Goal: Task Accomplishment & Management: Manage account settings

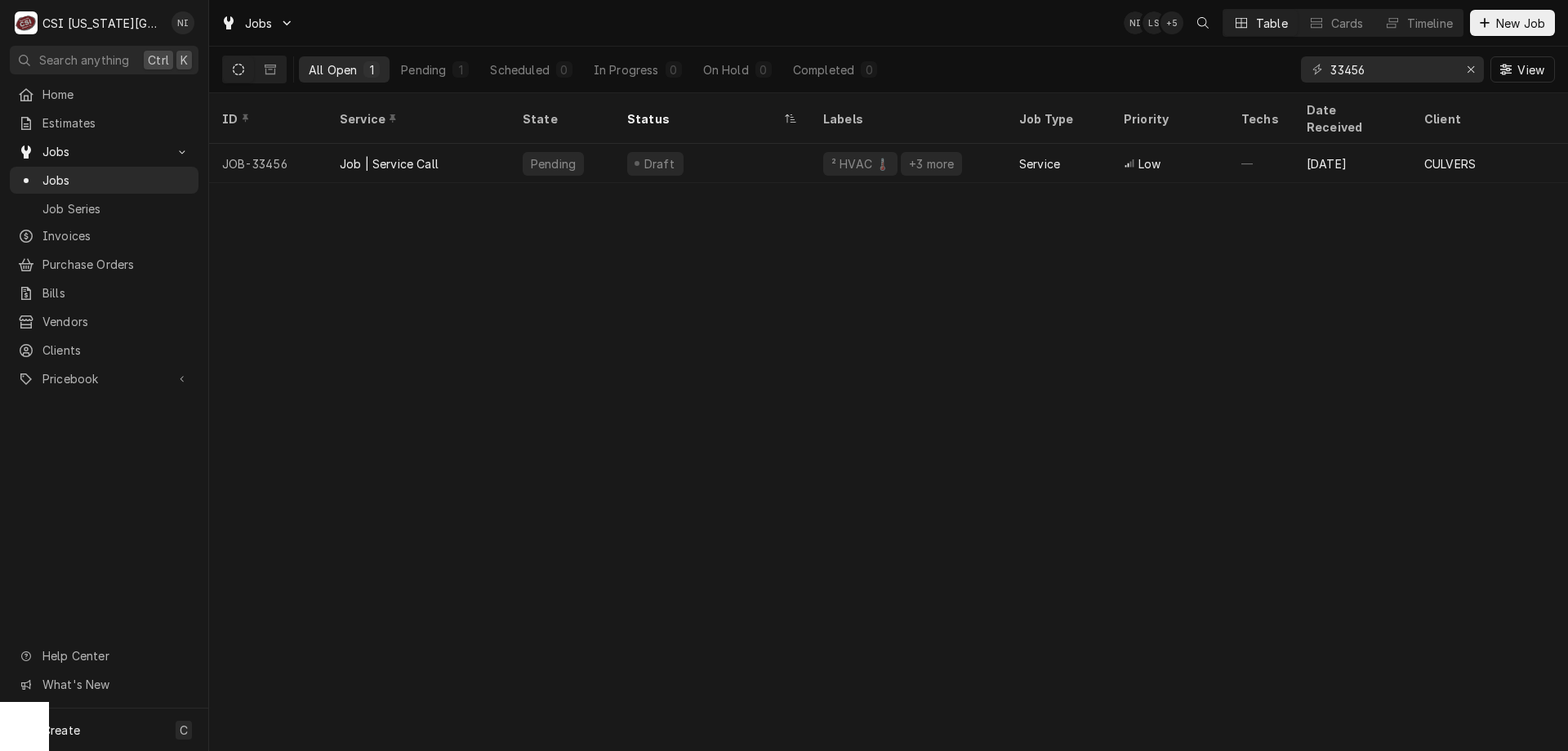
click at [800, 451] on div "ID Service State Status Labels Job Type Priority Techs Date Received Client Loc…" at bounding box center [888, 422] width 1359 height 658
drag, startPoint x: 1379, startPoint y: 72, endPoint x: 1243, endPoint y: 71, distance: 136.0
click at [1261, 72] on div "All Open 1 Pending 1 Scheduled 0 In Progress 0 On Hold 0 Completed 0 33456 View" at bounding box center [888, 69] width 1333 height 46
type input "33309"
click at [722, 144] on div "Draft" at bounding box center [712, 164] width 196 height 39
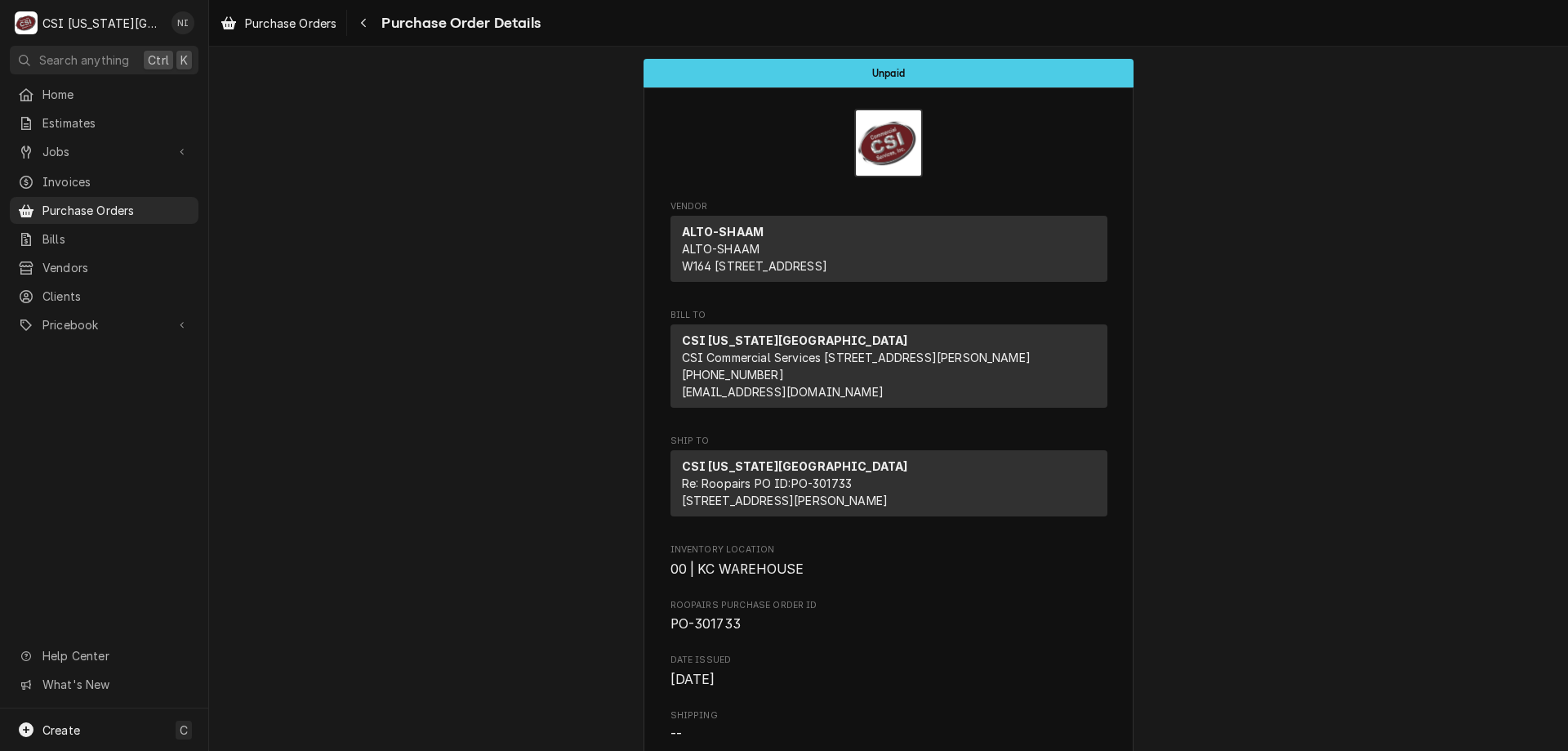
click at [86, 205] on span "Purchase Orders" at bounding box center [116, 210] width 148 height 17
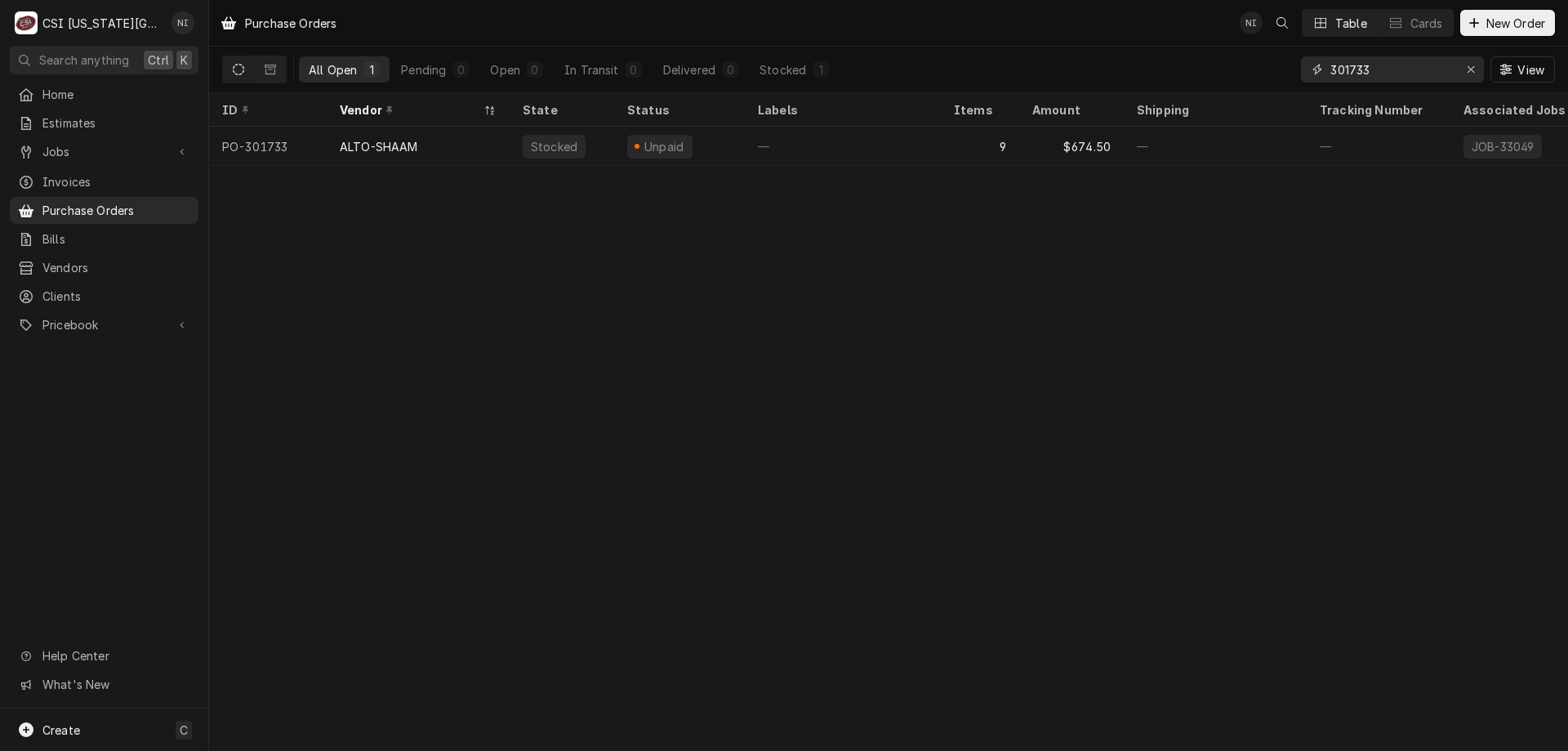
click at [1375, 72] on input "301733" at bounding box center [1392, 70] width 123 height 26
type input "301761"
click at [830, 142] on div "—" at bounding box center [843, 146] width 196 height 39
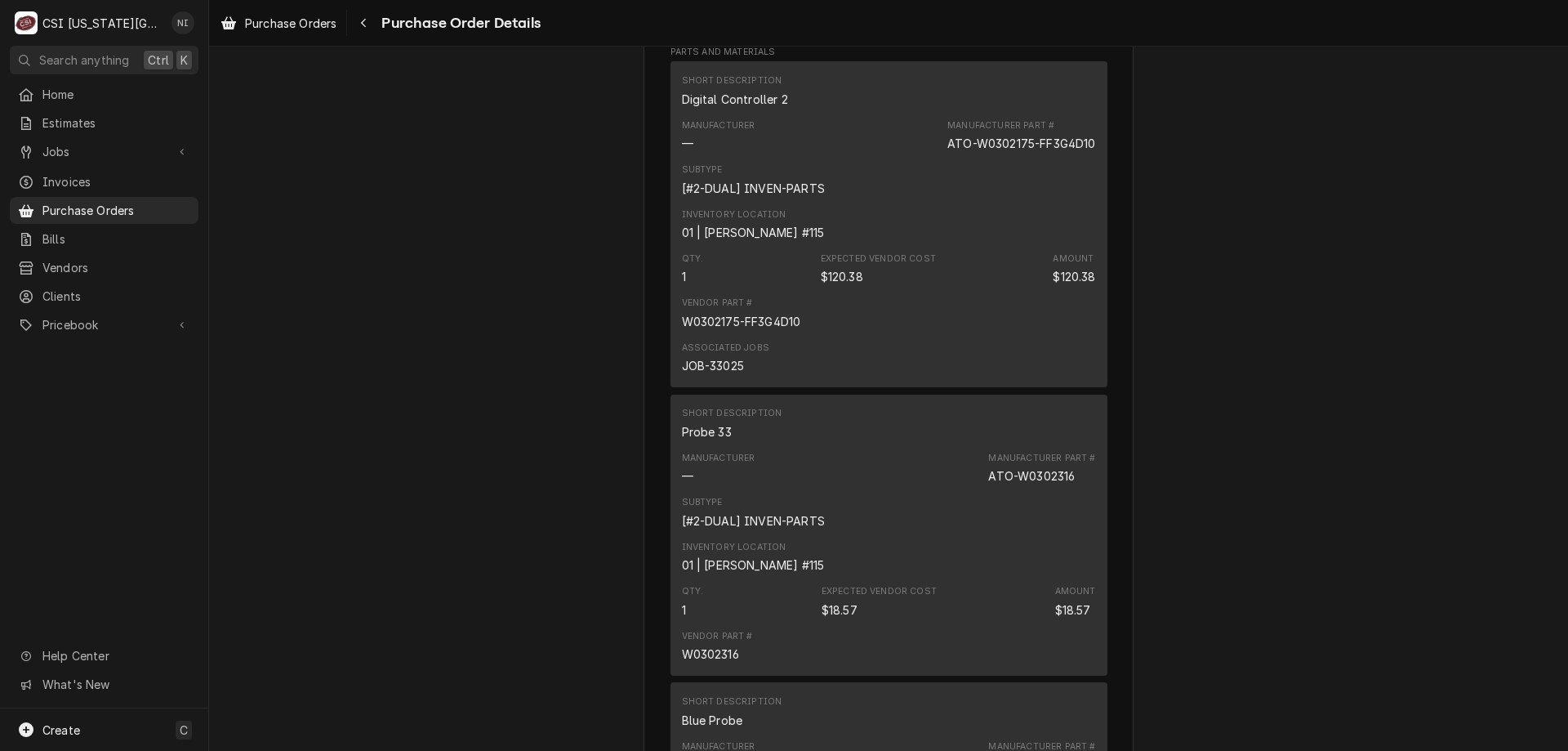
scroll to position [892, 0]
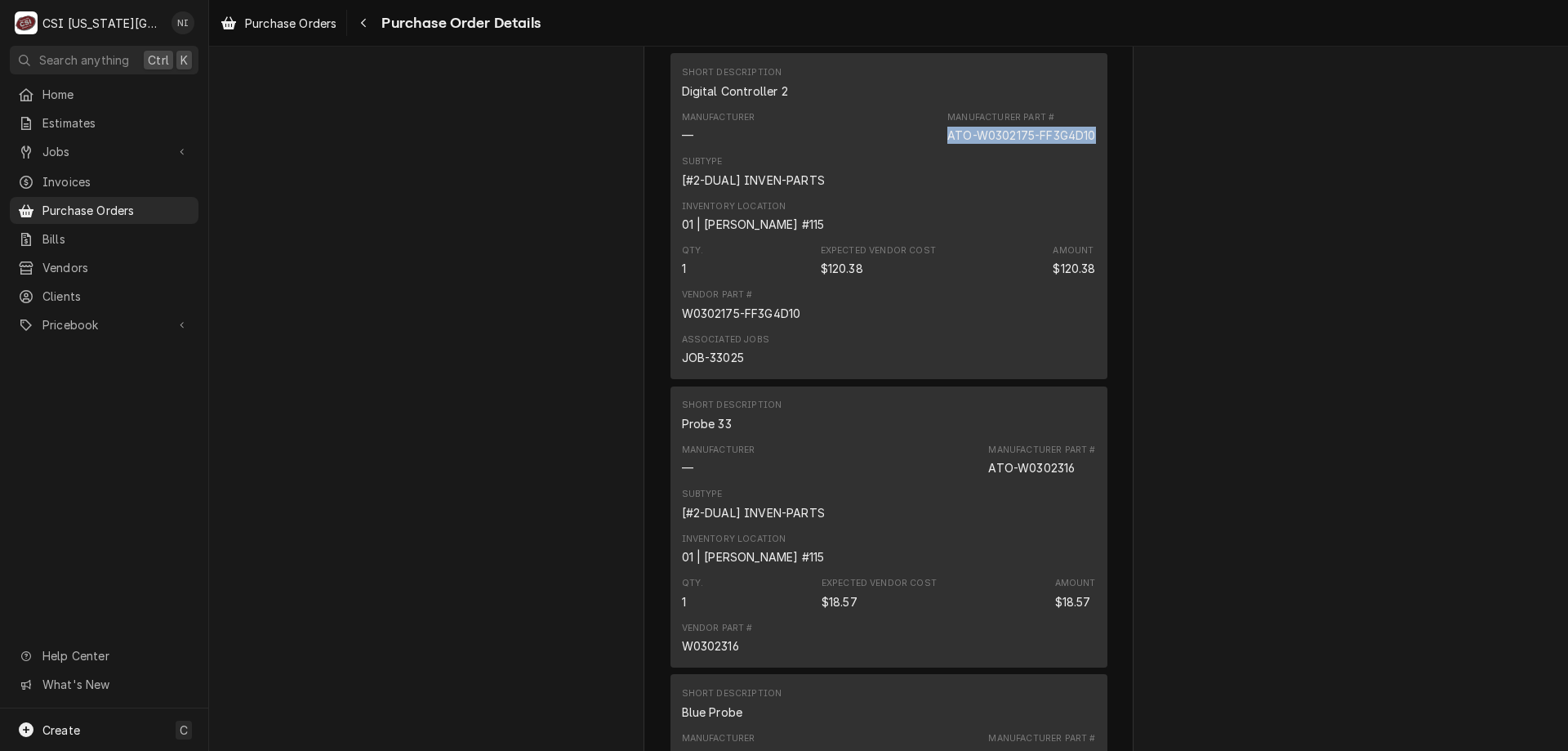
drag, startPoint x: 1091, startPoint y: 187, endPoint x: 937, endPoint y: 193, distance: 154.1
click at [937, 193] on div "Short Description Digital Controller 2 Manufacturer — Manufacturer Part # ATO-W…" at bounding box center [889, 216] width 437 height 325
copy div "ATO-W0302175-FF3G4D10"
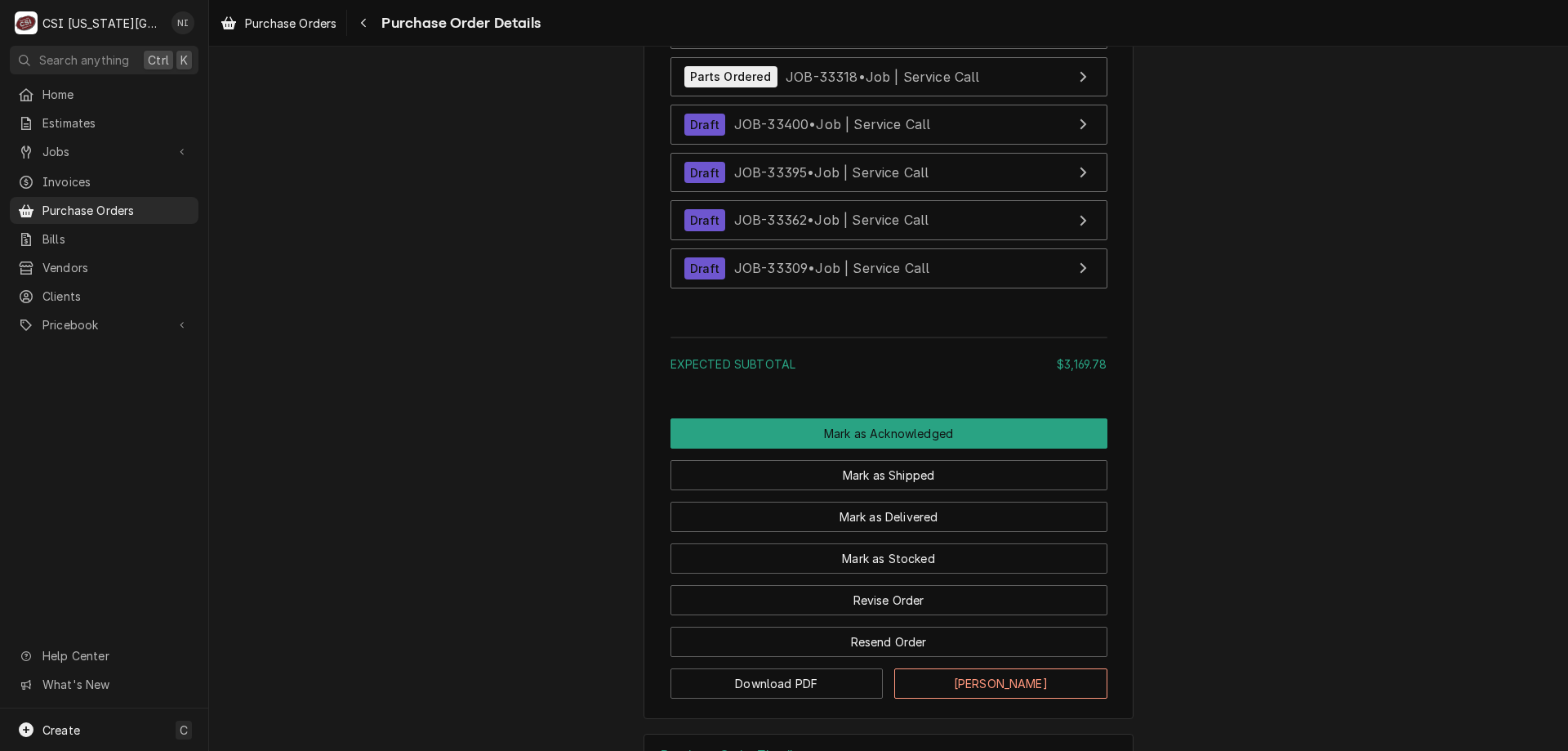
scroll to position [6167, 0]
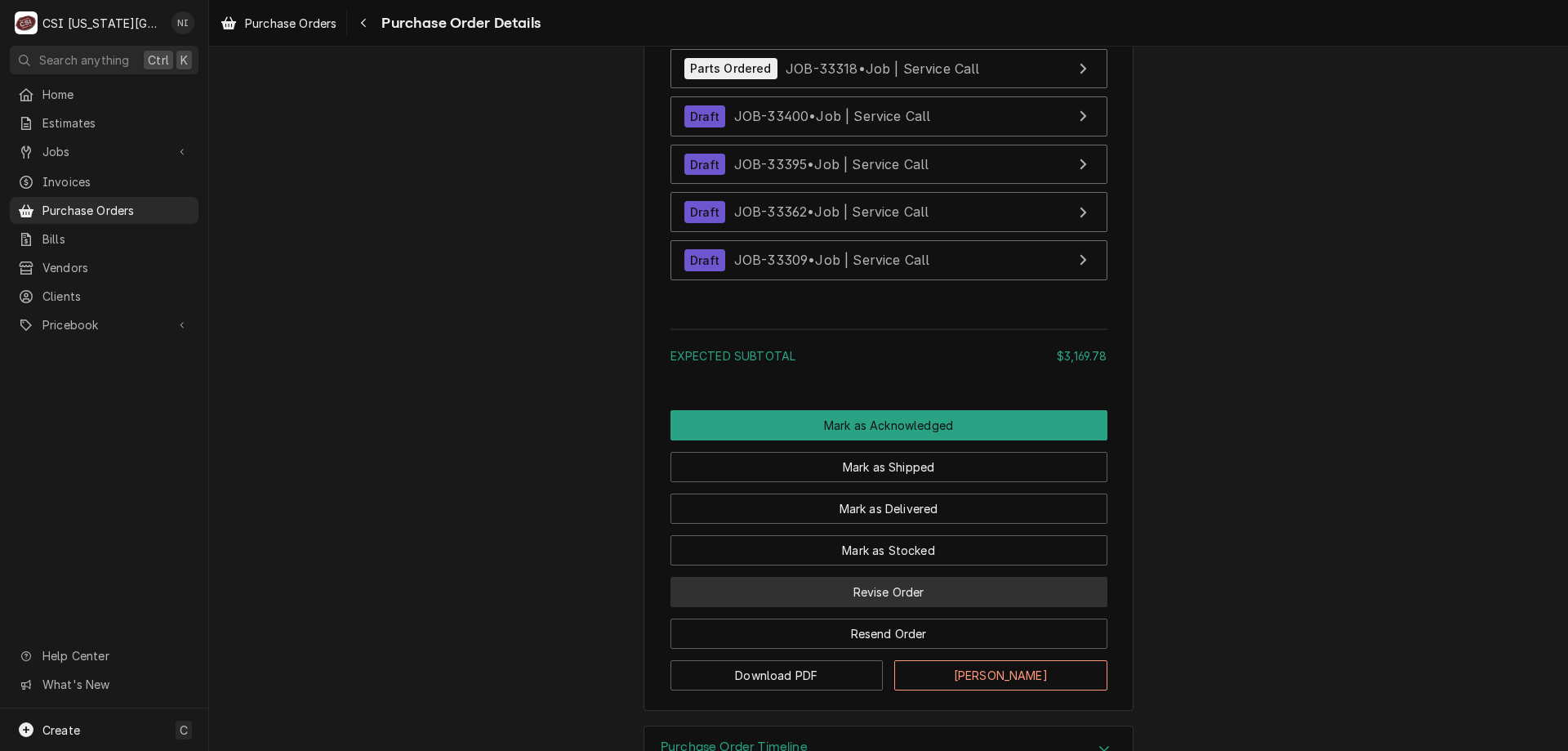
click at [915, 607] on button "Revise Order" at bounding box center [889, 592] width 437 height 31
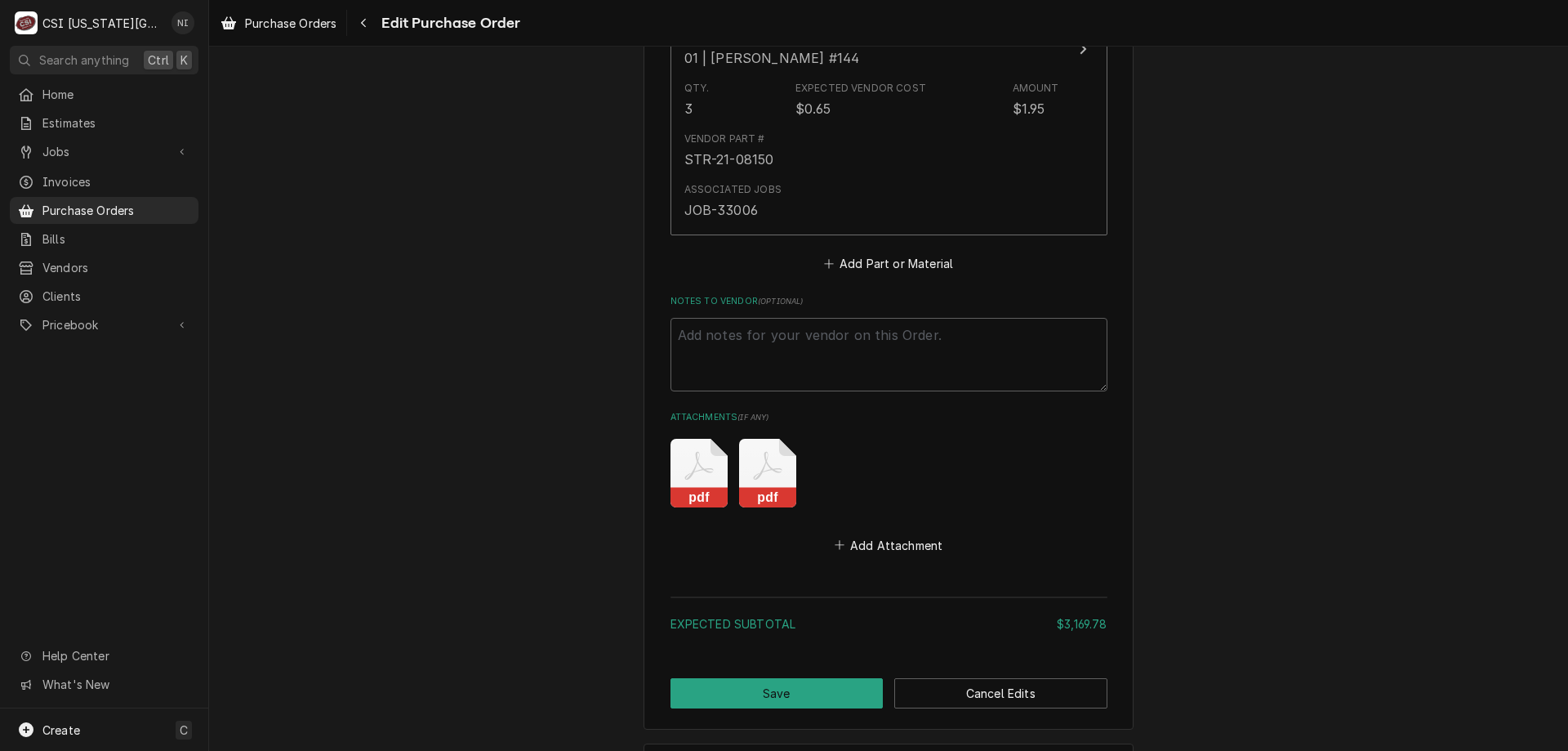
scroll to position [6279, 0]
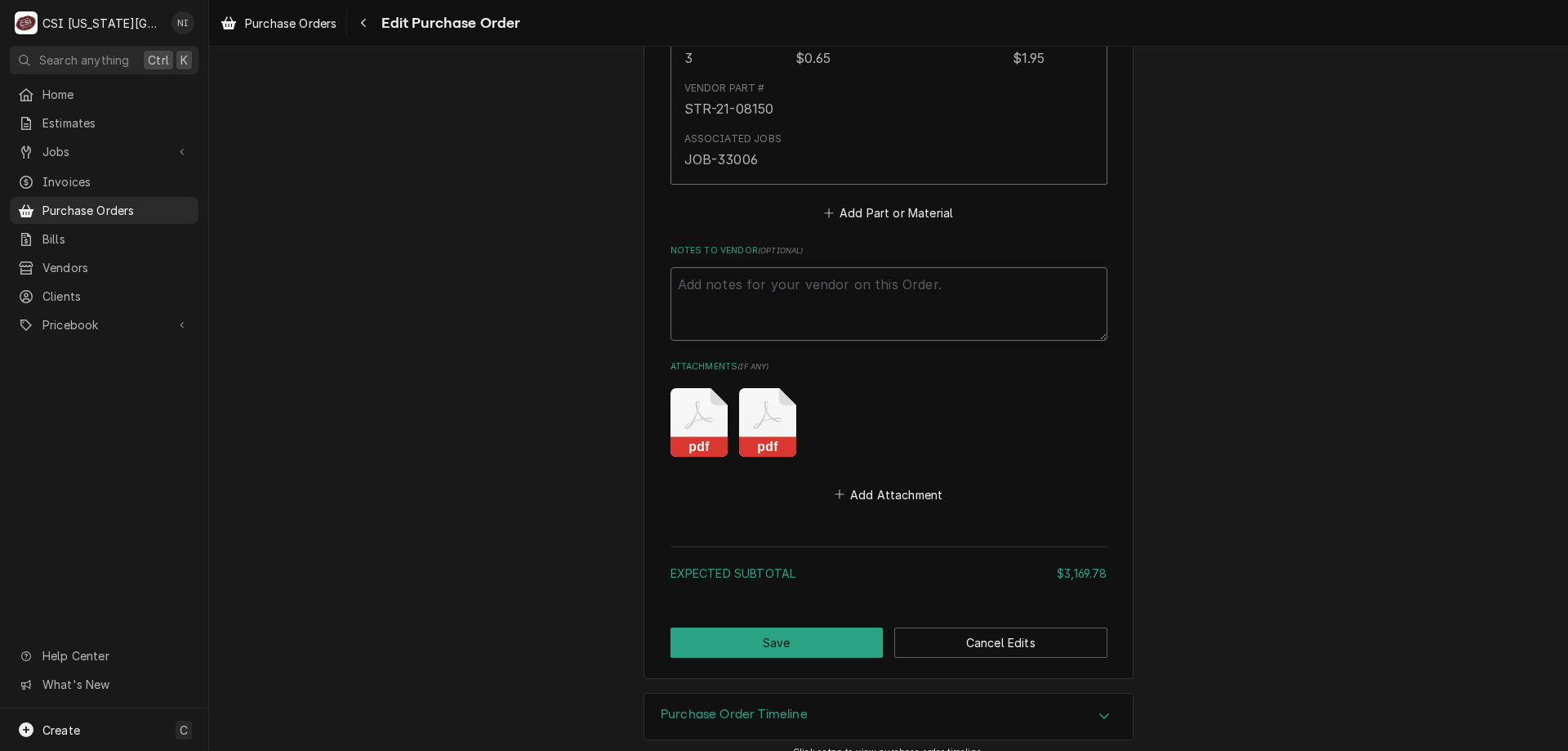
click at [797, 268] on textarea "Notes to Vendor ( optional )" at bounding box center [889, 304] width 437 height 73
type textarea "x"
type textarea "Wa"
type textarea "x"
type textarea "Wai"
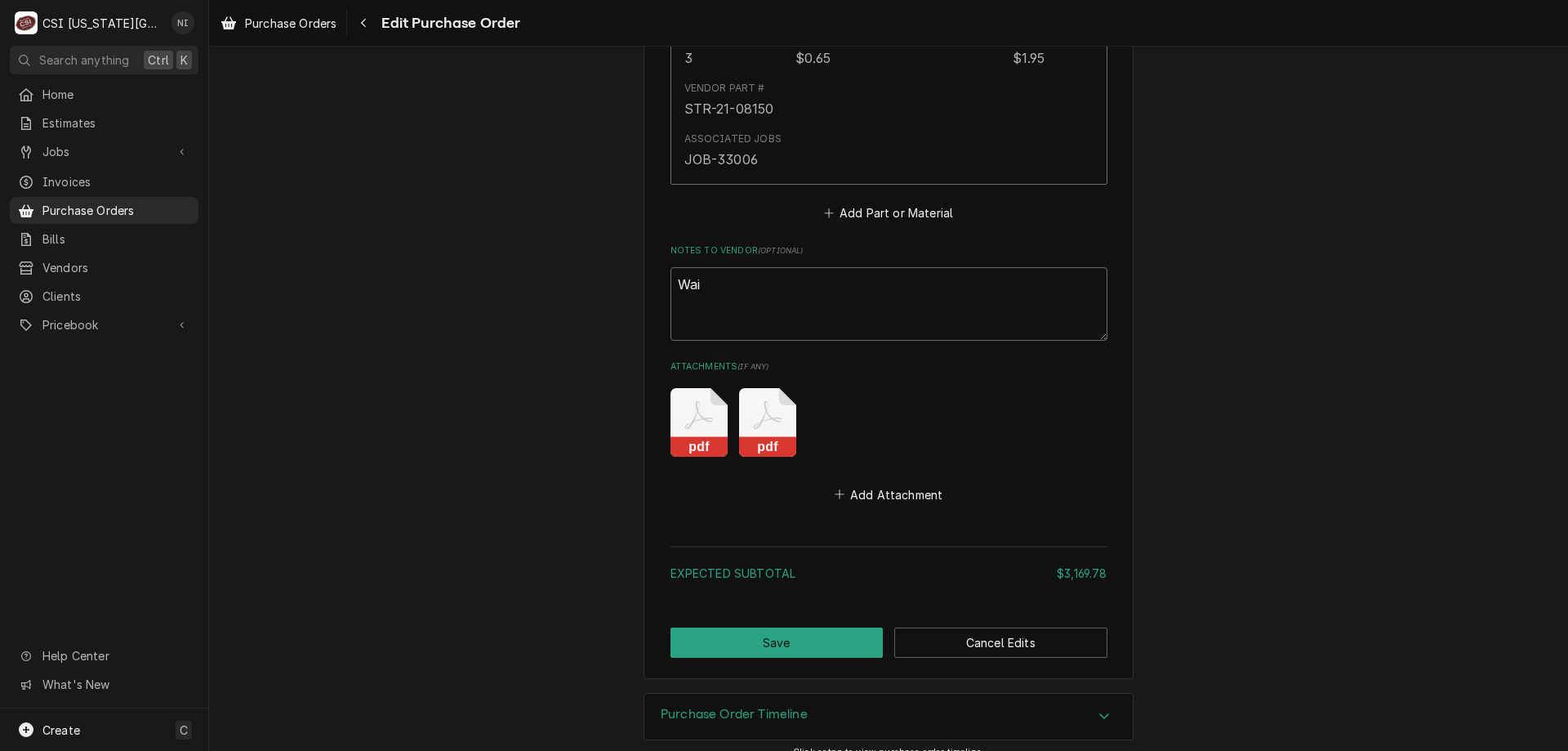
type textarea "x"
type textarea "Wait"
type textarea "x"
type textarea "Waiti"
type textarea "x"
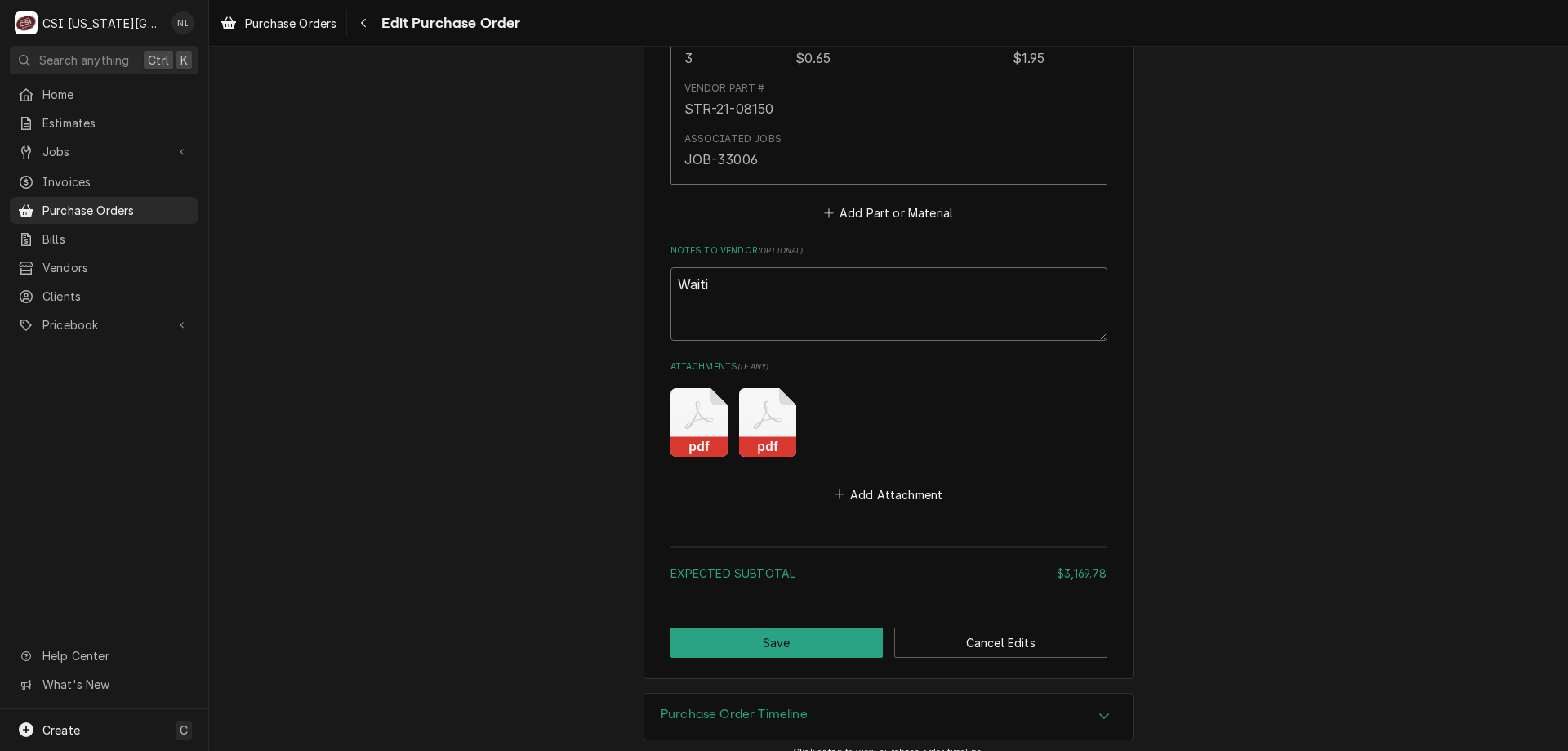
type textarea "Waitin"
type textarea "x"
type textarea "Waiting"
type textarea "x"
type textarea "Waiting f"
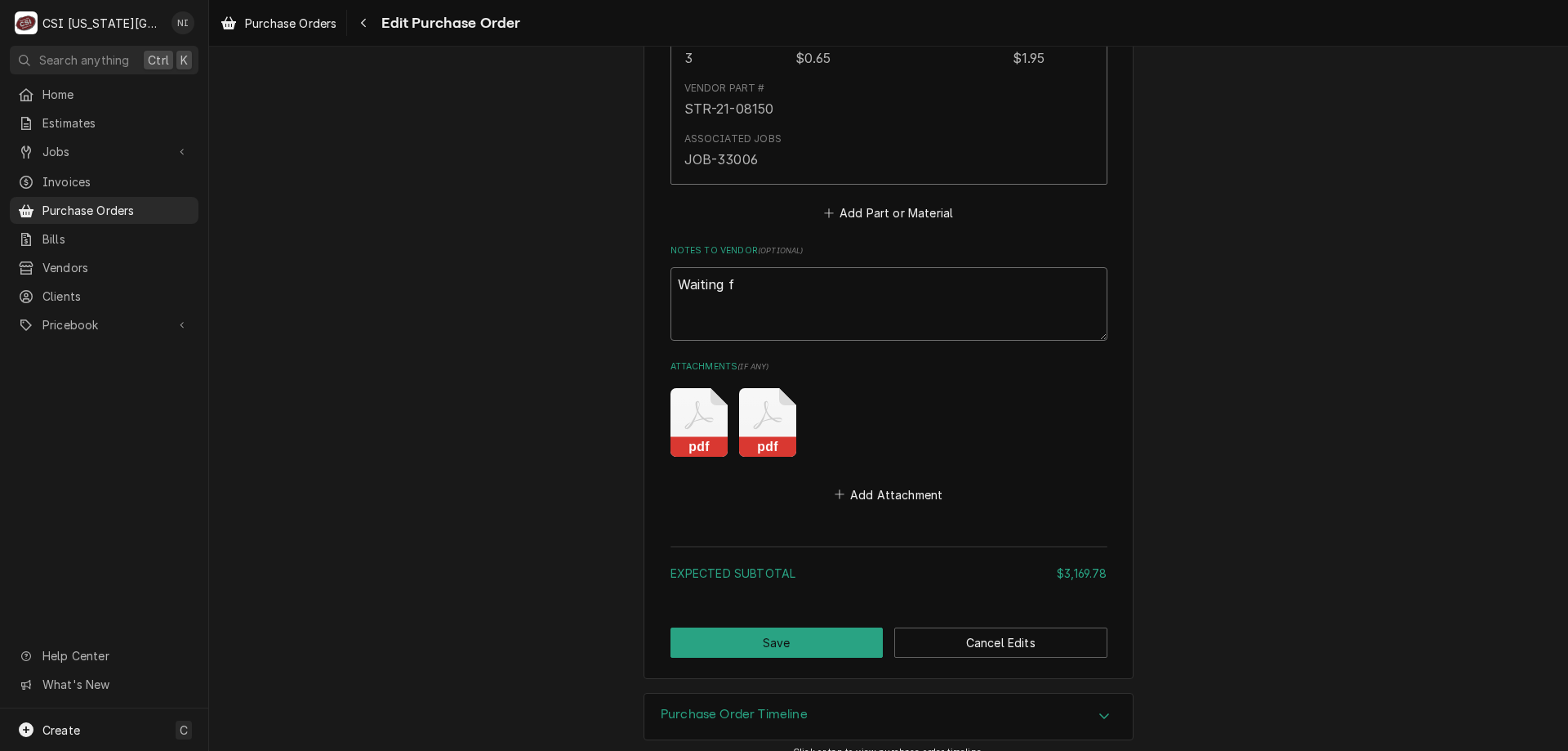
type textarea "x"
type textarea "Waiting fo"
type textarea "x"
type textarea "Waiting for:"
type textarea "x"
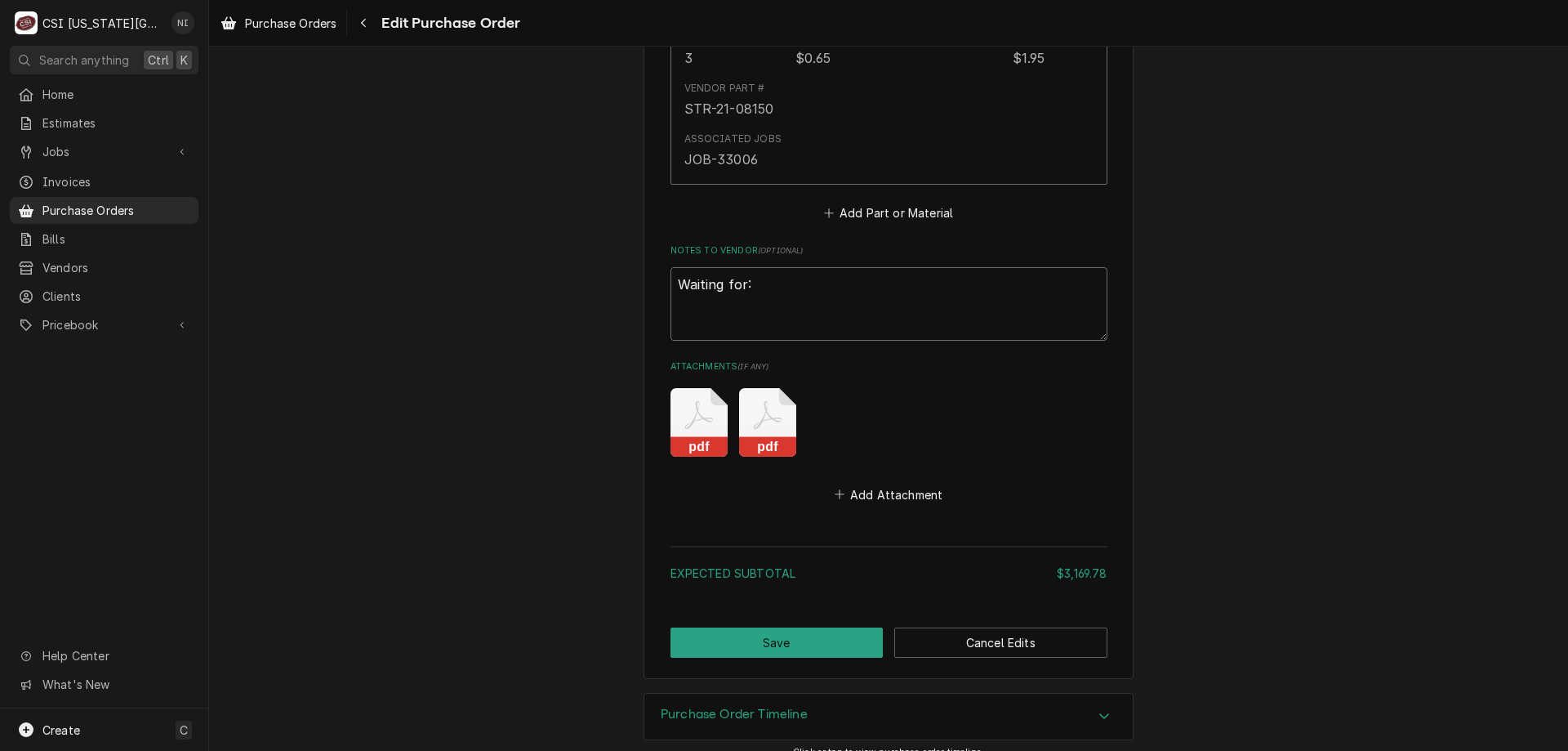
type textarea "Waiting for:"
paste textarea "ATO-W0302175-FF3G4D10"
type textarea "x"
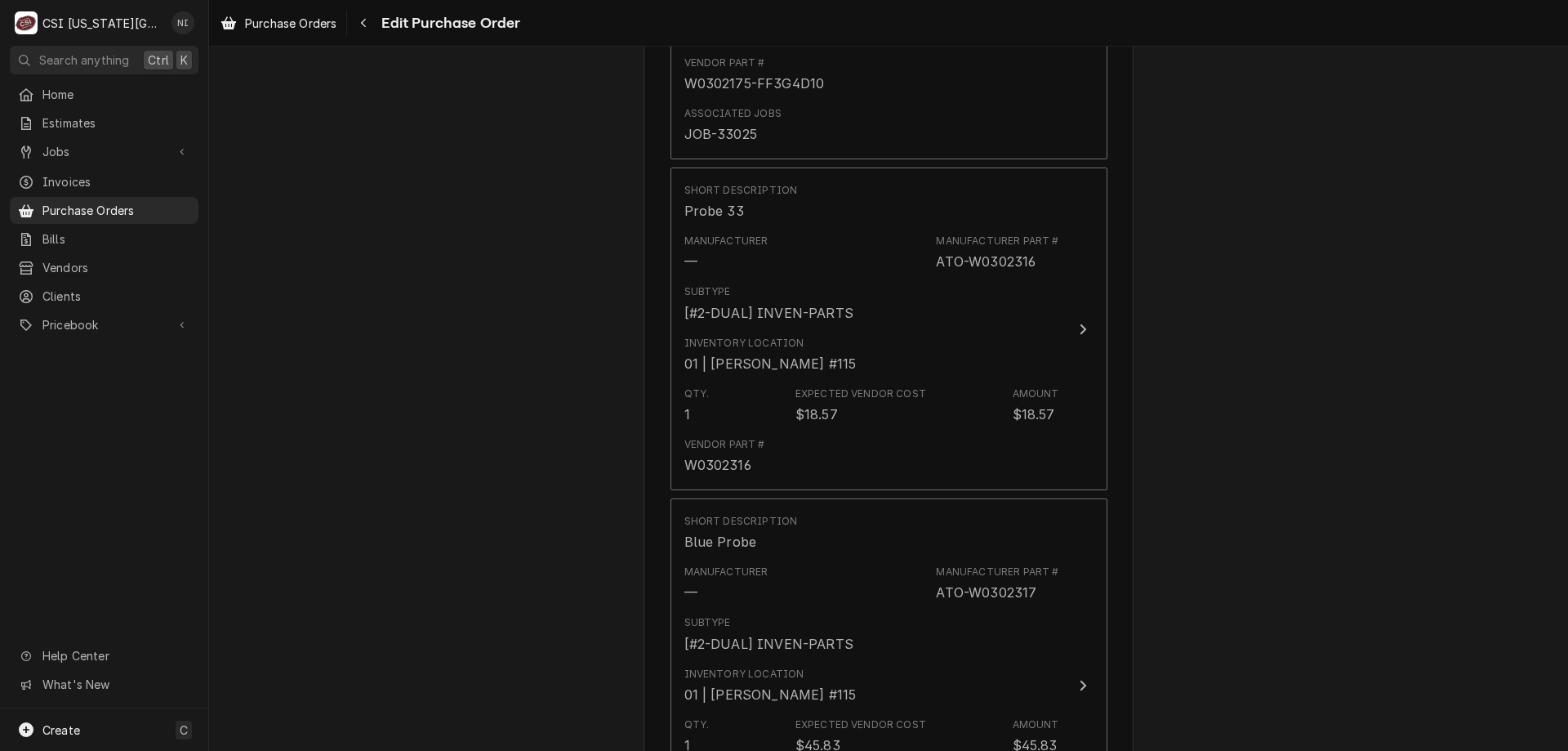
scroll to position [1133, 0]
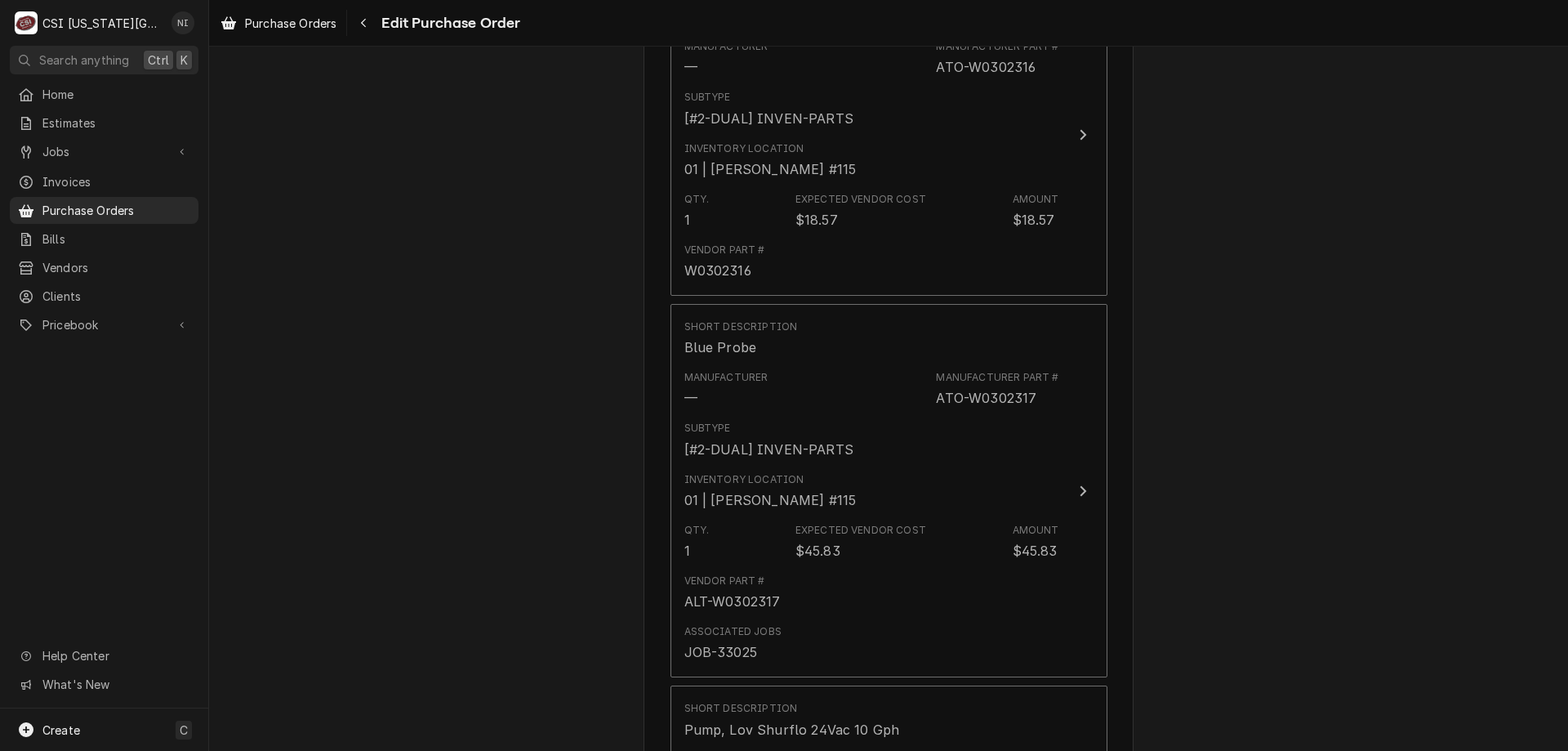
type textarea "Waiting for: ATO-W0302175-FF3G4D10"
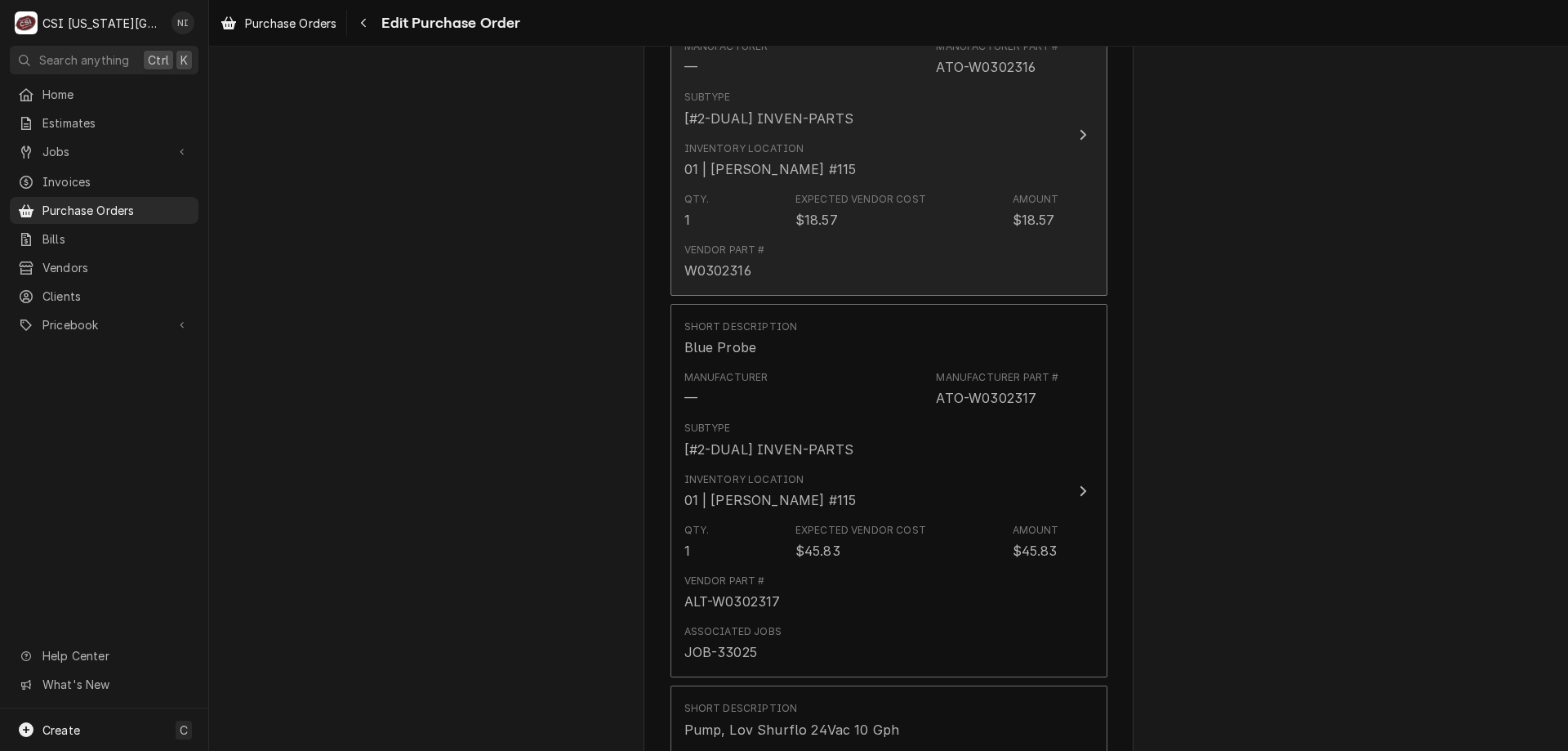
click at [987, 141] on div "Inventory Location 01 | CHRISTIAN SIMMONS #115" at bounding box center [872, 160] width 375 height 51
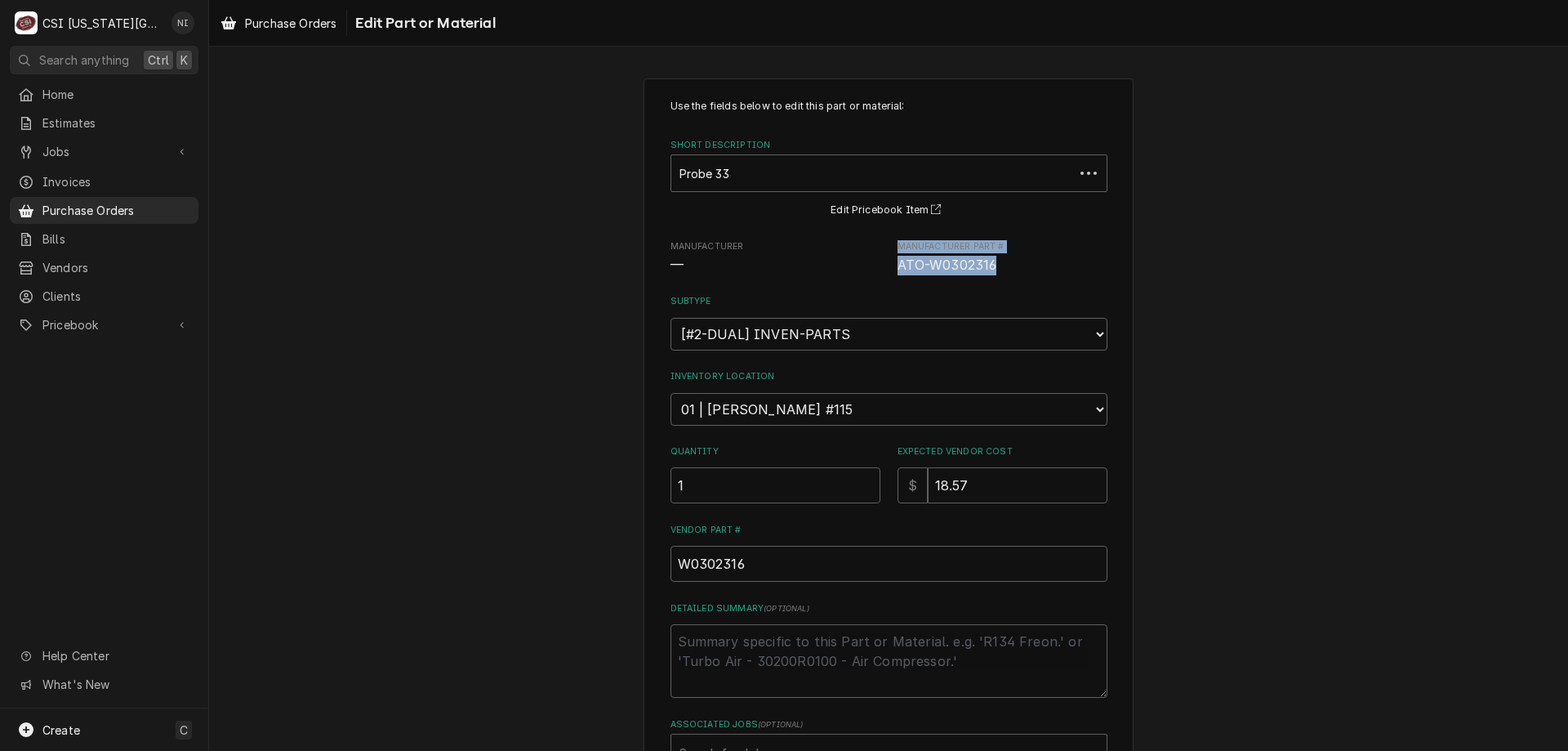
drag, startPoint x: 977, startPoint y: 262, endPoint x: 871, endPoint y: 261, distance: 106.0
click at [871, 261] on div "Manufacturer — Manufacturer Part # ATO-W0302316" at bounding box center [889, 258] width 437 height 35
click at [883, 275] on div "Use the fields below to edit this part or material: Short Description Probe 33 …" at bounding box center [889, 435] width 437 height 673
drag, startPoint x: 891, startPoint y: 268, endPoint x: 992, endPoint y: 273, distance: 101.1
click at [992, 273] on span "ATO-W0302316" at bounding box center [1002, 265] width 210 height 20
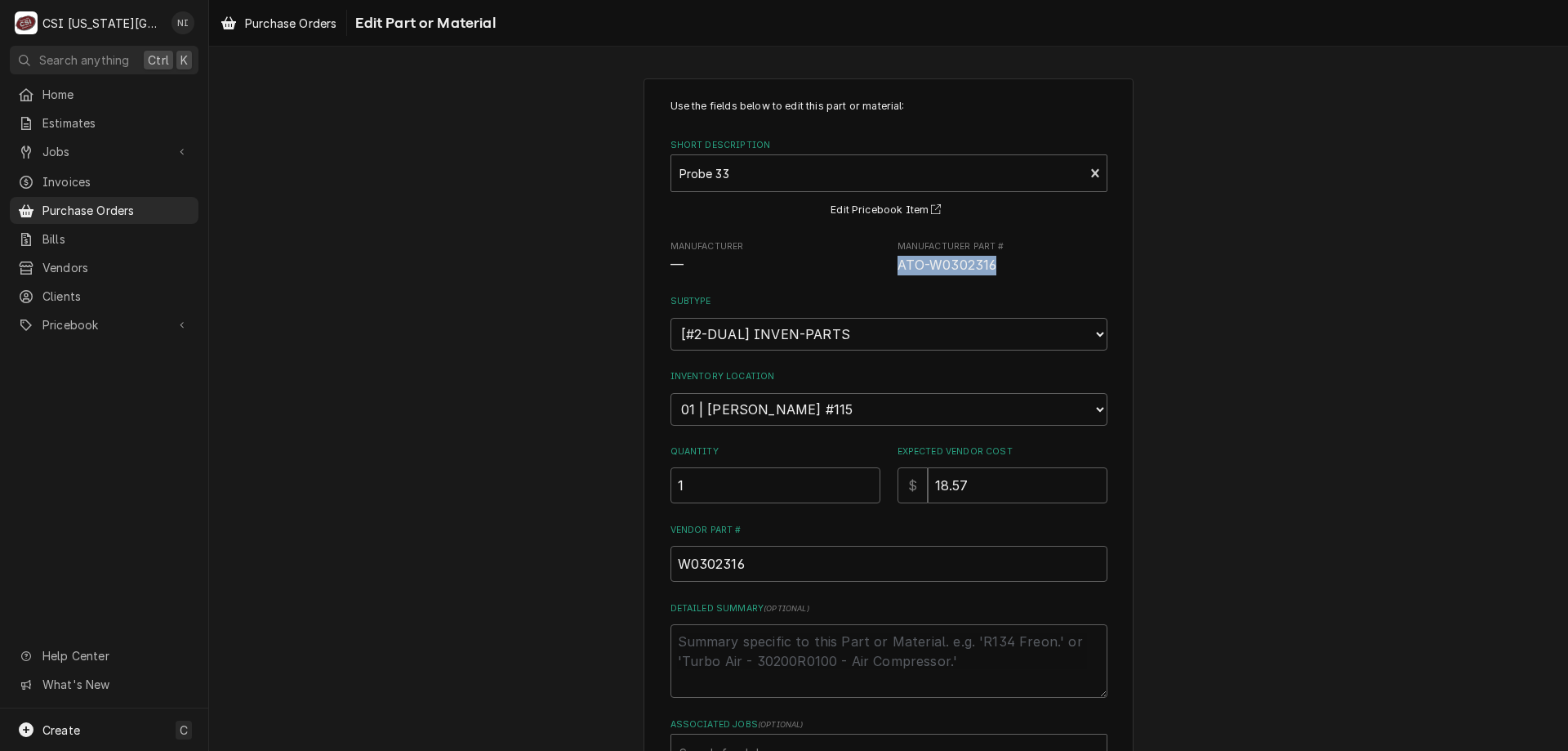
copy span "ATO-W0302316"
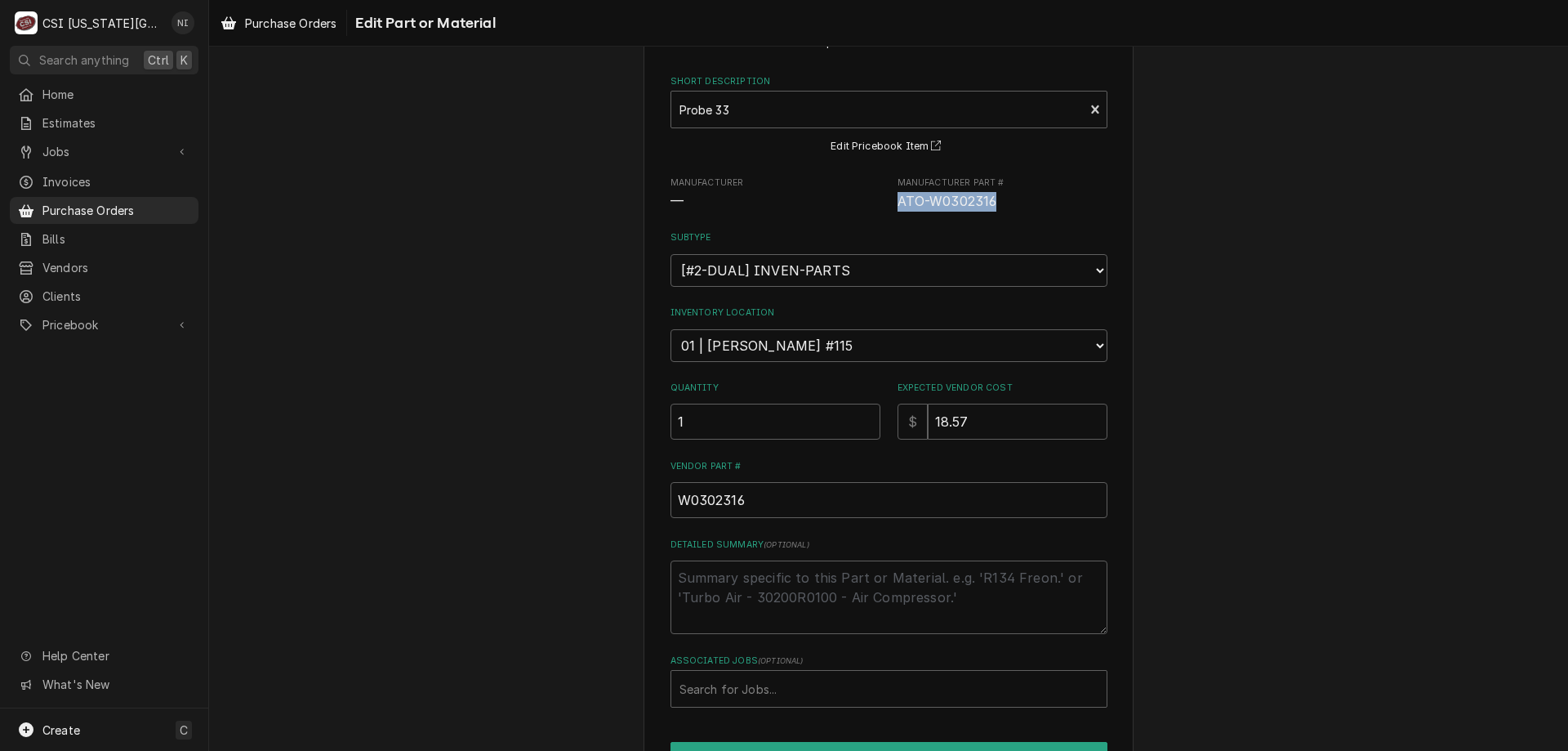
scroll to position [162, 0]
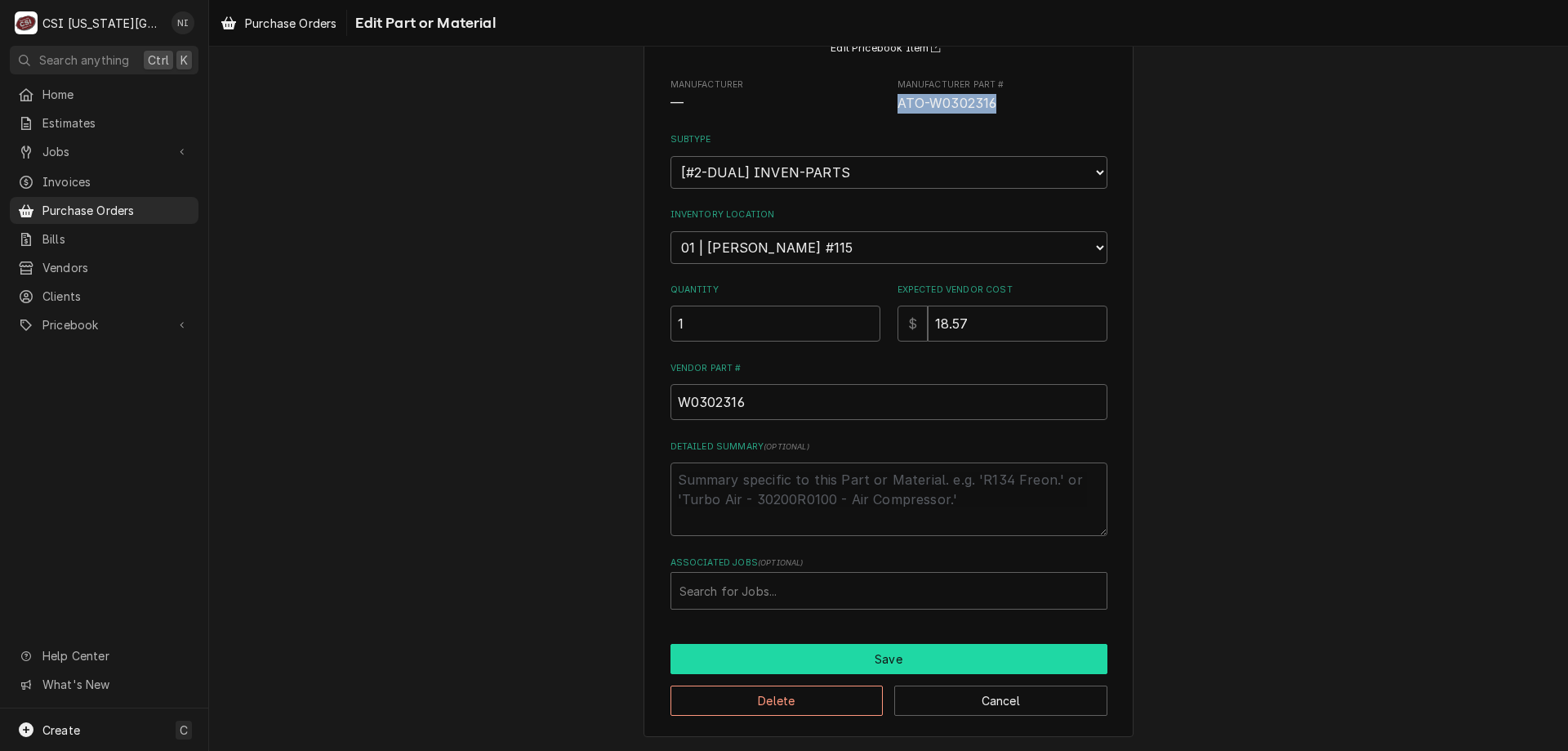
click at [853, 665] on button "Save" at bounding box center [889, 659] width 437 height 31
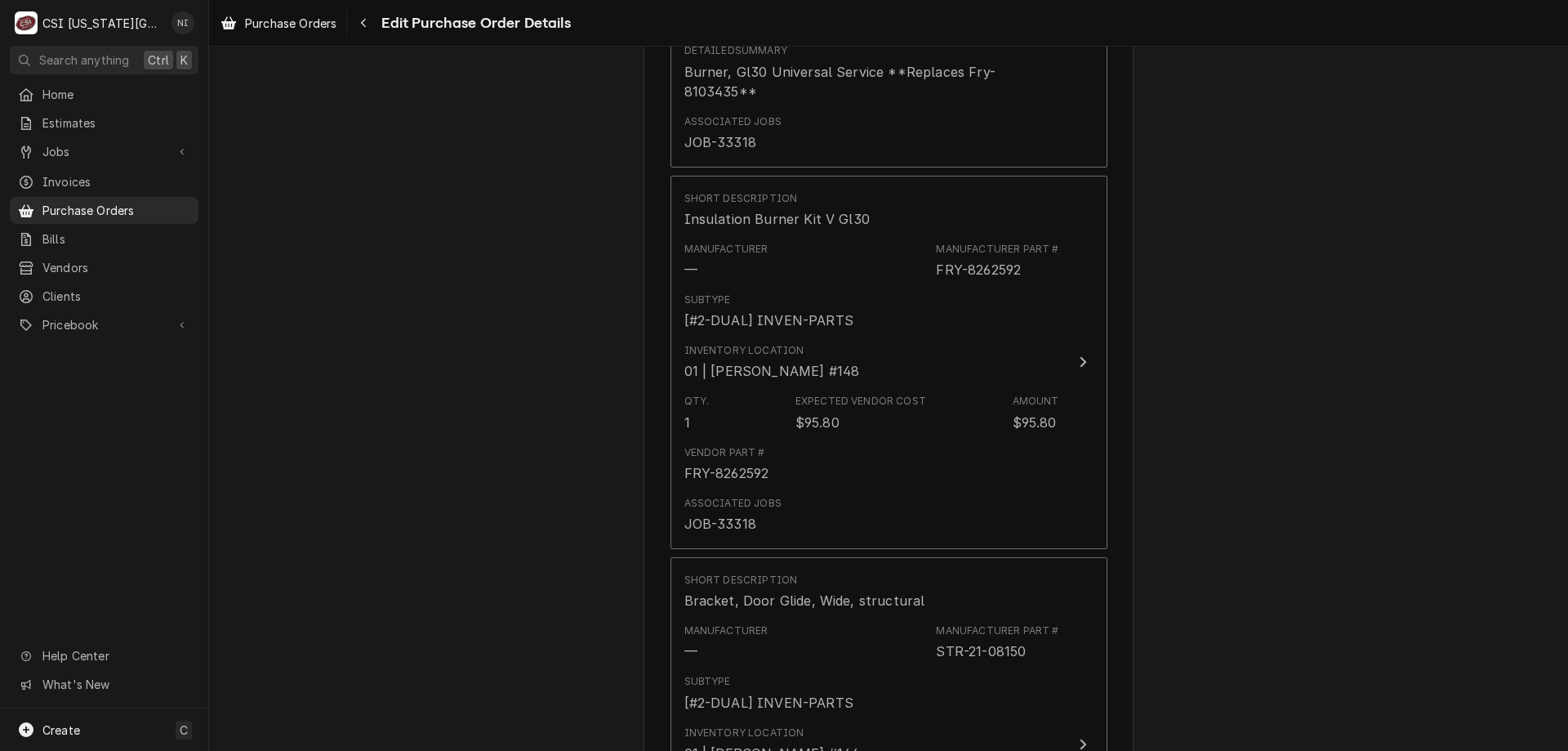
scroll to position [6279, 0]
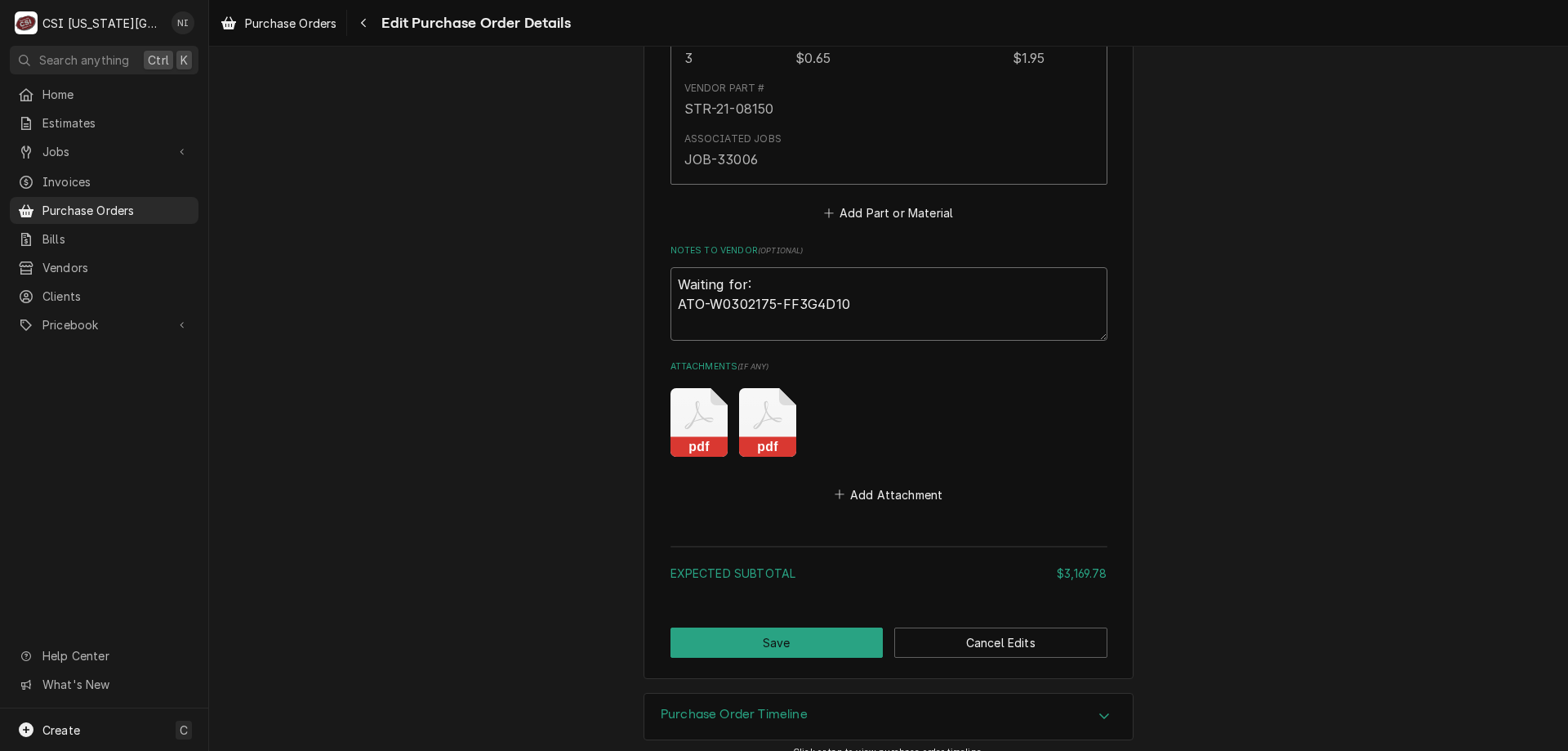
click at [731, 296] on textarea "Waiting for: ATO-W0302175-FF3G4D10" at bounding box center [889, 304] width 437 height 73
click at [853, 284] on textarea "Waiting for: ATO-W0302175-FF3G4D10" at bounding box center [889, 304] width 437 height 73
type textarea "x"
type textarea "Waiting for: ATO-W0302175-FF3G4D10"
paste textarea "ATO-W0302316"
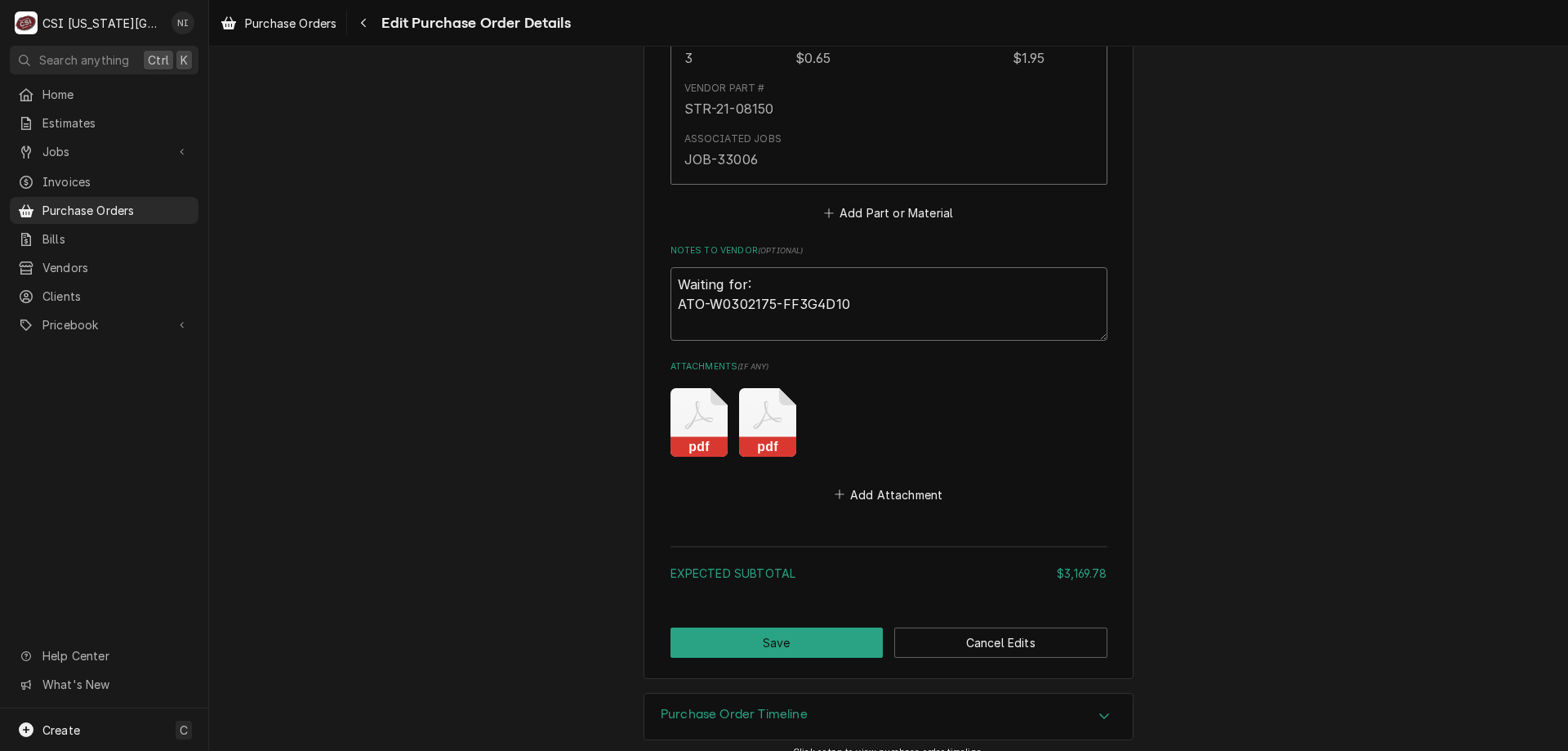
type textarea "x"
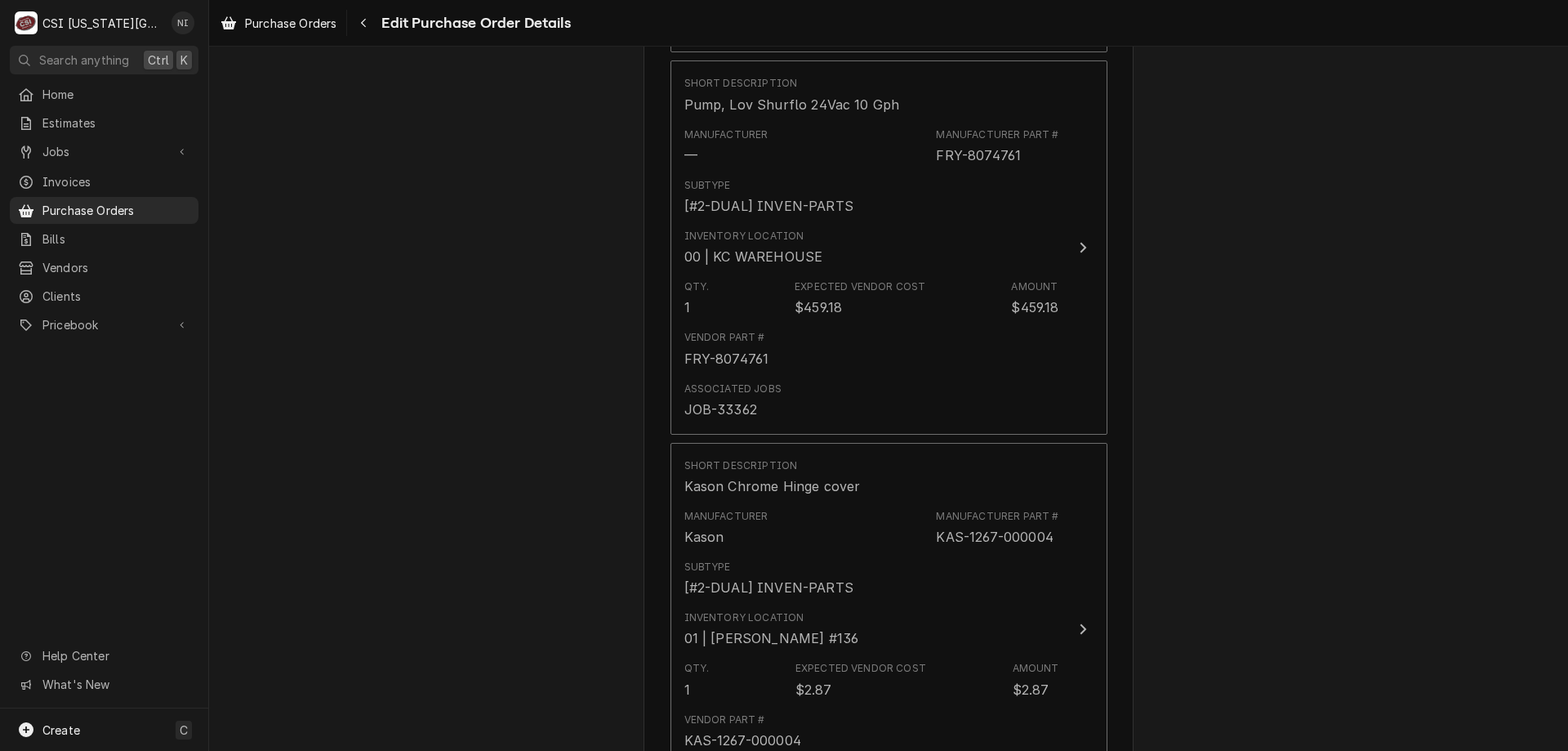
scroll to position [1784, 0]
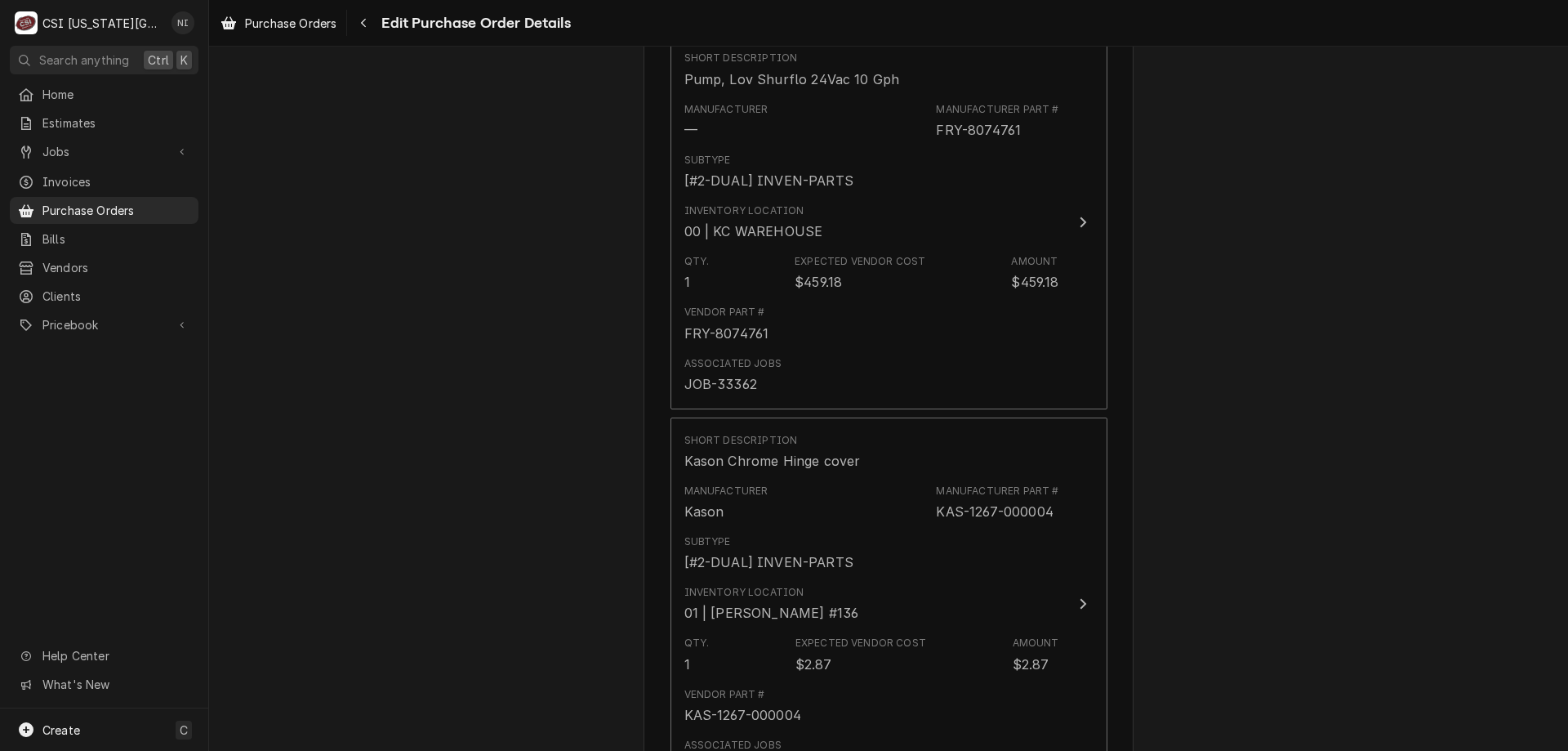
type textarea "Waiting for: ATO-W0302175-FF3G4D10 ATO-W0302316"
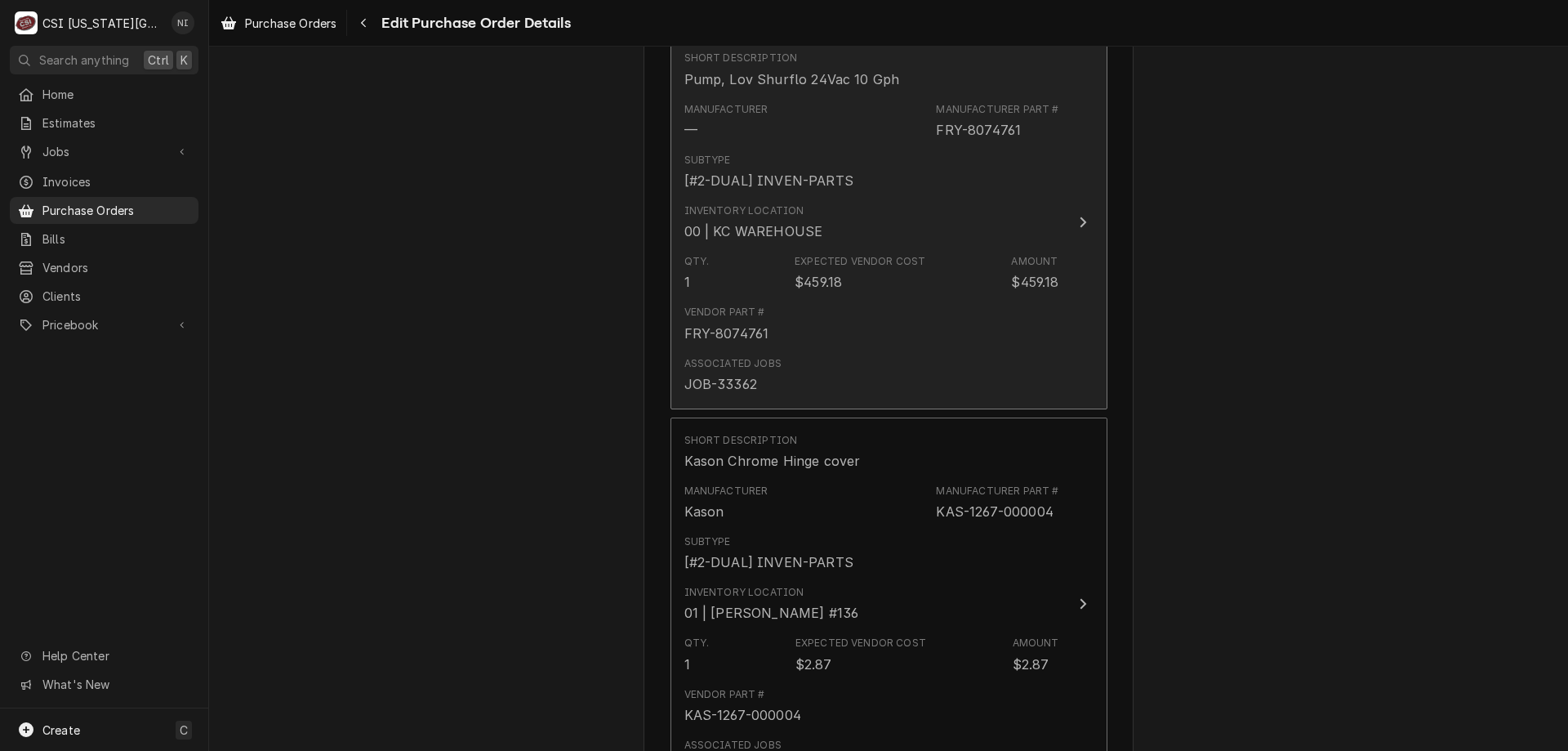
click at [1011, 127] on div "FRY-8074761" at bounding box center [978, 129] width 85 height 20
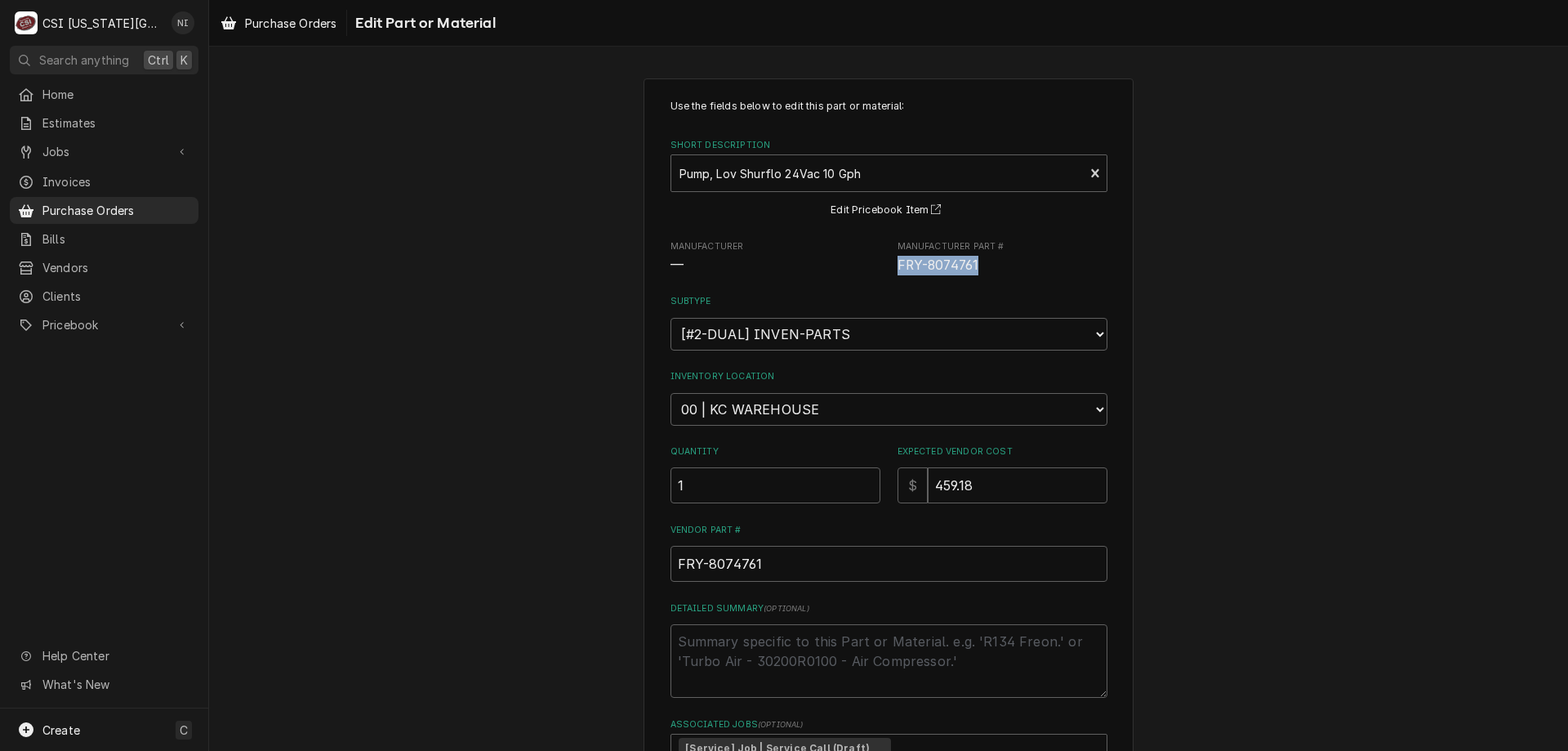
drag, startPoint x: 962, startPoint y: 238, endPoint x: 885, endPoint y: 265, distance: 81.6
click at [883, 265] on div "Manufacturer — Manufacturer Part # FRY-8074761" at bounding box center [889, 258] width 437 height 35
copy span "FRY-8074761"
click at [1297, 291] on div "Use the fields below to edit this part or material: Short Description Pump, Lov…" at bounding box center [888, 492] width 1359 height 855
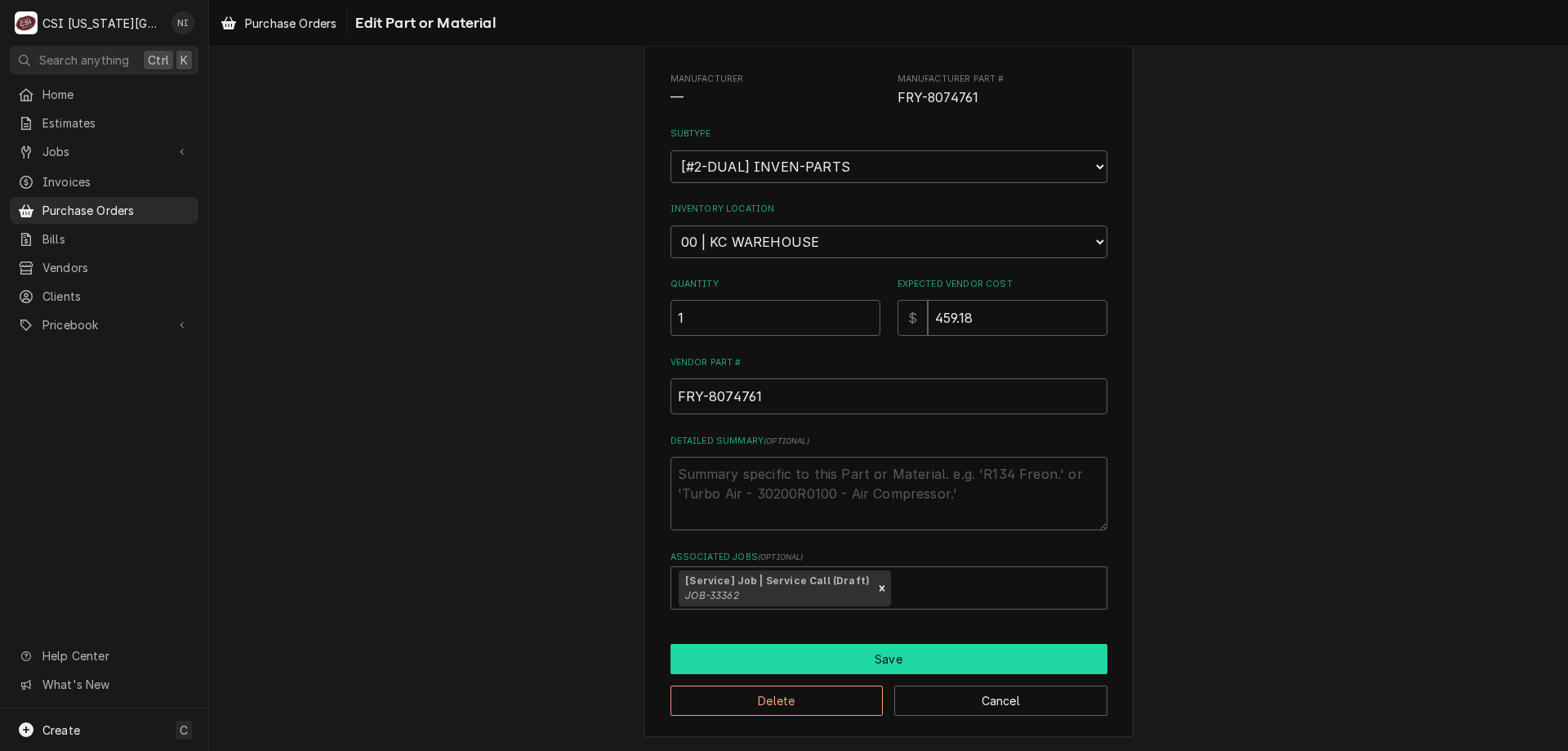
click at [934, 657] on button "Save" at bounding box center [889, 659] width 437 height 31
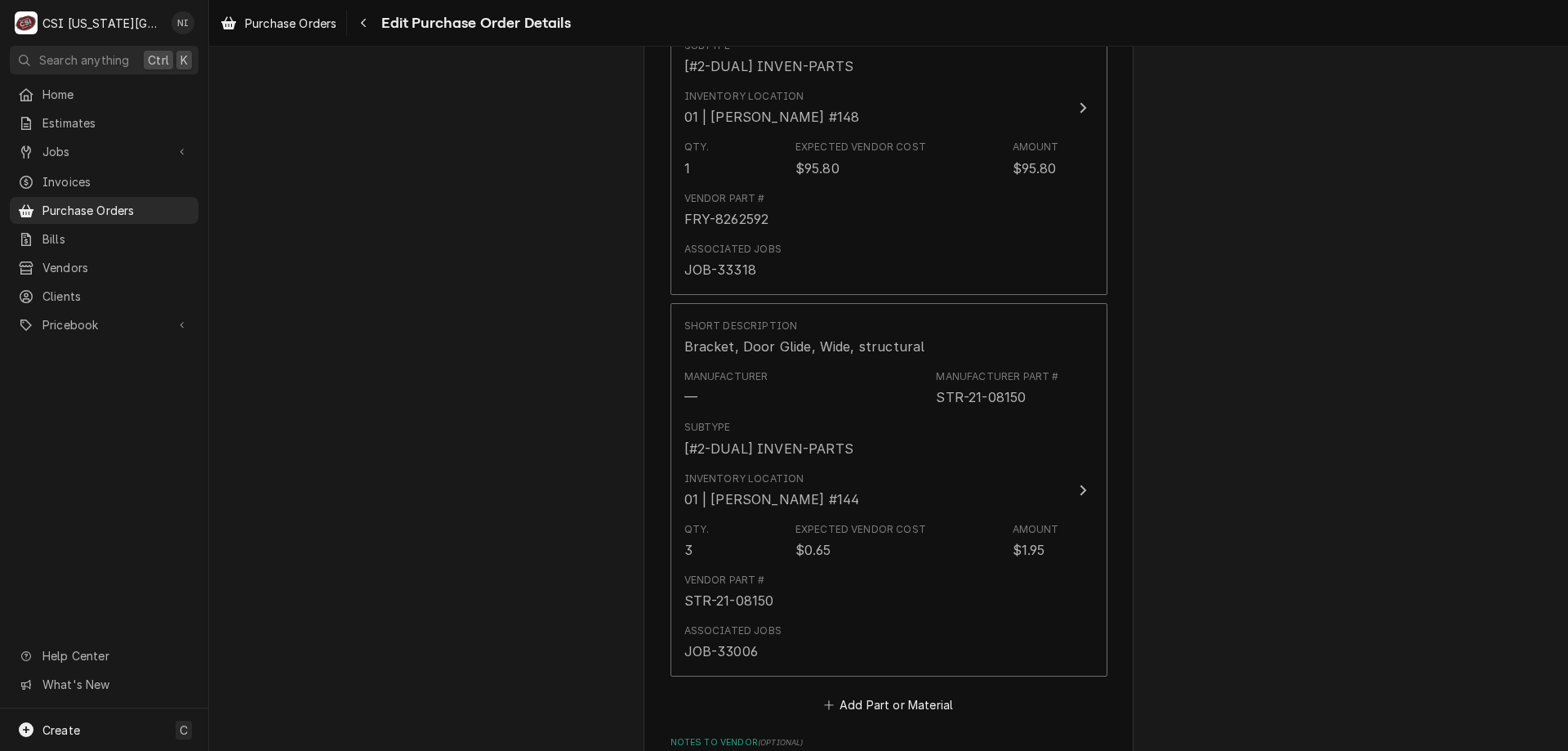
scroll to position [6279, 0]
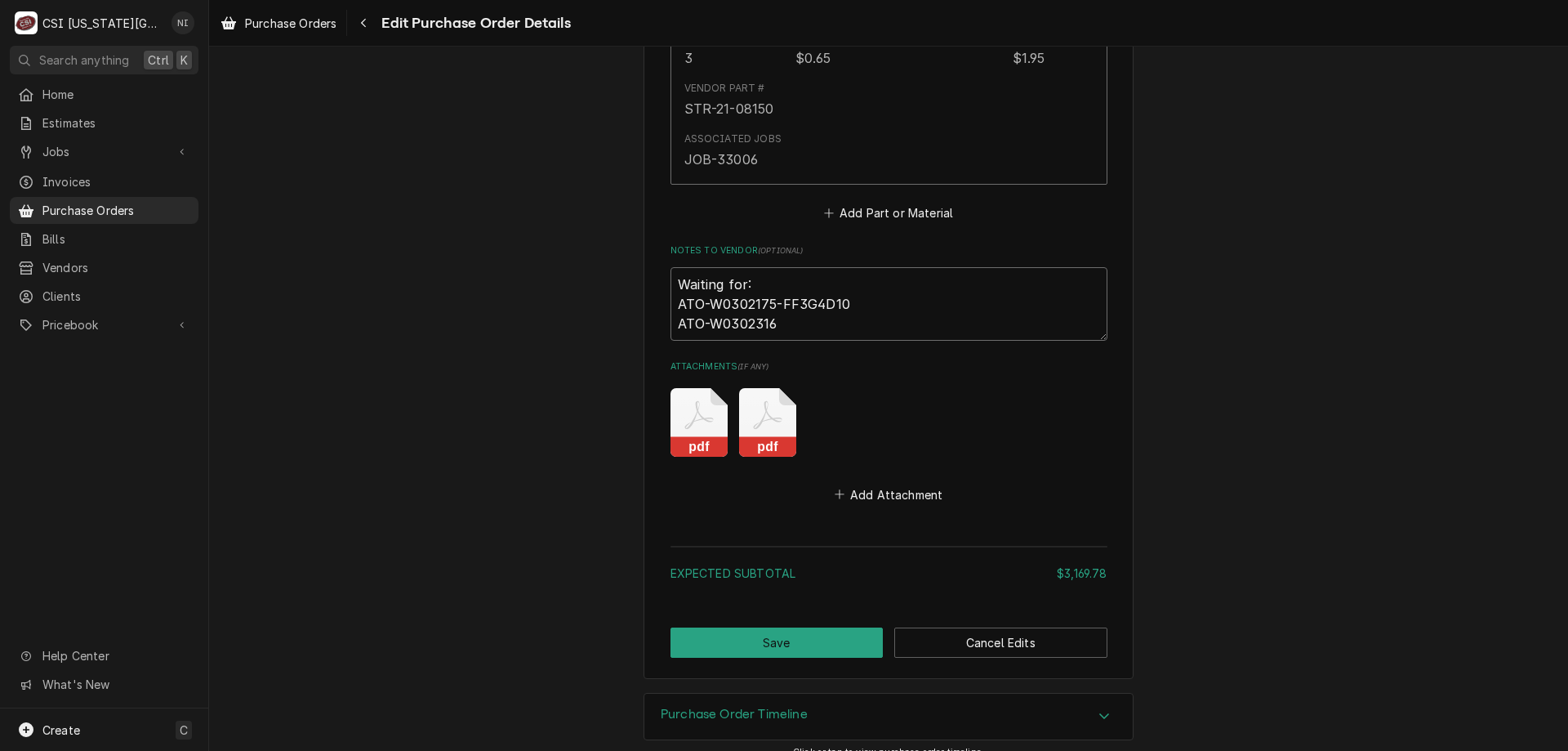
click at [786, 295] on textarea "Waiting for: ATO-W0302175-FF3G4D10 ATO-W0302316" at bounding box center [889, 304] width 437 height 73
type textarea "x"
type textarea "Waiting for: ATO-W0302175-FF3G4D10 ATO-W0302316"
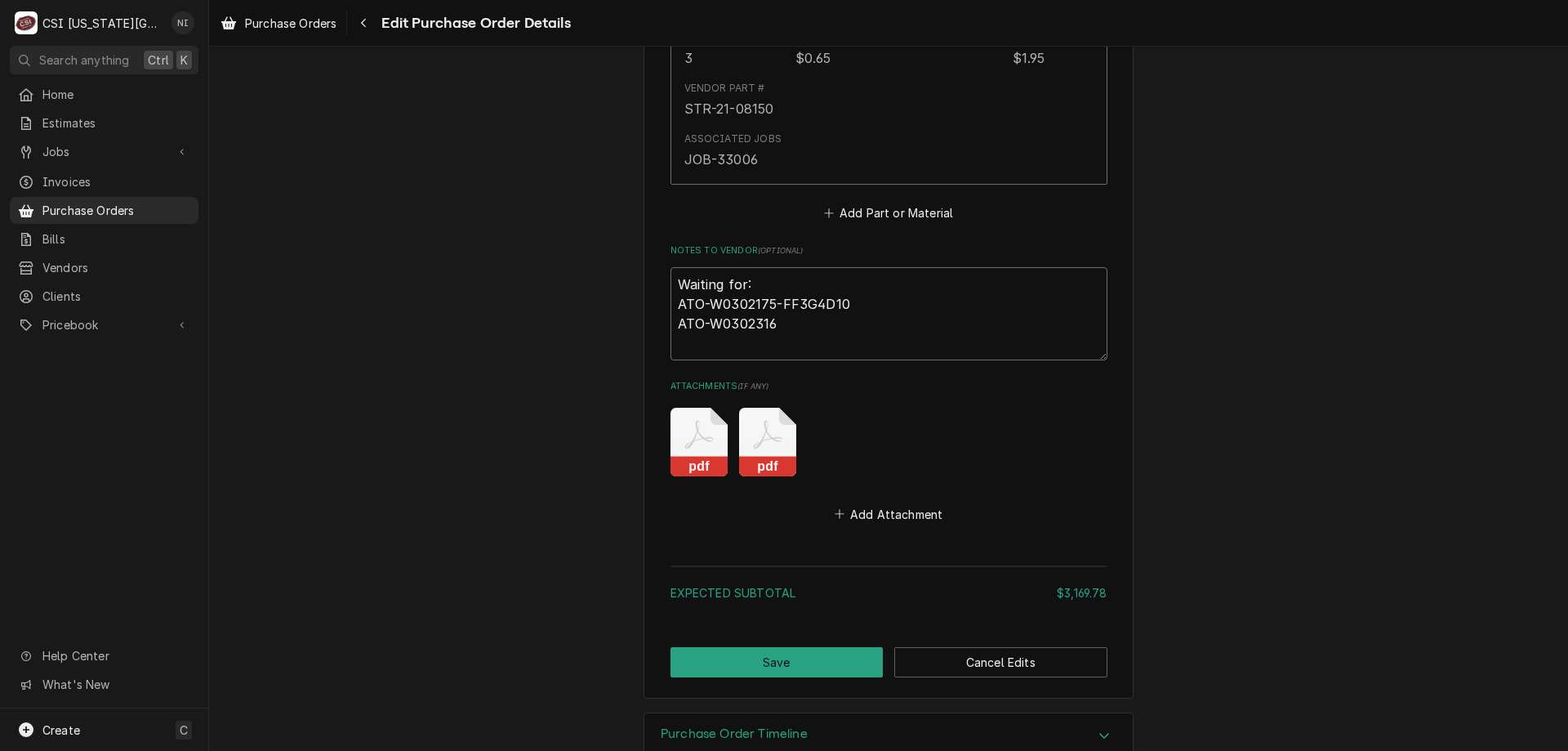
paste textarea "FRY-8074761"
type textarea "x"
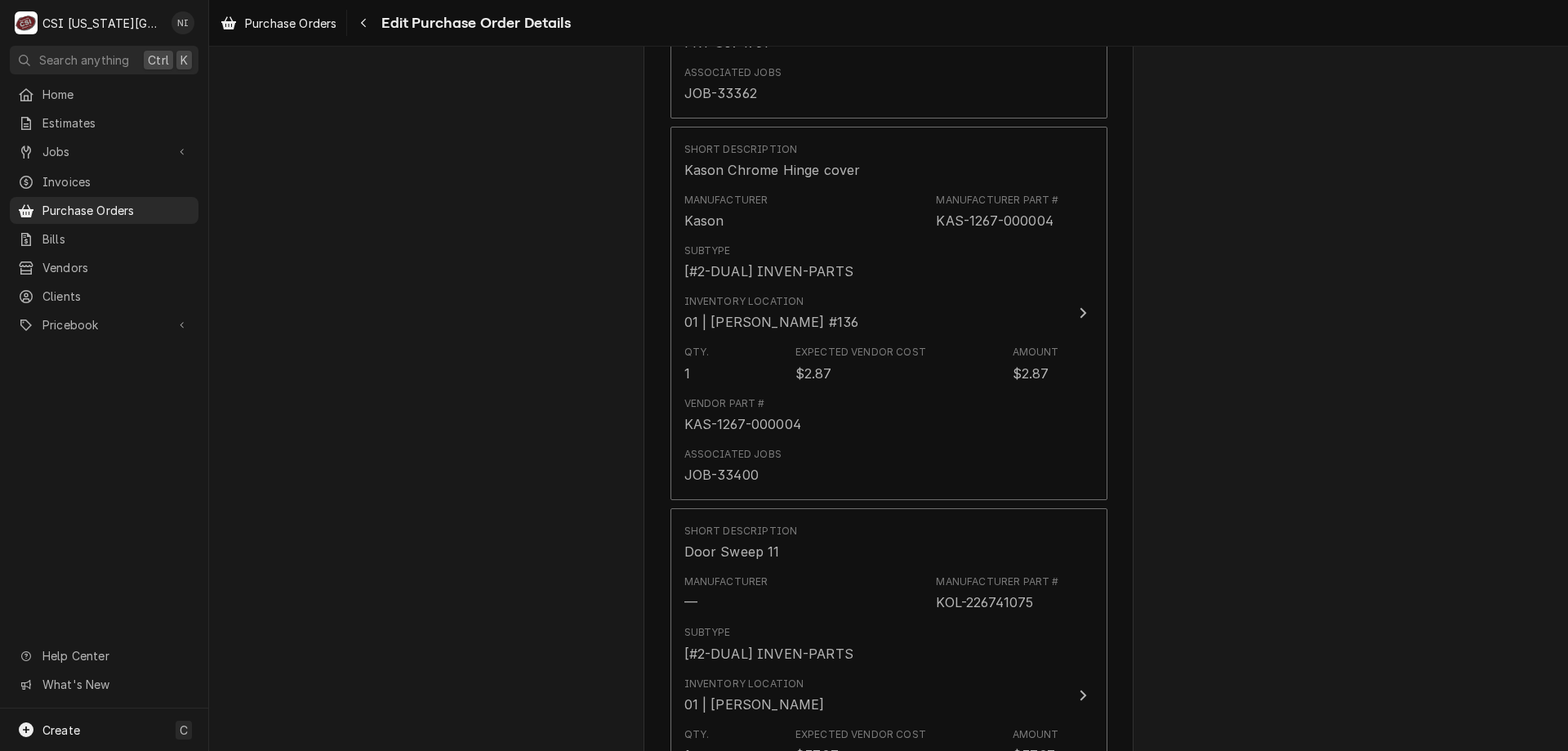
scroll to position [2083, 0]
type textarea "Waiting for: ATO-W0302175-FF3G4D10 ATO-W0302316 FRY-8074761"
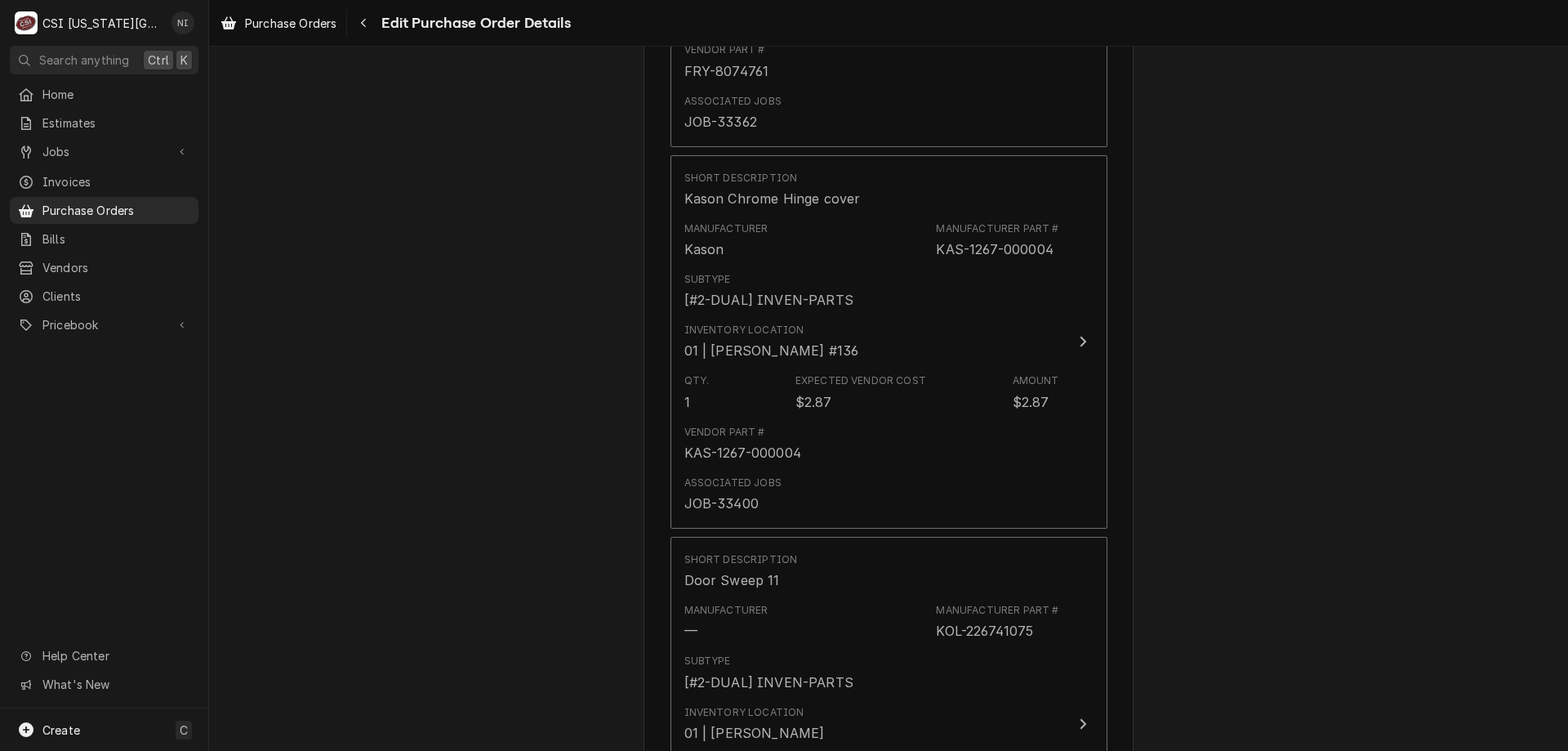
scroll to position [2050, 0]
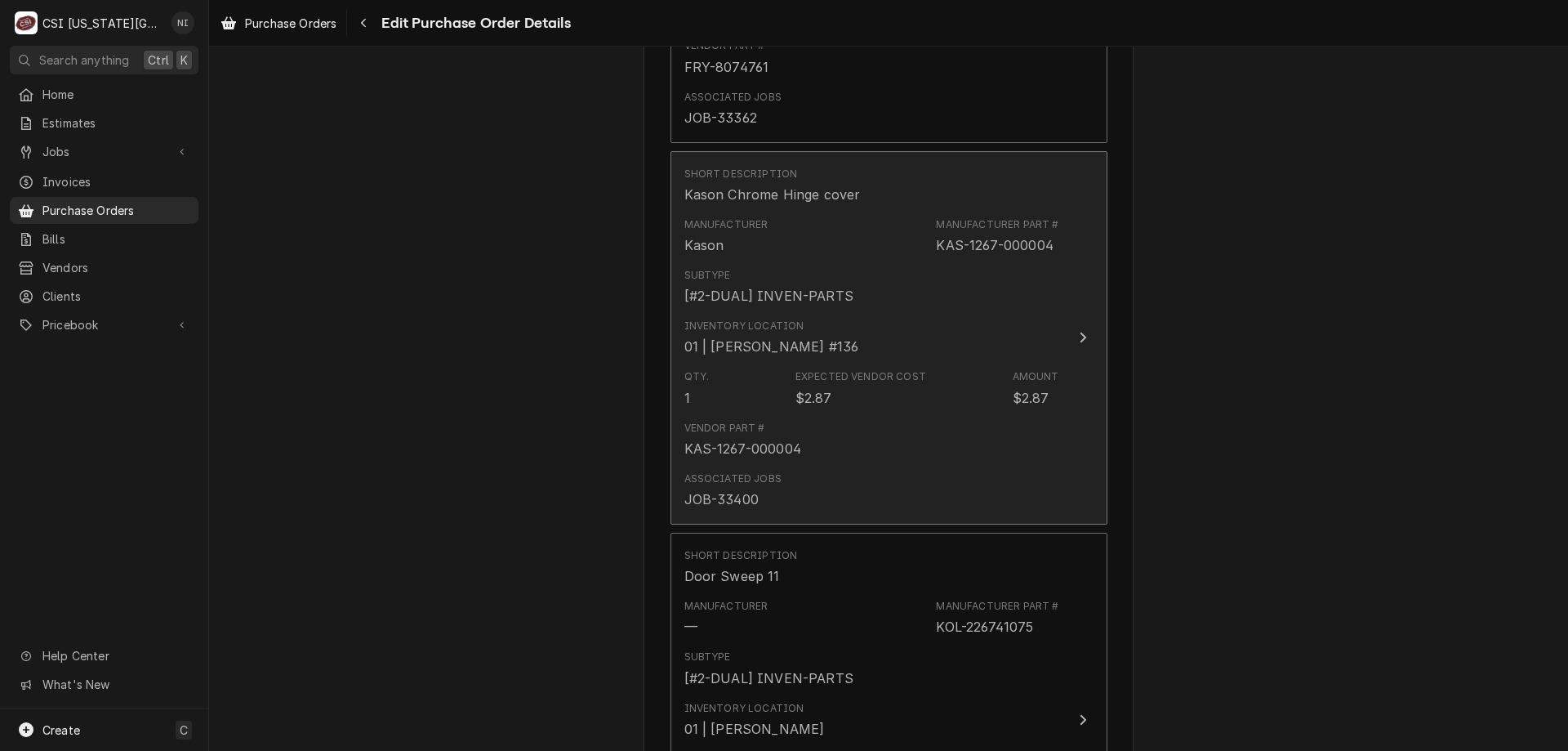
click at [979, 423] on div "Vendor Part # KAS-1267-000004" at bounding box center [872, 440] width 375 height 51
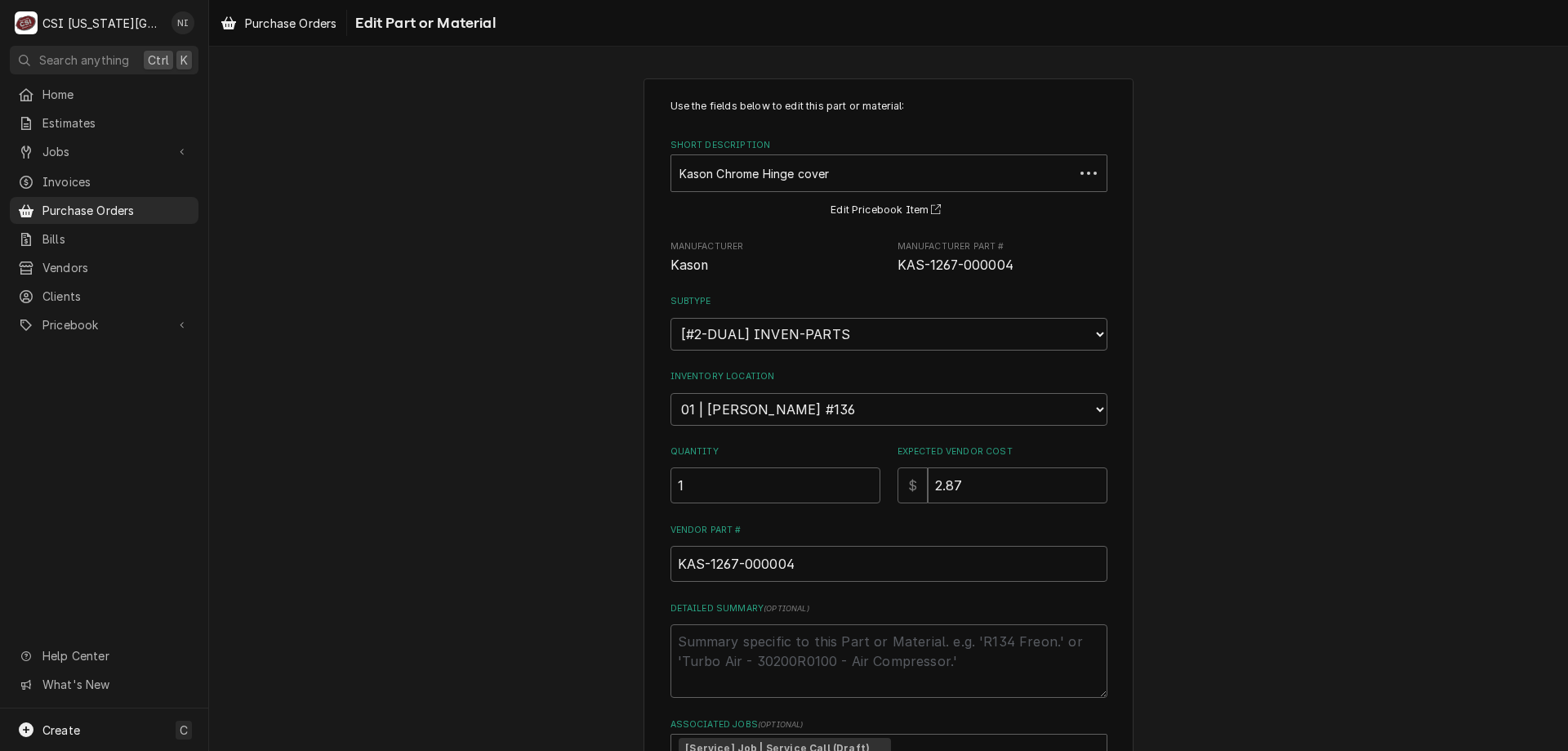
type textarea "x"
drag, startPoint x: 881, startPoint y: 409, endPoint x: 856, endPoint y: 404, distance: 25.5
click at [881, 409] on select "Choose a location... 00 | KC WAREHOUSE 00 | MAIN WAREHOUSE 01 | BRIAN BREAZIER …" at bounding box center [889, 409] width 437 height 33
select select "2832"
click at [671, 393] on select "Choose a location... 00 | KC WAREHOUSE 00 | MAIN WAREHOUSE 01 | BRIAN BREAZIER …" at bounding box center [889, 409] width 437 height 33
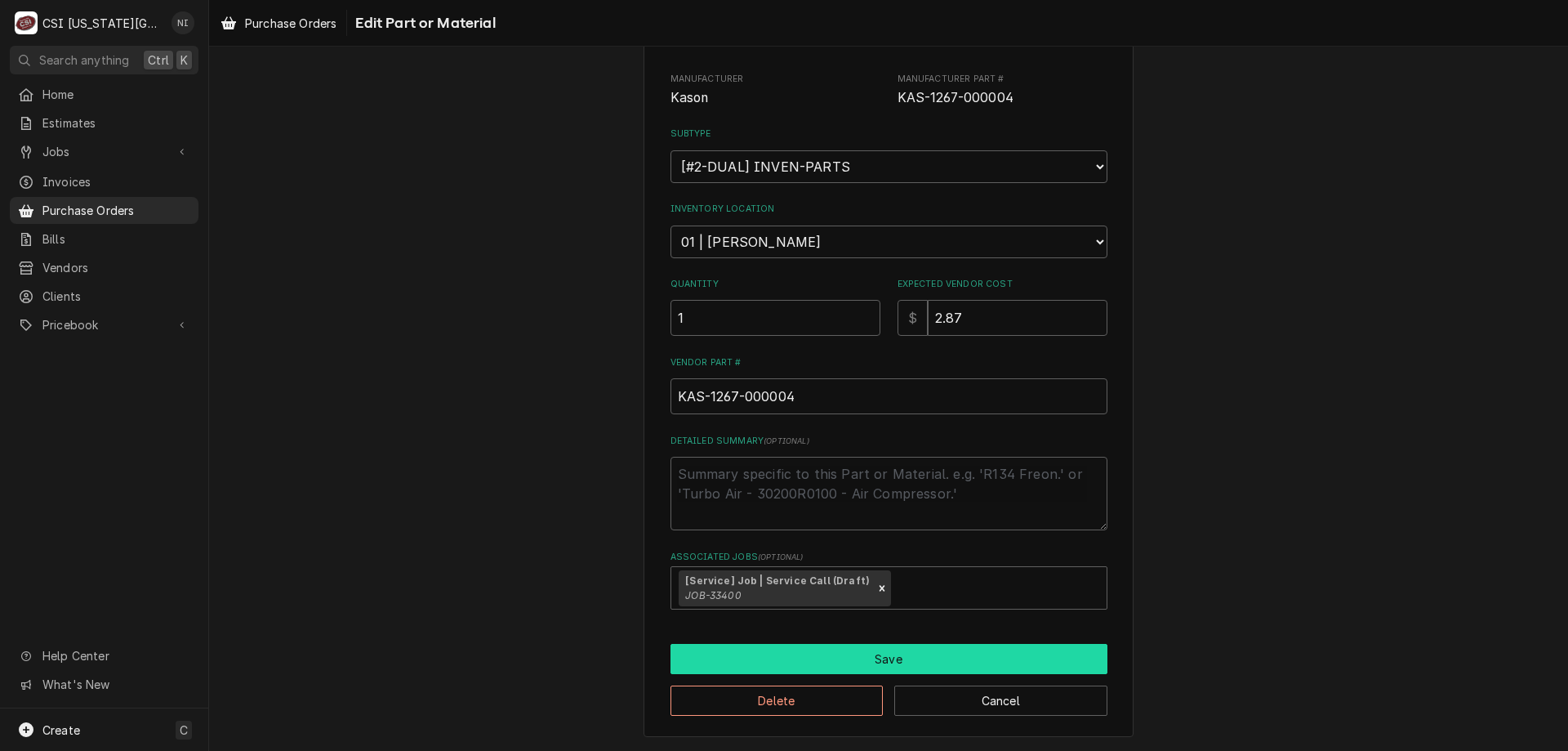
click at [918, 663] on button "Save" at bounding box center [889, 659] width 437 height 31
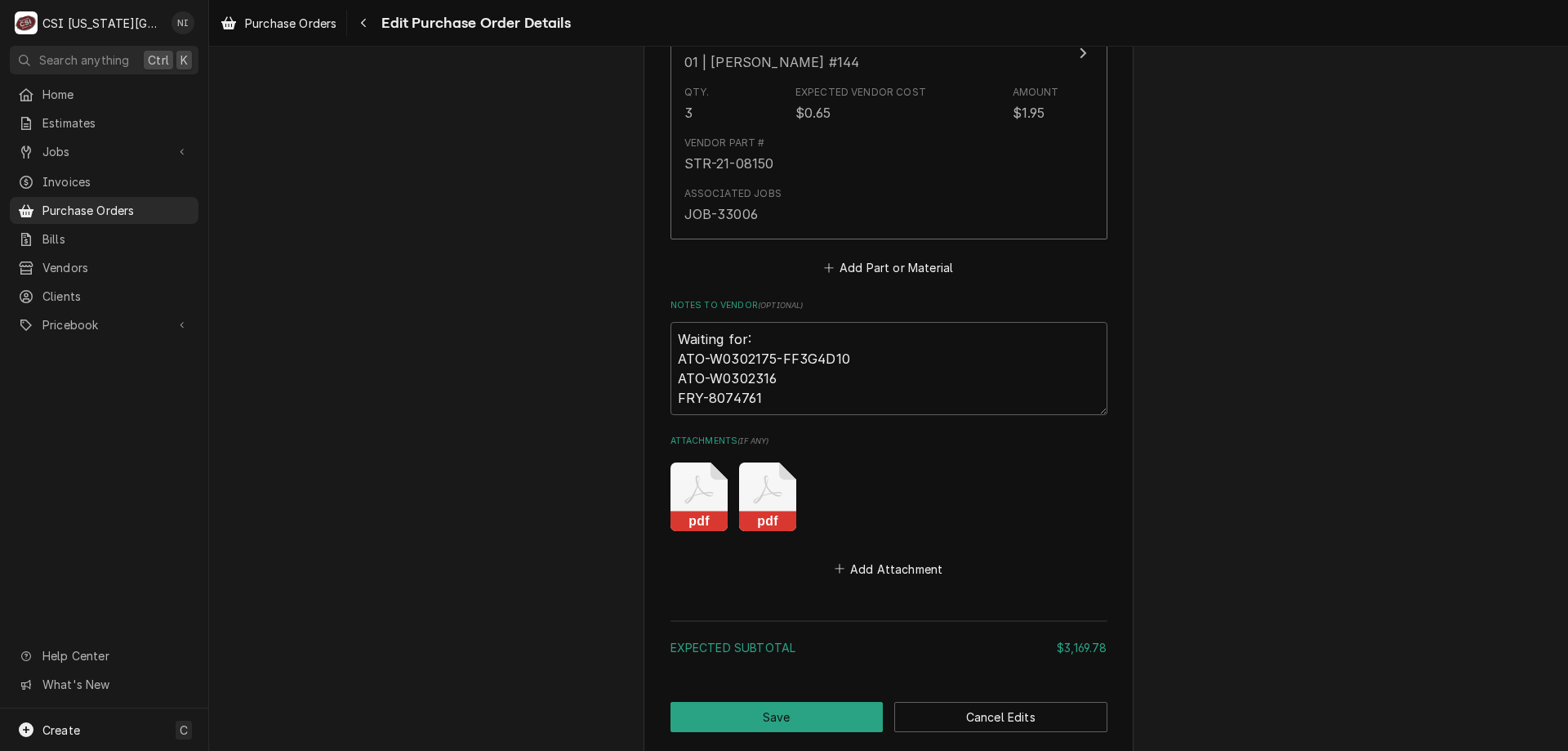
scroll to position [6299, 0]
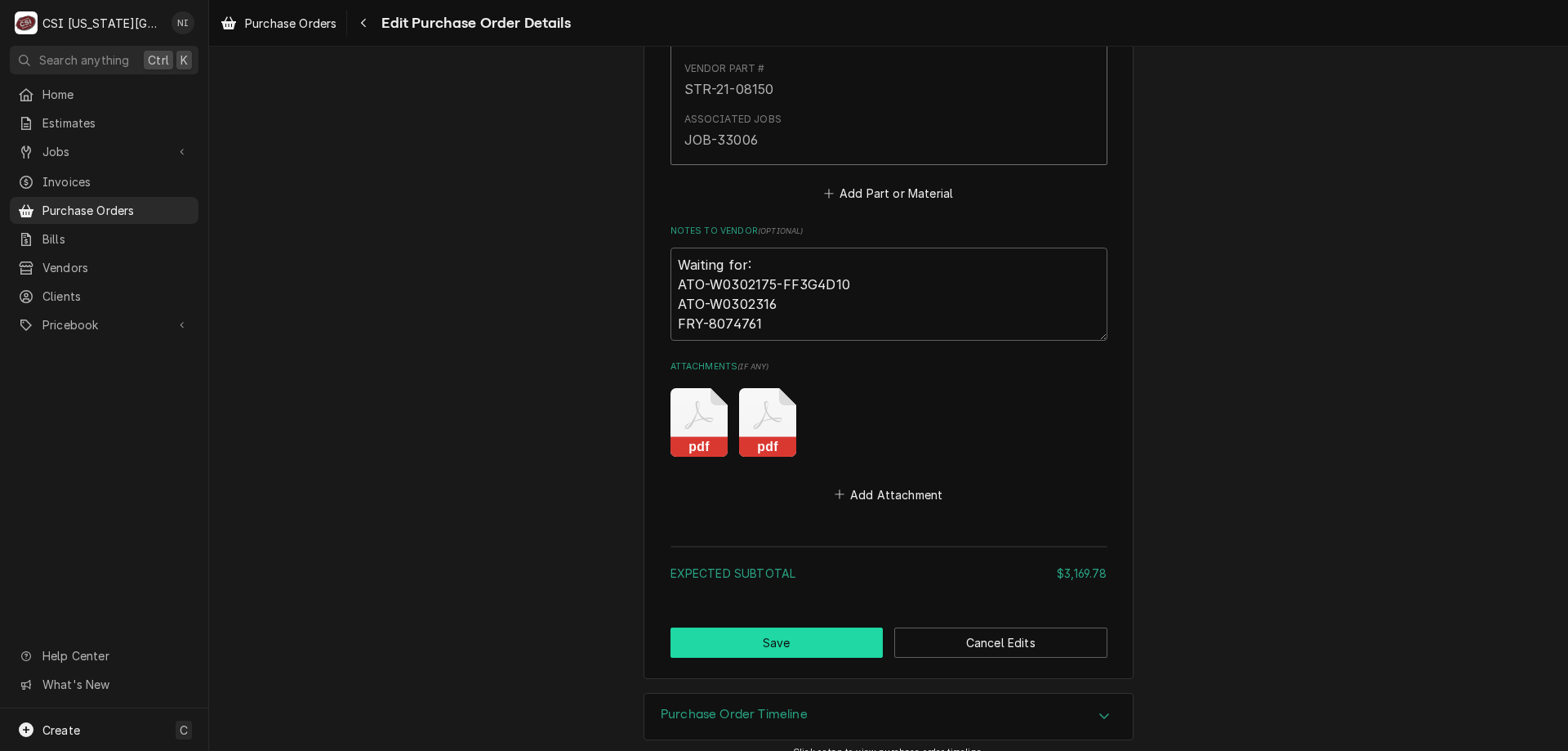
click at [820, 627] on button "Save" at bounding box center [777, 642] width 214 height 31
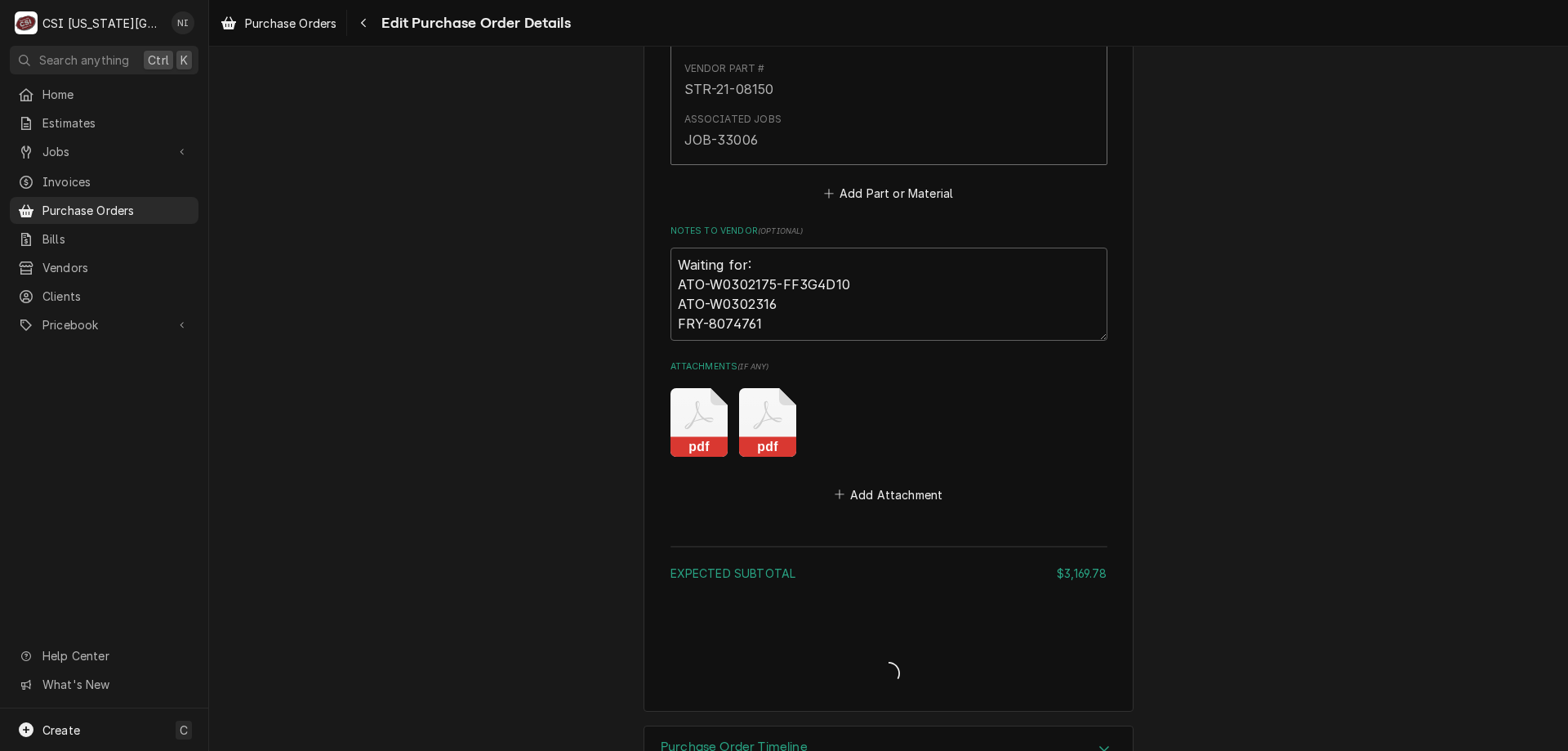
type textarea "x"
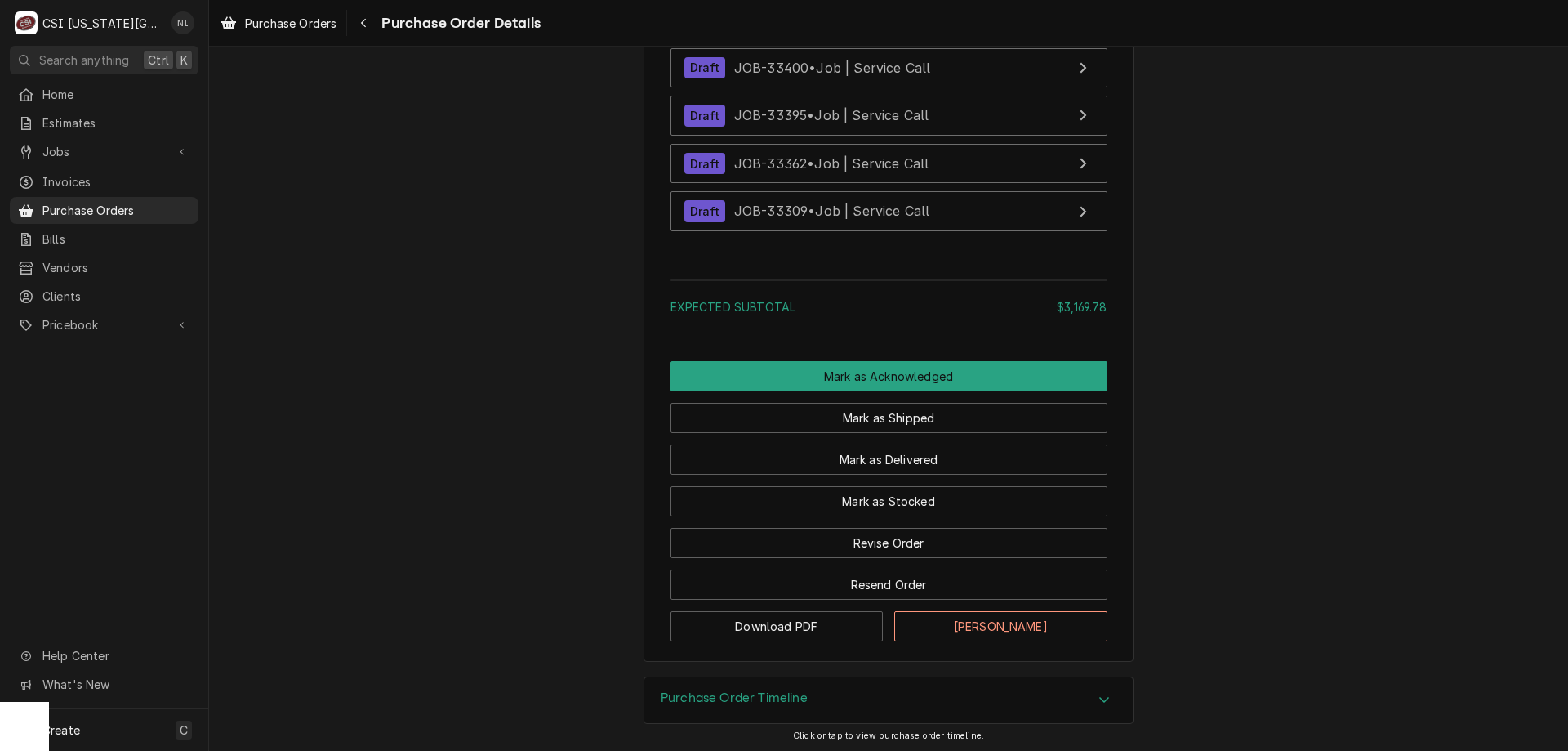
scroll to position [6383, 0]
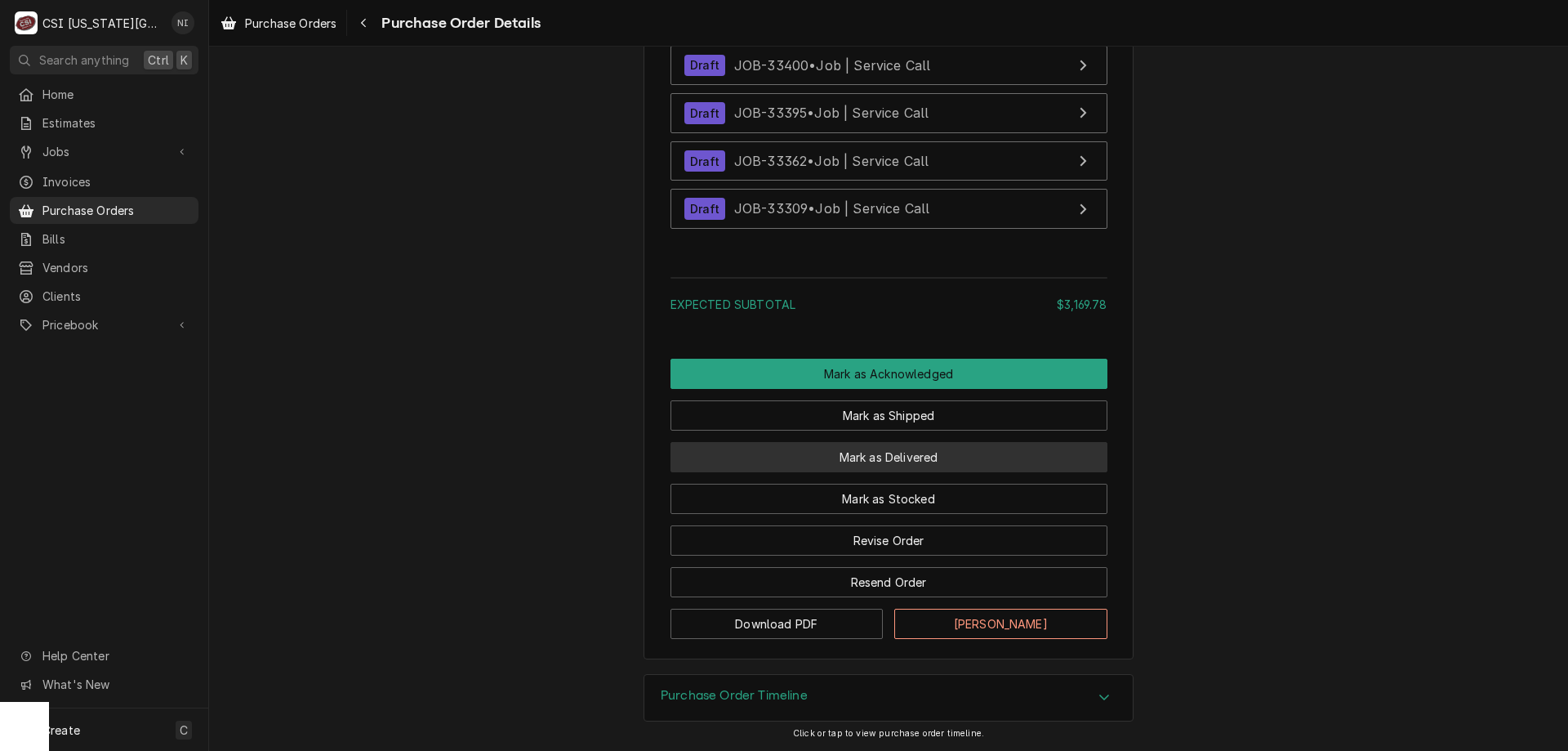
click at [891, 462] on button "Mark as Delivered" at bounding box center [889, 457] width 437 height 31
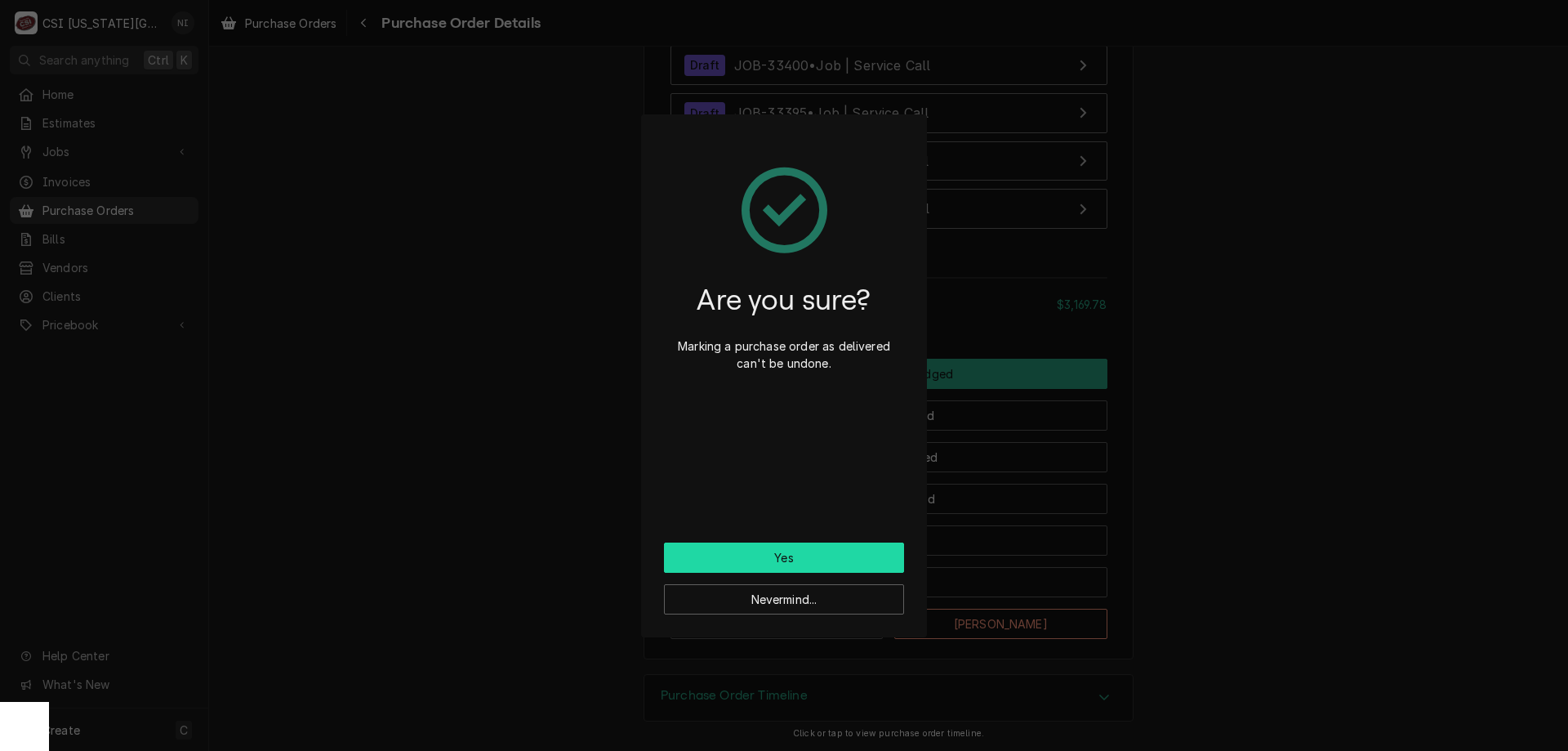
click at [820, 546] on button "Yes" at bounding box center [784, 558] width 241 height 31
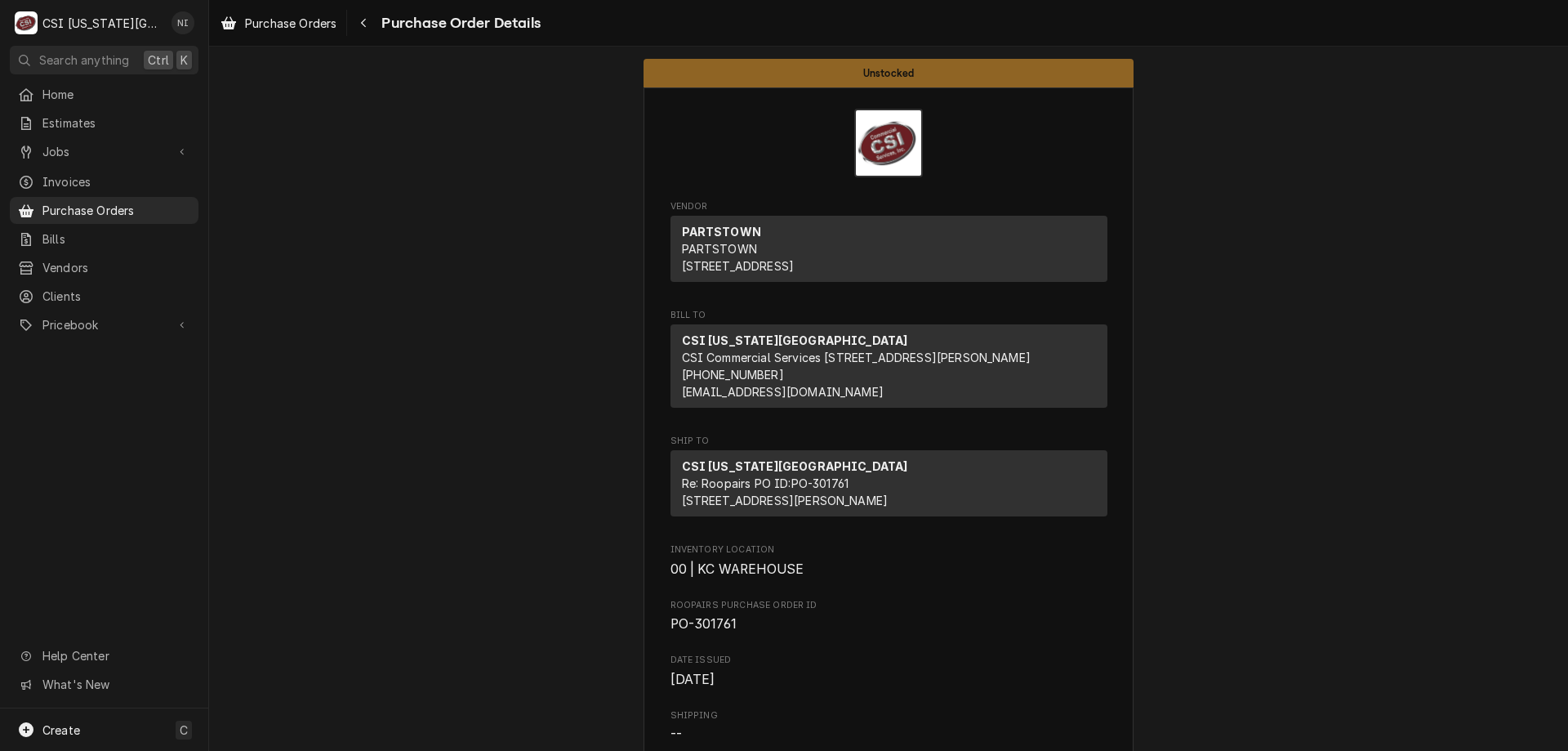
click at [113, 208] on span "Purchase Orders" at bounding box center [116, 210] width 148 height 17
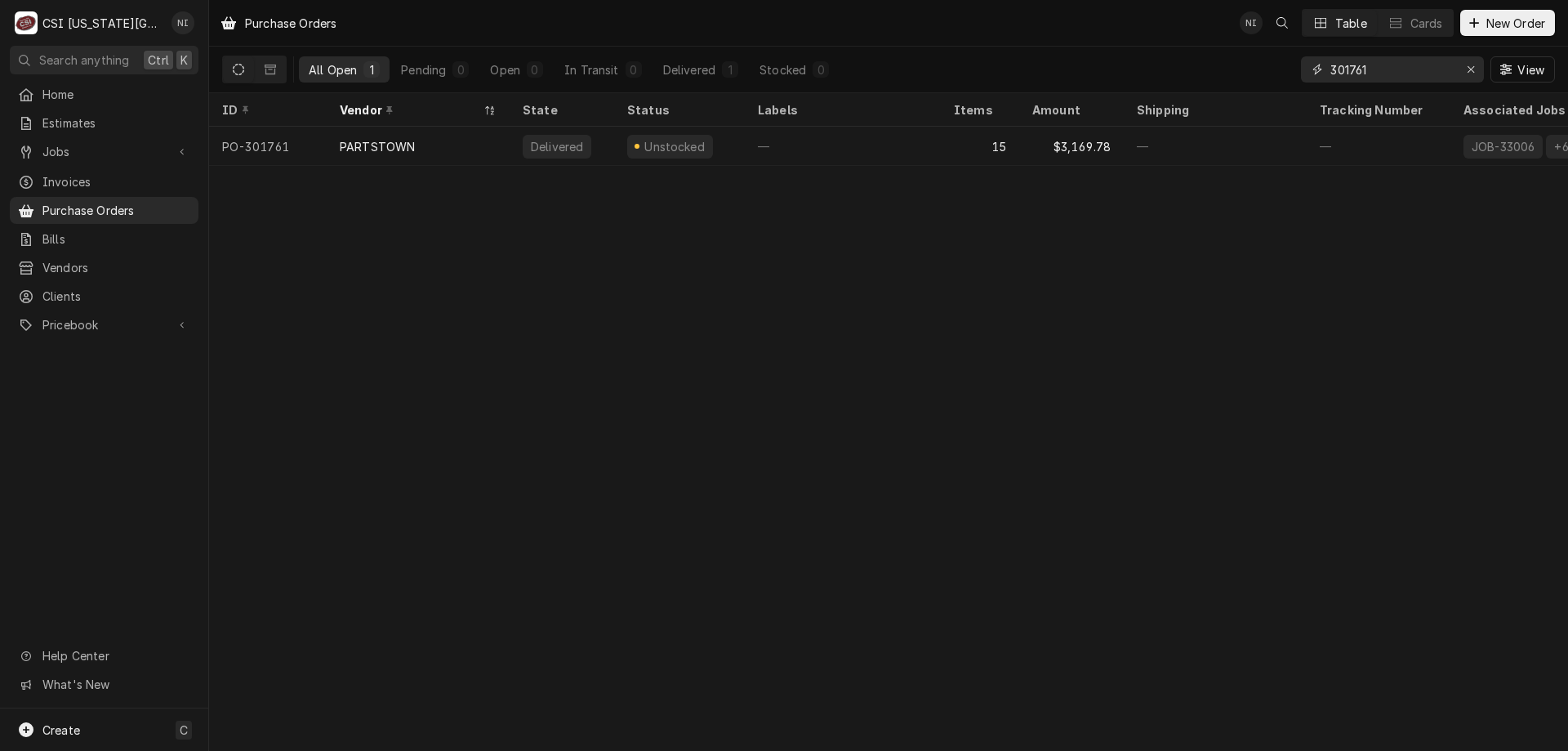
click at [1470, 67] on icon "Erase input" at bounding box center [1471, 70] width 9 height 11
click at [1420, 70] on input "Dynamic Content Wrapper" at bounding box center [1407, 70] width 153 height 26
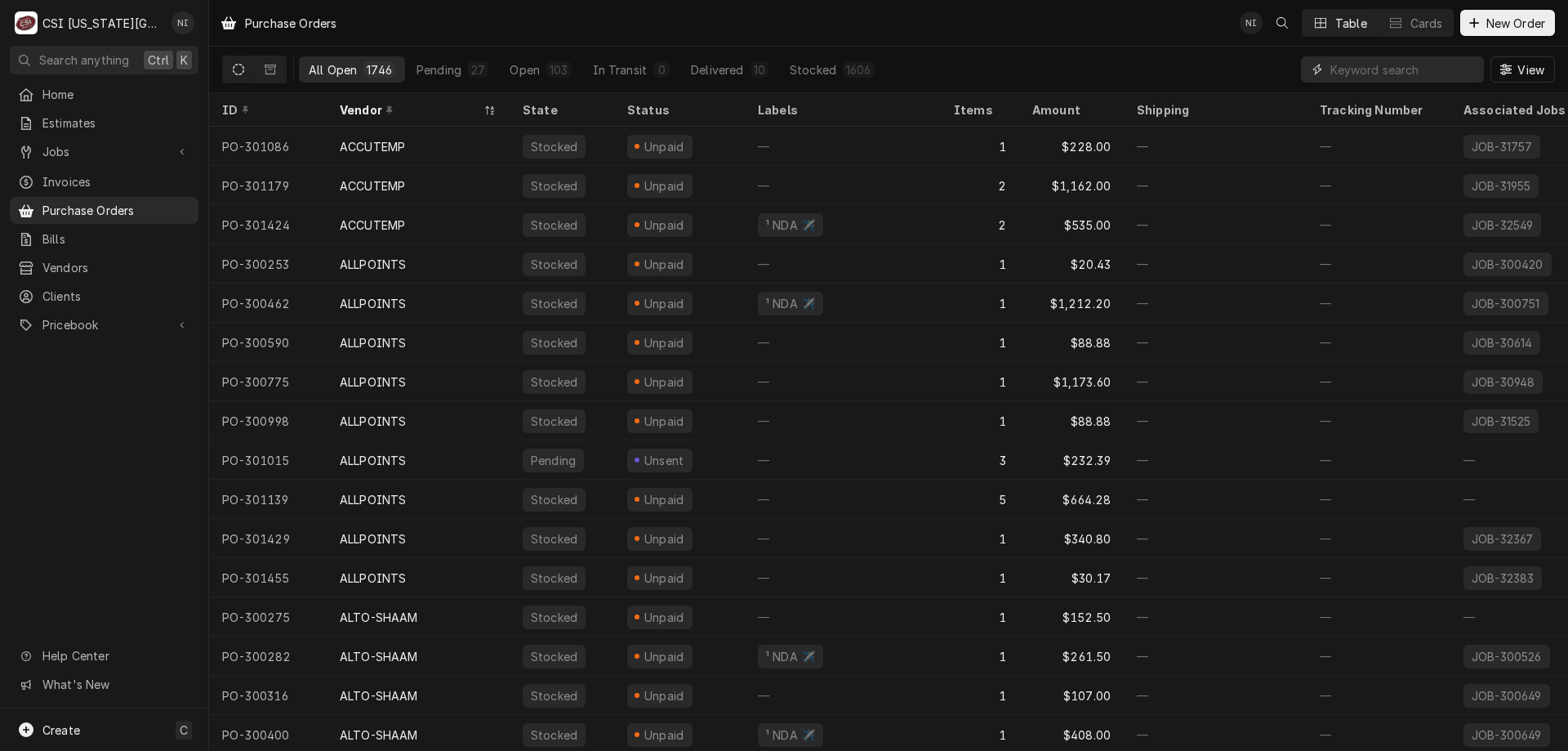
click at [1385, 67] on input "Dynamic Content Wrapper" at bounding box center [1404, 70] width 146 height 26
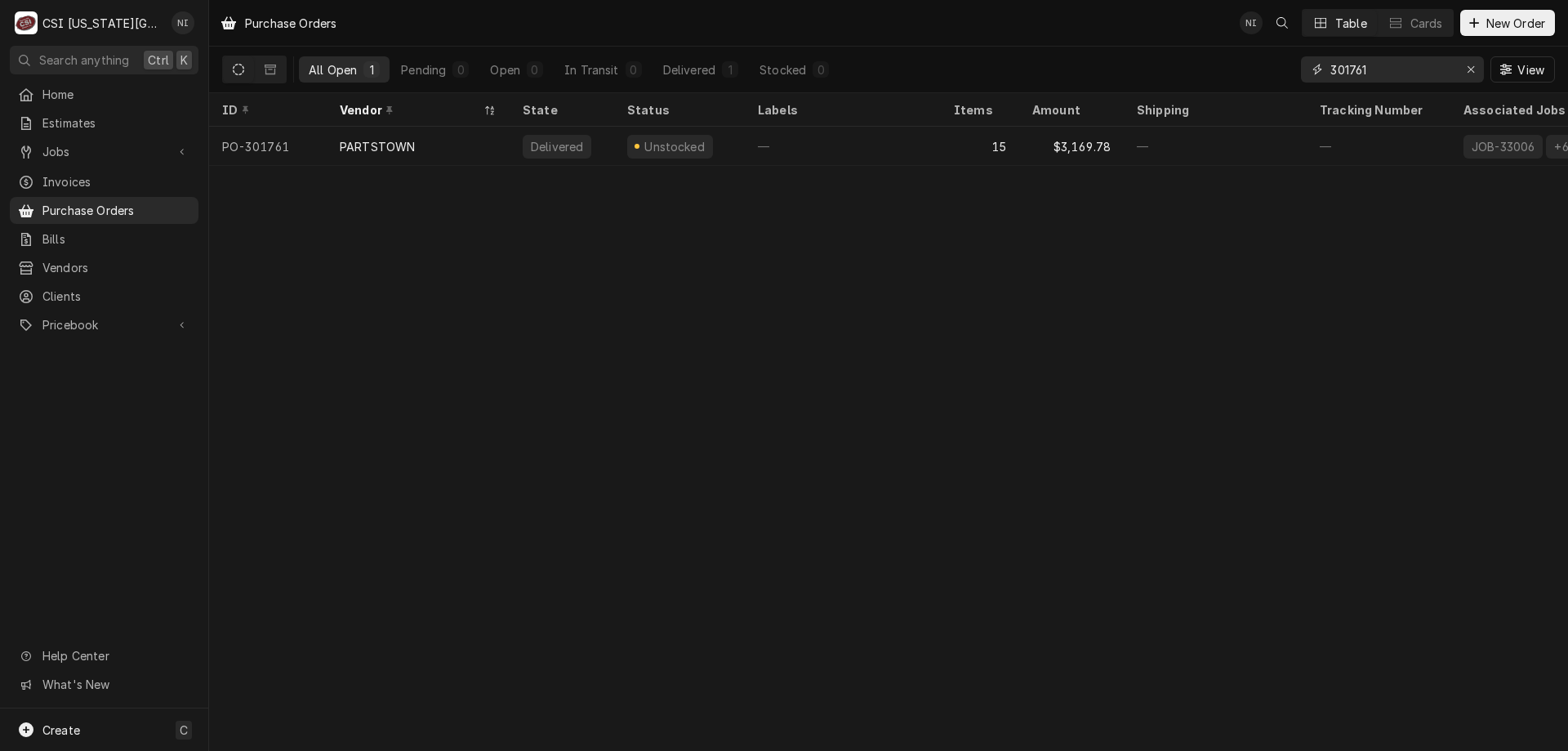
type input "301761"
click at [919, 141] on div "—" at bounding box center [843, 146] width 196 height 39
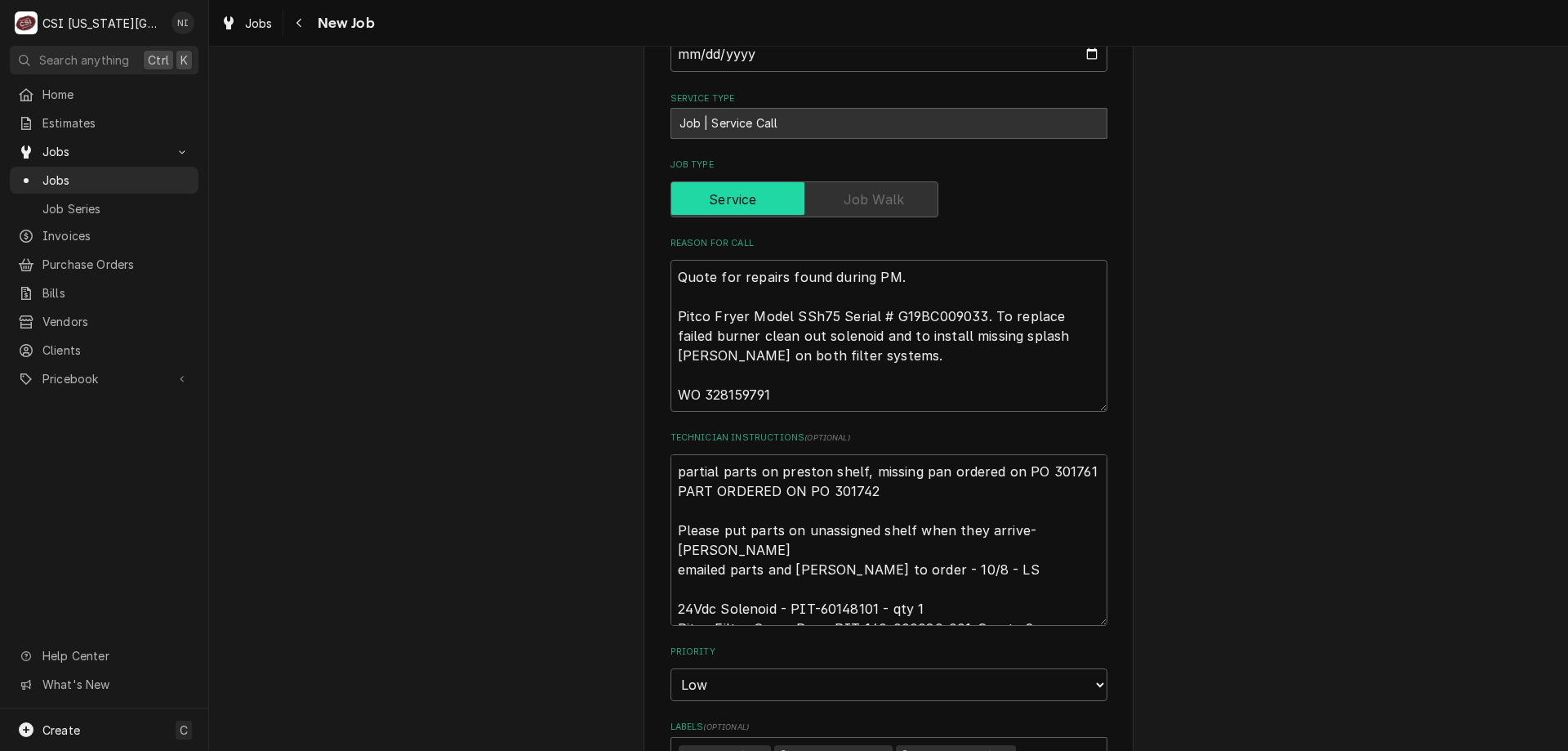
scroll to position [1280, 0]
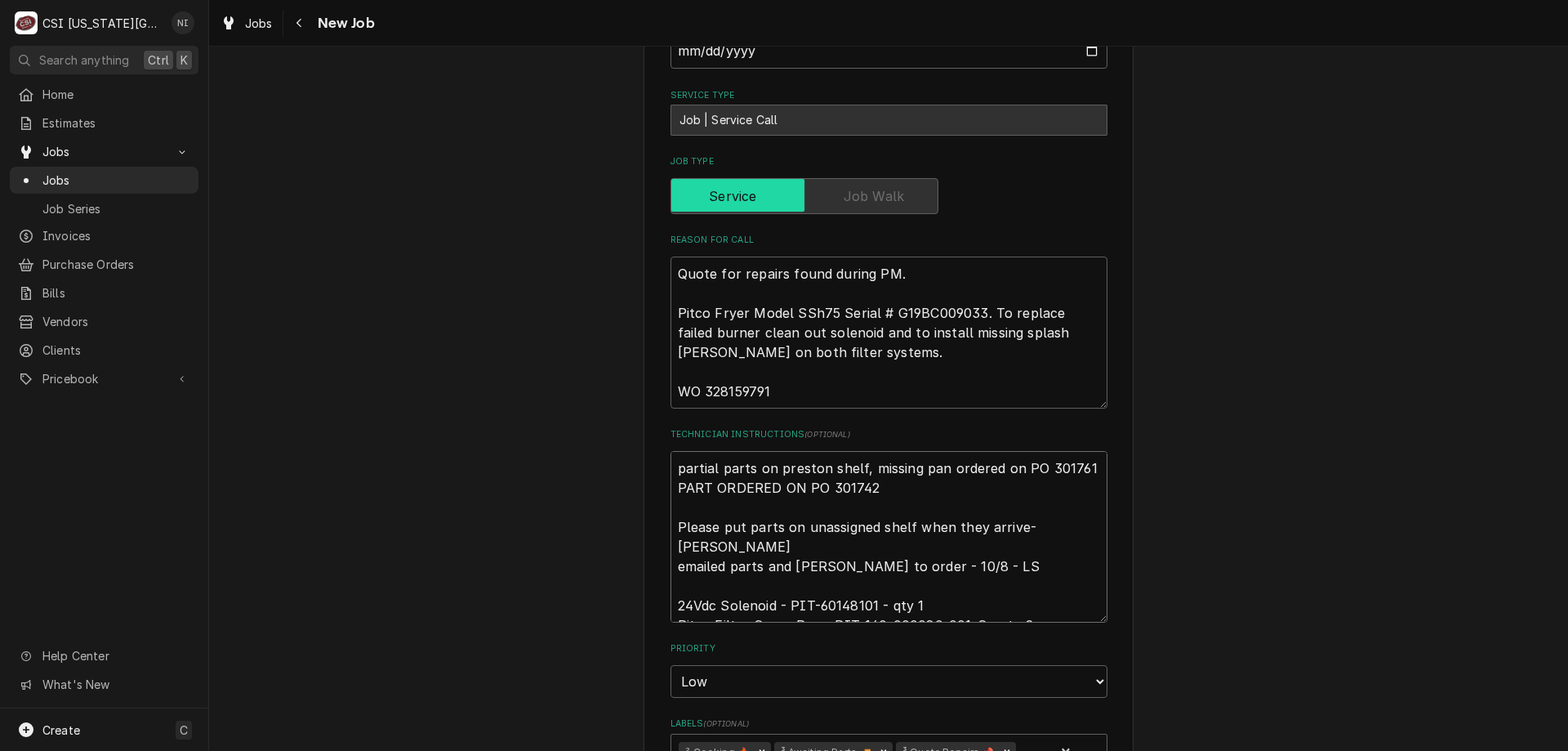
click at [673, 451] on textarea "partial parts on preston shelf, missing pan ordered on PO 301761 PART ORDERED O…" at bounding box center [889, 536] width 437 height 172
type textarea "x"
type textarea "partial parts on preston shelf, missing pan ordered on PO 301761 PART ORDERED O…"
click at [722, 451] on textarea "partial parts on preston shelf, missing pan ordered on PO 301761 PART ORDERED O…" at bounding box center [889, 547] width 437 height 191
type textarea "x"
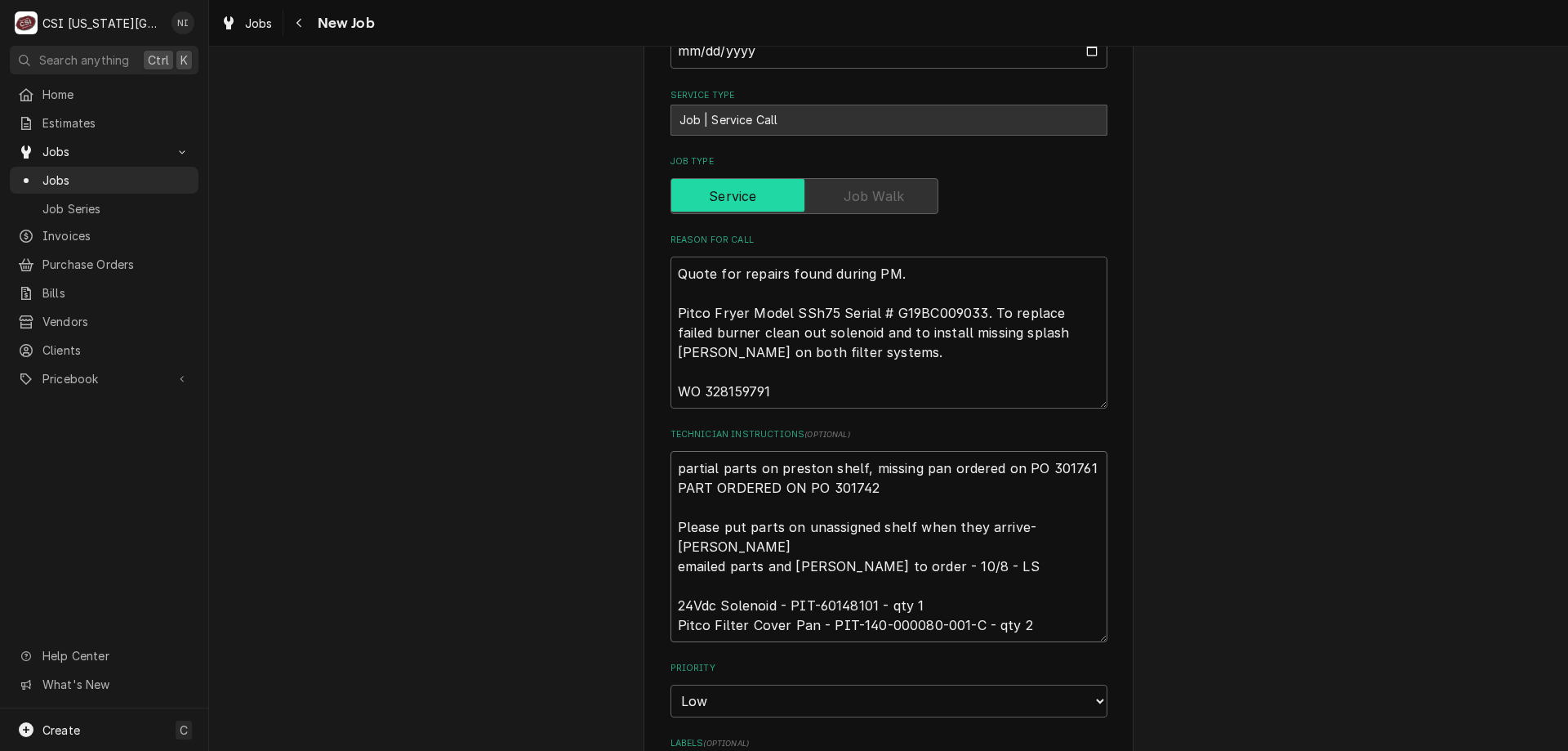
type textarea "A partial parts on preston shelf, missing pan ordered on PO 301761 PART ORDERED…"
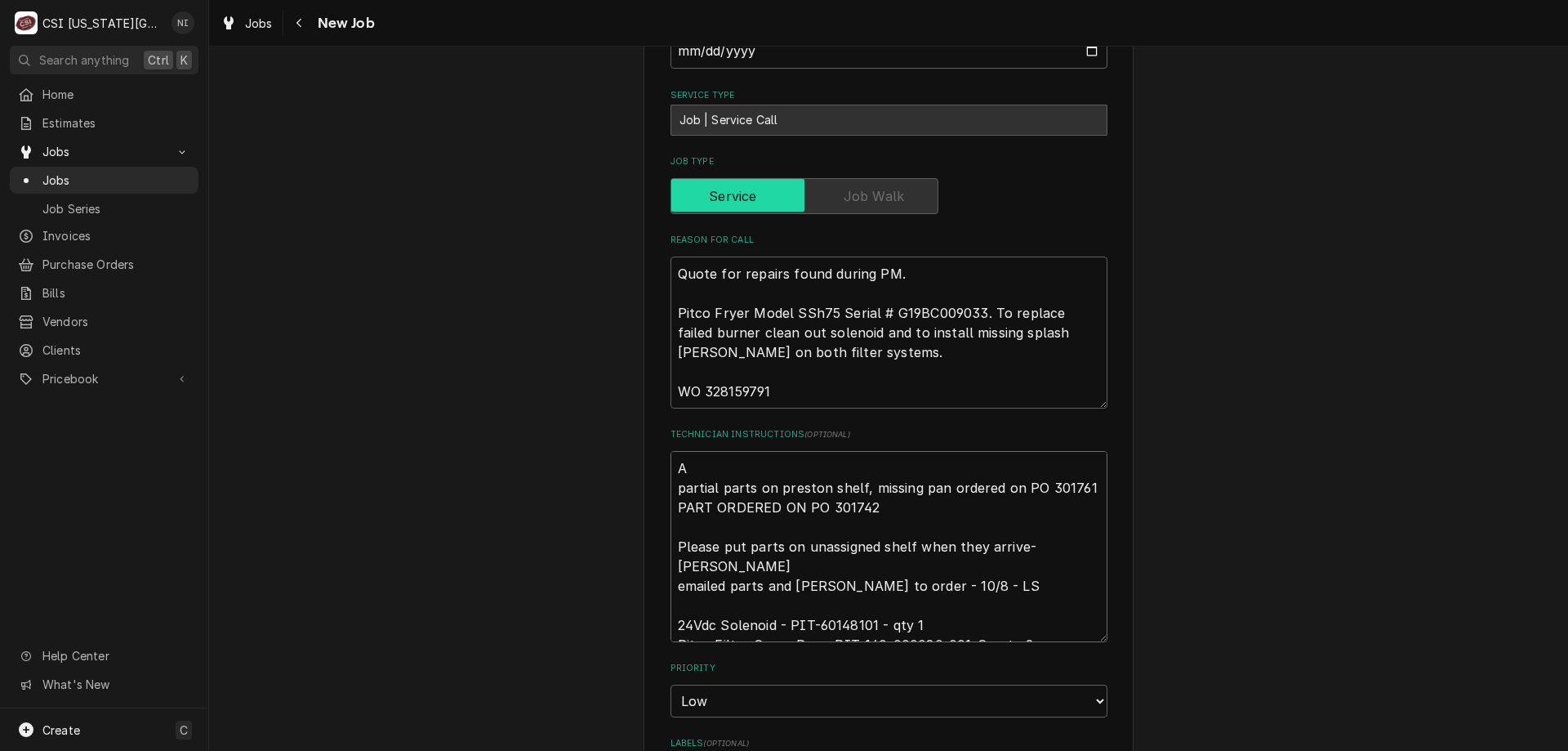
type textarea "x"
type textarea "Al partial parts on preston shelf, missing pan ordered on PO 301761 PART ORDERE…"
type textarea "x"
type textarea "All partial parts on preston shelf, missing pan ordered on PO 301761 PART ORDER…"
type textarea "x"
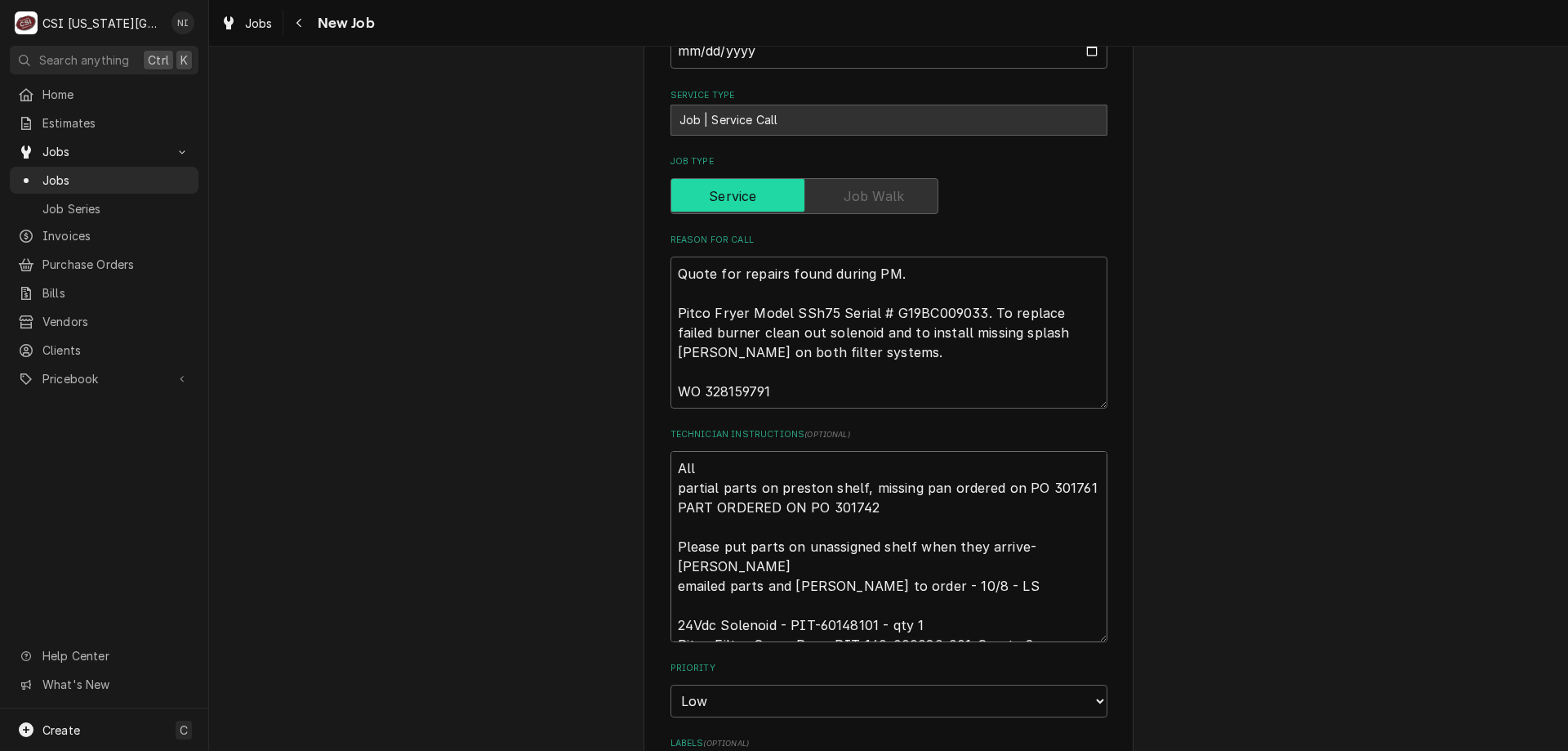
type textarea "All partial parts on preston shelf, missing pan ordered on PO 301761 PART ORDER…"
type textarea "x"
type textarea "All pa partial parts on preston shelf, missing pan ordered on PO 301761 PART OR…"
type textarea "x"
type textarea "All par partial parts on preston shelf, missing pan ordered on PO 301761 PART O…"
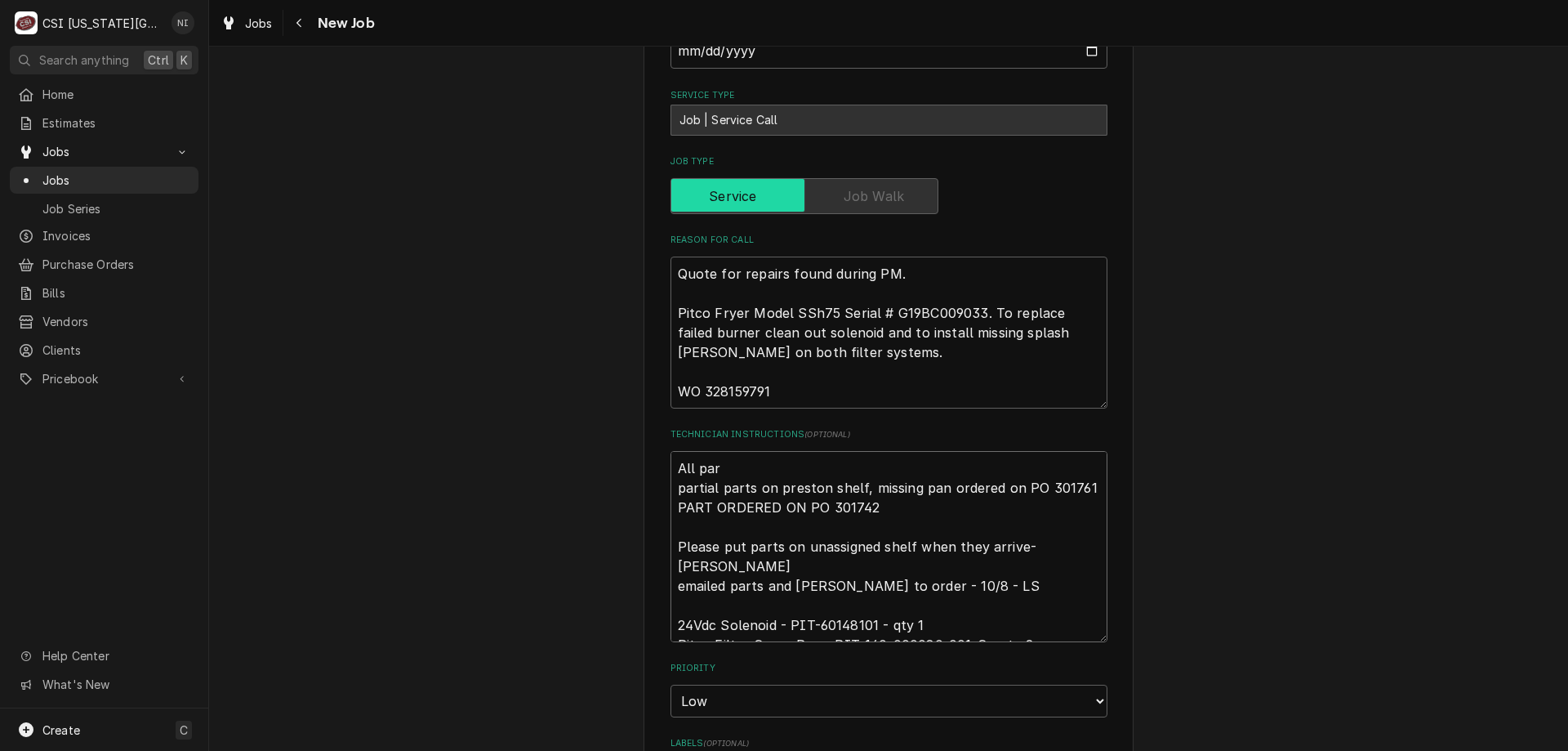
type textarea "x"
type textarea "All part partial parts on preston shelf, missing pan ordered on PO 301761 PART …"
type textarea "x"
type textarea "All parts partial parts on preston shelf, missing pan ordered on PO 301761 PART…"
type textarea "x"
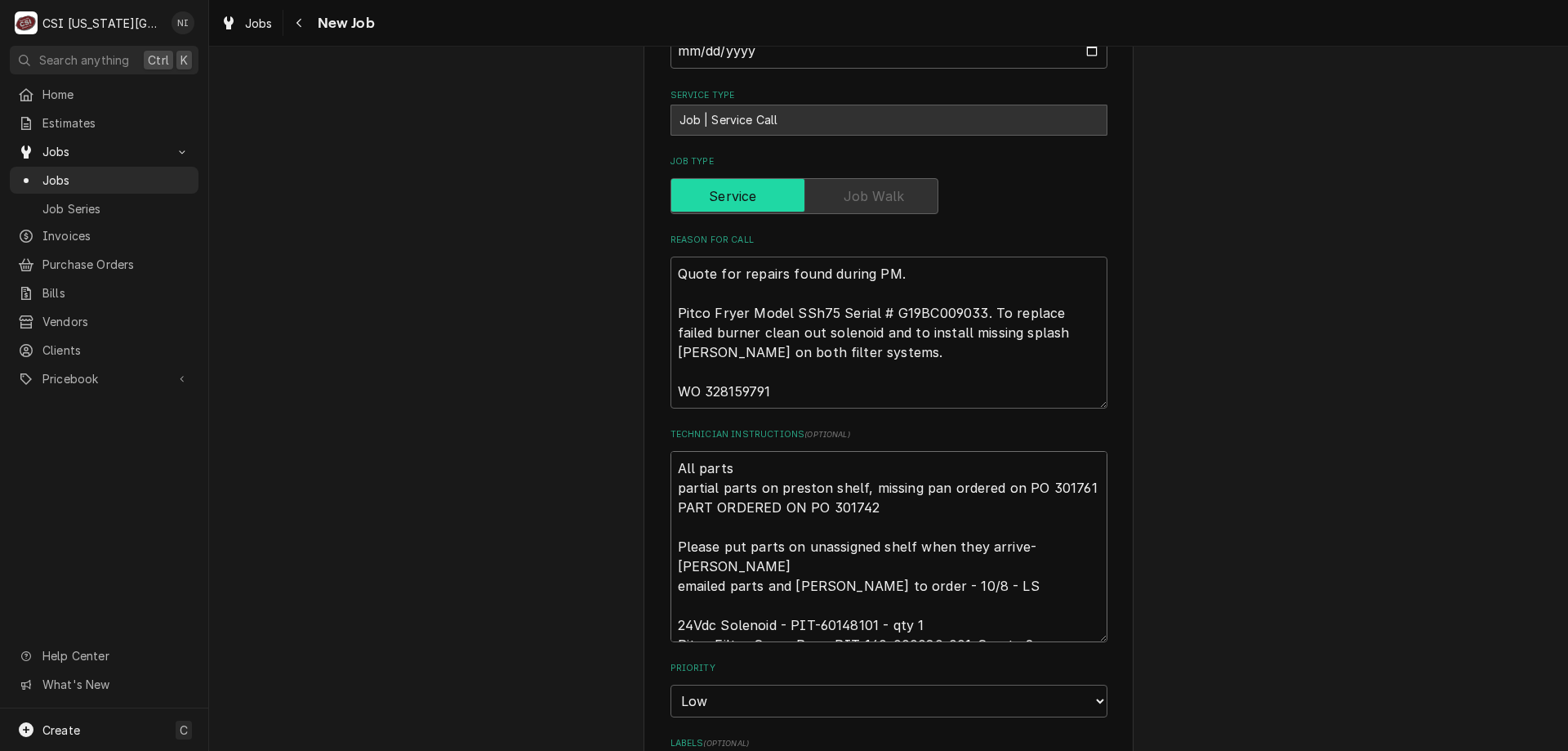
type textarea "All parts o partial parts on preston shelf, missing pan ordered on PO 301761 PA…"
type textarea "x"
type textarea "All parts on partial parts on preston shelf, missing pan ordered on PO 301761 P…"
type textarea "x"
type textarea "All parts on partial parts on preston shelf, missing pan ordered on PO 301761 P…"
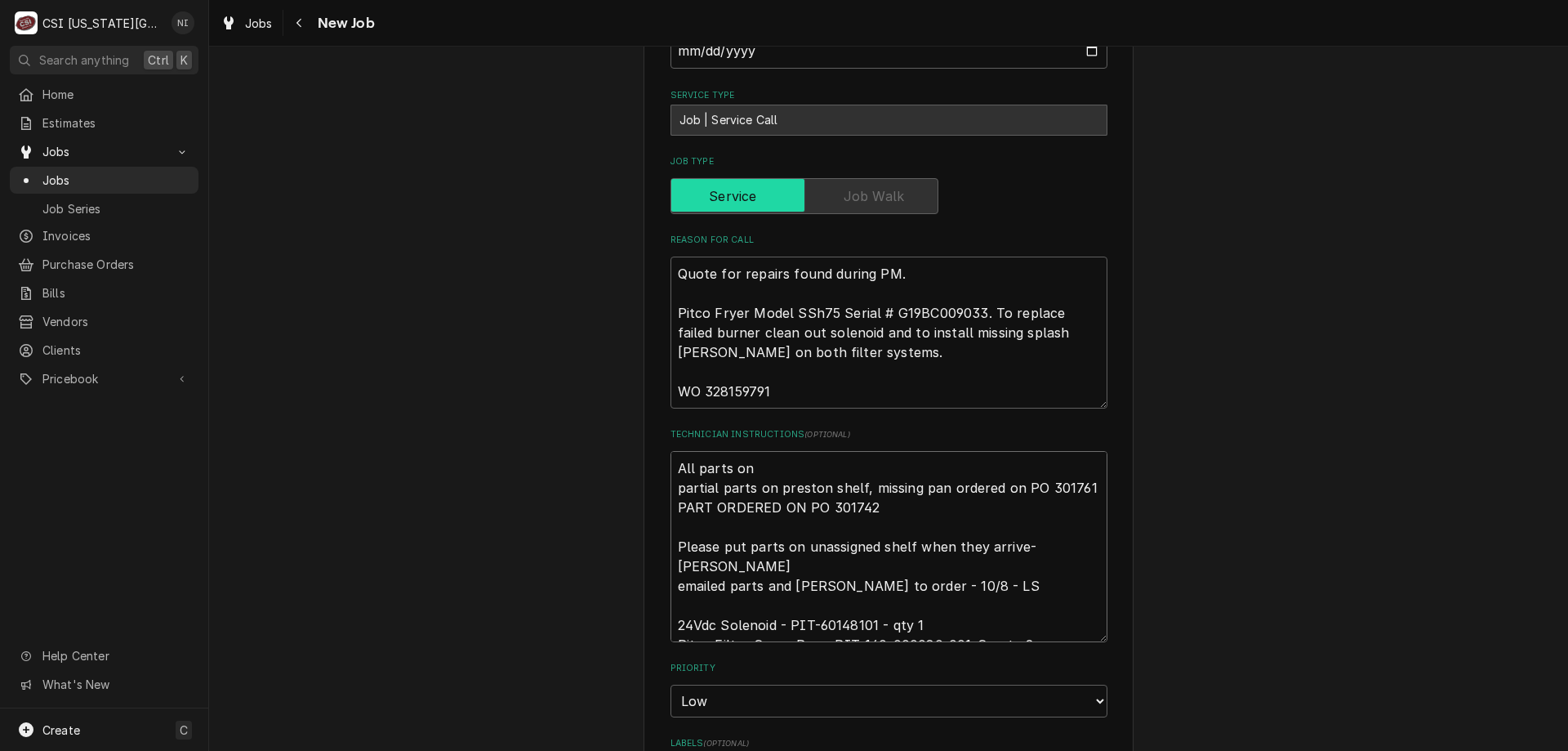
type textarea "x"
type textarea "All parts on pr partial parts on preston shelf, missing pan ordered on PO 30176…"
type textarea "x"
type textarea "All parts on prs partial parts on preston shelf, missing pan ordered on PO 3017…"
type textarea "x"
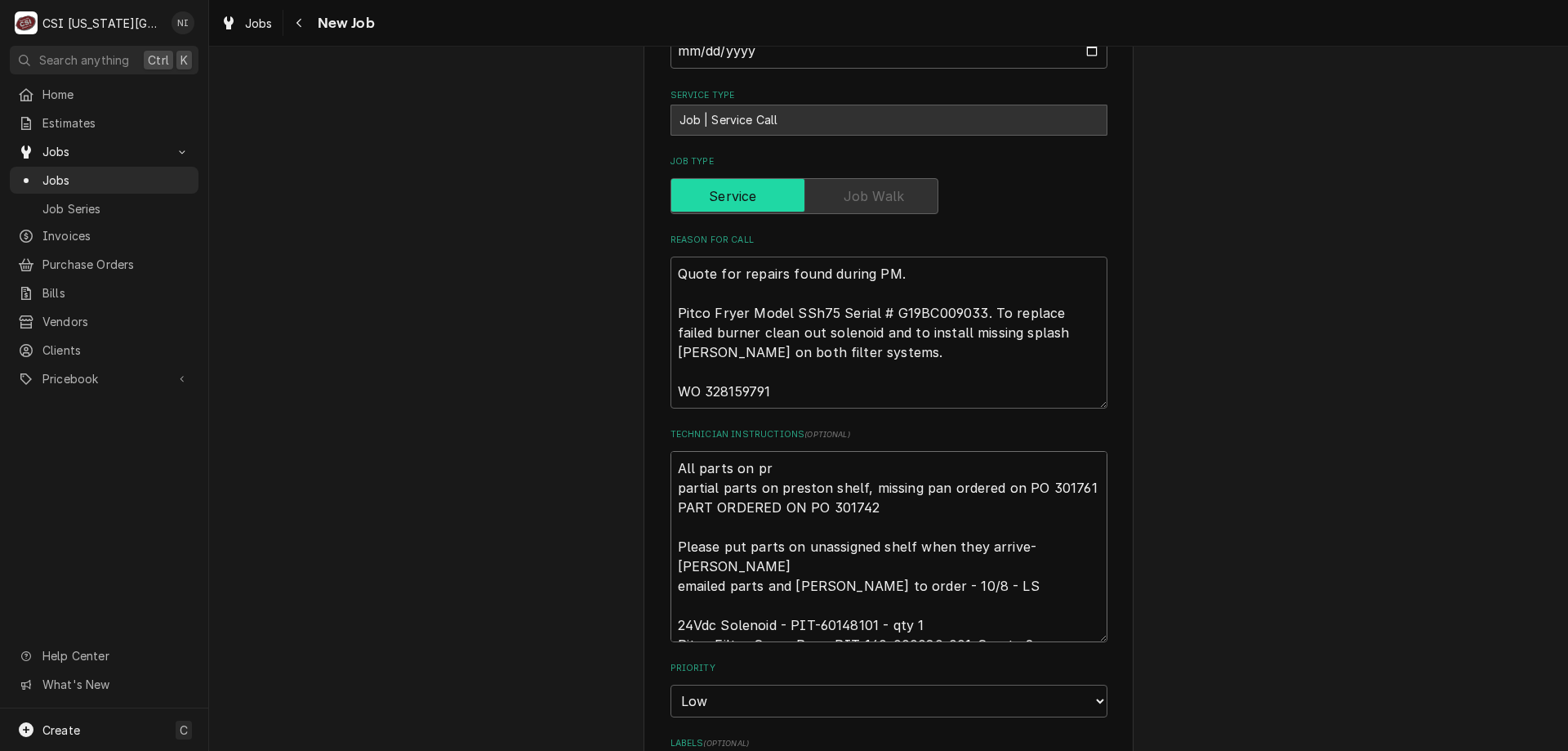
type textarea "All parts on pre partial parts on preston shelf, missing pan ordered on PO 3017…"
type textarea "x"
type textarea "All parts on prest partial parts on preston shelf, missing pan ordered on PO 30…"
type textarea "x"
type textarea "All parts on presto partial parts on preston shelf, missing pan ordered on PO 3…"
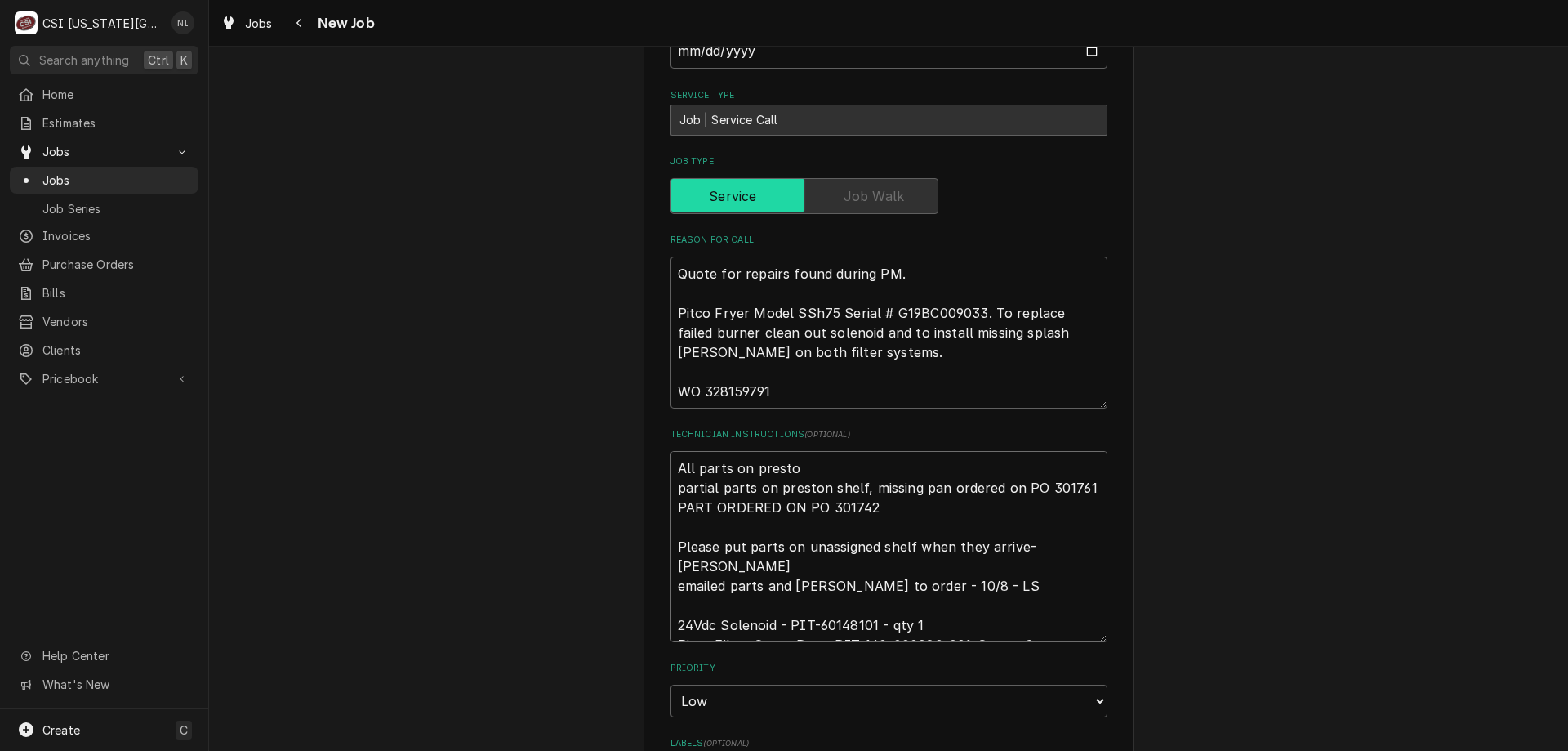
type textarea "x"
type textarea "All parts on preston partial parts on preston shelf, missing pan ordered on PO …"
type textarea "x"
type textarea "All parts on preston partial parts on preston shelf, missing pan ordered on PO …"
type textarea "x"
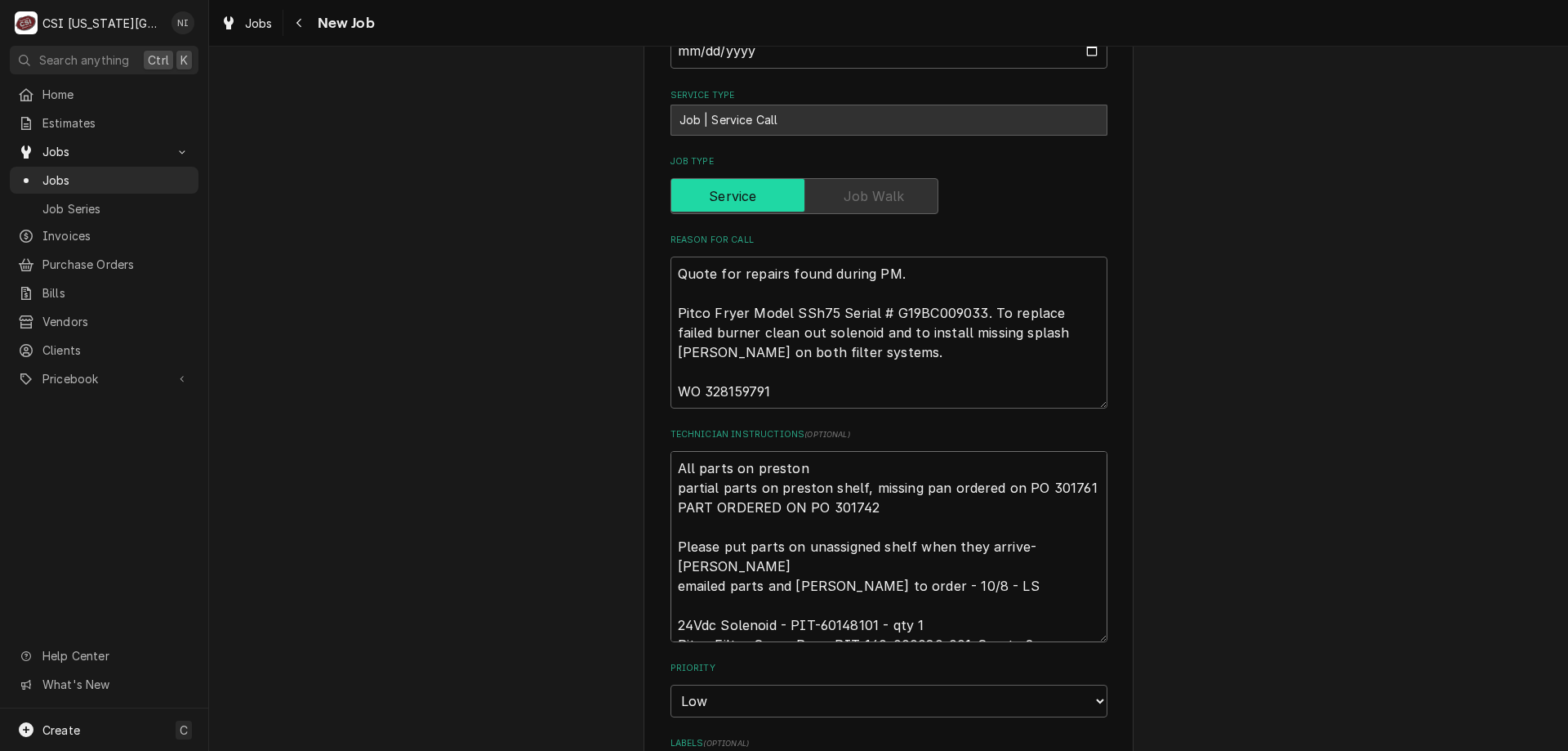
type textarea "All parts on preston s partial parts on preston shelf, missing pan ordered on P…"
type textarea "x"
type textarea "All parts on preston sh partial parts on preston shelf, missing pan ordered on …"
type textarea "x"
type textarea "All parts on preston she partial parts on preston shelf, missing pan ordered on…"
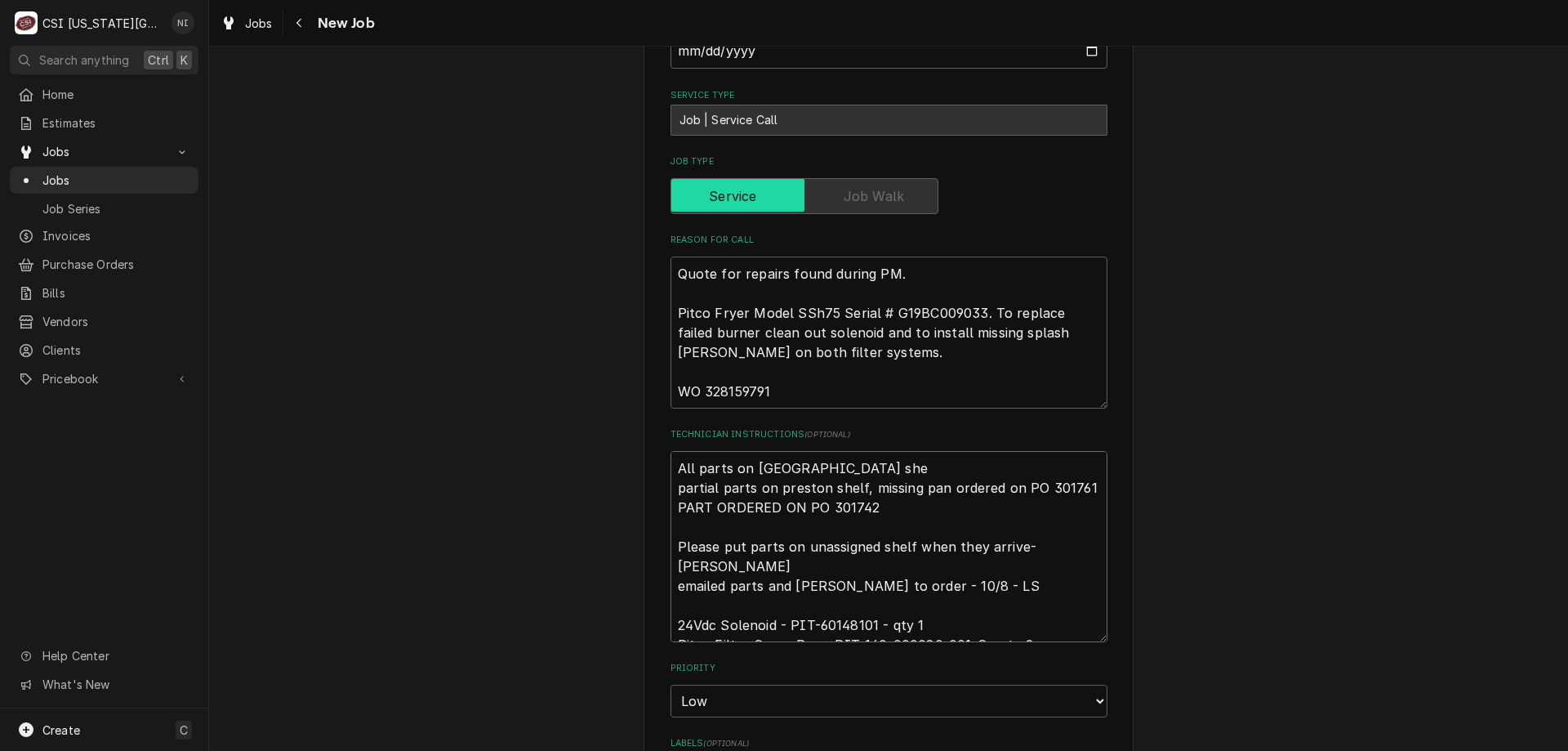
type textarea "x"
type textarea "All parts on preston shel partial parts on preston shelf, missing pan ordered o…"
type textarea "x"
type textarea "All parts on preston shelf partial parts on preston shelf, missing pan ordered …"
type textarea "x"
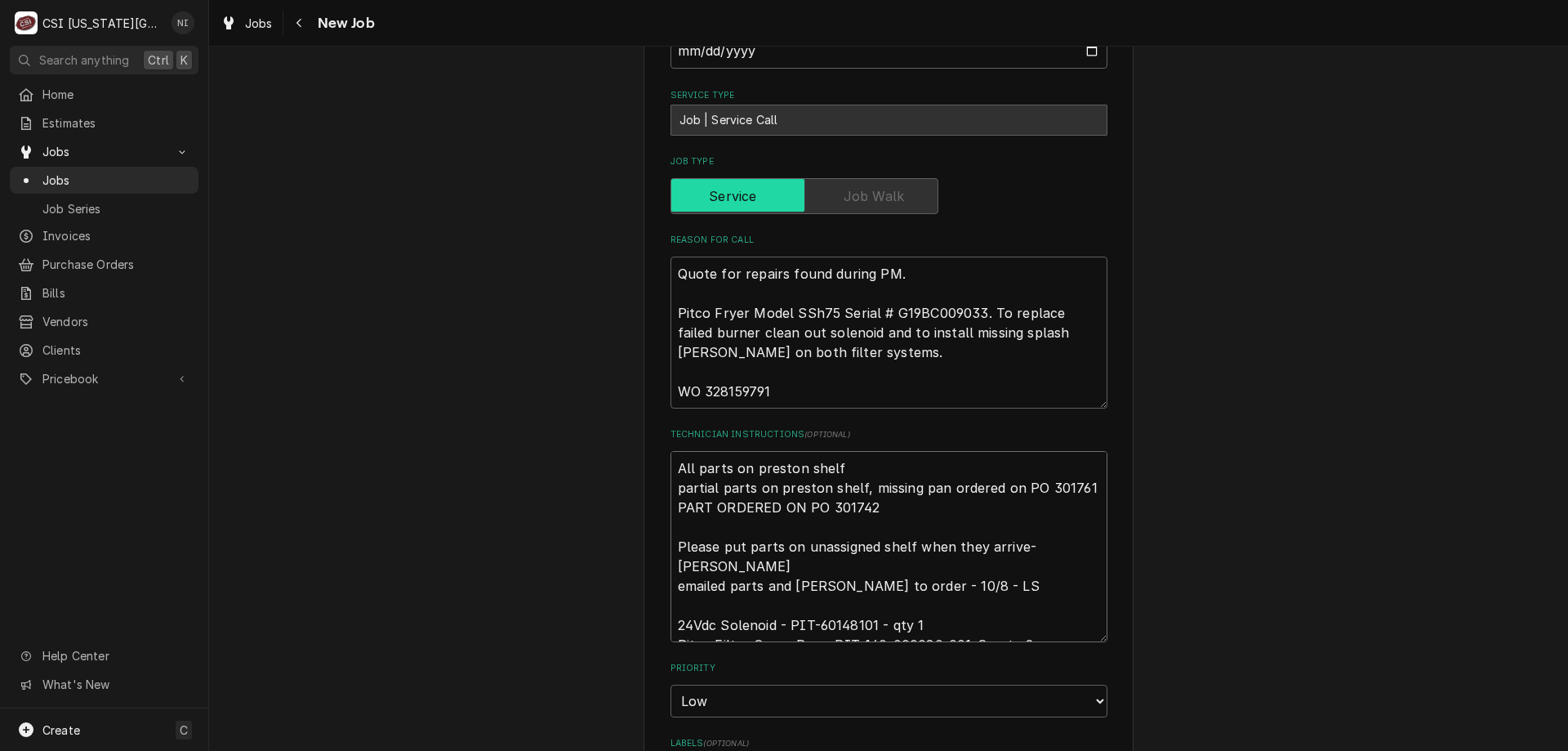
type textarea "All parts on preston shelf partial parts on preston shelf, missing pan ordered …"
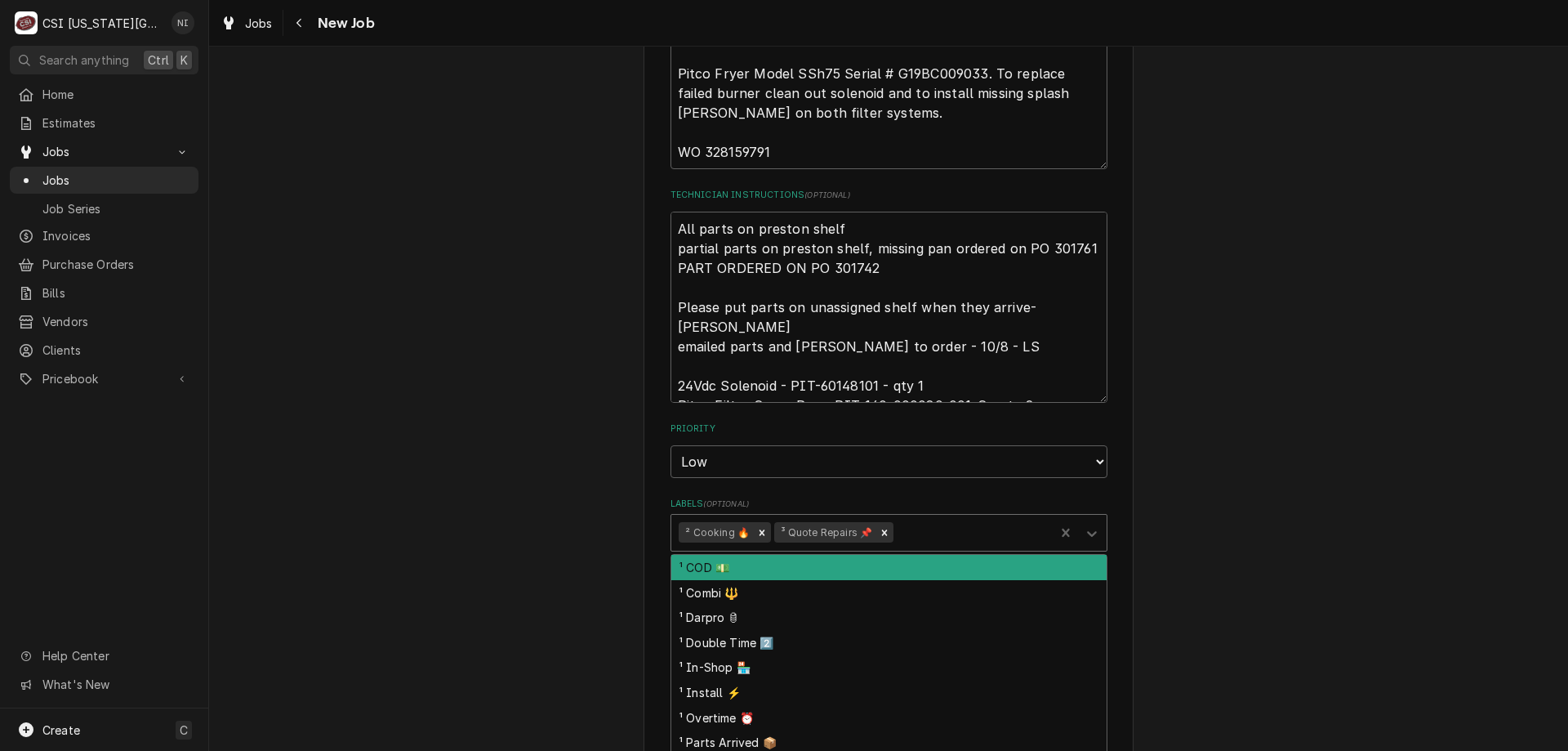
scroll to position [1771, 0]
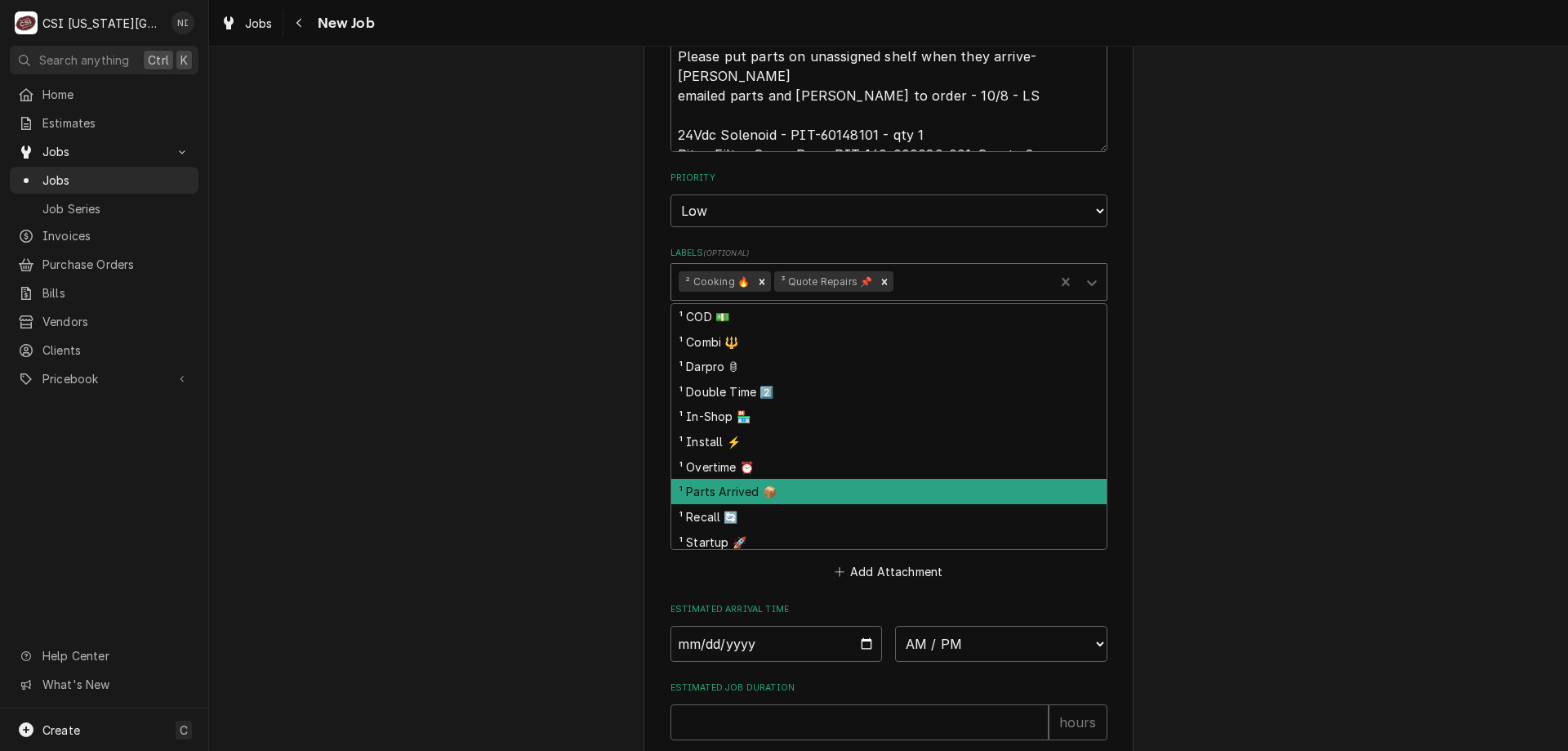
click at [817, 479] on div "¹ Parts Arrived 📦" at bounding box center [889, 491] width 436 height 25
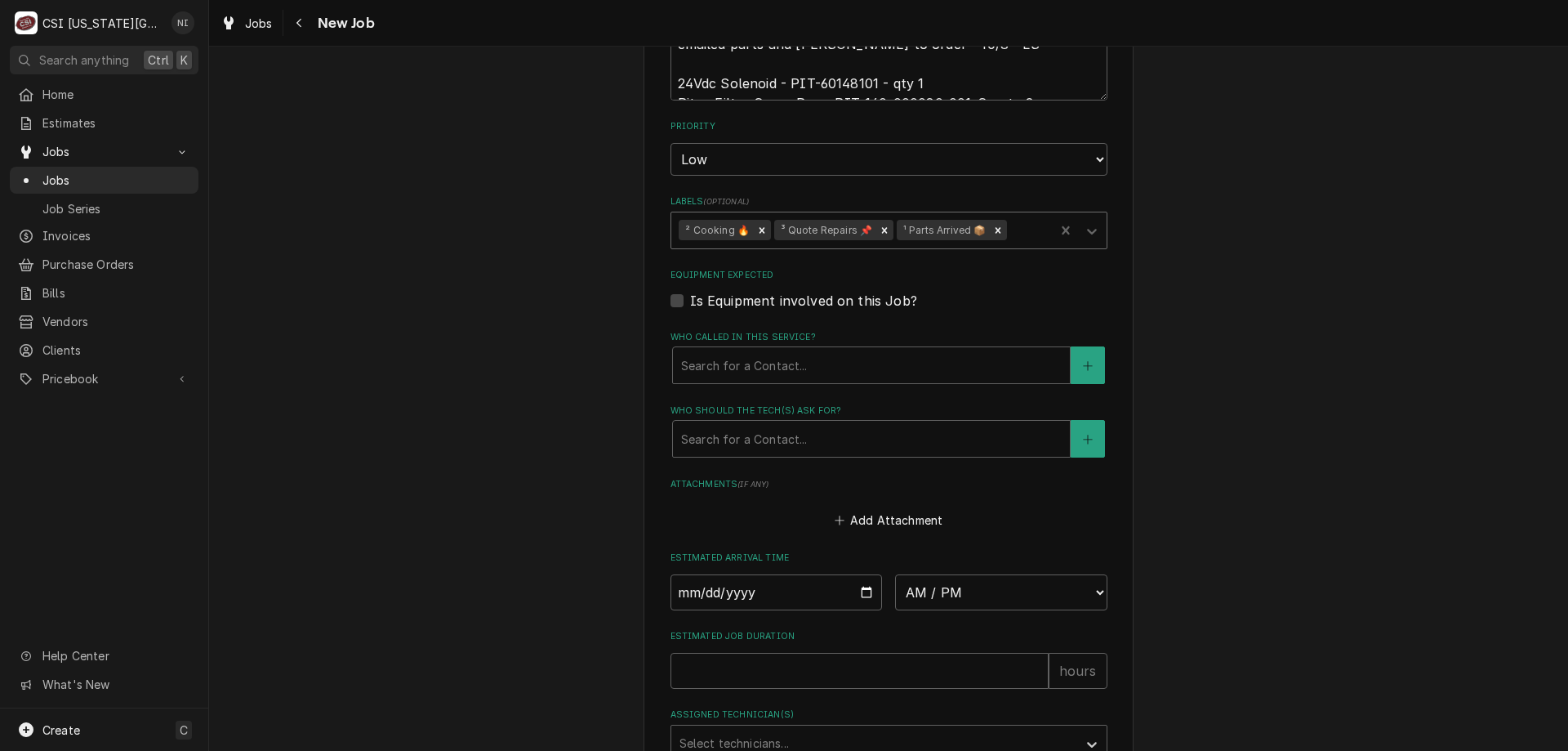
scroll to position [1938, 0]
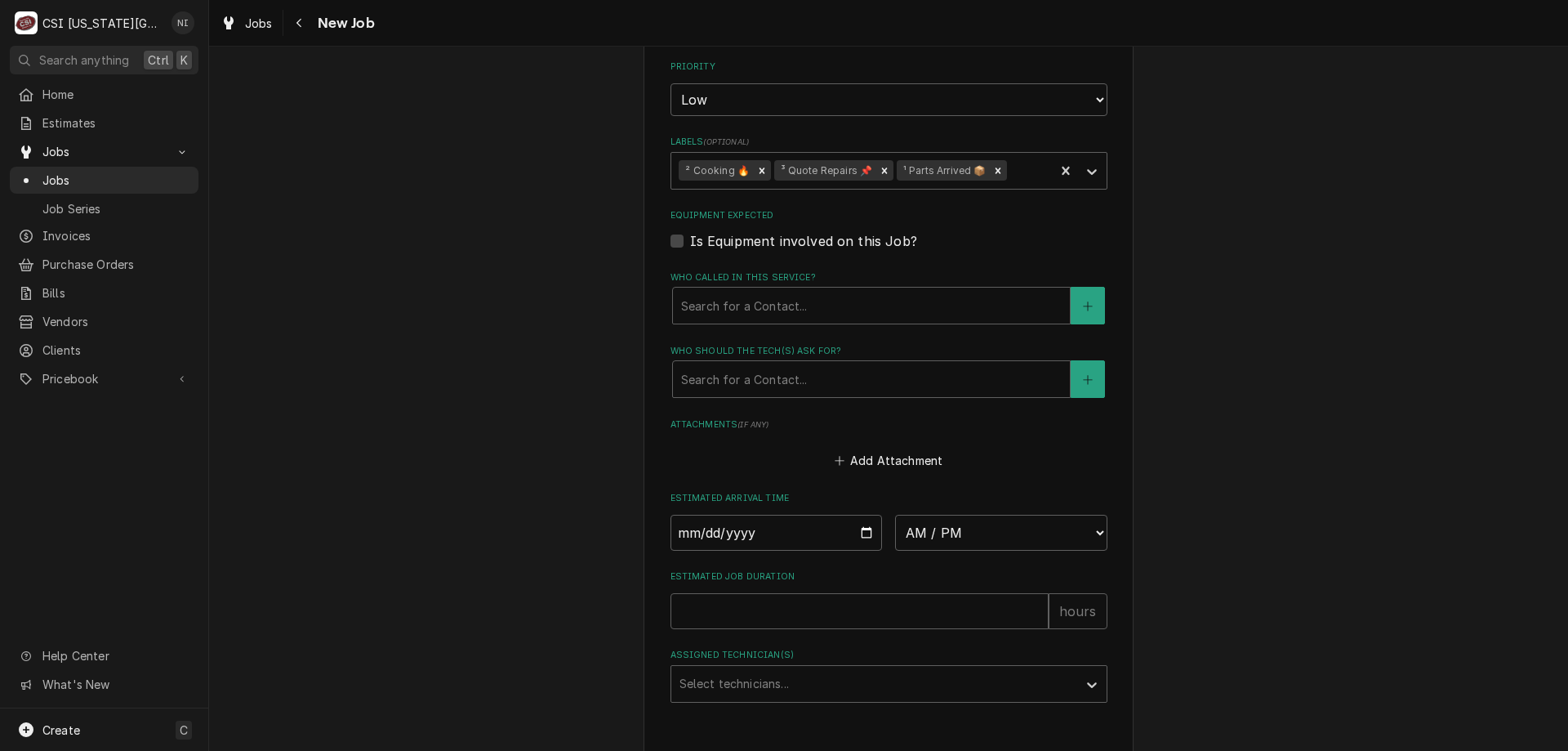
type textarea "x"
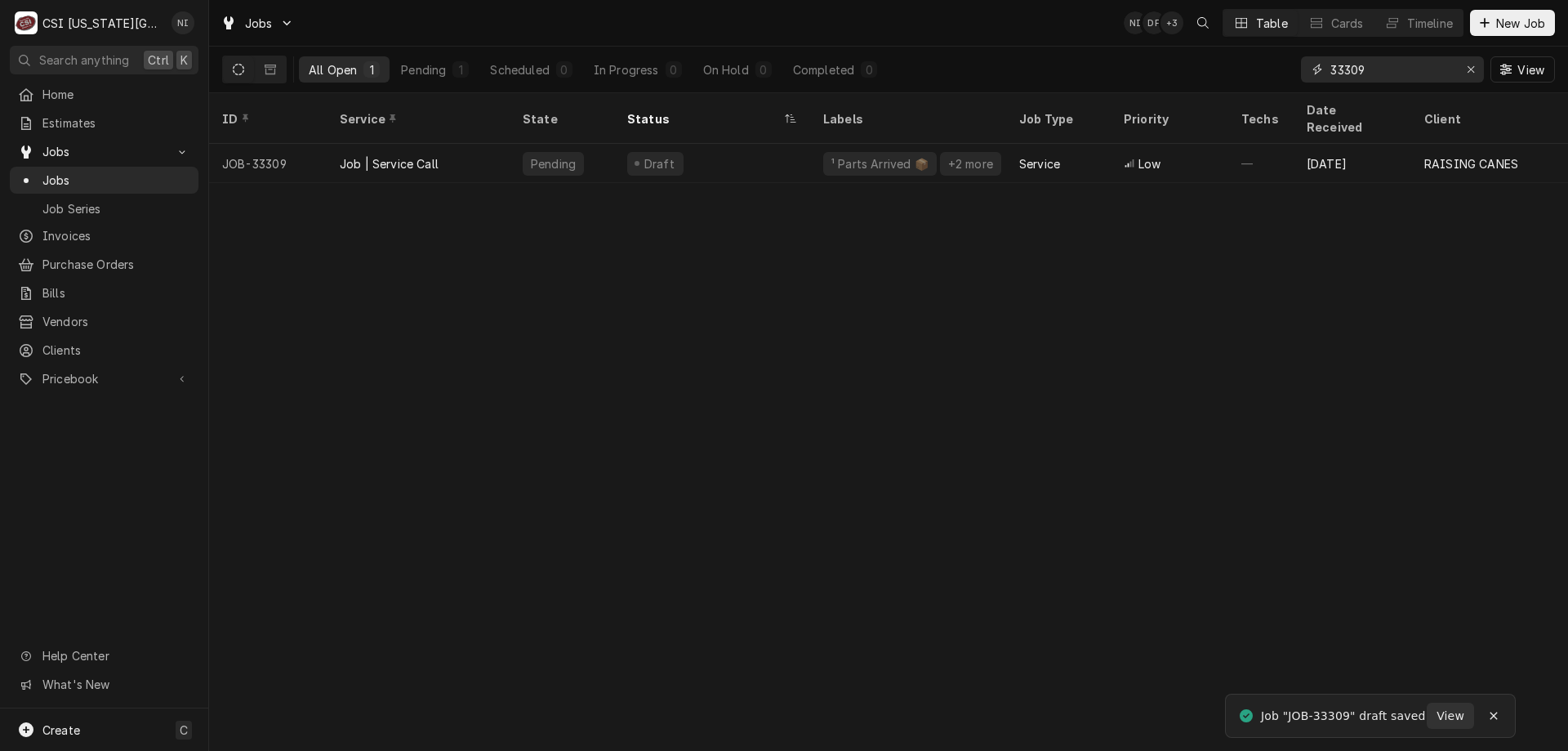
drag, startPoint x: 1374, startPoint y: 67, endPoint x: 1231, endPoint y: 69, distance: 143.0
click at [1234, 72] on div "All Open 1 Pending 1 Scheduled 0 In Progress 0 On Hold 0 Completed 0 33309 View" at bounding box center [888, 69] width 1333 height 46
type input "33395"
click at [762, 150] on div "Draft" at bounding box center [712, 164] width 196 height 39
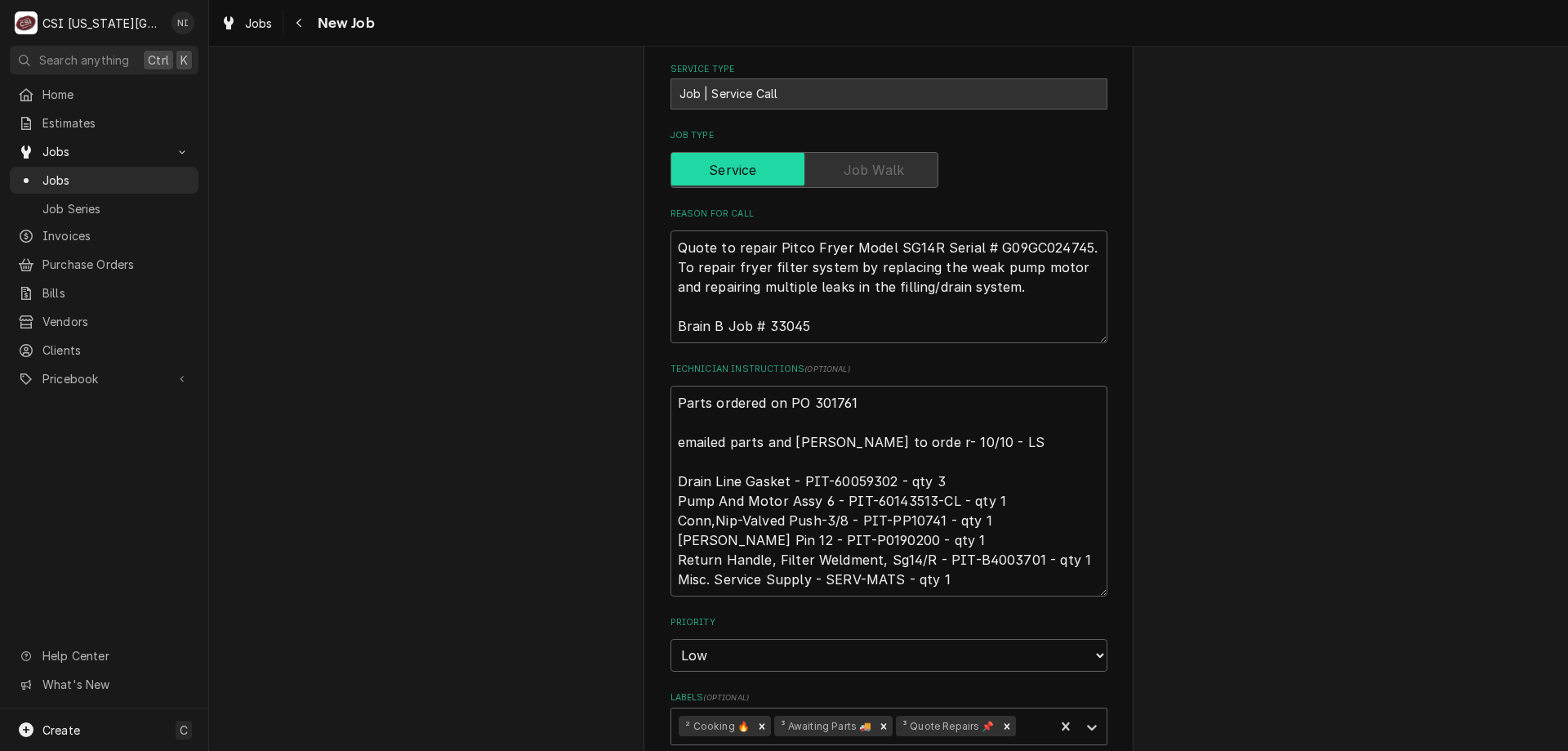
scroll to position [778, 0]
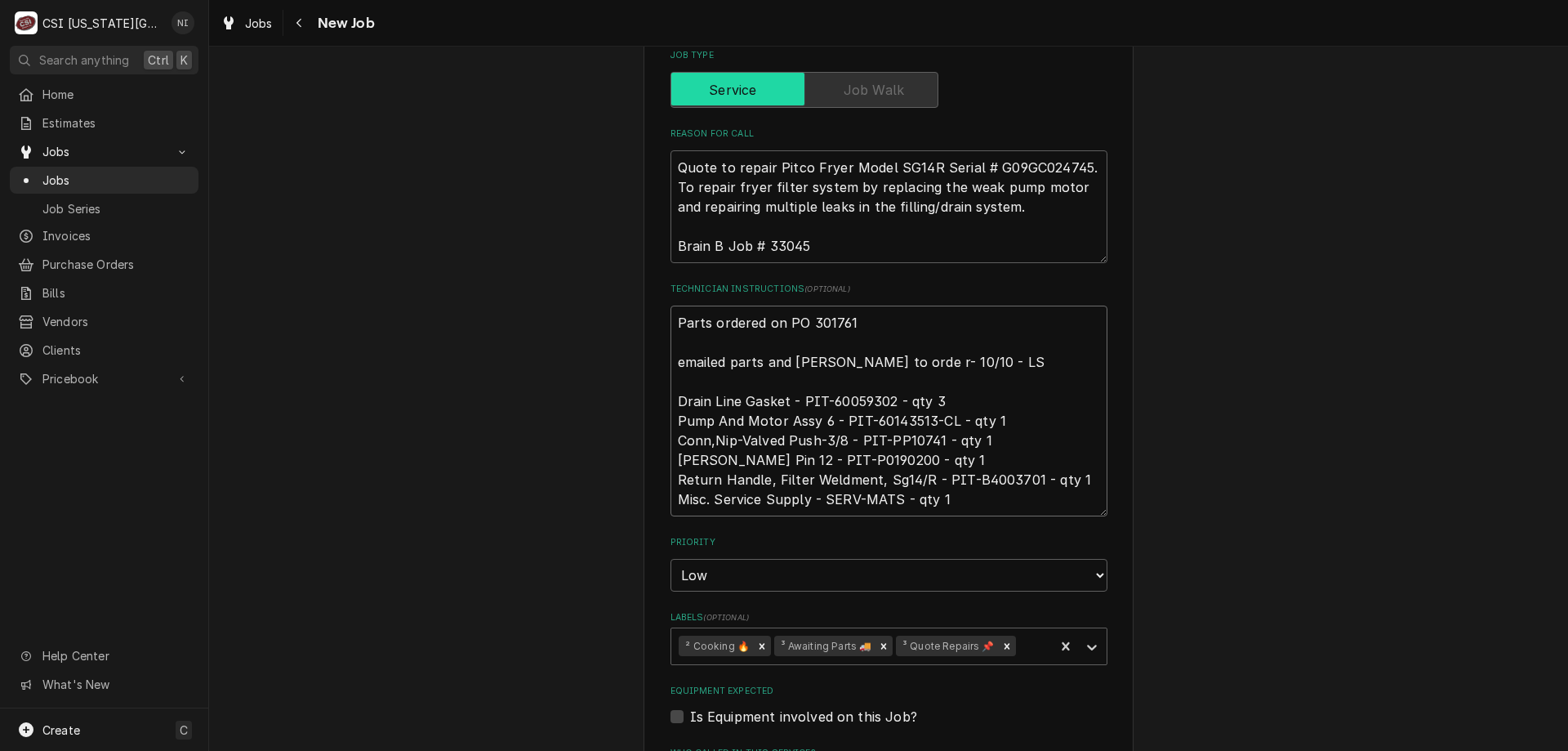
drag, startPoint x: 673, startPoint y: 283, endPoint x: 681, endPoint y: 288, distance: 9.4
click at [673, 306] on textarea "Parts ordered on PO 301761 emailed parts and [PERSON_NAME] to orde r- 10/10 - L…" at bounding box center [889, 411] width 437 height 211
type textarea "x"
type textarea "Parts ordered on PO 301761 emailed parts and lindy to orde r- 10/10 - LS Drain …"
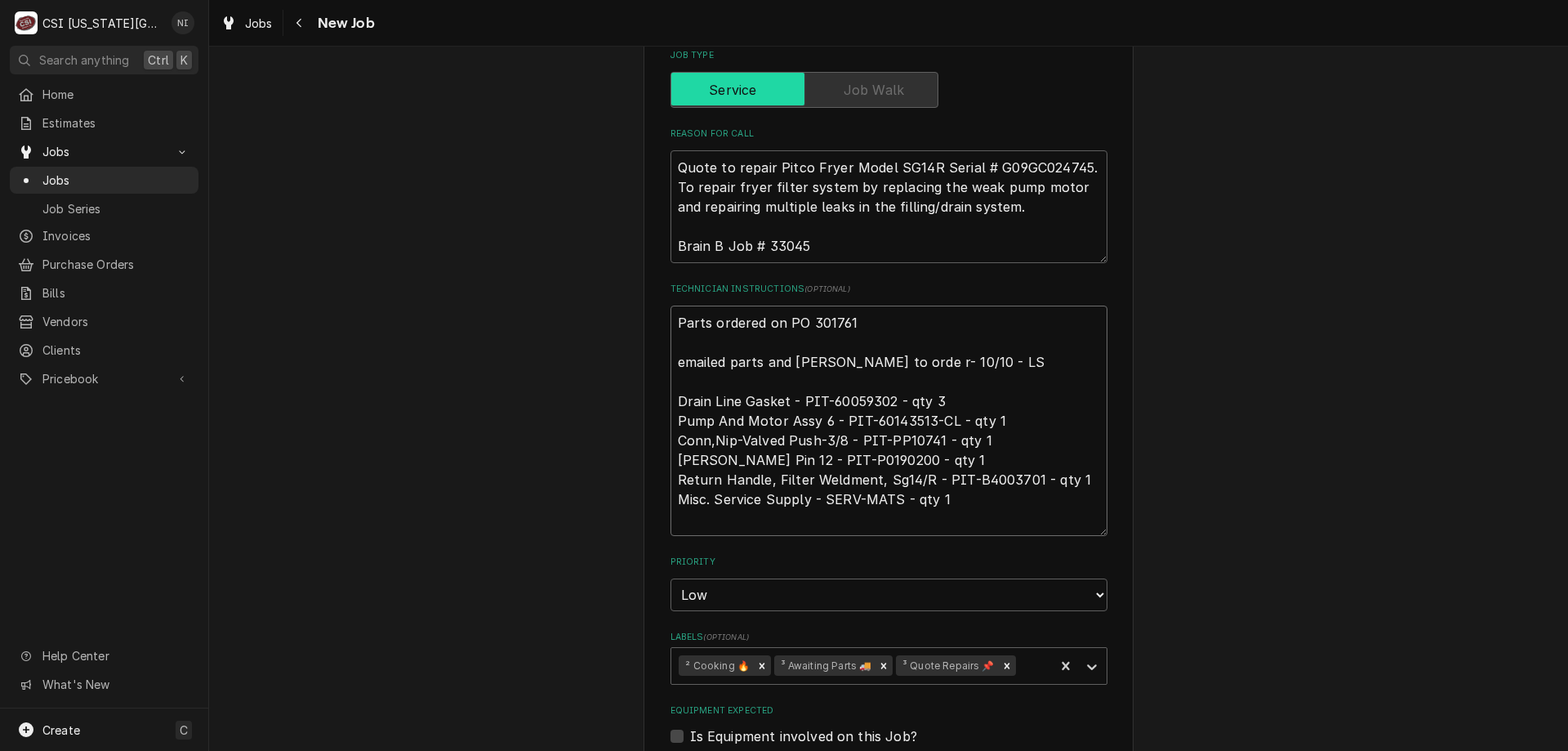
click at [690, 306] on textarea "Parts ordered on PO 301761 emailed parts and lindy to orde r- 10/10 - LS Drain …" at bounding box center [889, 421] width 437 height 231
type textarea "x"
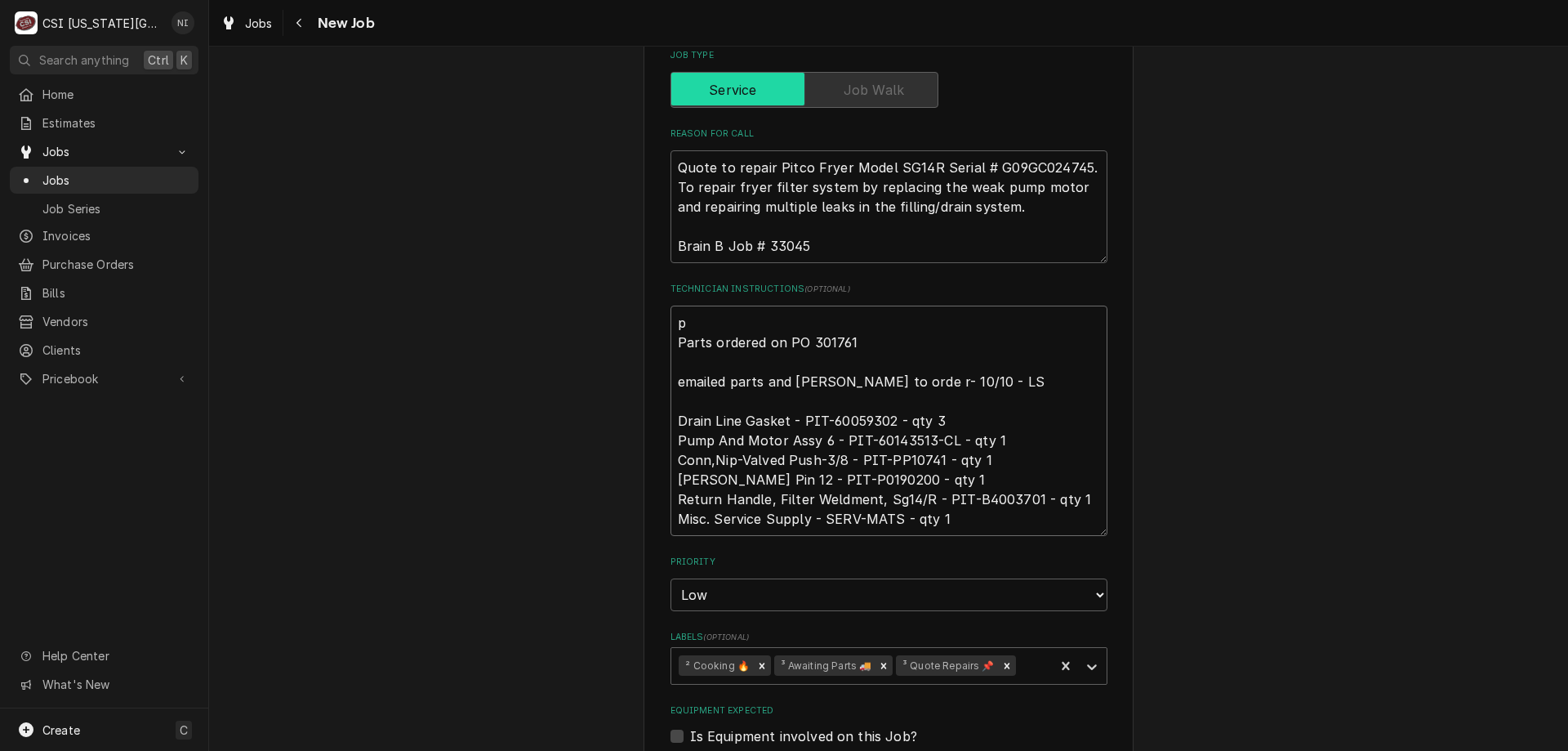
type textarea "pa Parts ordered on PO 301761 emailed parts and lindy to orde r- 10/10 - LS Dra…"
type textarea "x"
type textarea "parr Parts ordered on PO 301761 emailed parts and lindy to orde r- 10/10 - LS D…"
type textarea "x"
type textarea "parrt Parts ordered on PO 301761 emailed parts and lindy to orde r- 10/10 - LS …"
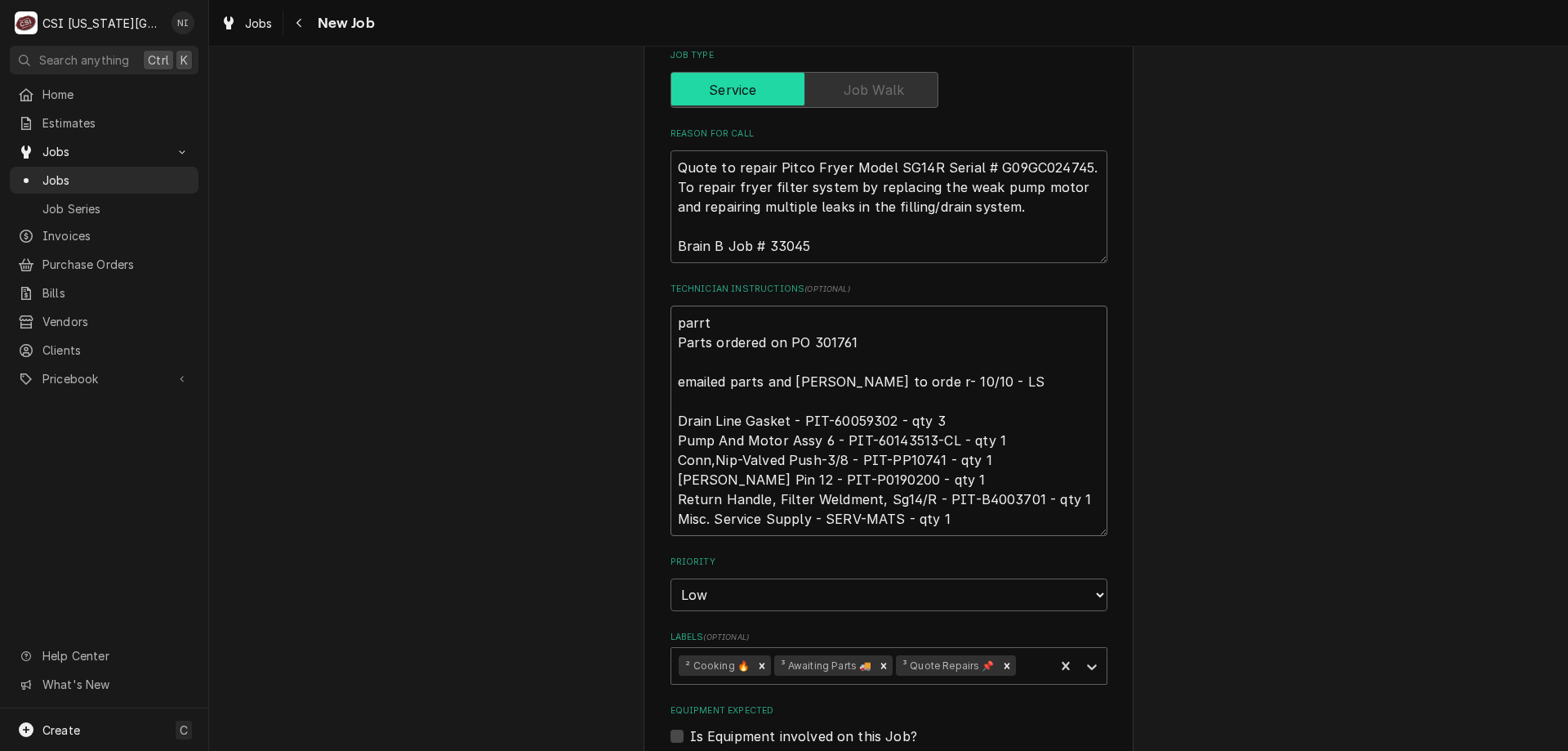
type textarea "x"
type textarea "parrts Parts ordered on PO 301761 emailed parts and lindy to orde r- 10/10 - LS…"
type textarea "x"
type textarea "parrts Parts ordered on PO 301761 emailed parts and lindy to orde r- 10/10 - LS…"
type textarea "x"
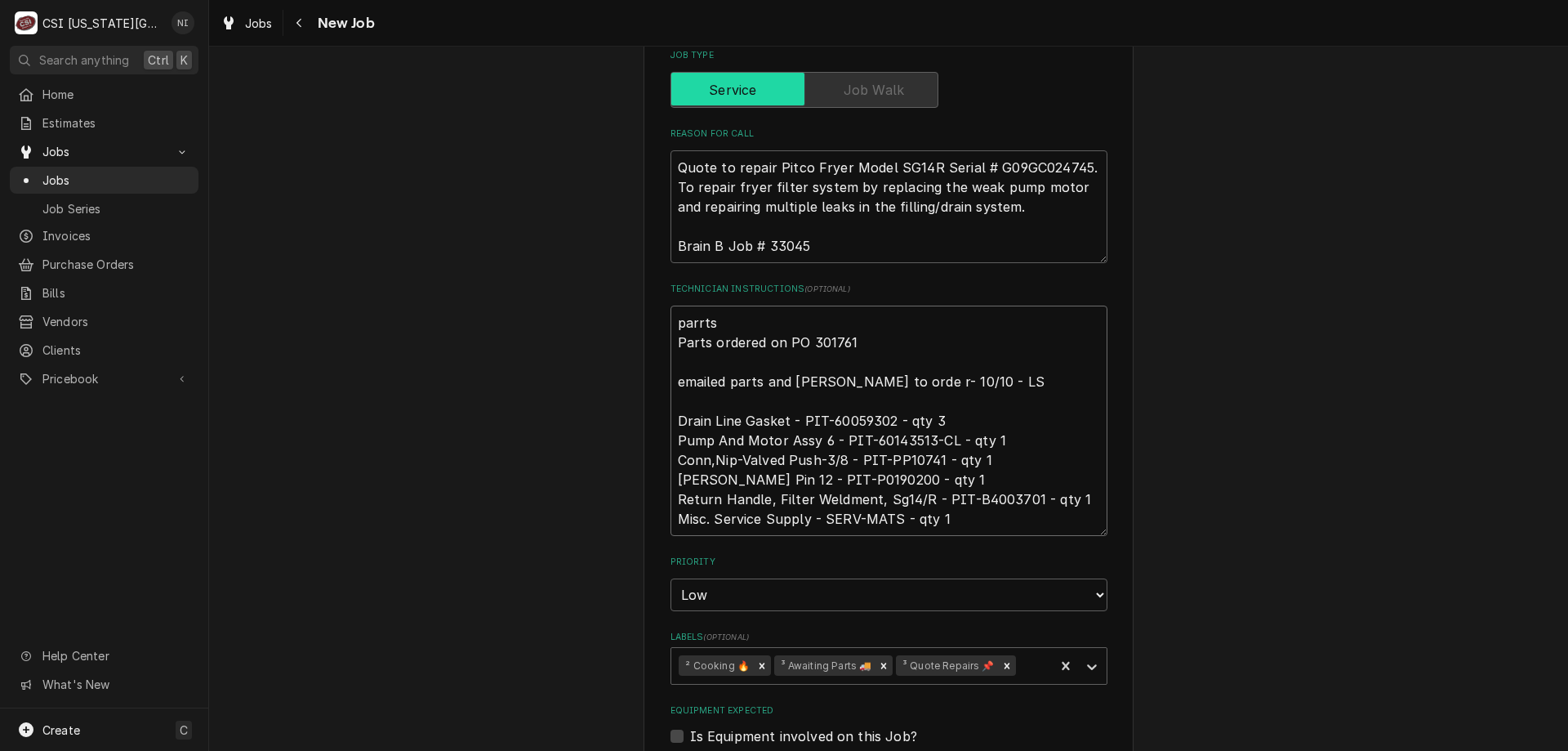
type textarea "parrts Parts ordered on PO 301761 emailed parts and lindy to orde r- 10/10 - LS…"
type textarea "x"
type textarea "parrt Parts ordered on PO 301761 emailed parts and lindy to orde r- 10/10 - LS …"
type textarea "x"
type textarea "parr Parts ordered on PO 301761 emailed parts and lindy to orde r- 10/10 - LS D…"
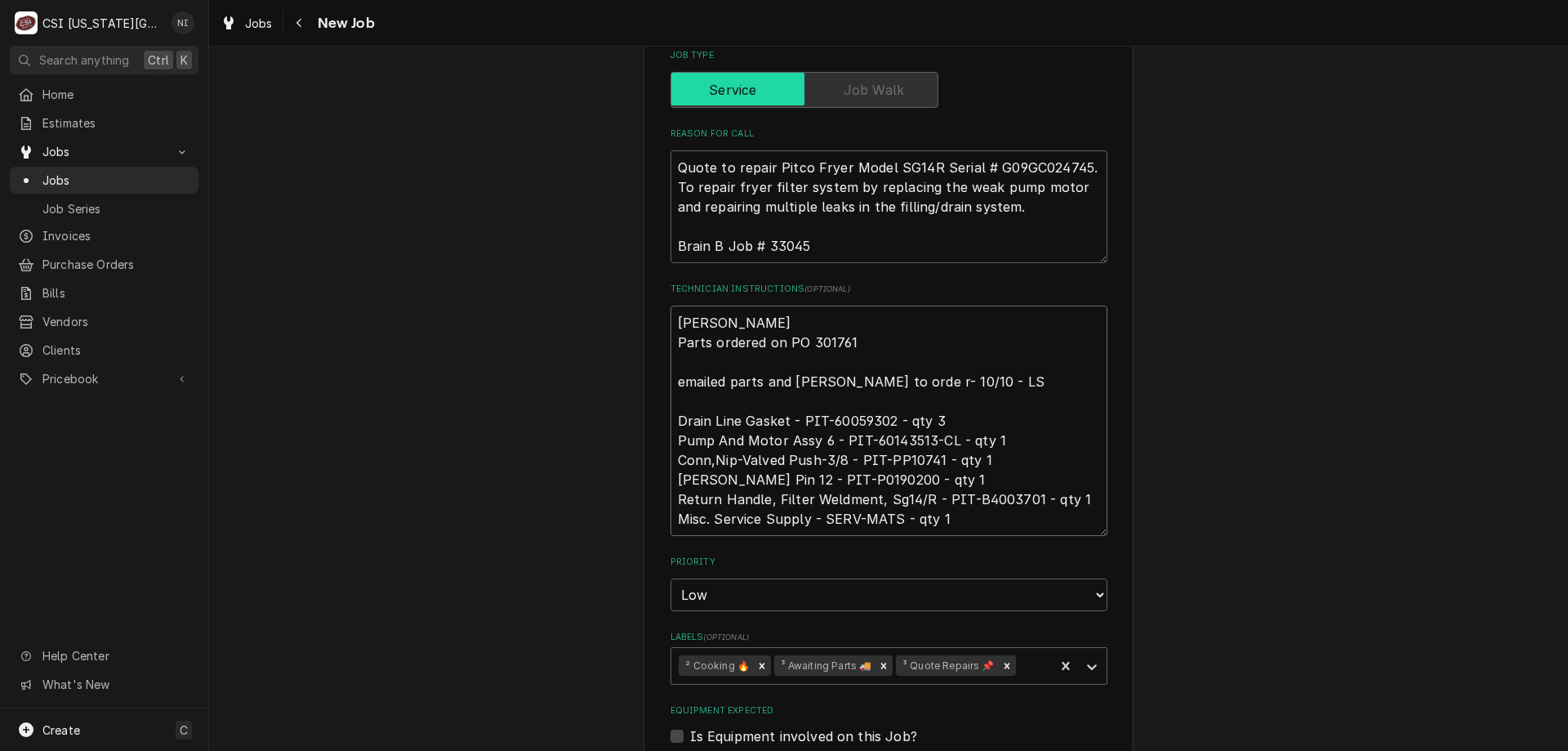
type textarea "x"
type textarea "part Parts ordered on PO 301761 emailed parts and lindy to orde r- 10/10 - LS D…"
type textarea "x"
type textarea "parts Parts ordered on PO 301761 emailed parts and lindy to orde r- 10/10 - LS …"
type textarea "x"
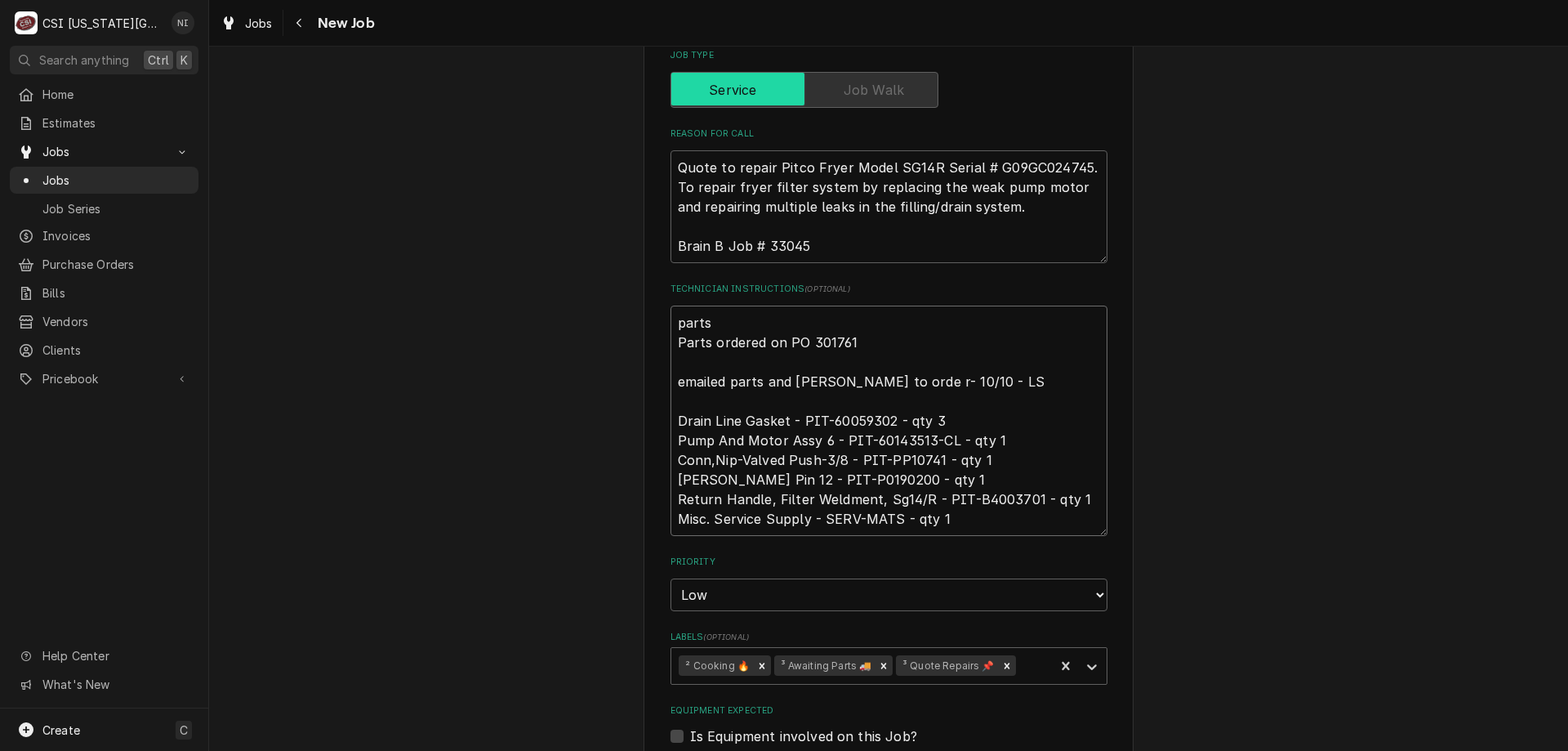
type textarea "parts Parts ordered on PO 301761 emailed parts and lindy to orde r- 10/10 - LS …"
type textarea "x"
type textarea "parts o Parts ordered on PO 301761 emailed parts and lindy to orde r- 10/10 - L…"
type textarea "x"
type textarea "parts on Parts ordered on PO 301761 emailed parts and lindy to orde r- 10/10 - …"
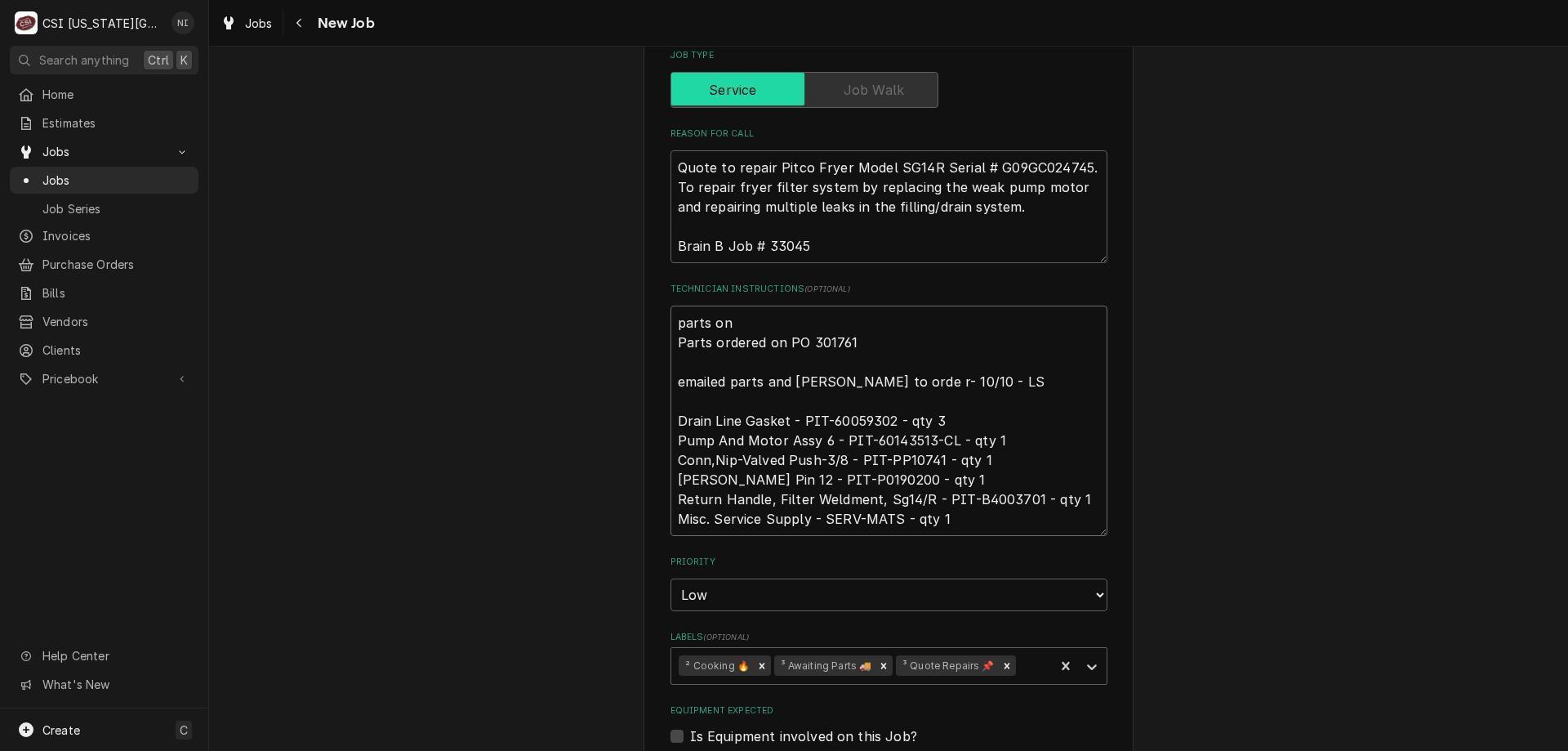
type textarea "x"
type textarea "parts on BB Parts ordered on PO 301761 emailed parts and lindy to orde r- 10/10…"
type textarea "x"
type textarea "parts on BB Parts ordered on PO 301761 emailed parts and lindy to orde r- 10/10…"
type textarea "x"
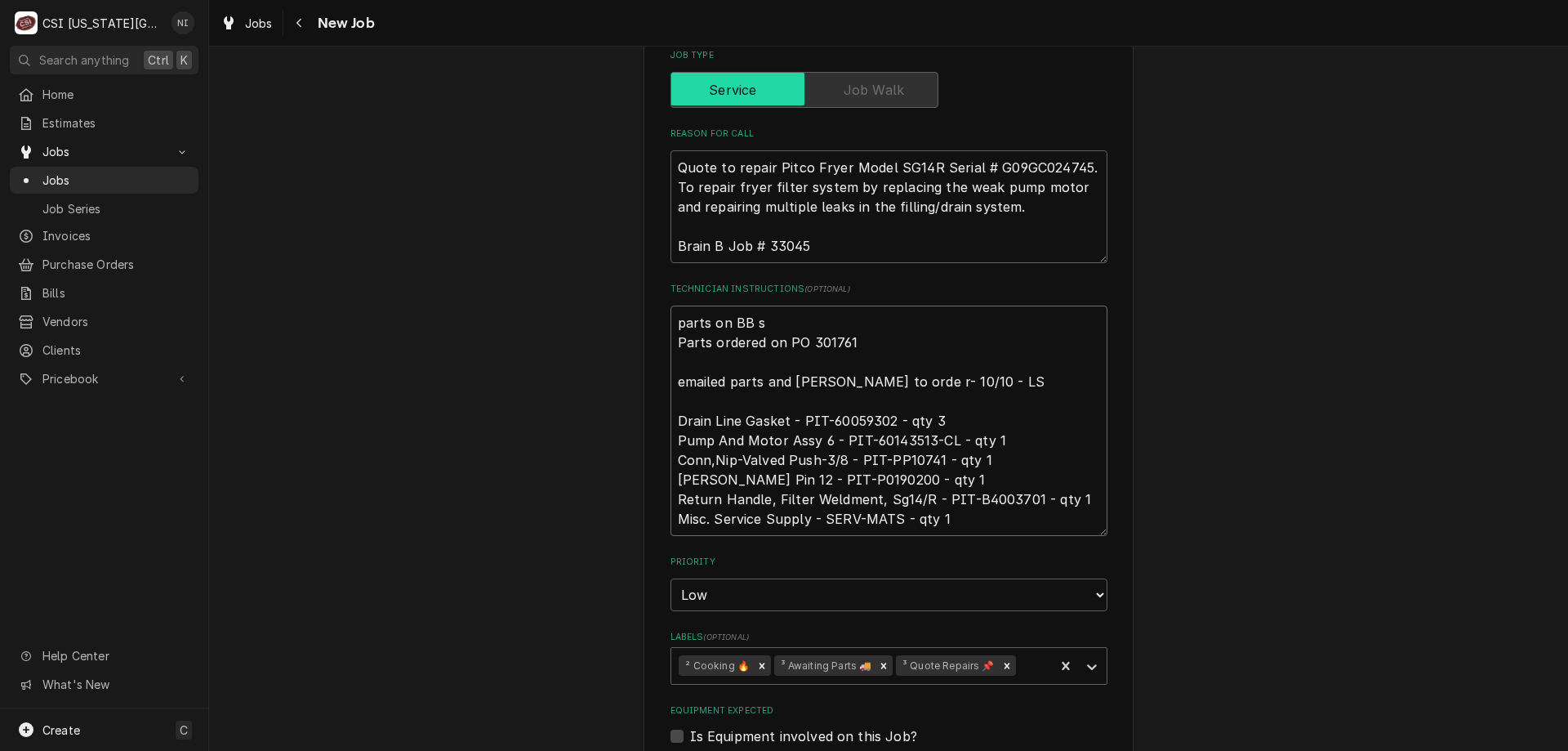
type textarea "parts on BB sh Parts ordered on PO 301761 emailed parts and lindy to orde r- 10…"
type textarea "x"
type textarea "parts on BB she Parts ordered on PO 301761 emailed parts and lindy to orde r- 1…"
type textarea "x"
type textarea "parts on BB shel Parts ordered on PO 301761 emailed parts and lindy to orde r- …"
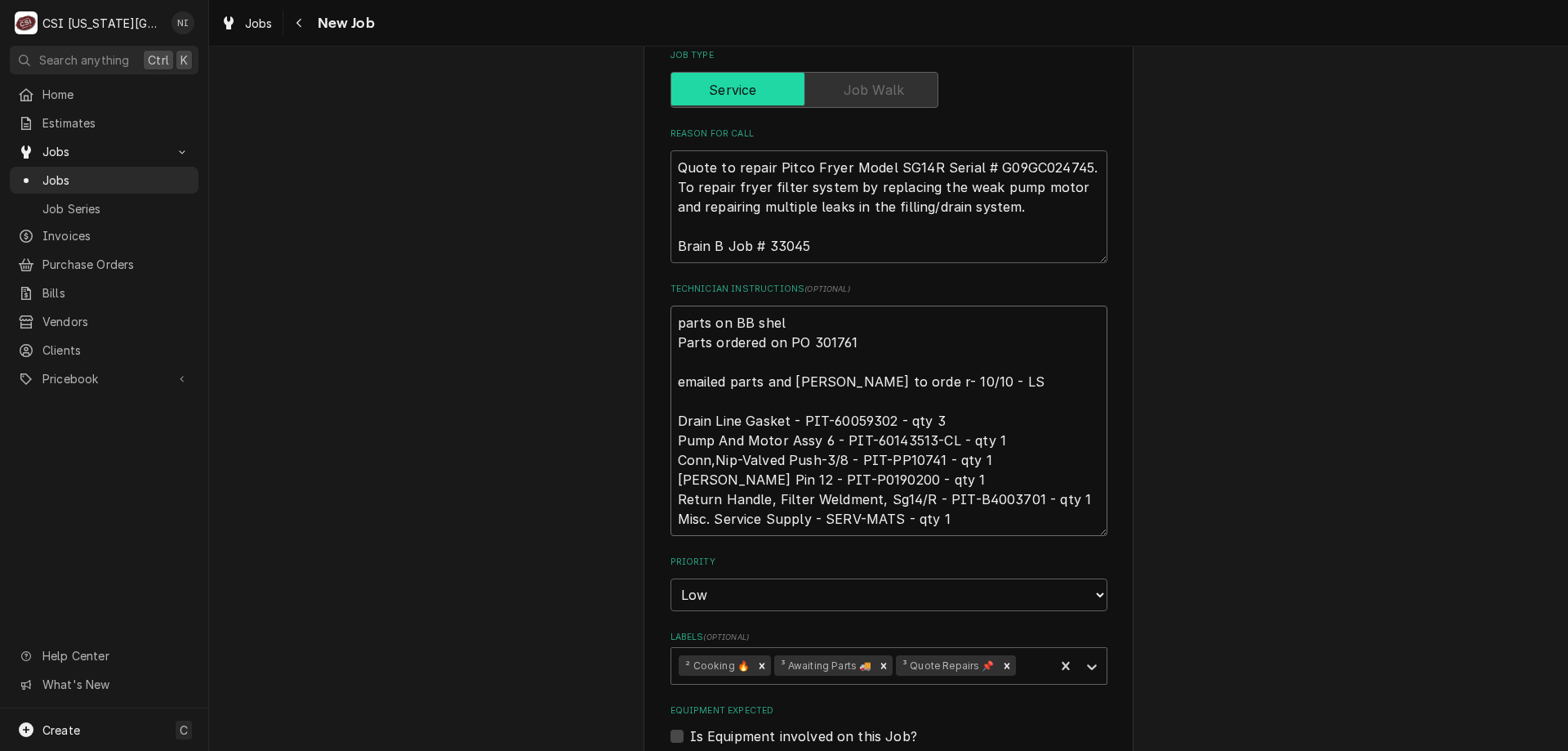
type textarea "x"
type textarea "parts on BB shelf Parts ordered on PO 301761 emailed parts and lindy to orde r-…"
type textarea "x"
click at [878, 661] on icon "Remove ³ Awaiting Parts 🚚" at bounding box center [883, 666] width 11 height 11
type textarea "parts on BB shelf Parts ordered on PO 301761 emailed parts and lindy to orde r-…"
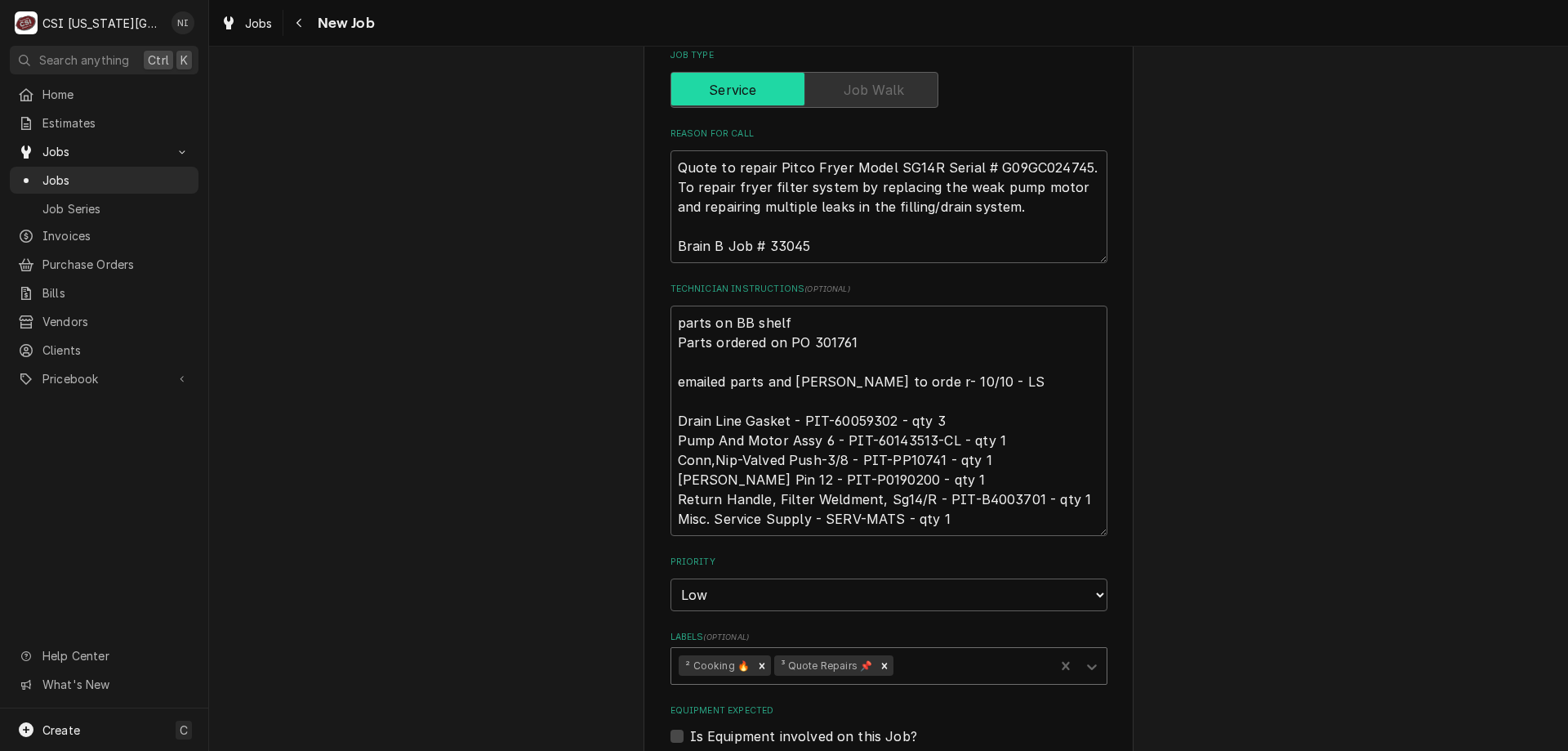
drag, startPoint x: 1090, startPoint y: 626, endPoint x: 1056, endPoint y: 633, distance: 34.7
click at [1090, 665] on icon "Labels" at bounding box center [1091, 667] width 10 height 6
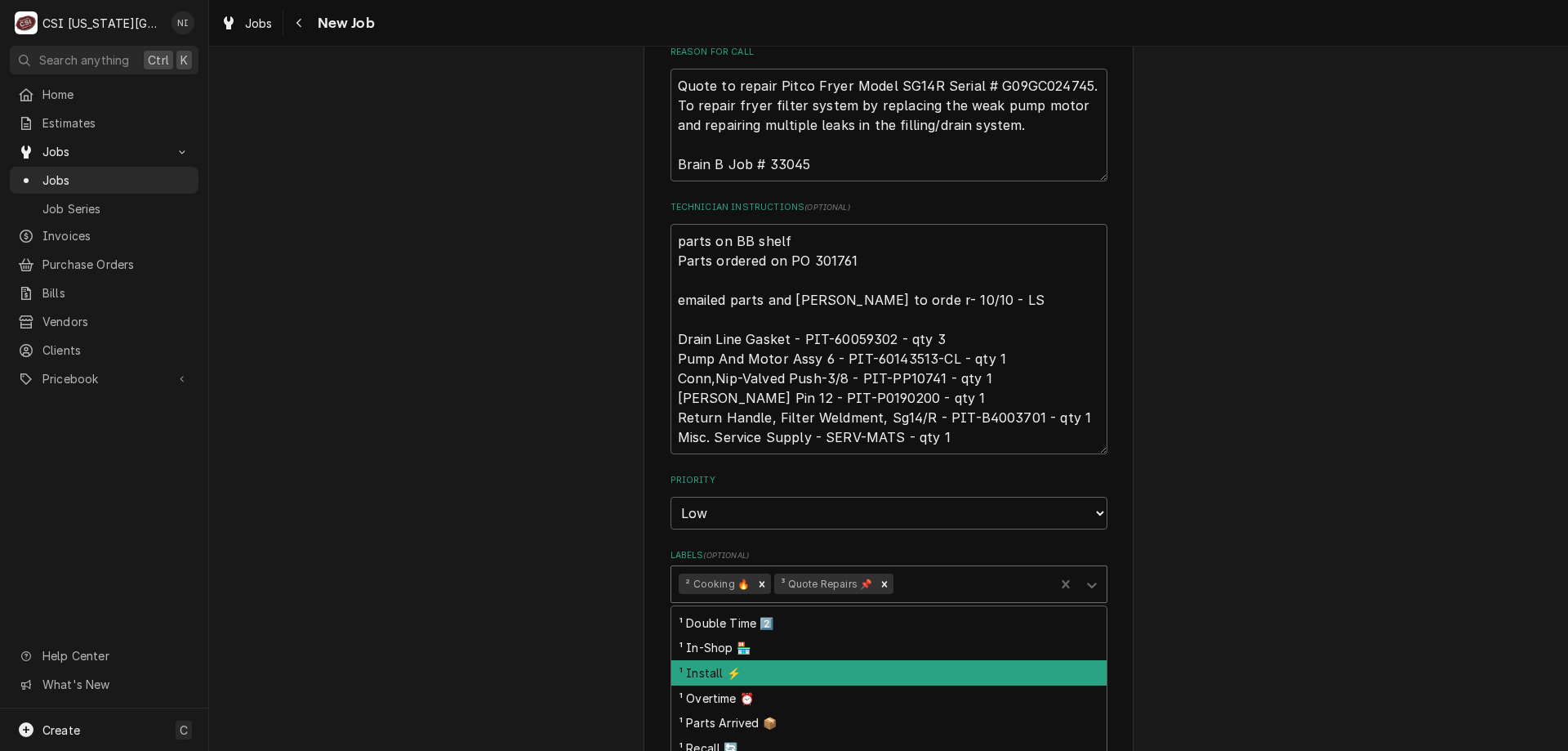
scroll to position [138, 0]
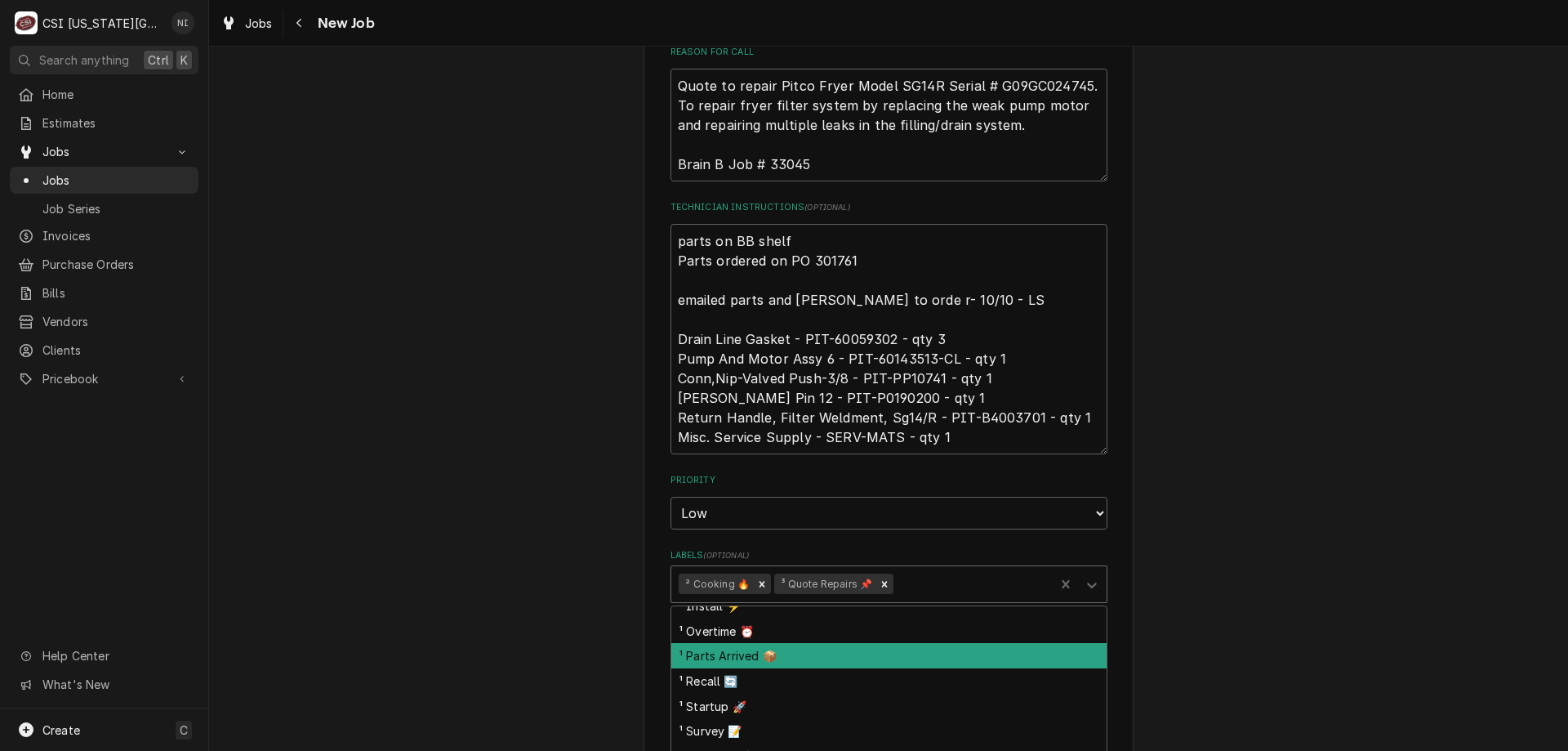
click at [741, 643] on div "¹ Parts Arrived 📦" at bounding box center [889, 655] width 436 height 25
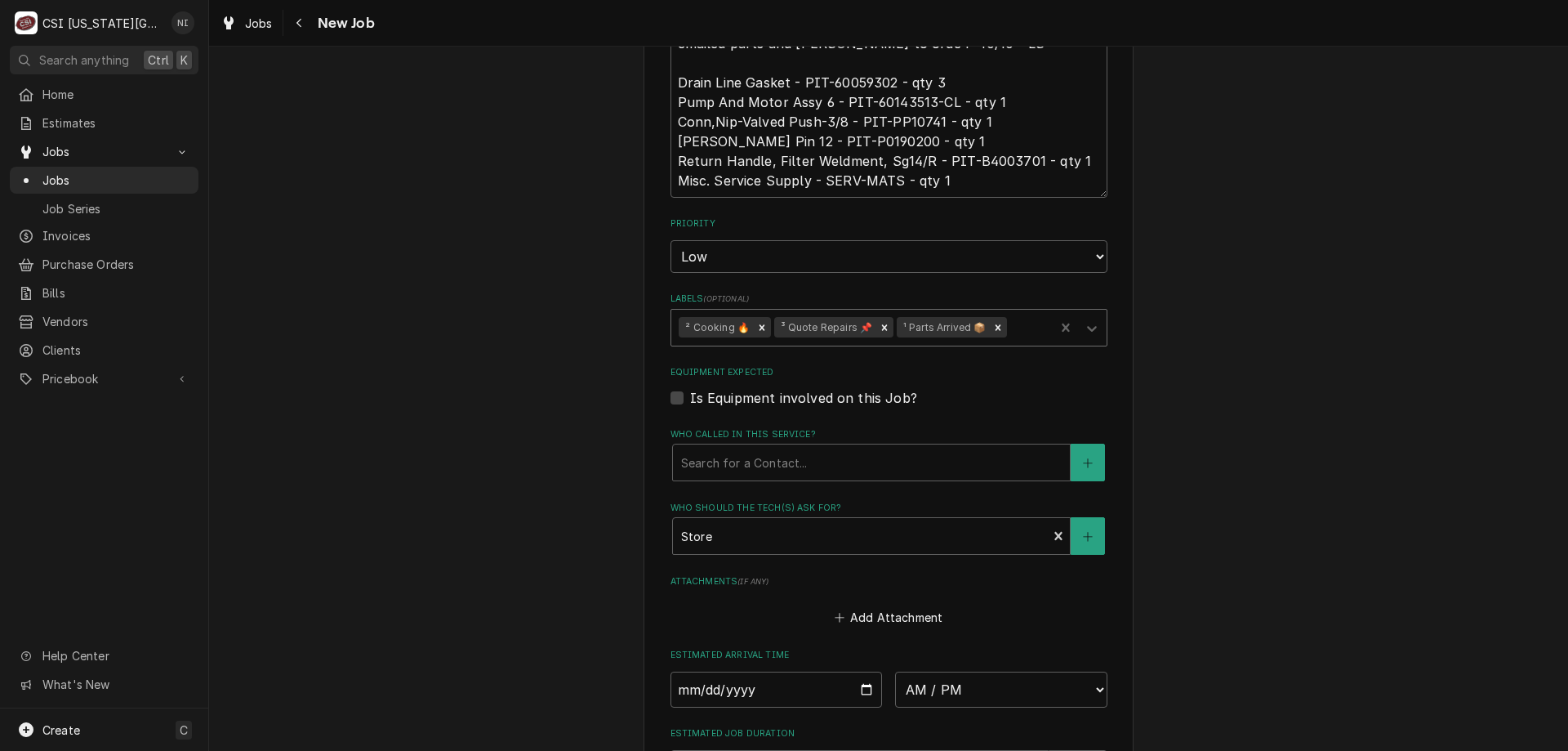
scroll to position [1369, 0]
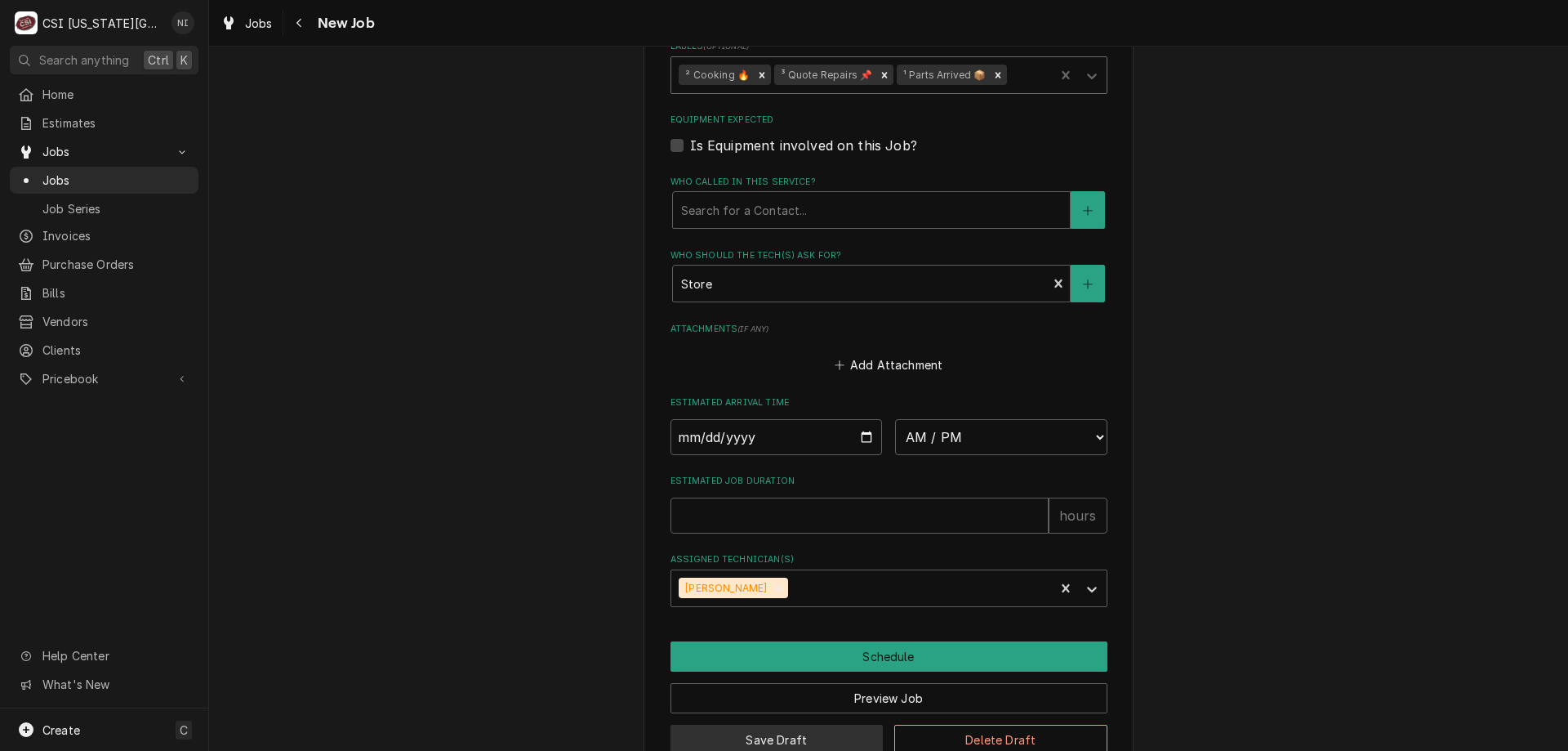
click at [789, 725] on button "Save Draft" at bounding box center [777, 740] width 214 height 31
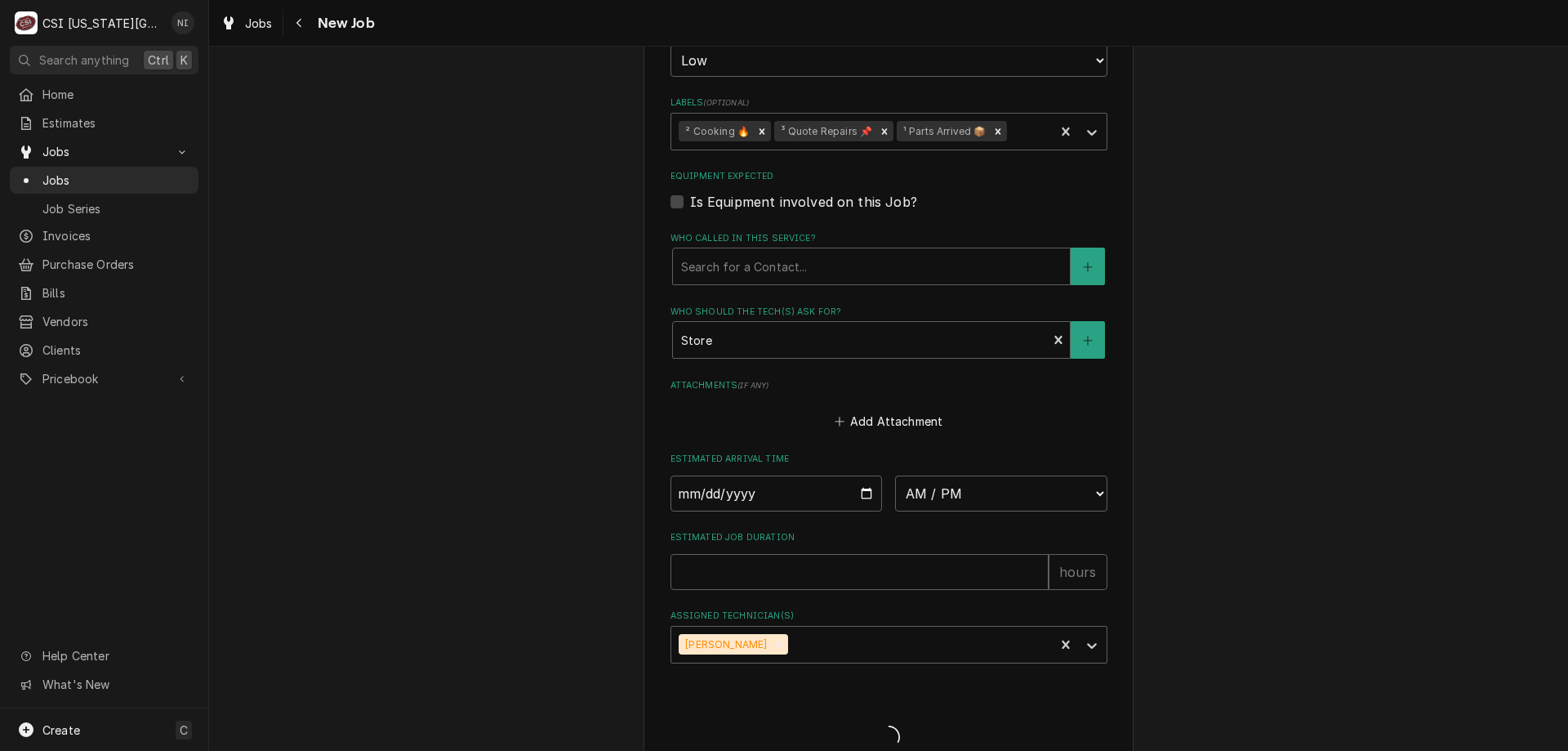
type textarea "x"
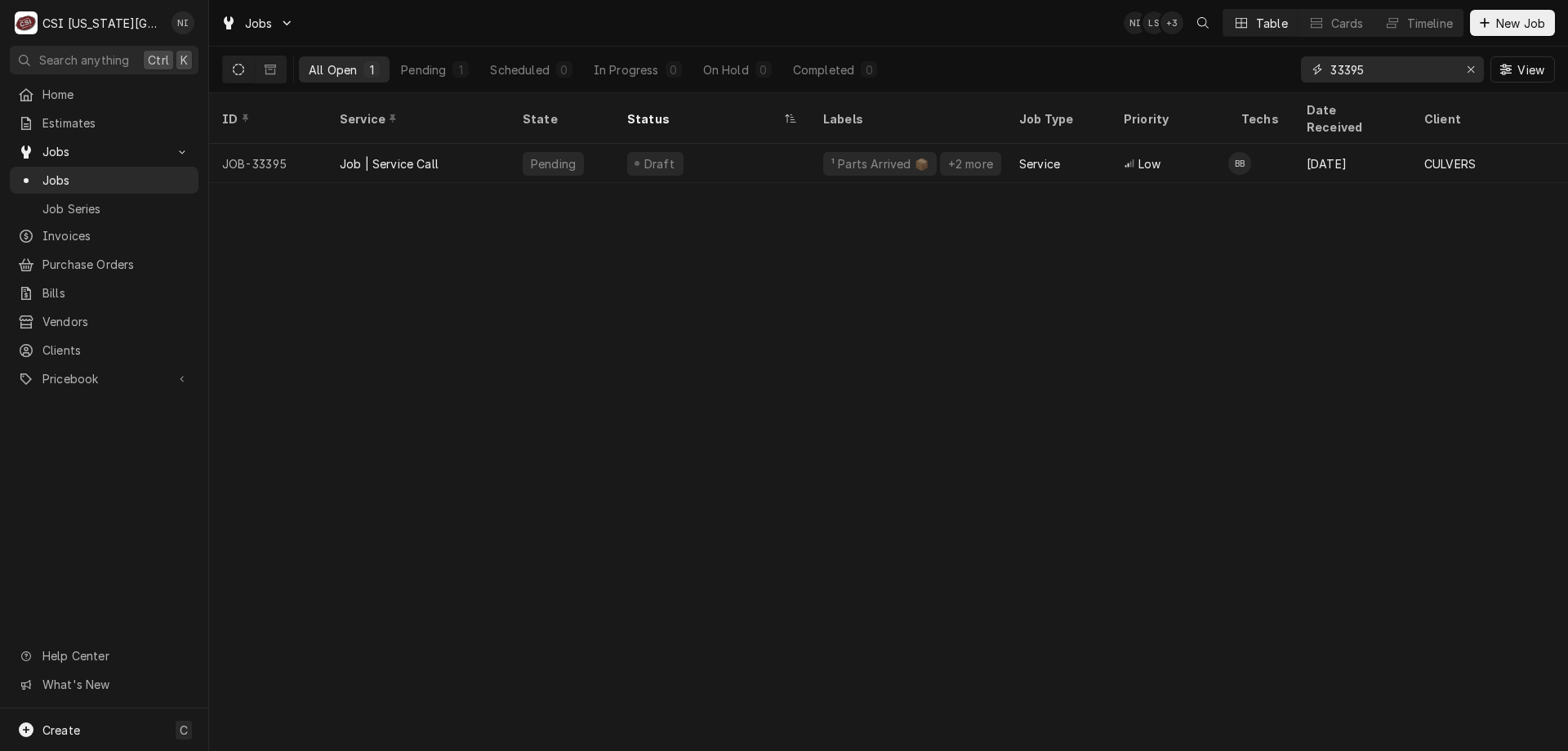
click at [1365, 69] on input "33395" at bounding box center [1392, 70] width 123 height 26
type input "33318"
click at [1037, 155] on div "Recall" at bounding box center [1036, 164] width 34 height 17
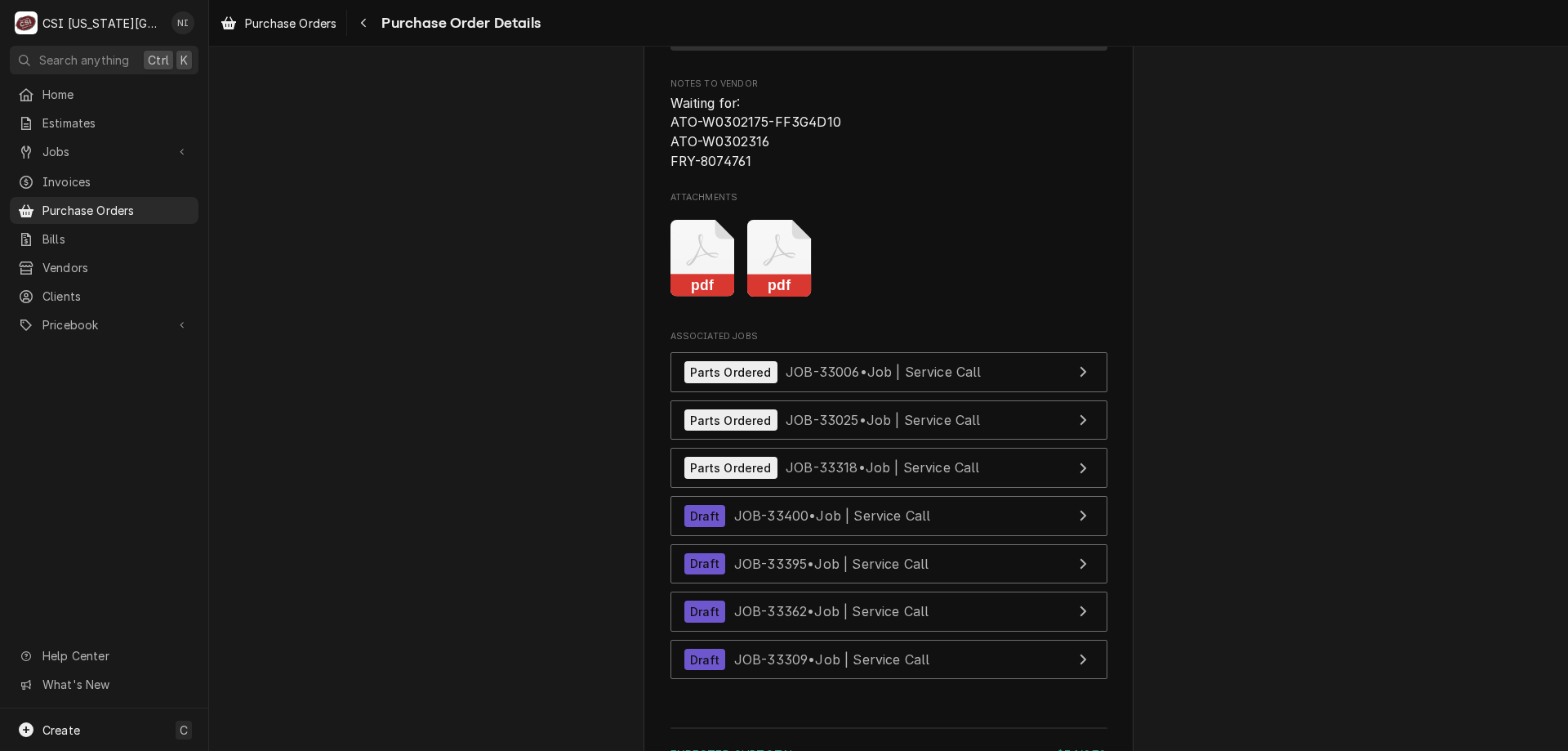
scroll to position [6465, 0]
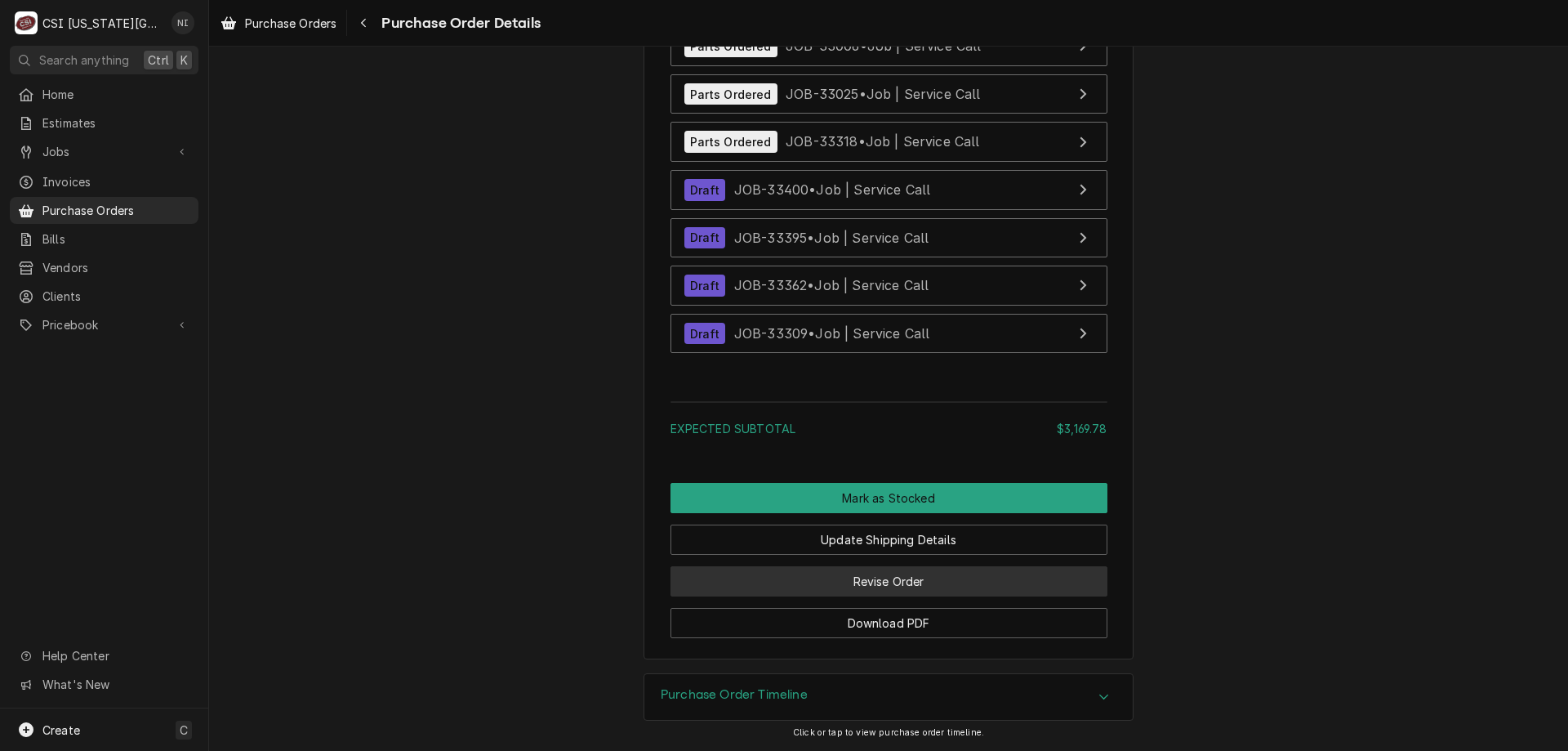
click at [1013, 582] on button "Revise Order" at bounding box center [889, 581] width 437 height 31
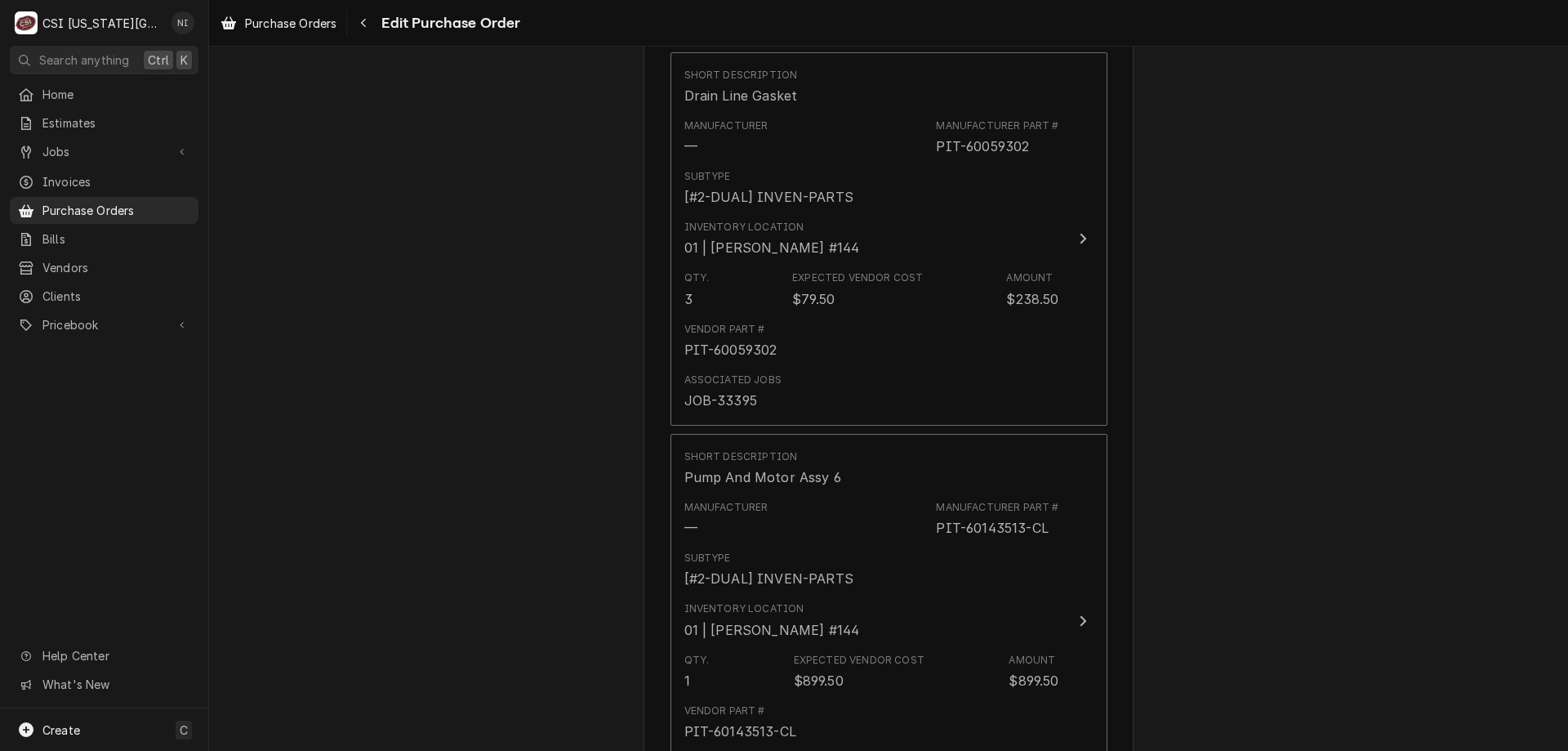
scroll to position [2943, 0]
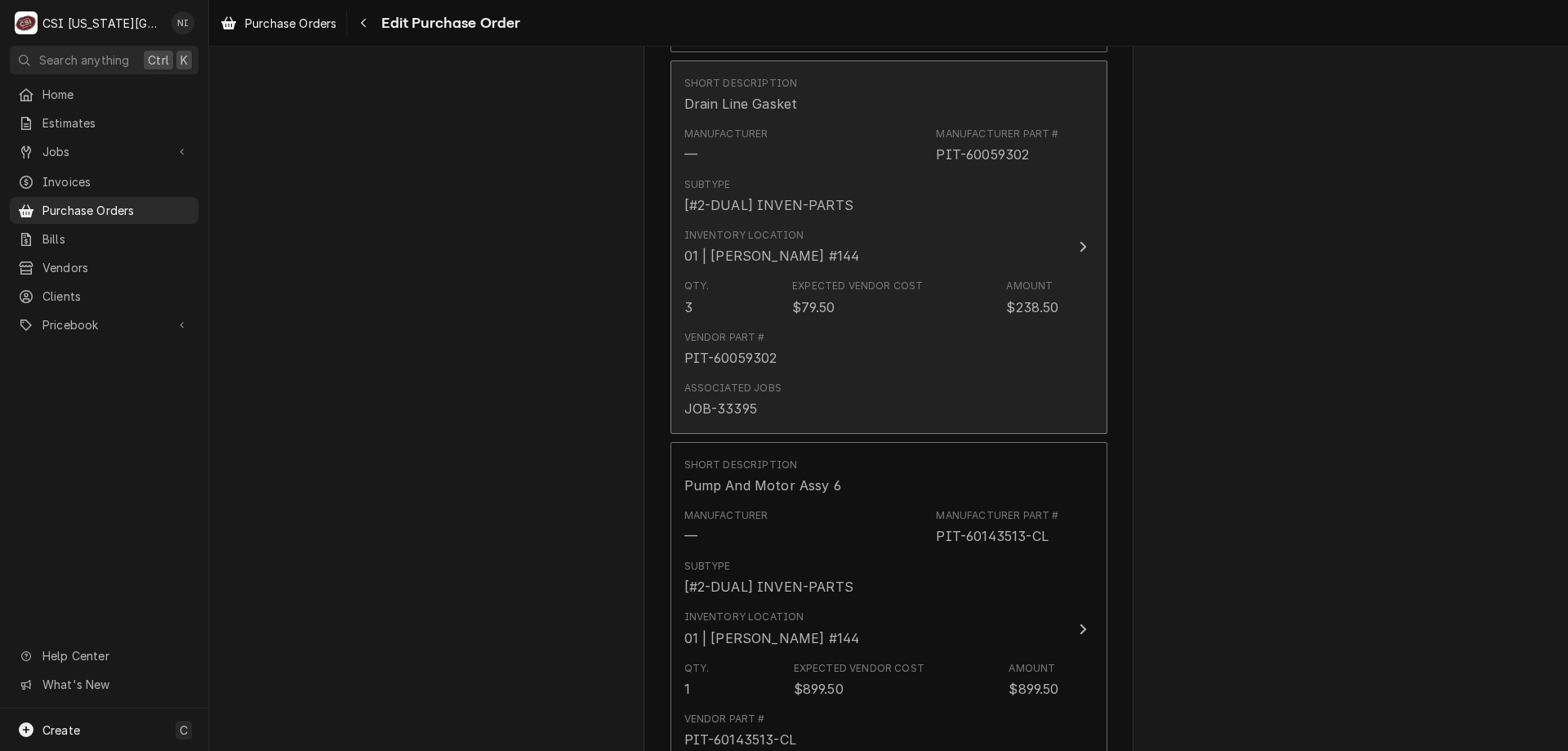
click at [926, 288] on div "Qty. 3 Expected Vendor Cost $79.50 Amount $238.50" at bounding box center [872, 297] width 375 height 51
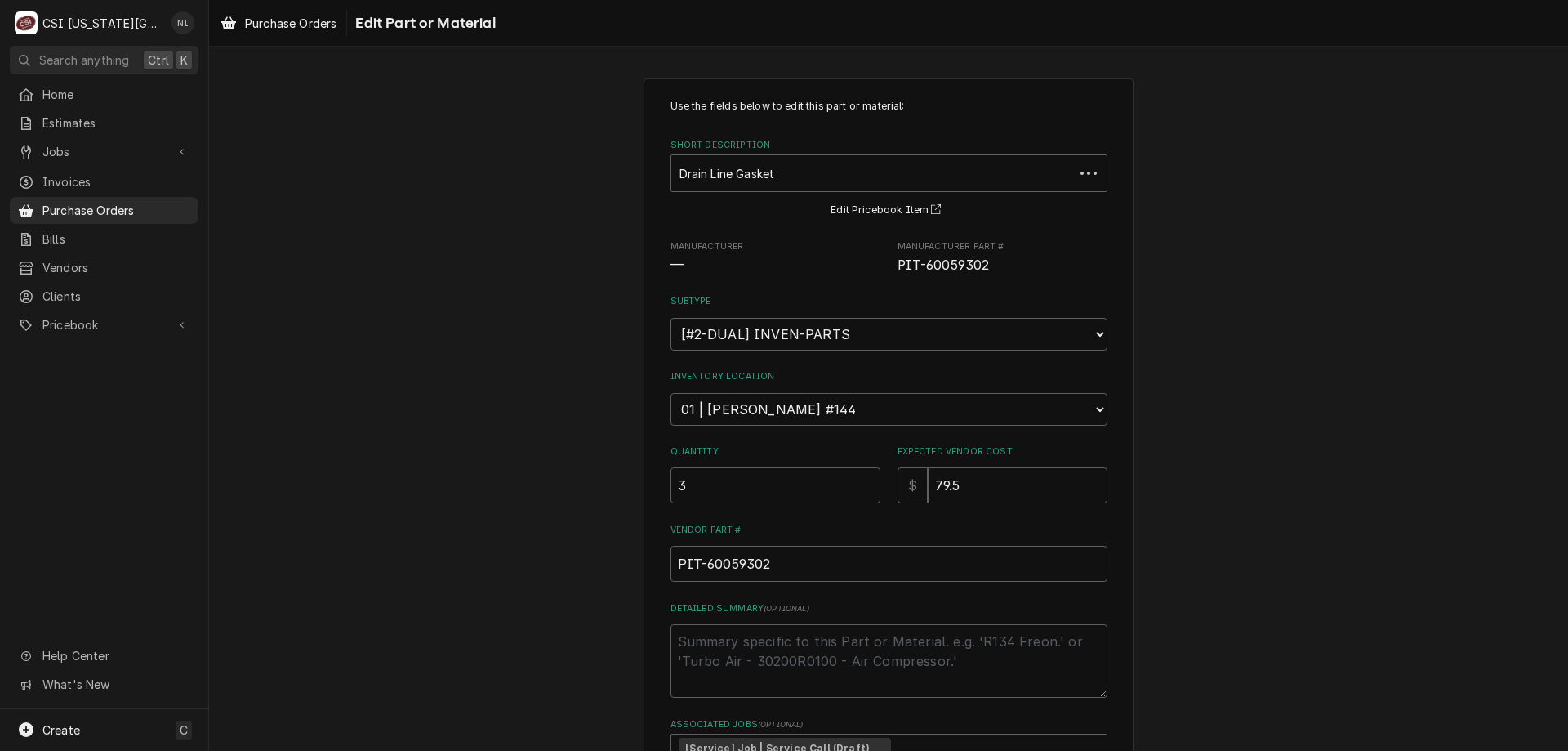
type textarea "x"
click at [870, 409] on select "Choose a location... 00 | KC WAREHOUSE 00 | MAIN WAREHOUSE 01 | BRIAN BREAZIER …" at bounding box center [889, 409] width 437 height 33
select select "2800"
click at [671, 393] on select "Choose a location... 00 | KC WAREHOUSE 00 | MAIN WAREHOUSE 01 | BRIAN BREAZIER …" at bounding box center [889, 409] width 437 height 33
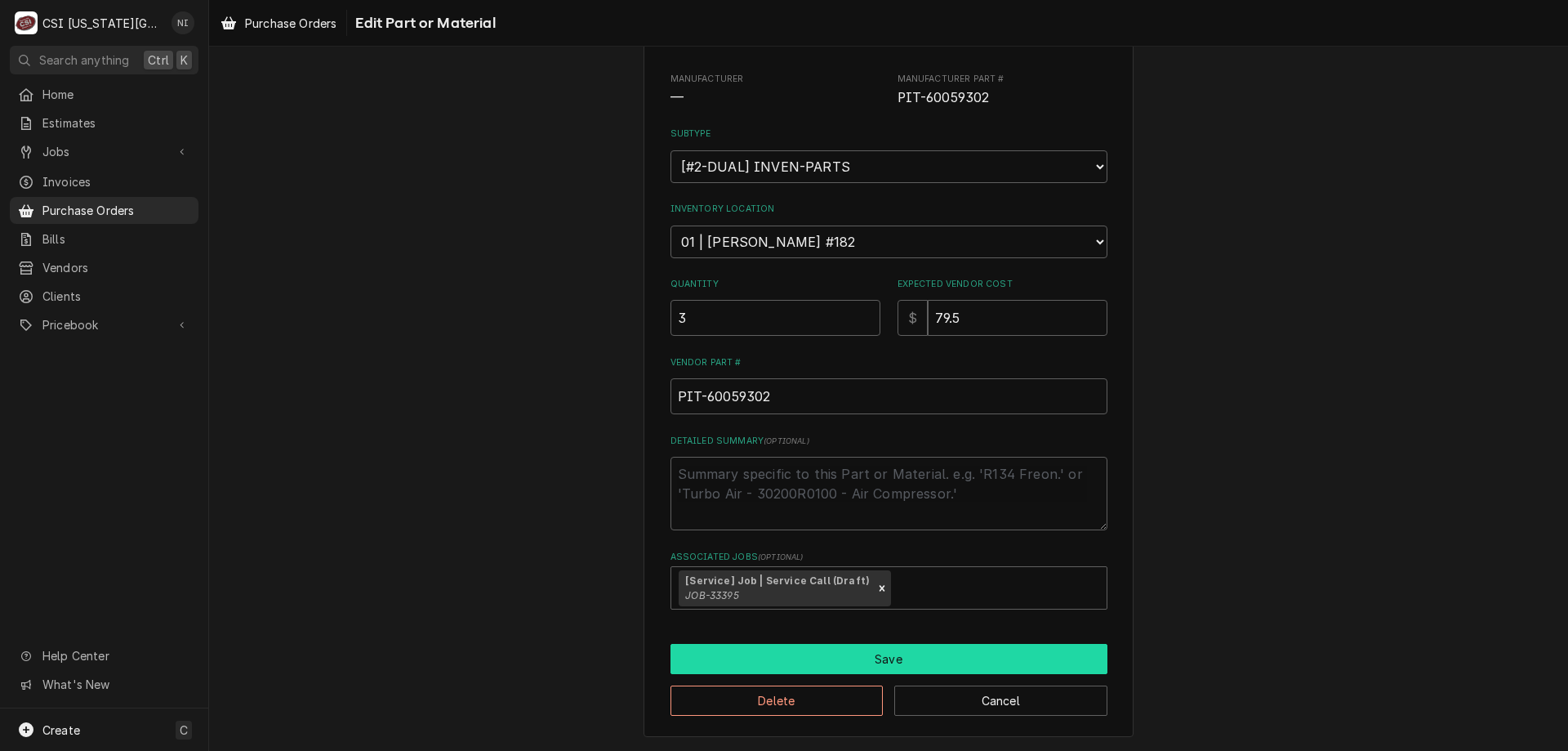
click at [938, 648] on button "Save" at bounding box center [889, 659] width 437 height 31
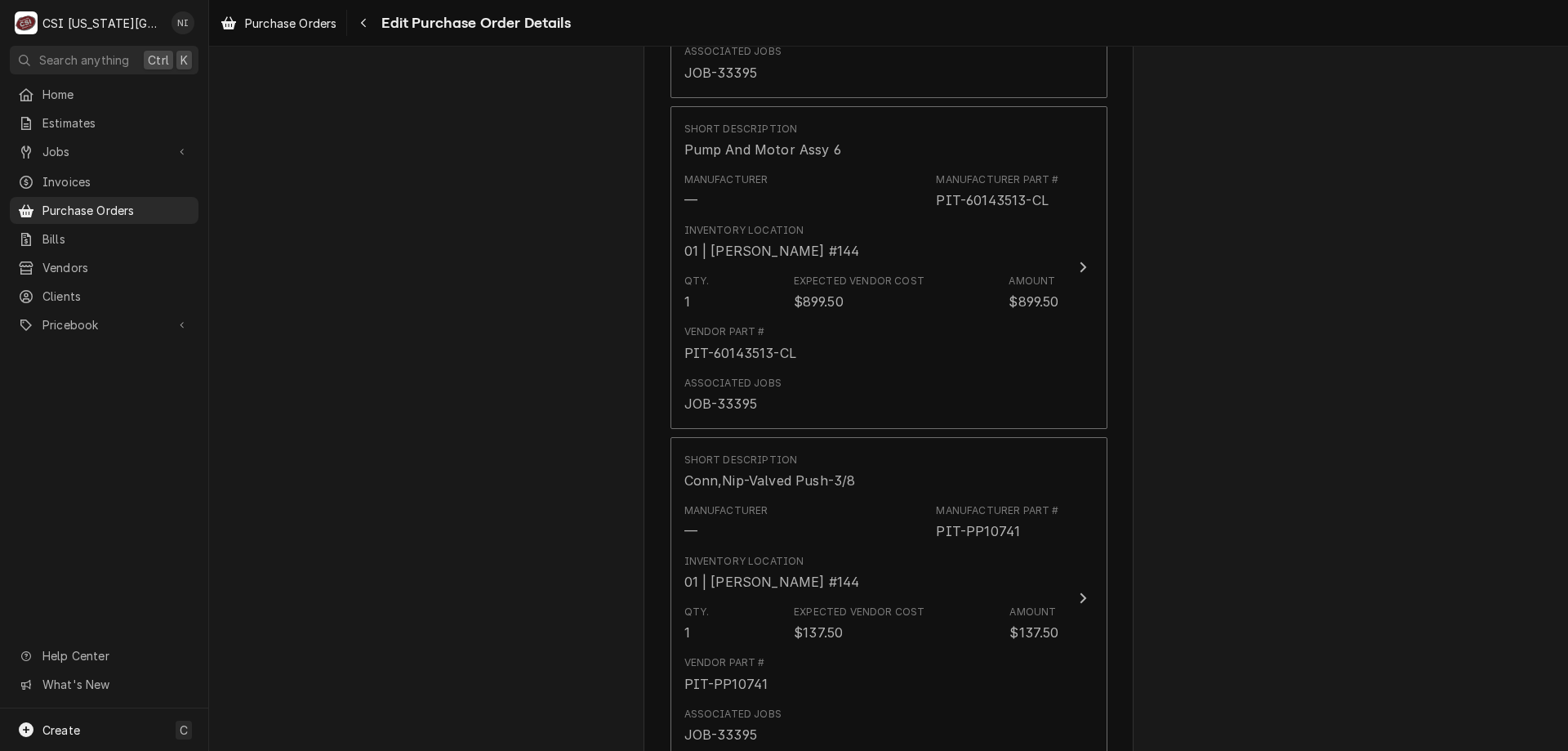
scroll to position [3279, 0]
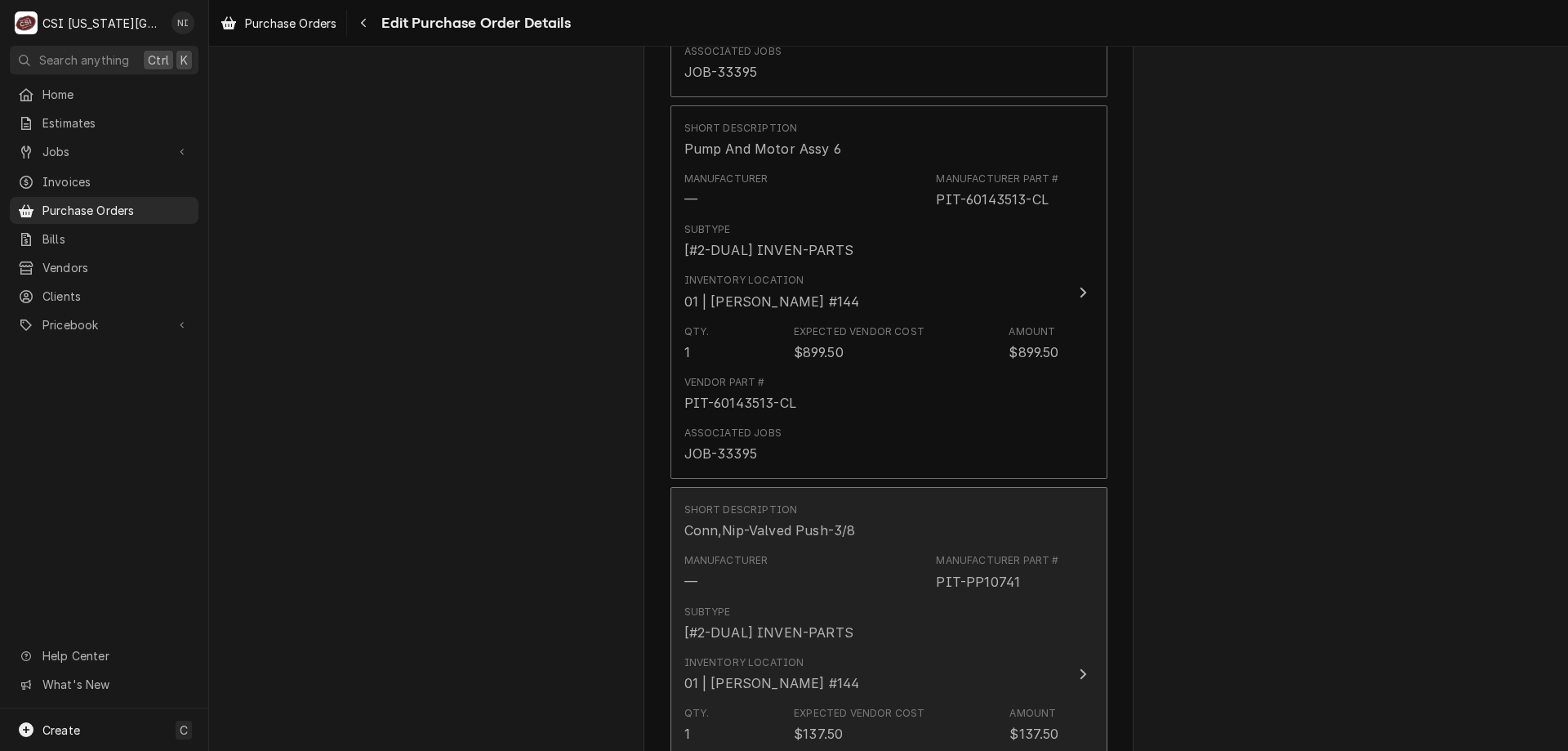
click at [936, 634] on div "Subtype [#2-DUAL] INVEN-PARTS" at bounding box center [872, 624] width 375 height 51
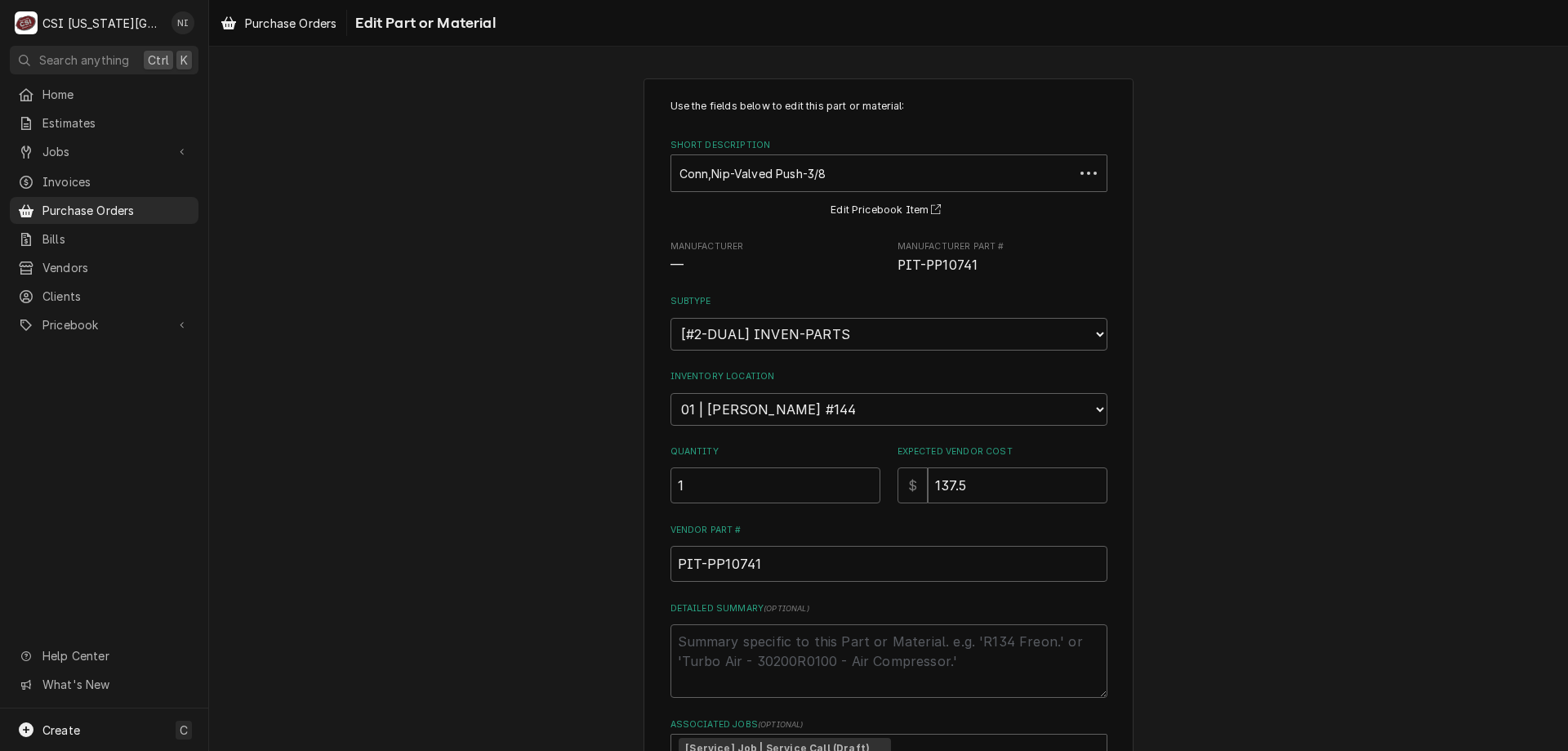
type textarea "x"
click at [875, 410] on select "Choose a location... 00 | KC WAREHOUSE 00 | MAIN WAREHOUSE 01 | BRIAN BREAZIER …" at bounding box center [889, 409] width 437 height 33
select select "2800"
click at [671, 393] on select "Choose a location... 00 | KC WAREHOUSE 00 | MAIN WAREHOUSE 01 | BRIAN BREAZIER …" at bounding box center [889, 409] width 437 height 33
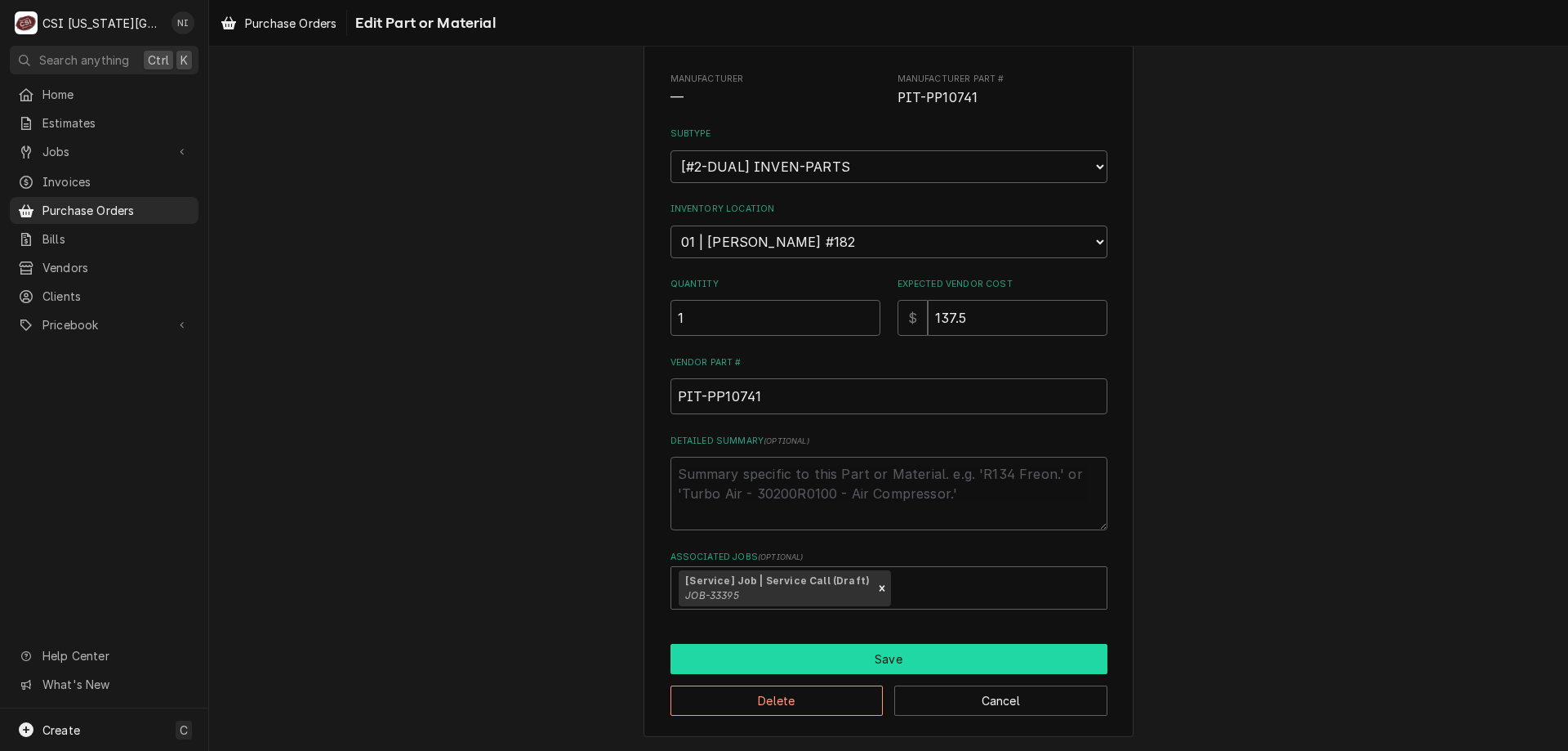
click at [882, 654] on button "Save" at bounding box center [889, 659] width 437 height 31
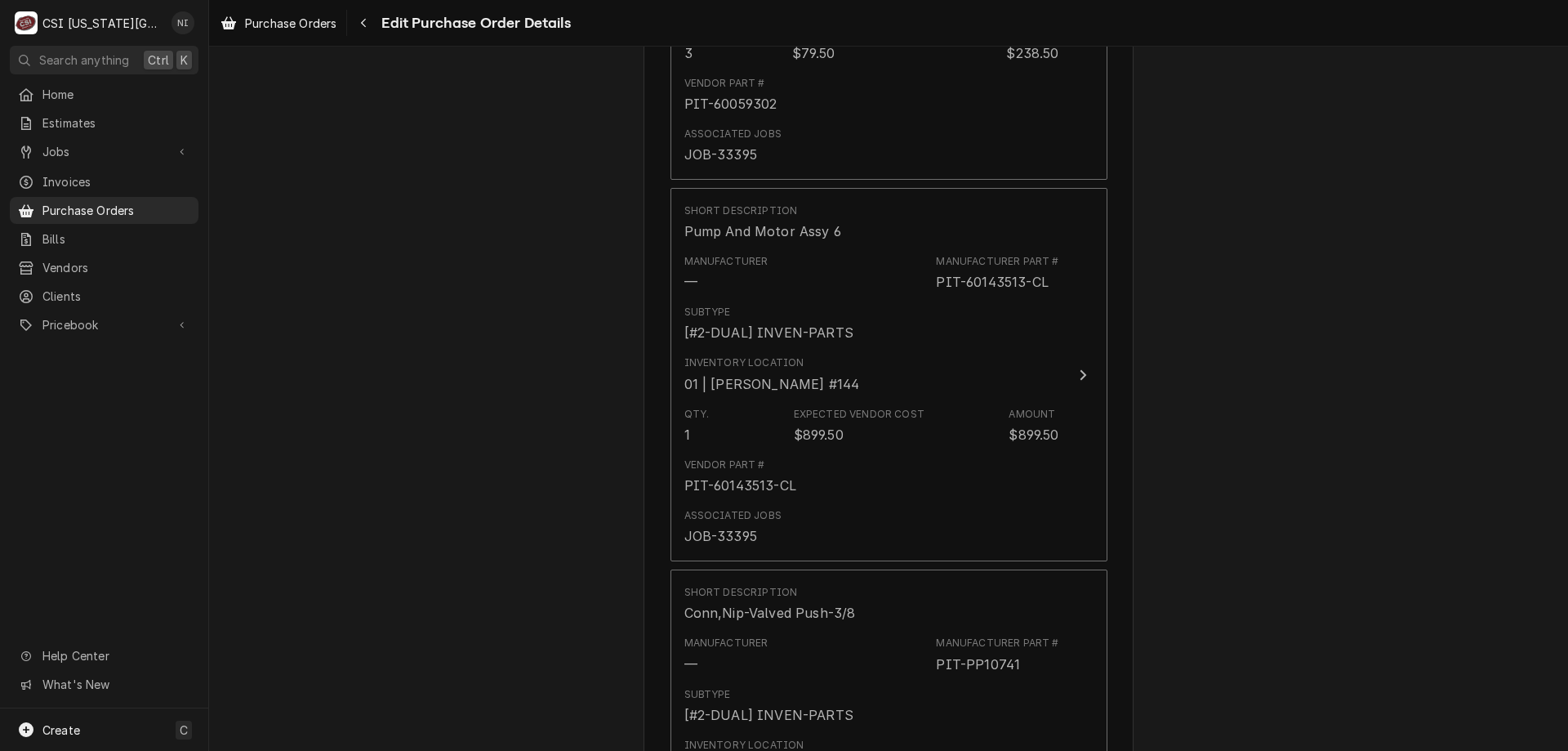
scroll to position [3308, 0]
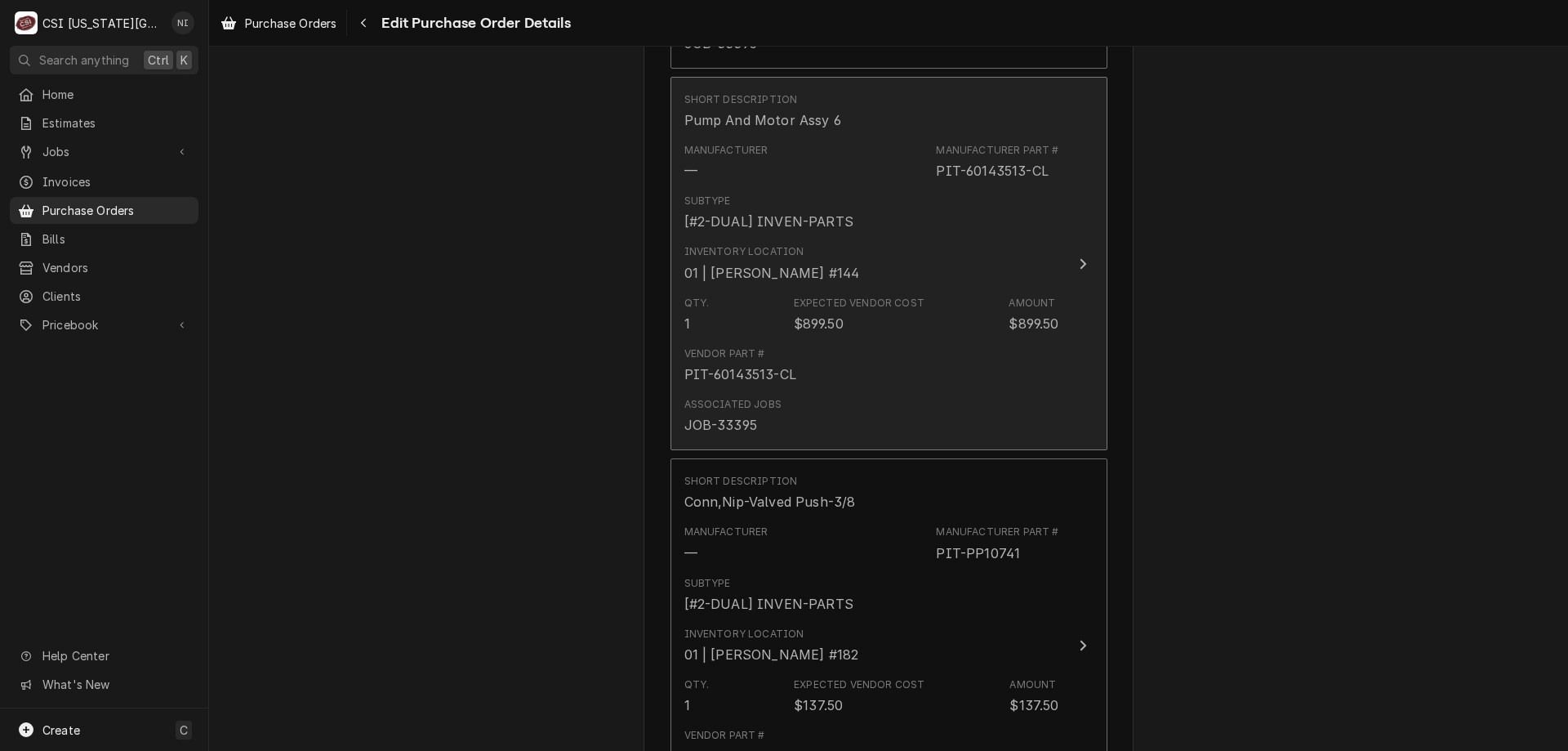
click at [961, 342] on div "Vendor Part # PIT-60143513-CL" at bounding box center [872, 365] width 375 height 51
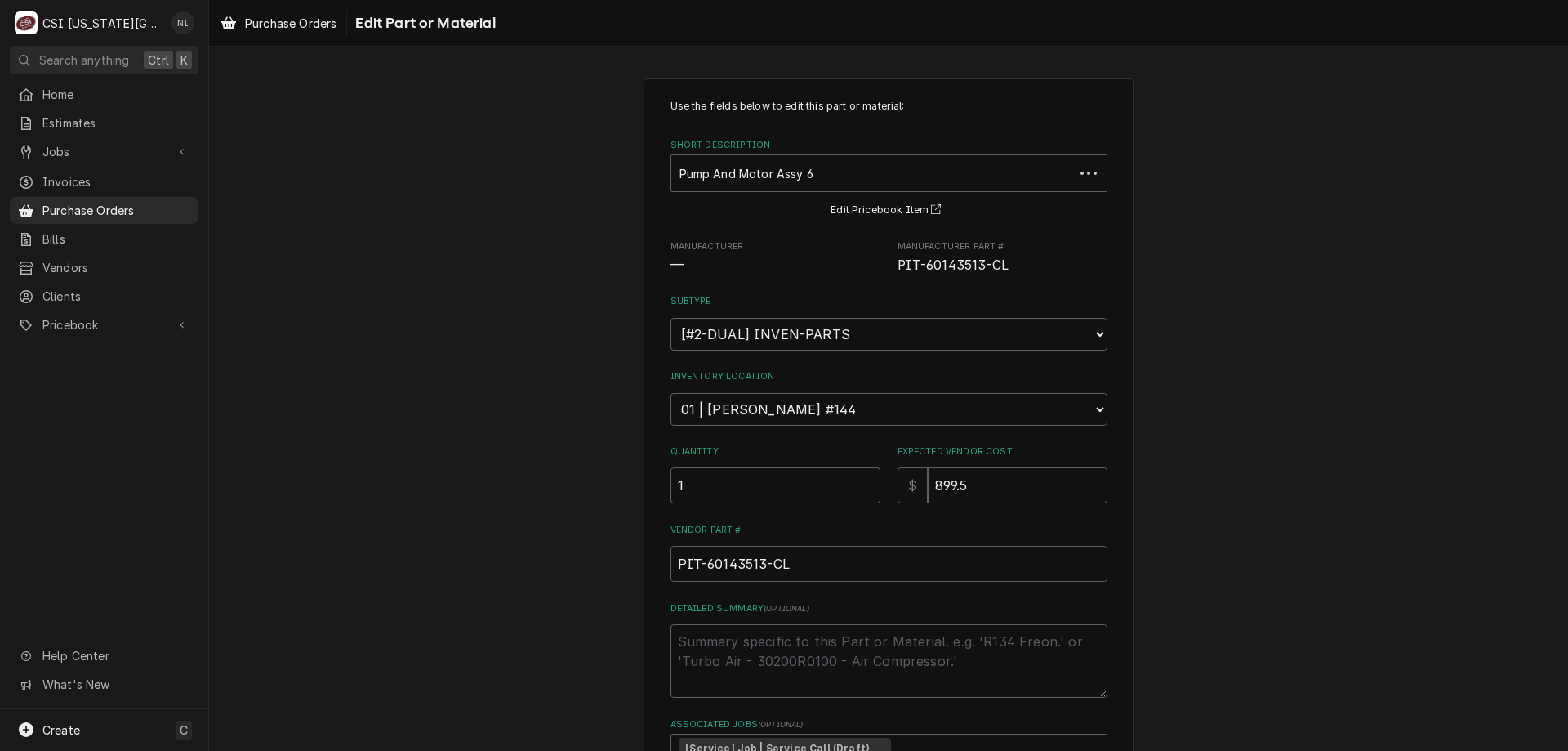
type textarea "x"
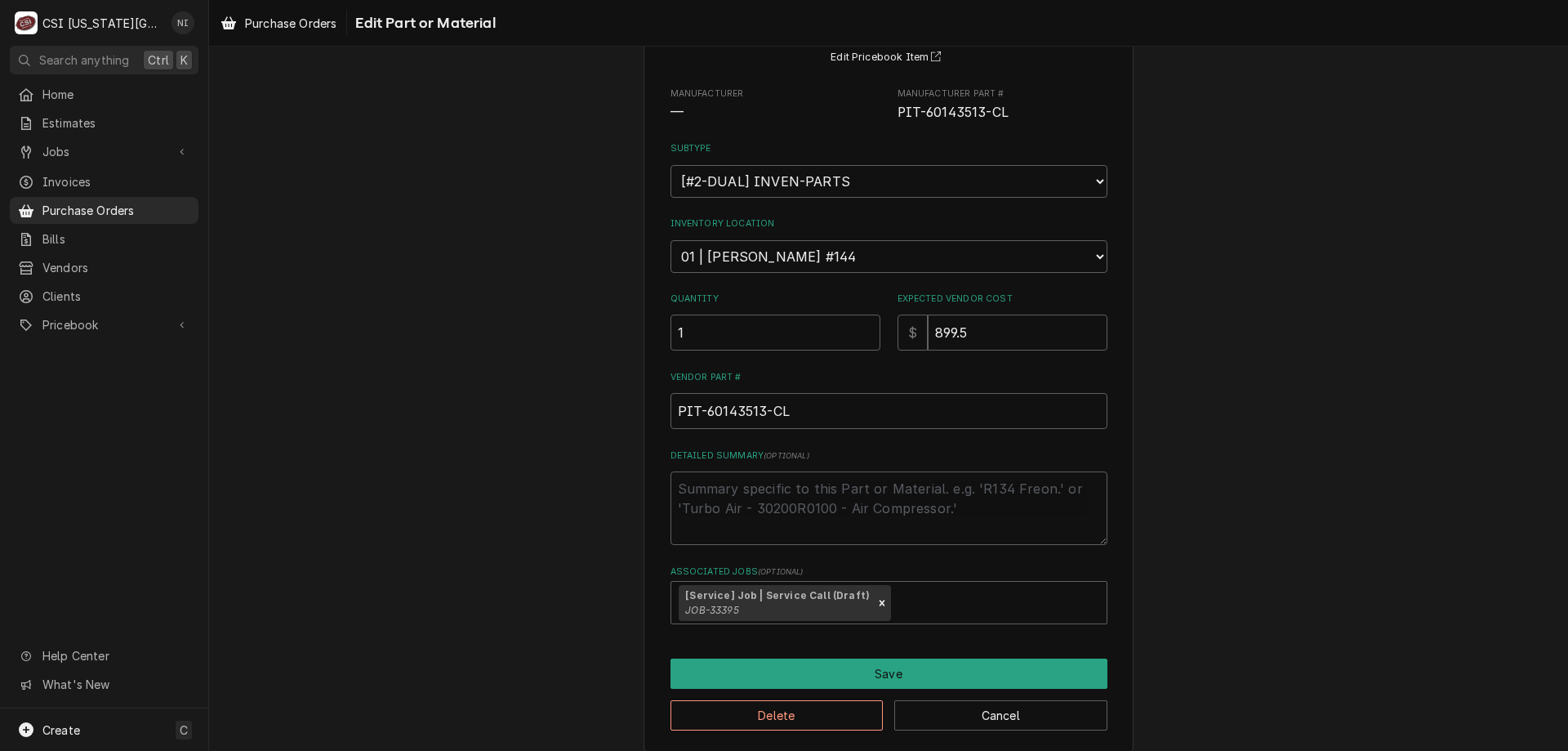
scroll to position [167, 0]
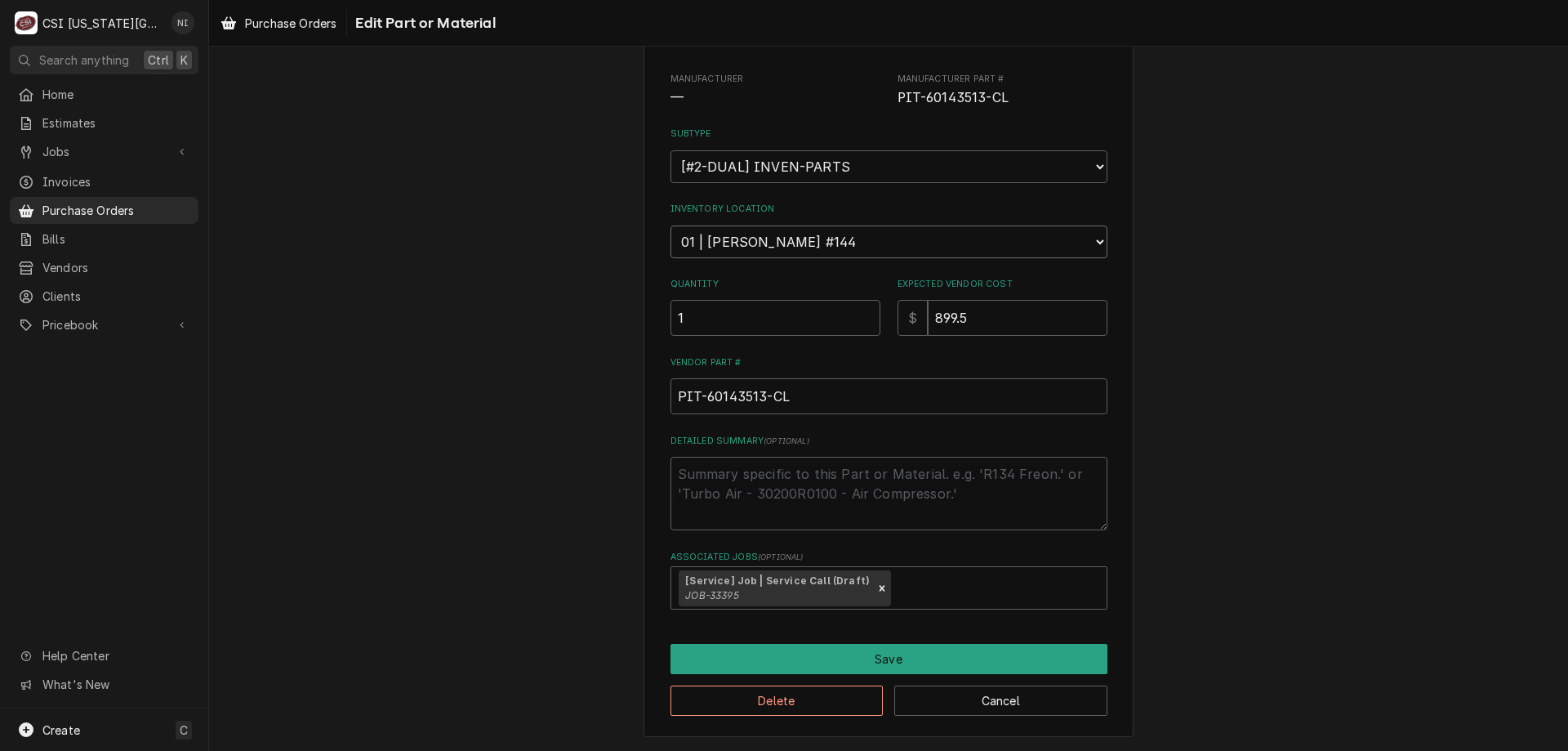
drag, startPoint x: 848, startPoint y: 234, endPoint x: 872, endPoint y: 254, distance: 31.2
click at [848, 234] on select "Choose a location... 00 | KC WAREHOUSE 00 | MAIN WAREHOUSE 01 | BRIAN BREAZIER …" at bounding box center [889, 242] width 437 height 33
select select "2800"
click at [671, 226] on select "Choose a location... 00 | KC WAREHOUSE 00 | MAIN WAREHOUSE 01 | BRIAN BREAZIER …" at bounding box center [889, 242] width 437 height 33
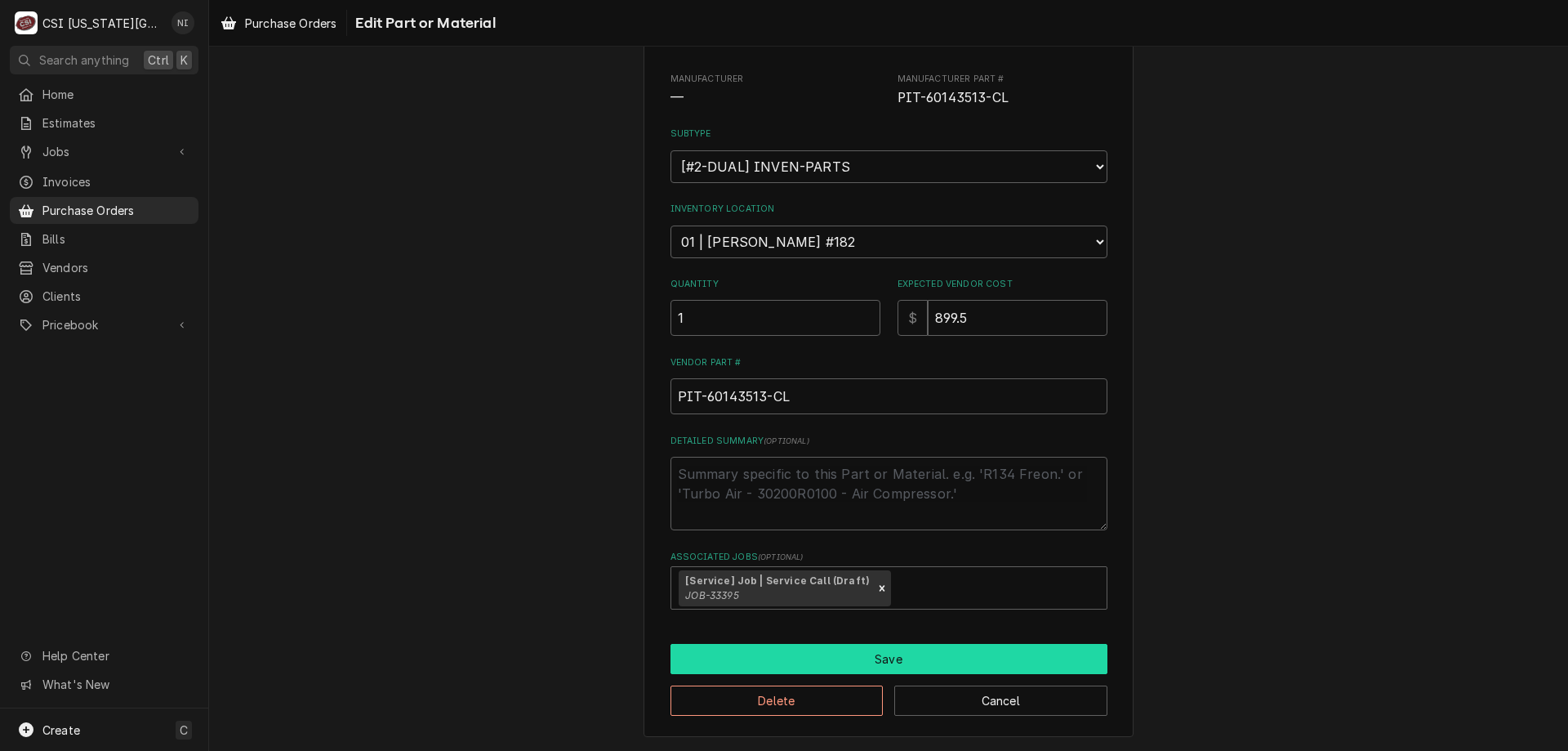
click at [846, 661] on button "Save" at bounding box center [889, 659] width 437 height 31
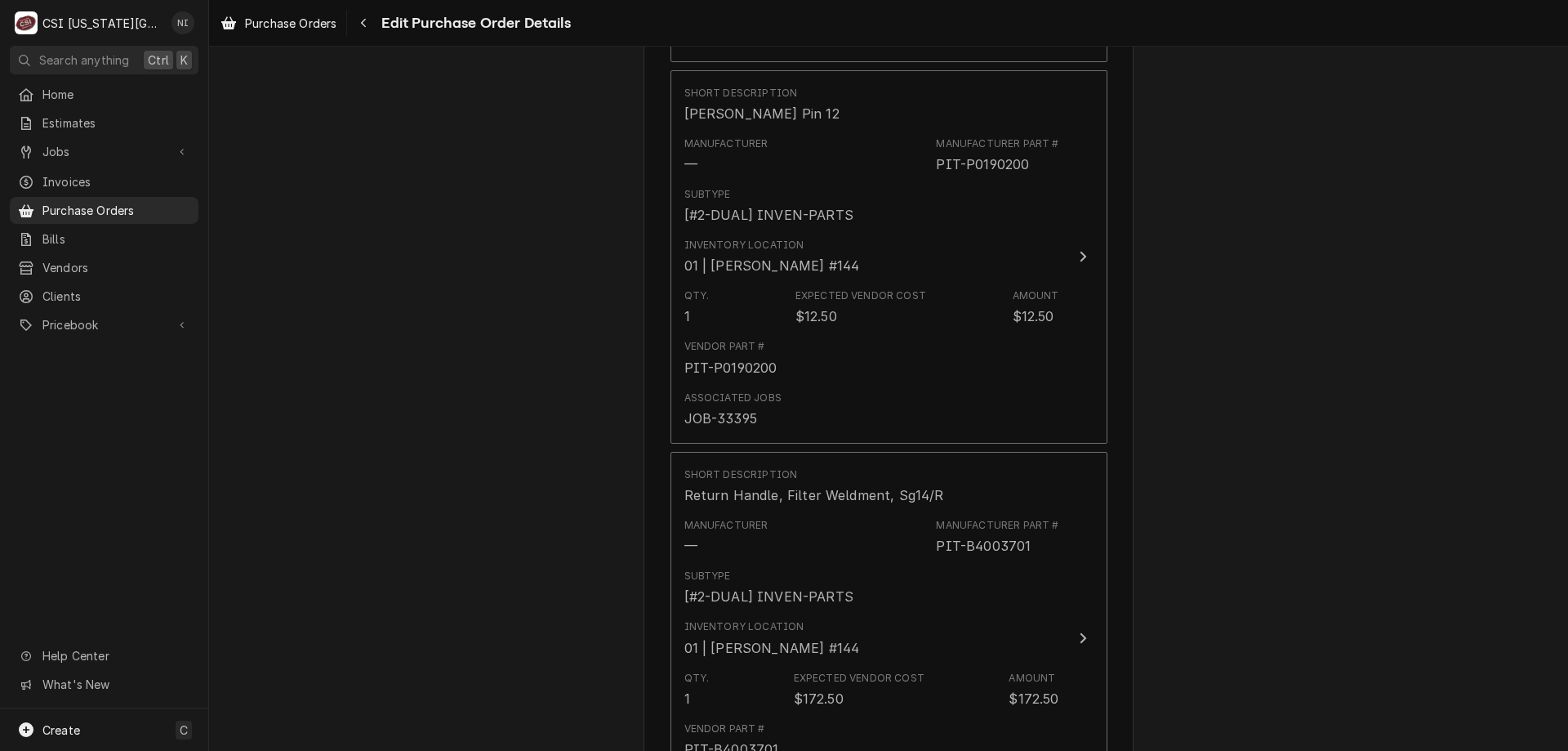
scroll to position [4062, 0]
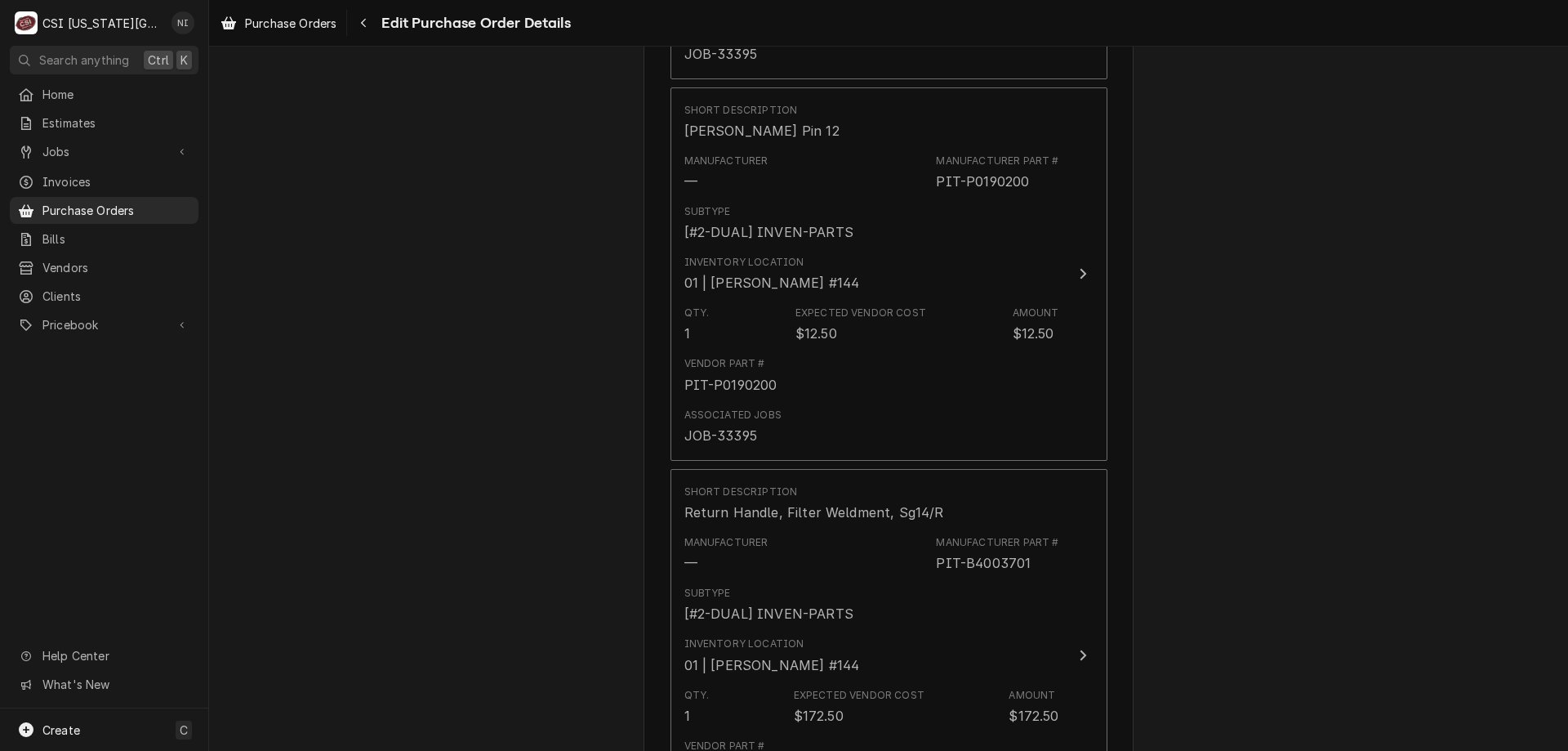
drag, startPoint x: 1563, startPoint y: 436, endPoint x: 1284, endPoint y: 352, distance: 291.4
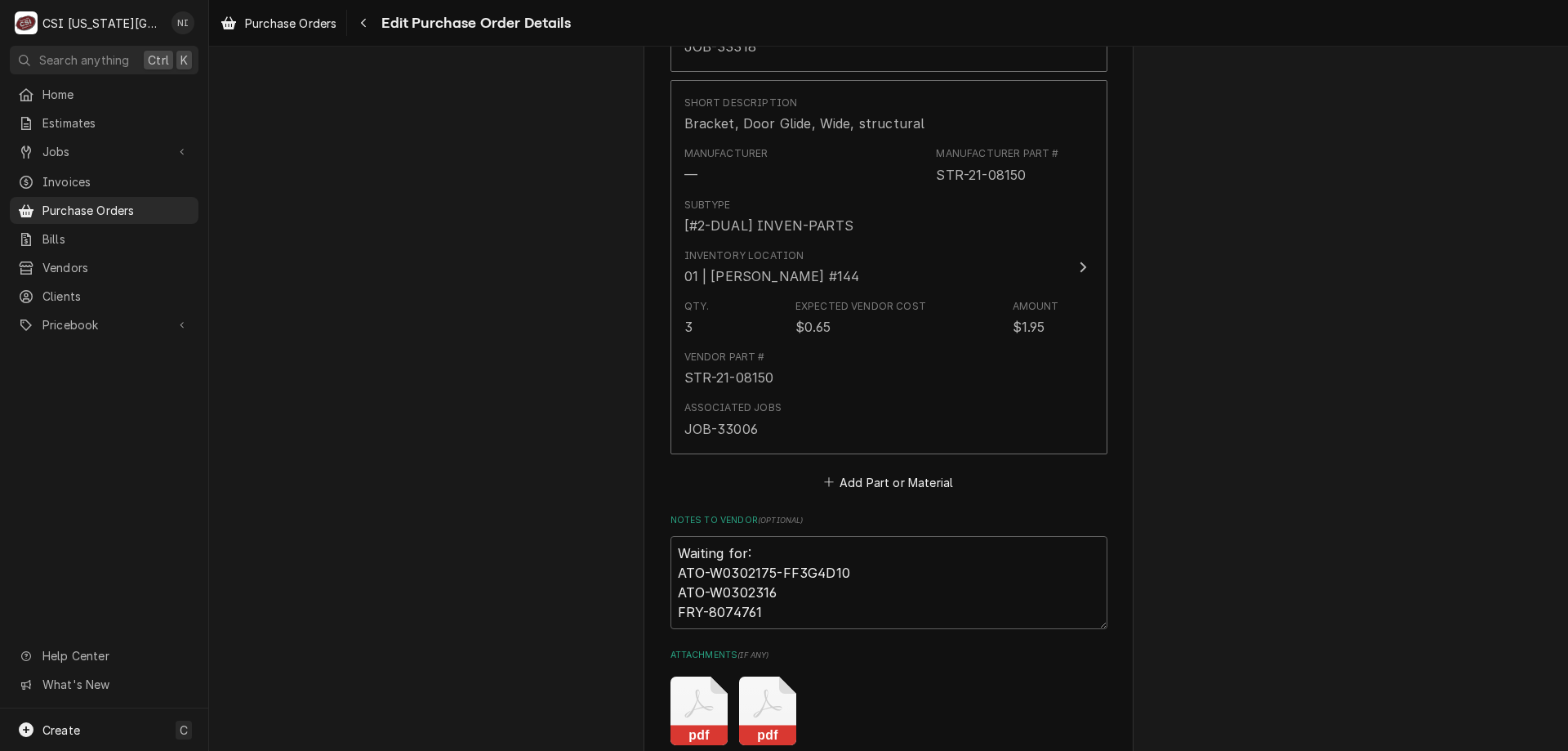
scroll to position [6337, 0]
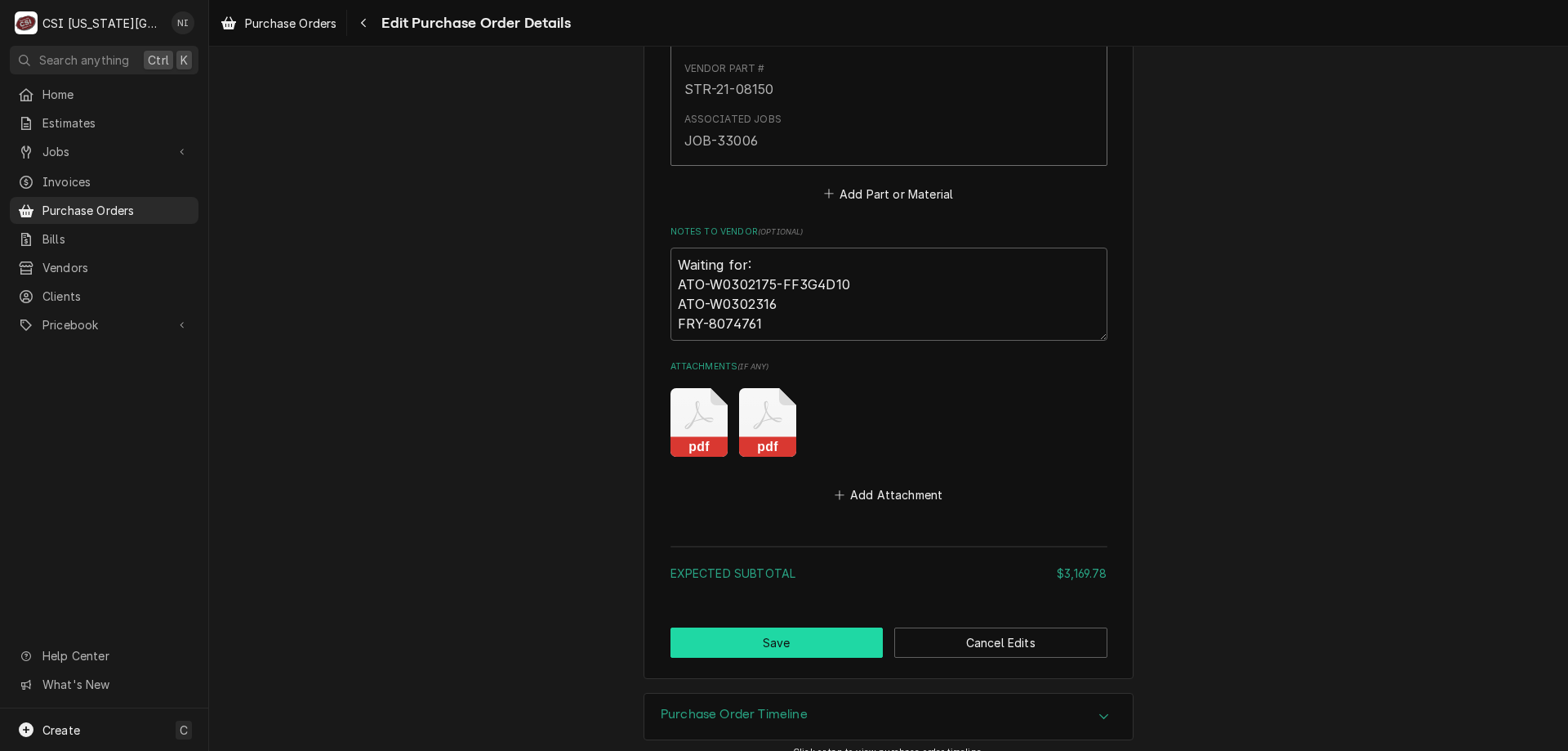
click at [785, 627] on button "Save" at bounding box center [777, 642] width 214 height 31
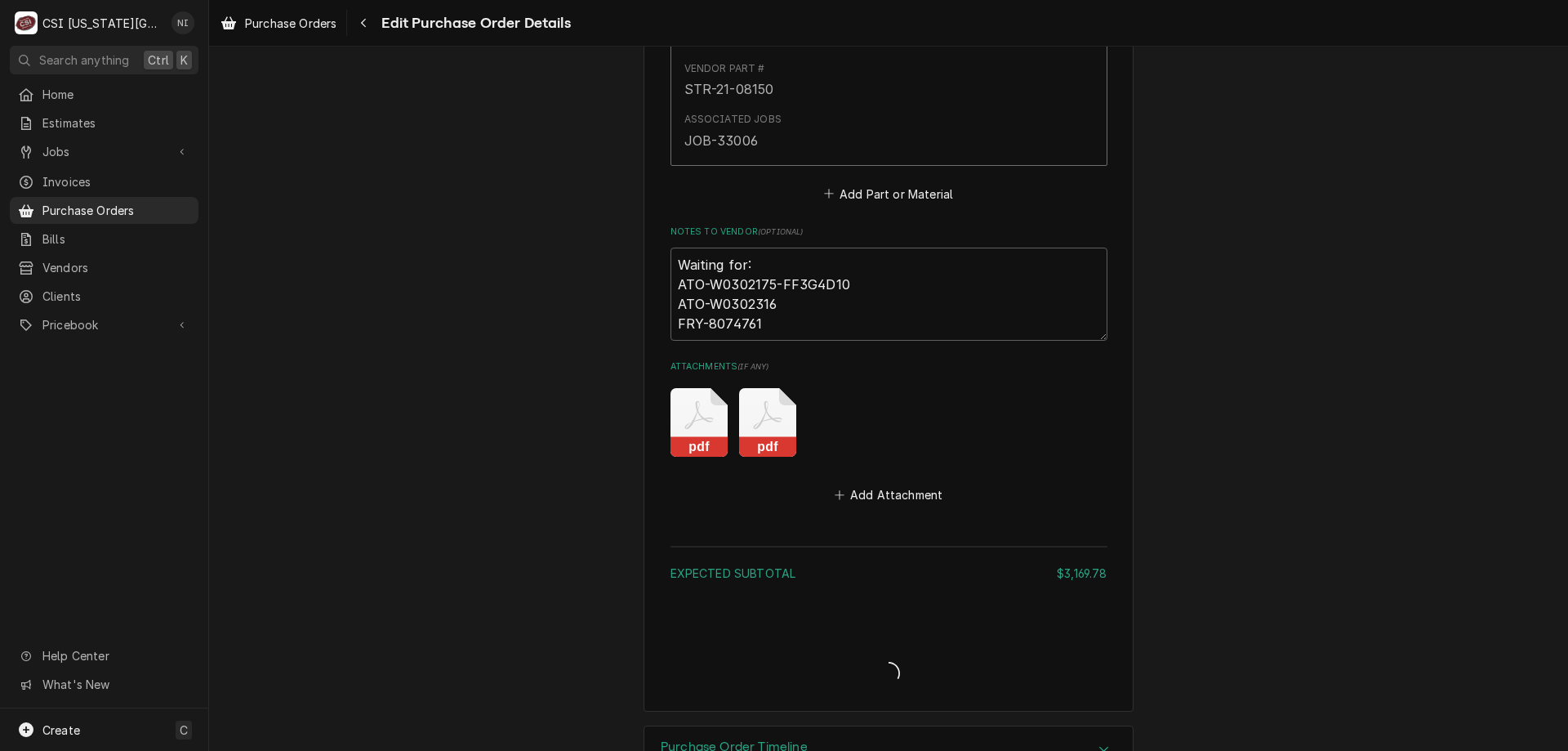
type textarea "x"
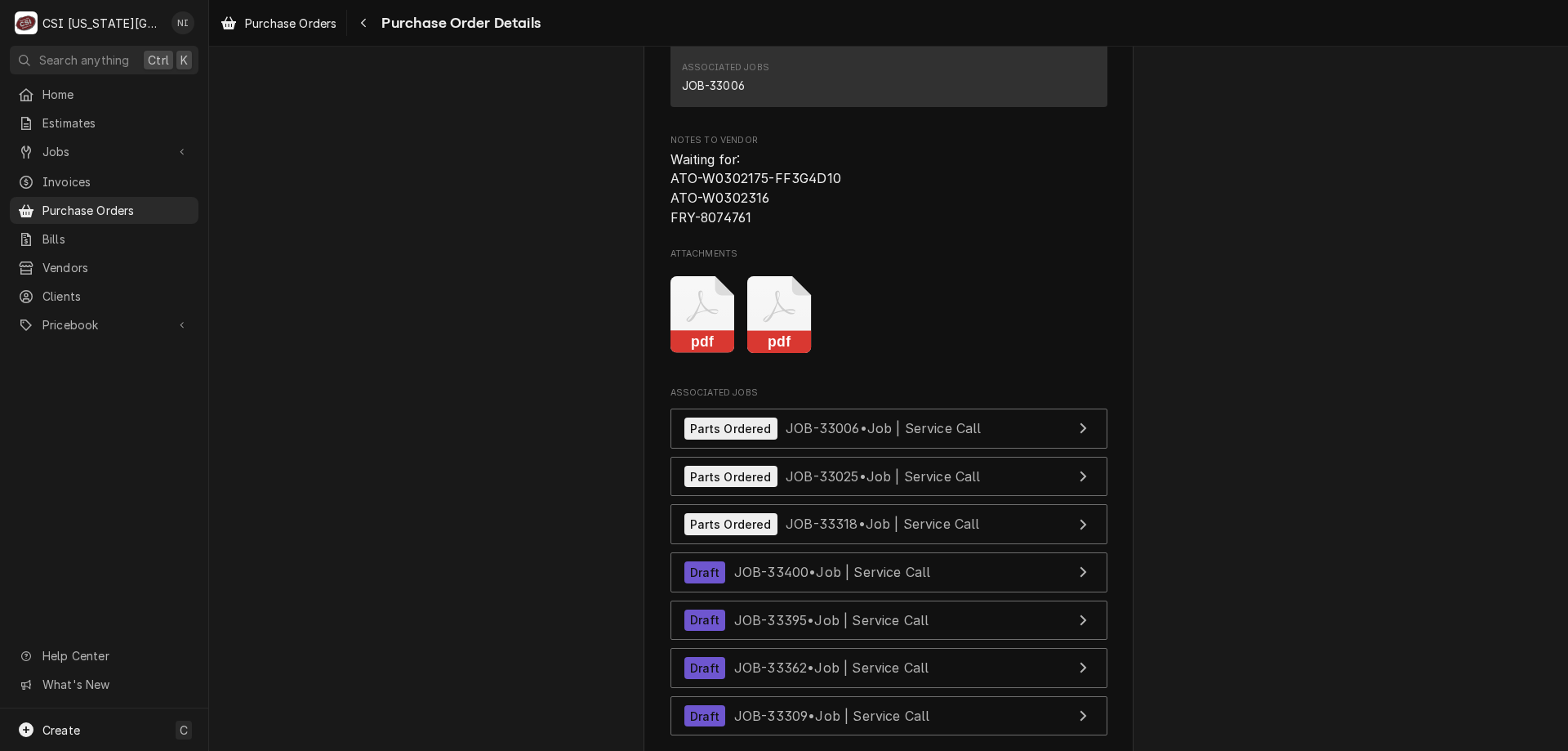
scroll to position [6465, 0]
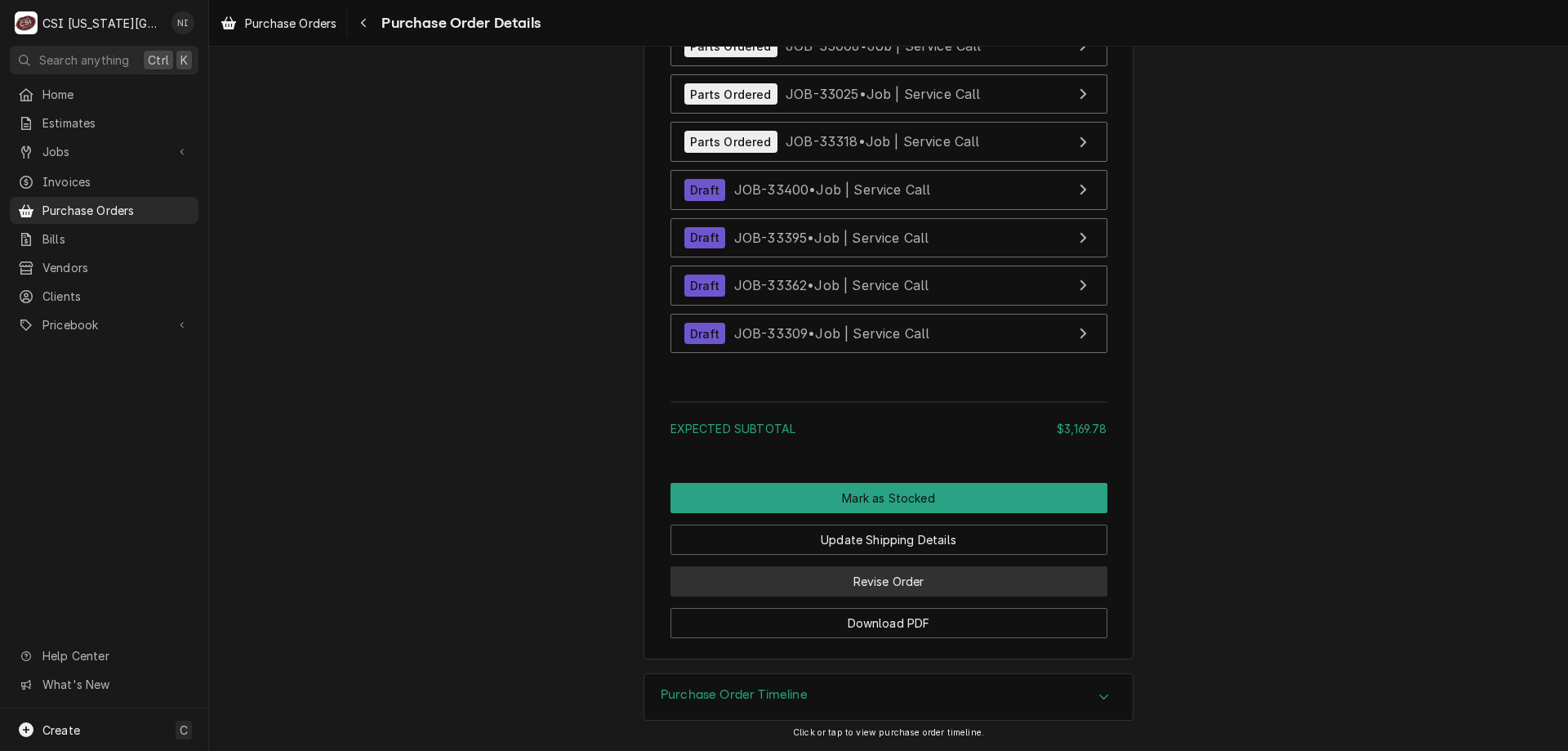
click at [928, 573] on button "Revise Order" at bounding box center [889, 581] width 437 height 31
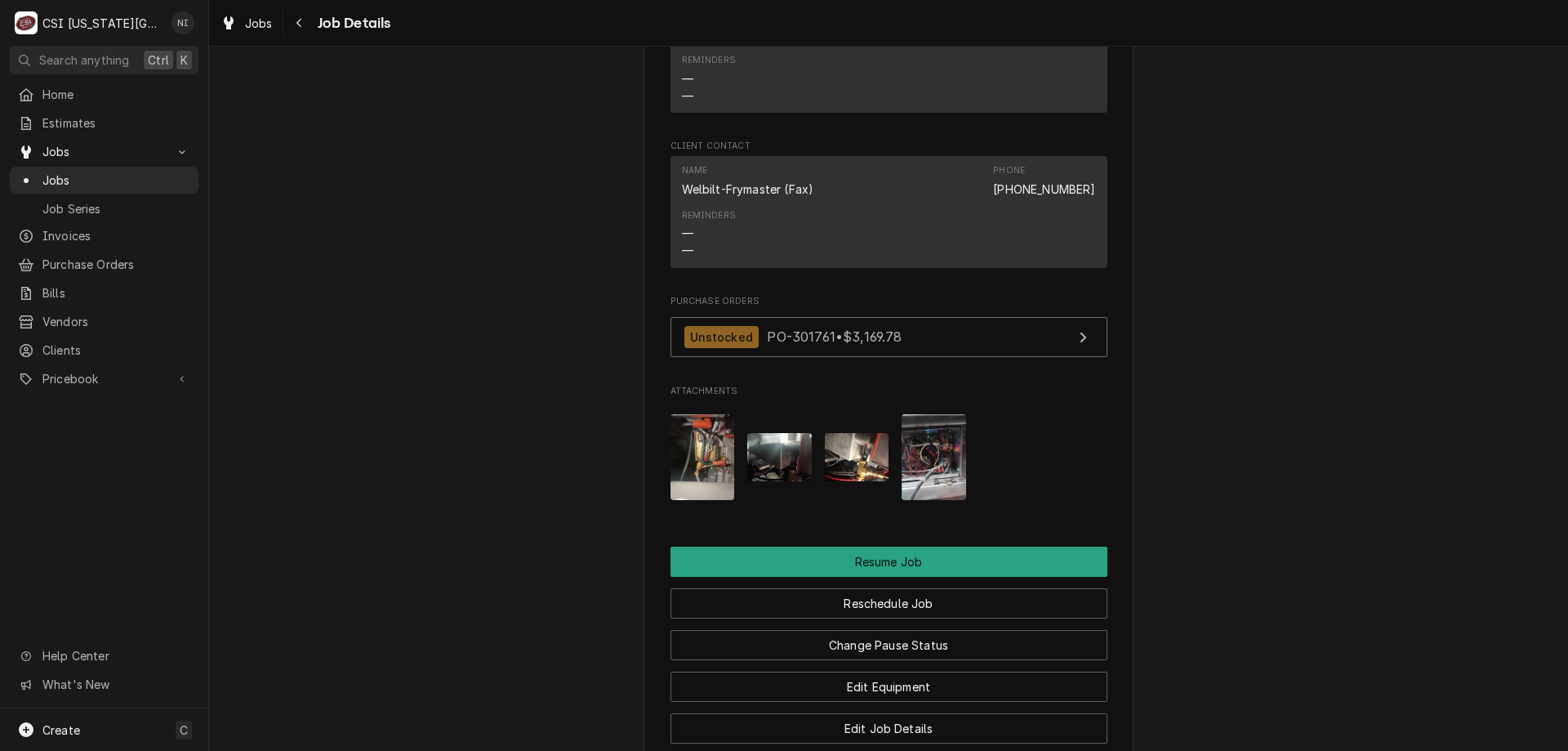
scroll to position [3834, 0]
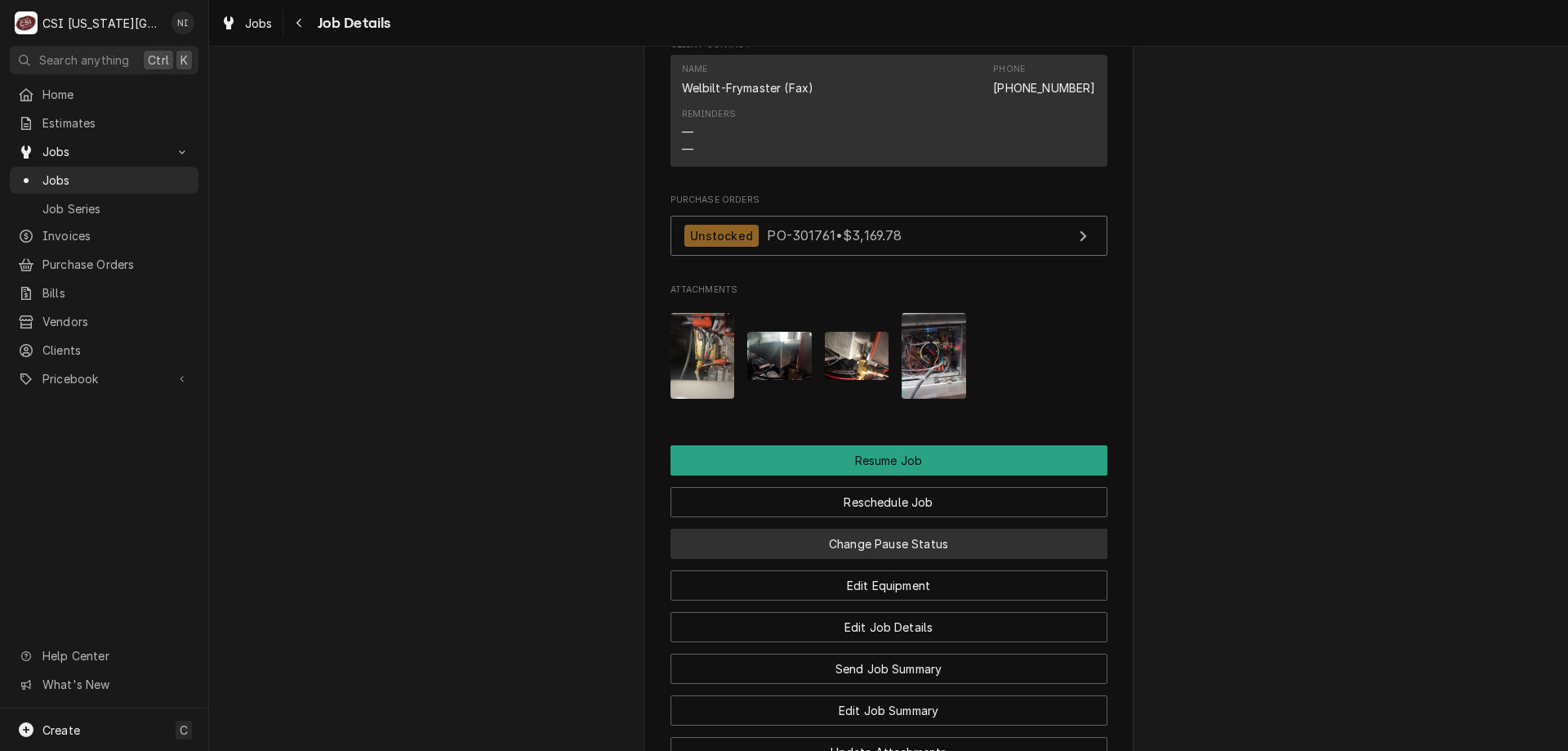
click at [856, 549] on button "Change Pause Status" at bounding box center [889, 544] width 437 height 31
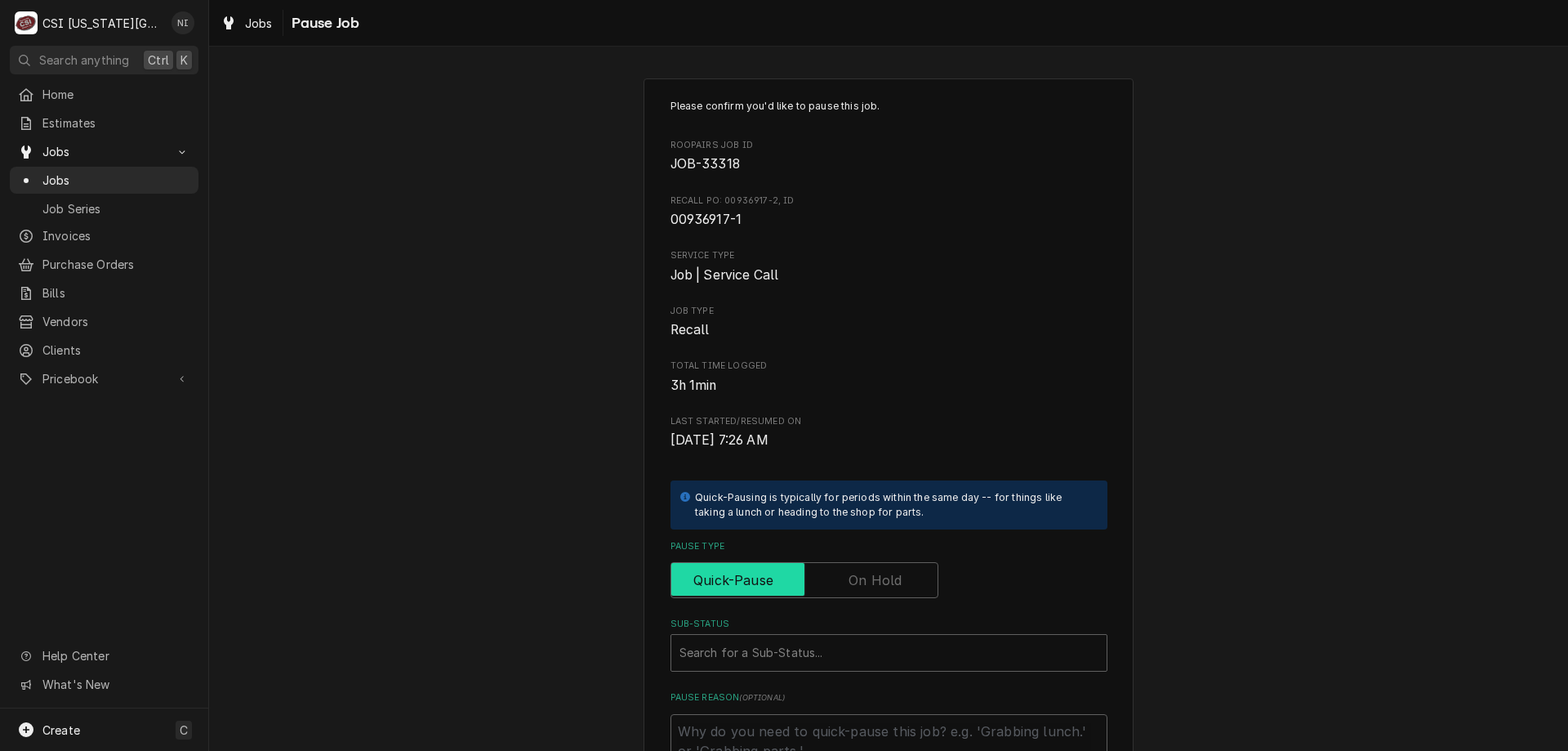
drag, startPoint x: 843, startPoint y: 569, endPoint x: 845, endPoint y: 626, distance: 57.0
click at [843, 573] on input "Pause Type" at bounding box center [804, 580] width 254 height 36
checkbox input "true"
drag, startPoint x: 842, startPoint y: 647, endPoint x: 1061, endPoint y: 592, distance: 225.8
click at [842, 648] on div "Sub-Status" at bounding box center [889, 653] width 419 height 30
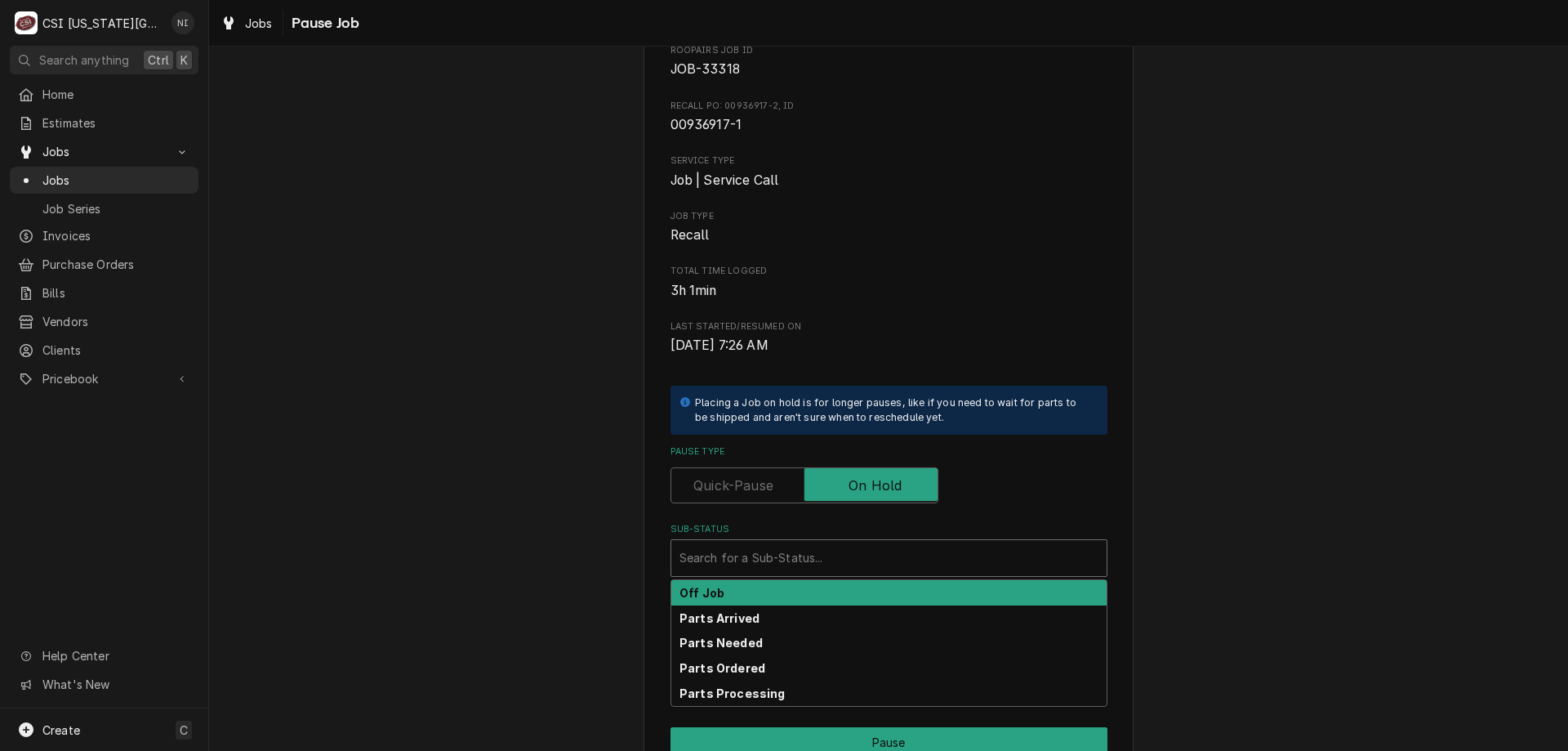
scroll to position [140, 0]
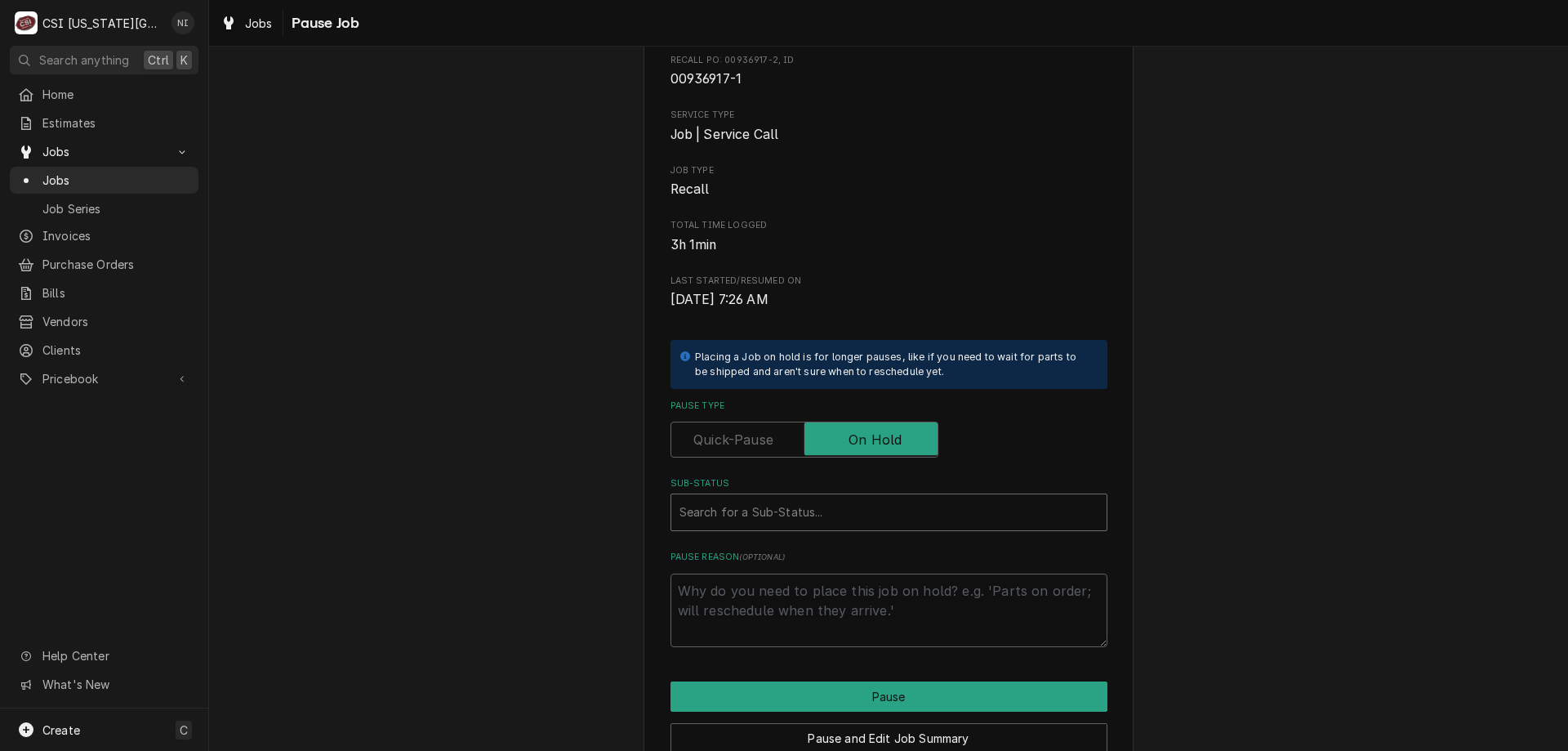
click at [818, 510] on div "Sub-Status" at bounding box center [889, 513] width 419 height 30
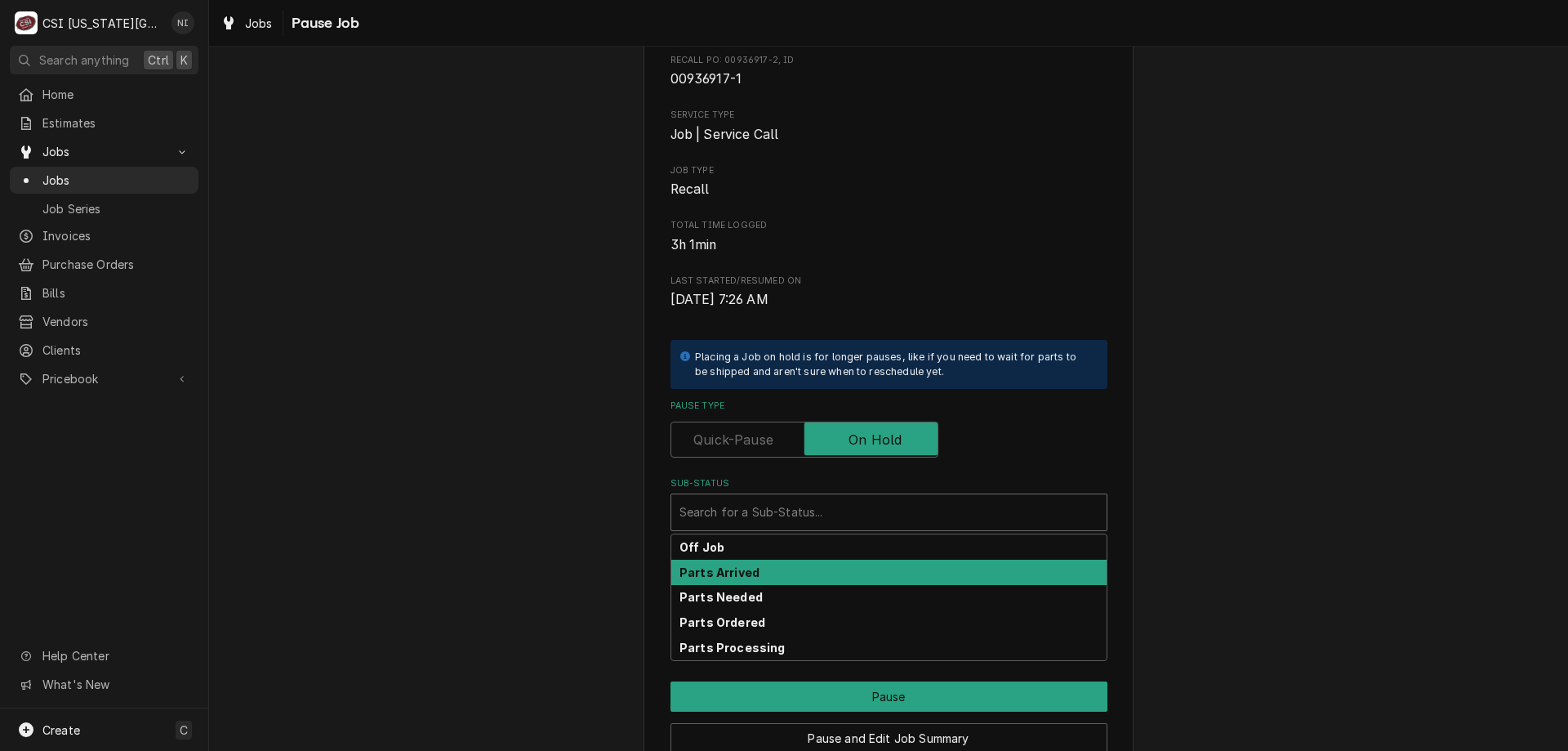
click at [726, 586] on div "Parts Needed" at bounding box center [889, 598] width 436 height 25
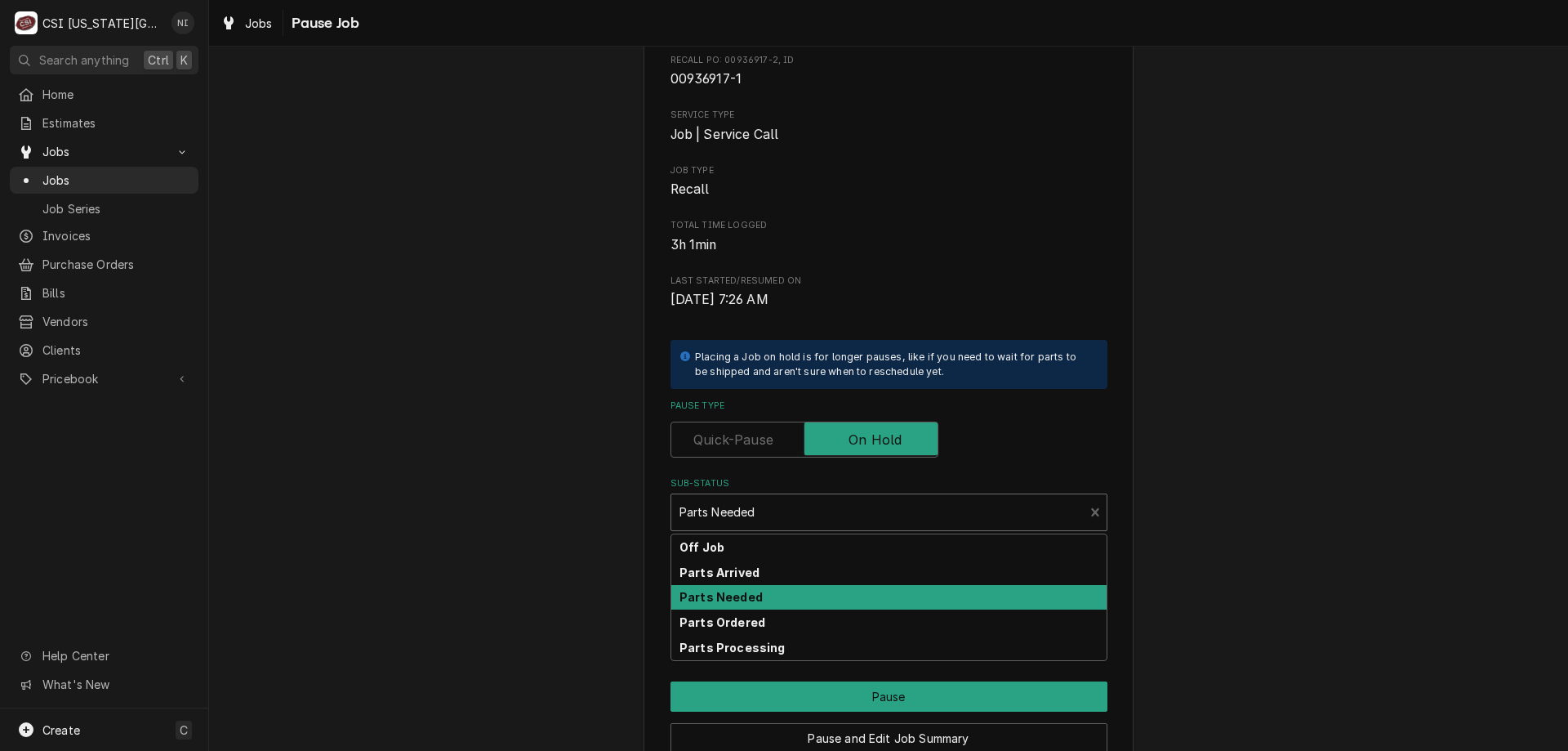
click at [735, 513] on div "Sub-Status" at bounding box center [878, 513] width 397 height 30
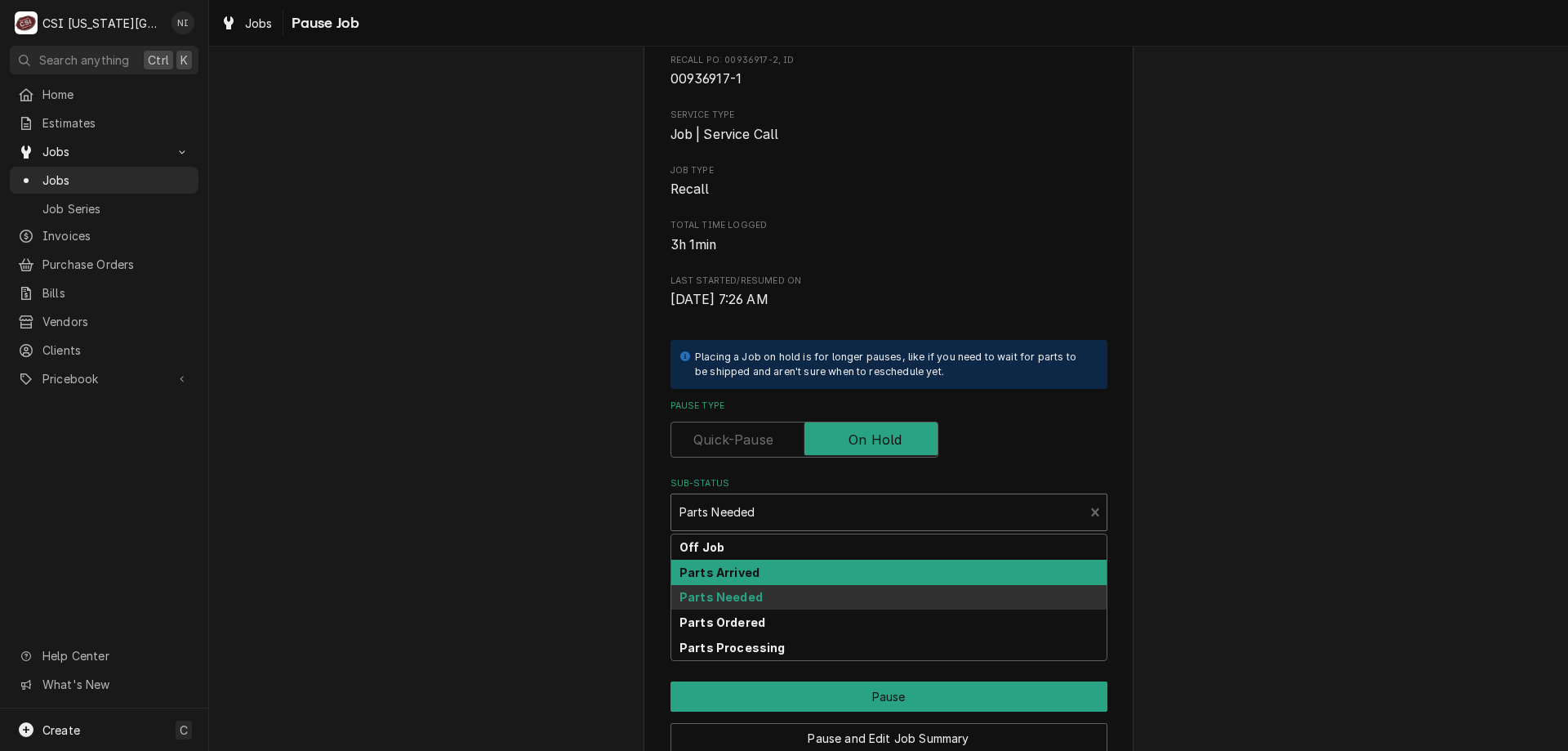
click at [731, 568] on strong "Parts Arrived" at bounding box center [720, 573] width 80 height 14
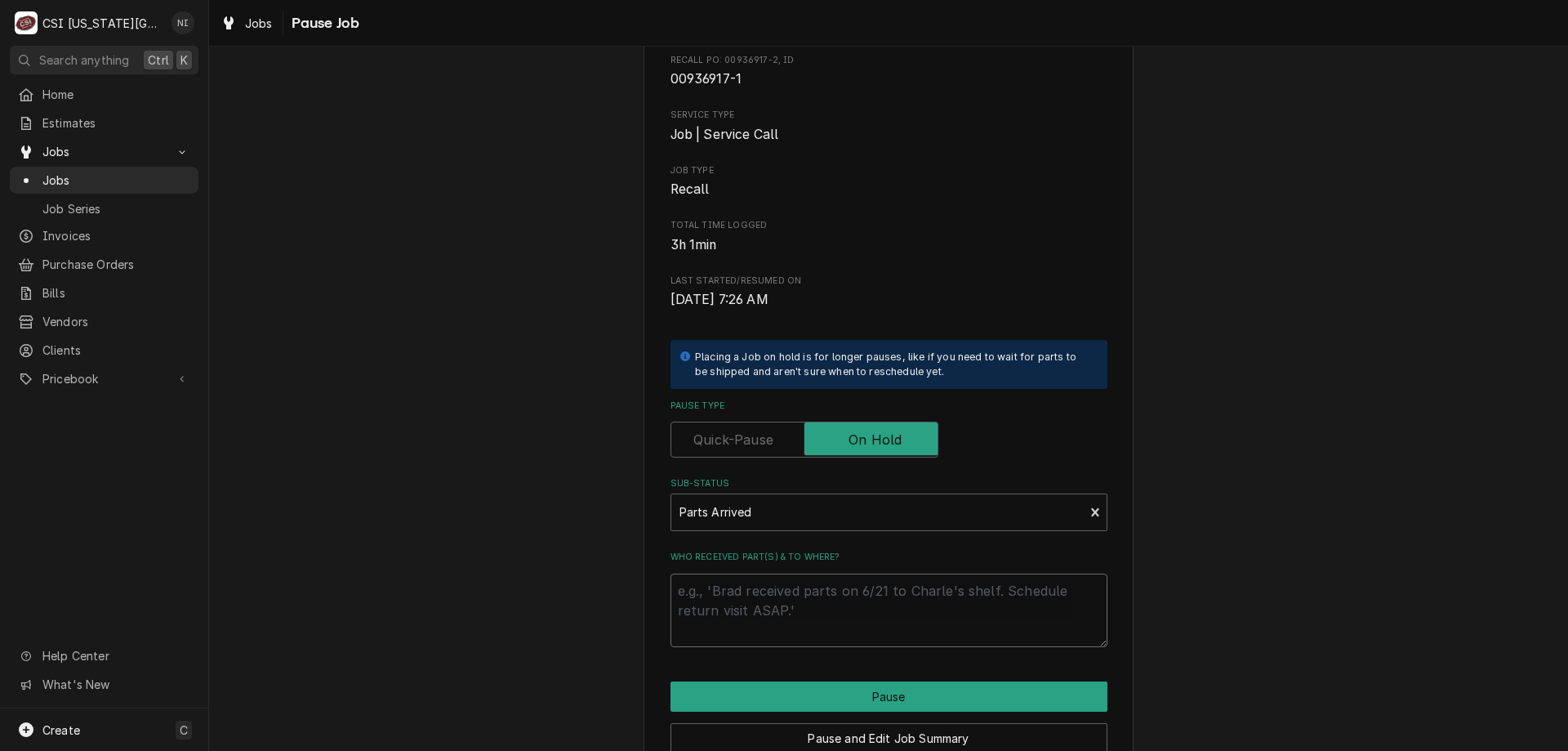
click at [732, 599] on textarea "Who received part(s) & to where?" at bounding box center [889, 610] width 437 height 73
type textarea "x"
type textarea "p"
type textarea "x"
type textarea "pr"
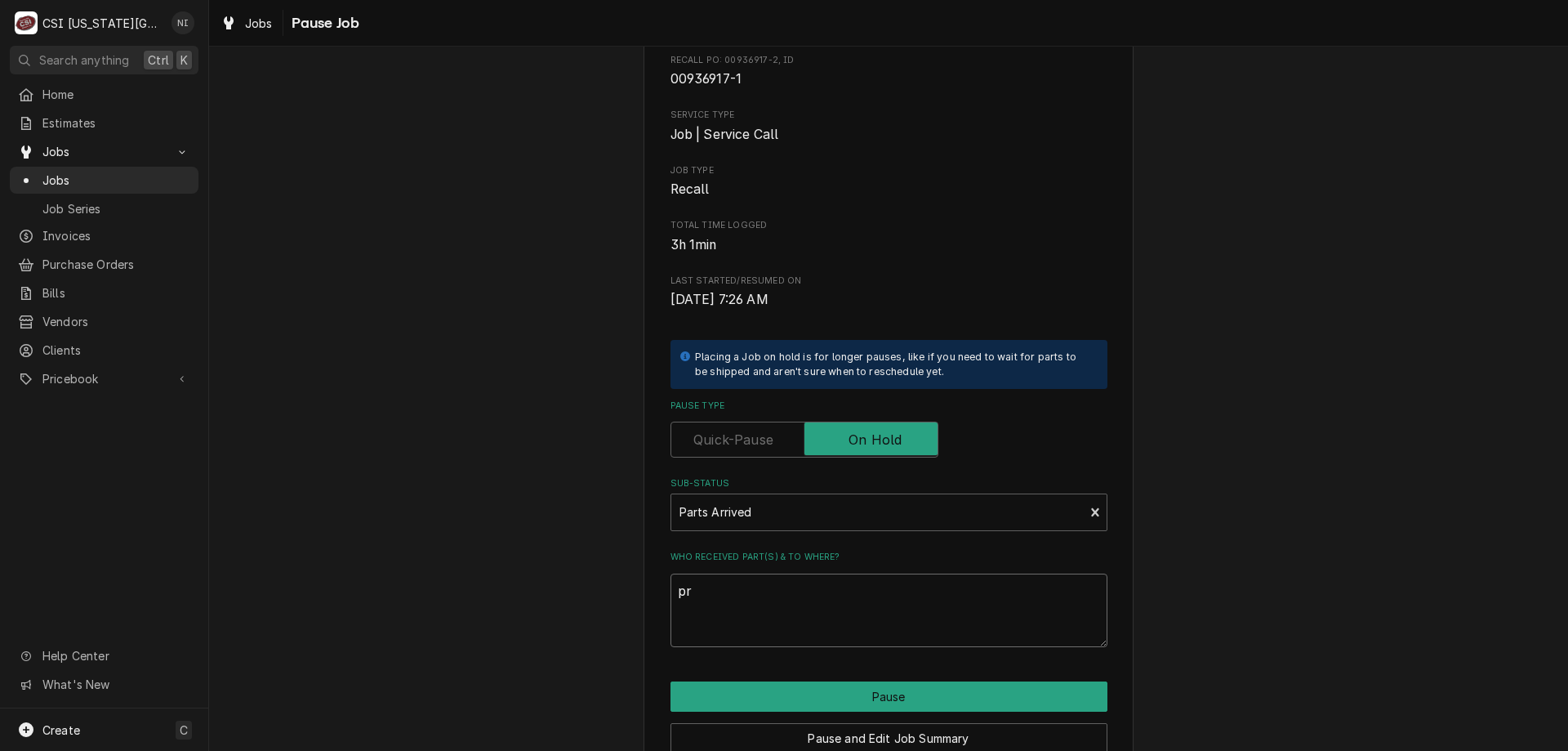
type textarea "x"
type textarea "pa"
type textarea "x"
type textarea "par"
type textarea "x"
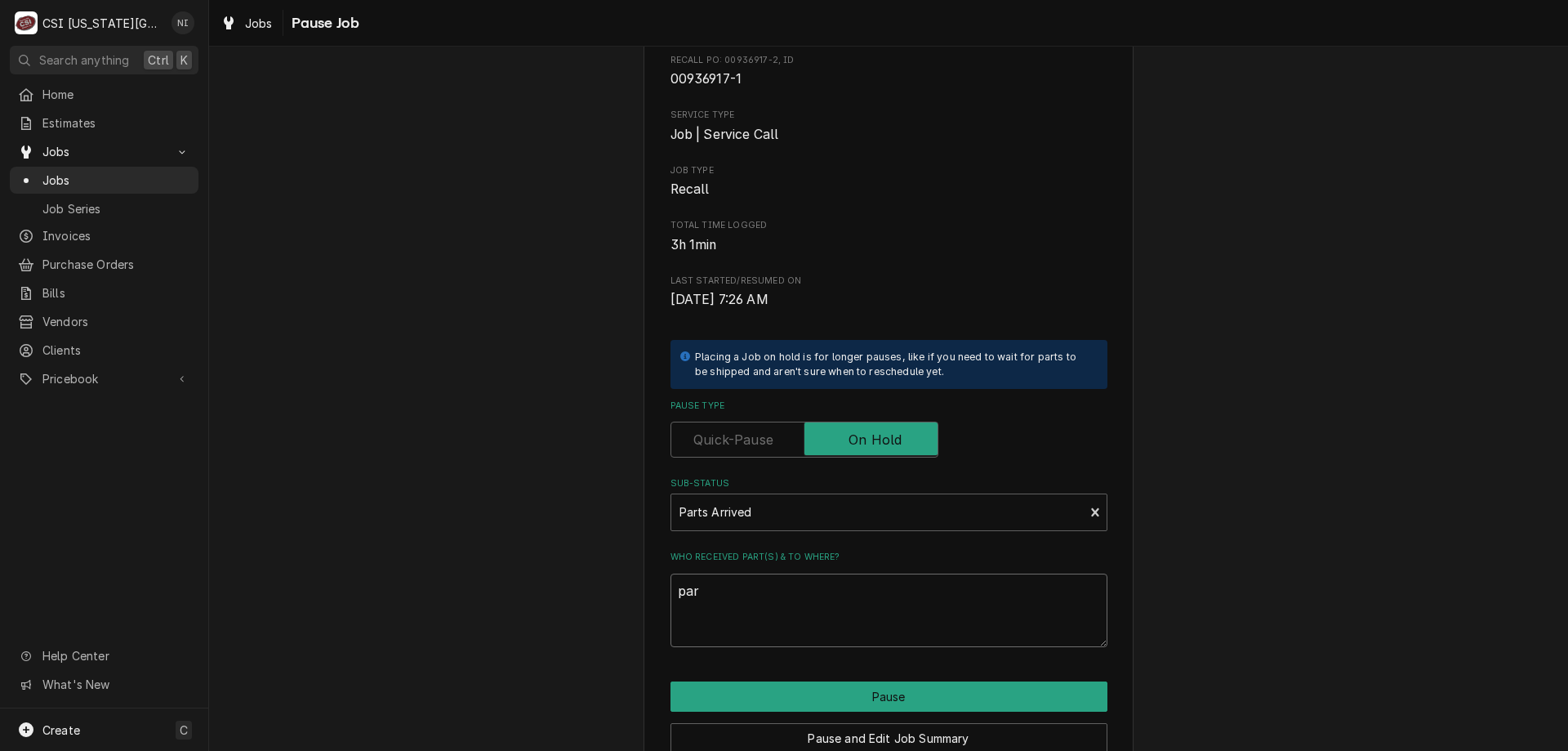
type textarea "part"
type textarea "x"
type textarea "parts"
type textarea "x"
type textarea "parts o"
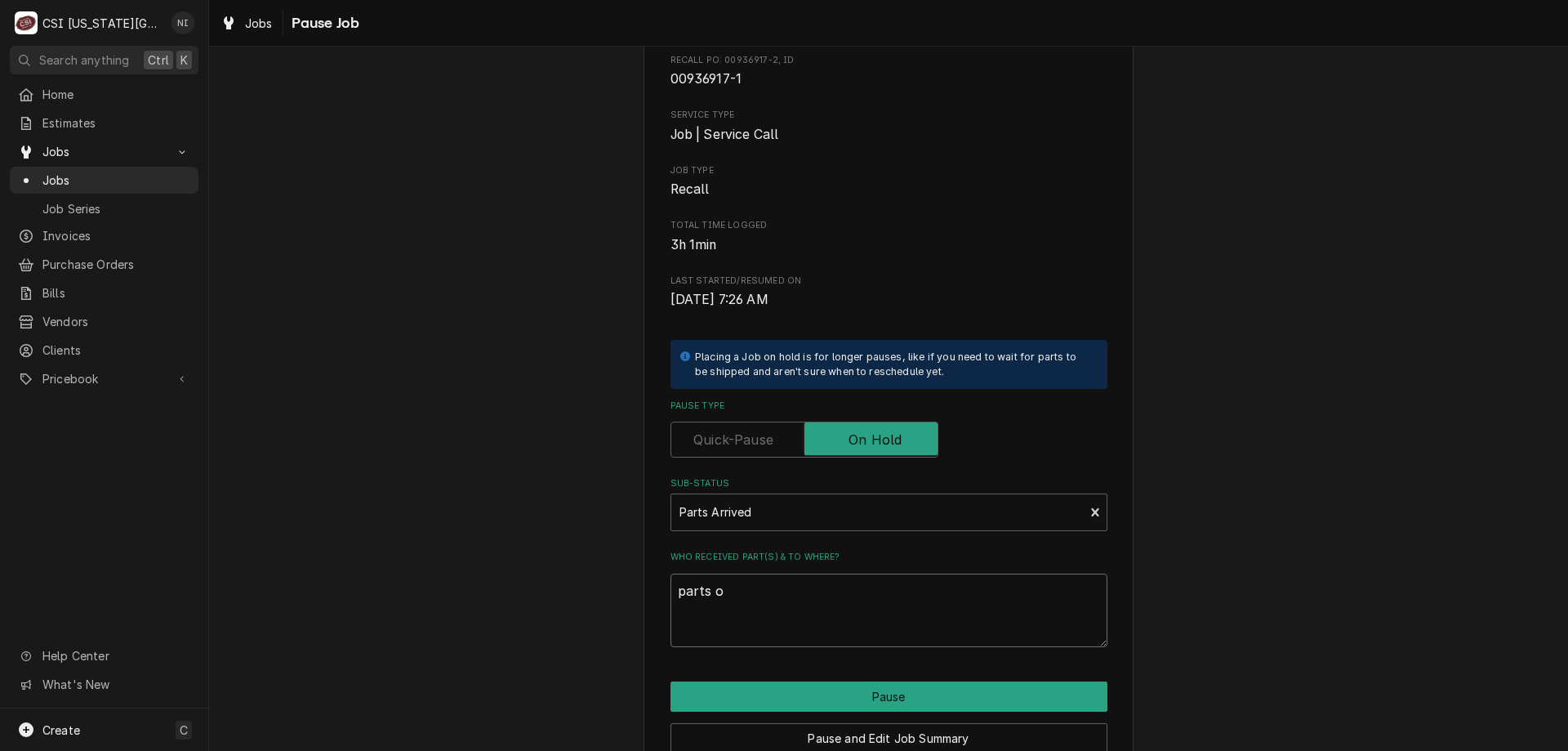
type textarea "x"
type textarea "parts on"
type textarea "x"
type textarea "parts on"
type textarea "x"
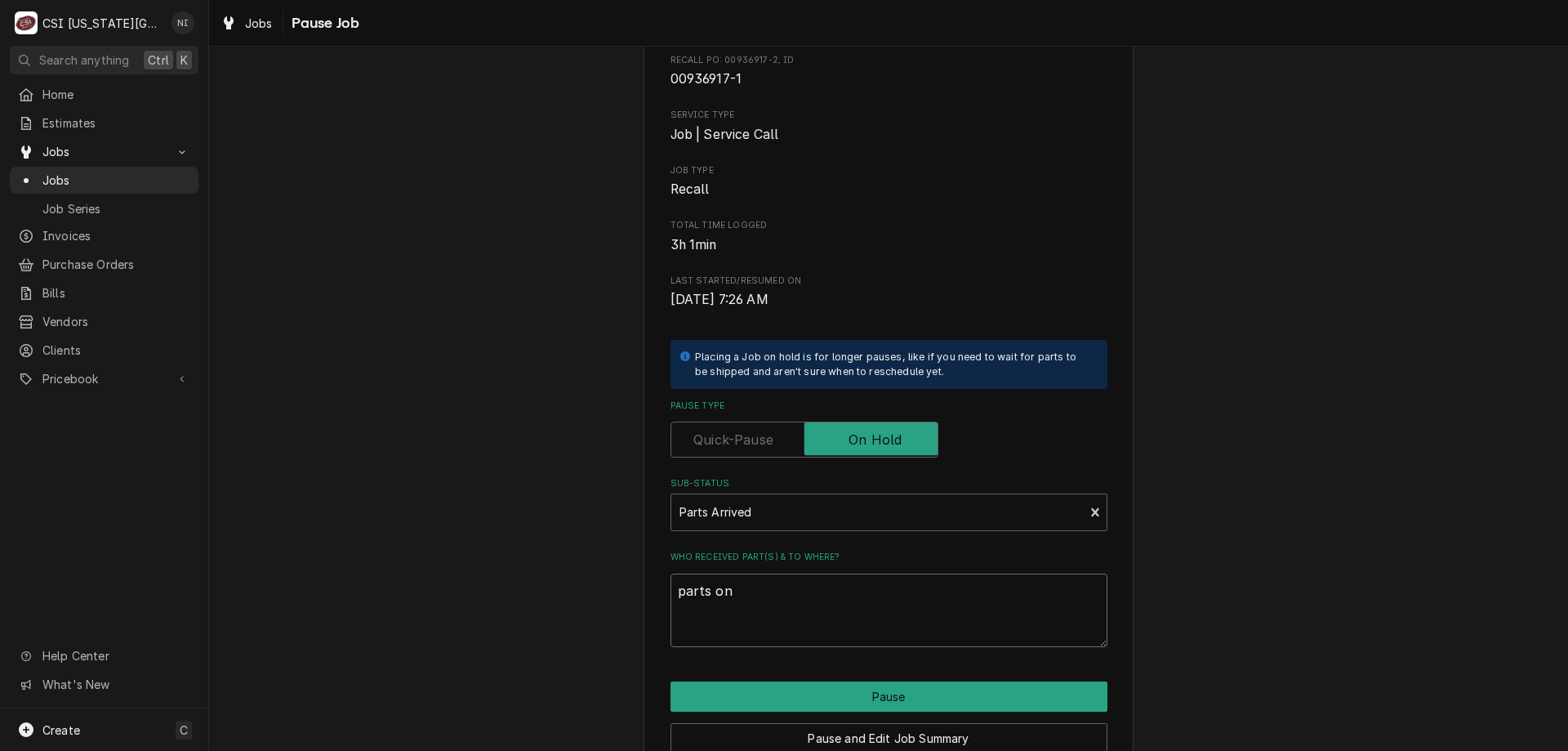
type textarea "parts on j"
type textarea "x"
type textarea "parts on ji"
type textarea "x"
type textarea "parts on [PERSON_NAME]"
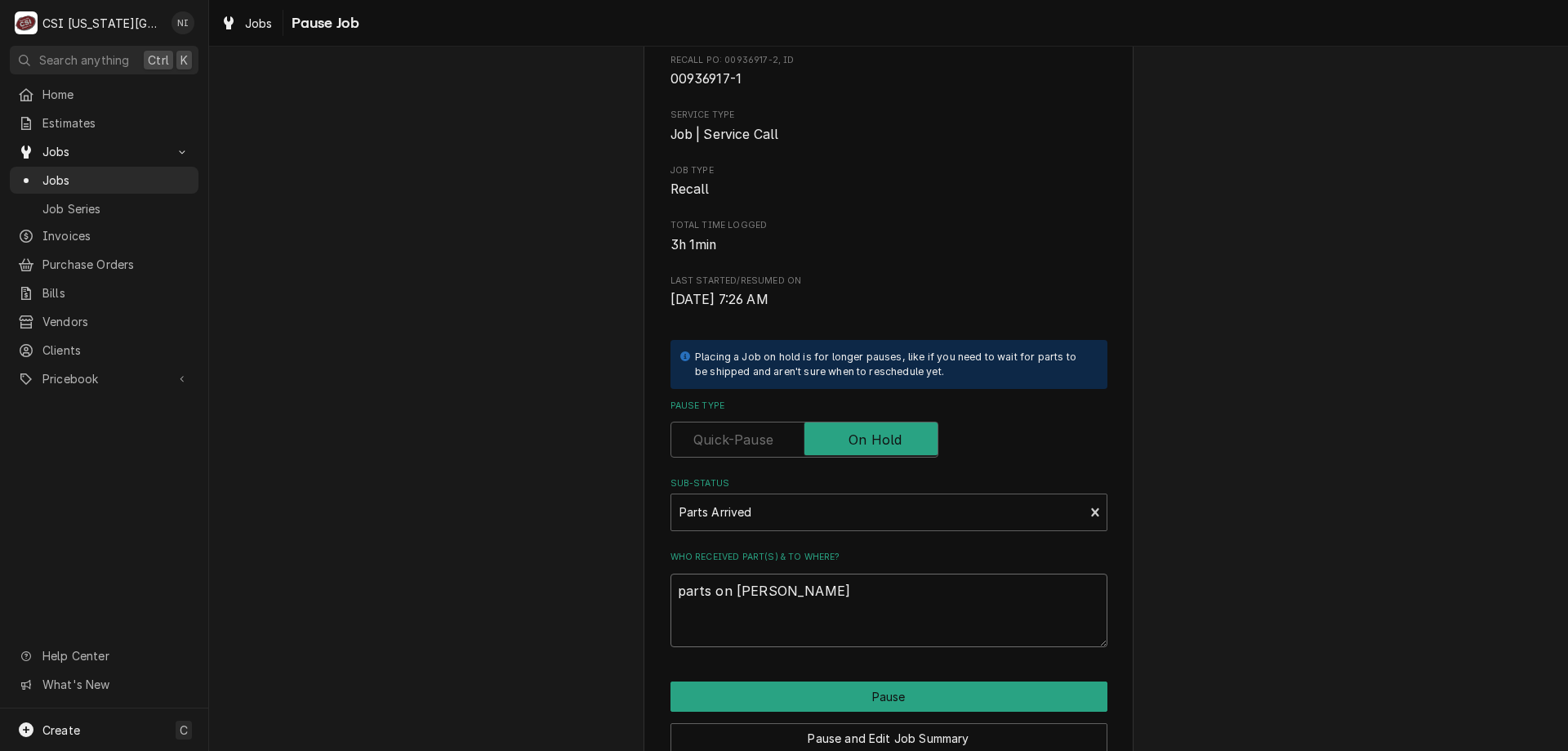
type textarea "x"
type textarea "parts on jimm"
type textarea "x"
type textarea "parts on [PERSON_NAME]"
type textarea "x"
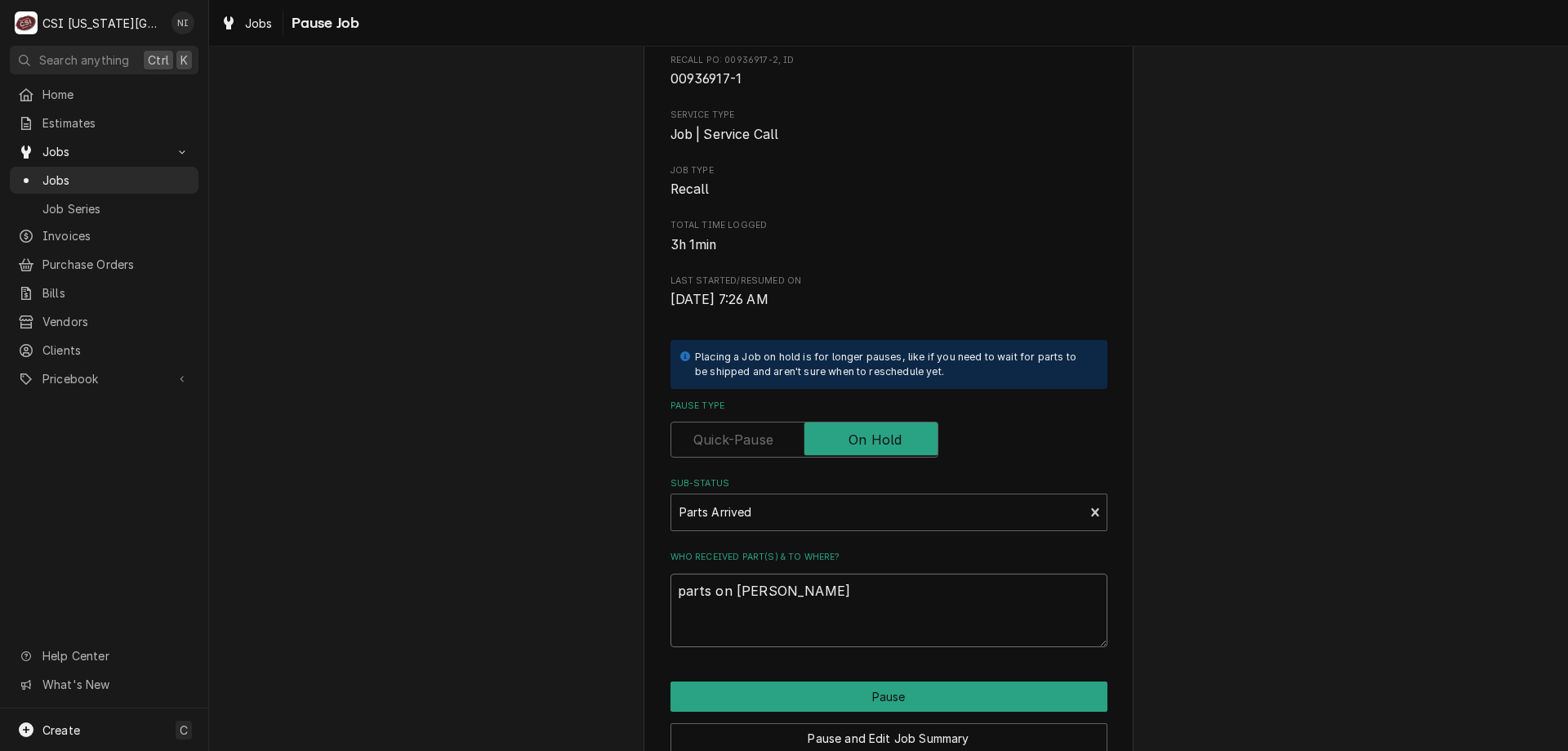
type textarea "parts on [PERSON_NAME]"
type textarea "x"
type textarea "parts on [PERSON_NAME]"
type textarea "x"
type textarea "parts on [PERSON_NAME]"
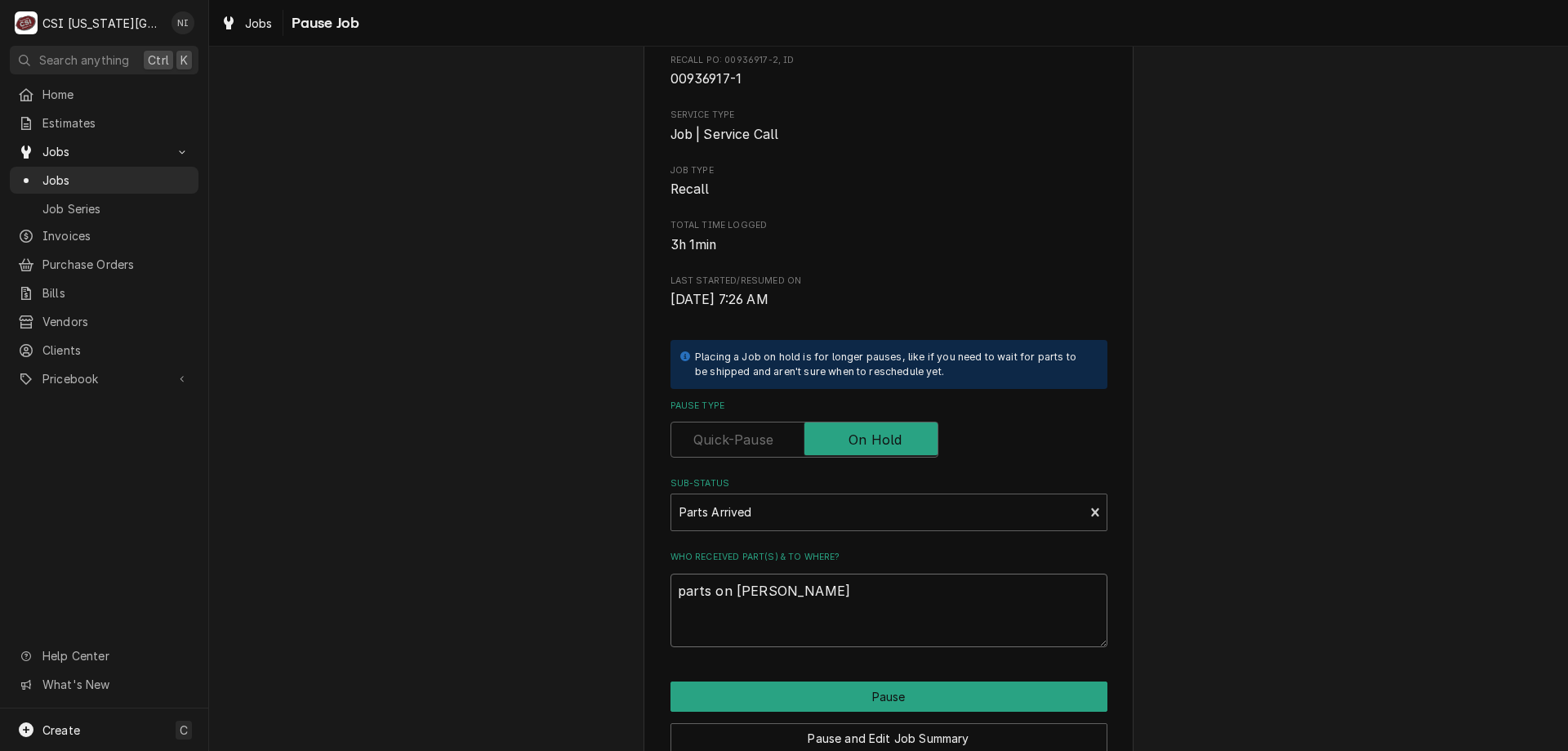
type textarea "x"
type textarea "parts on [PERSON_NAME]"
type textarea "x"
type textarea "parts on [PERSON_NAME] shelf"
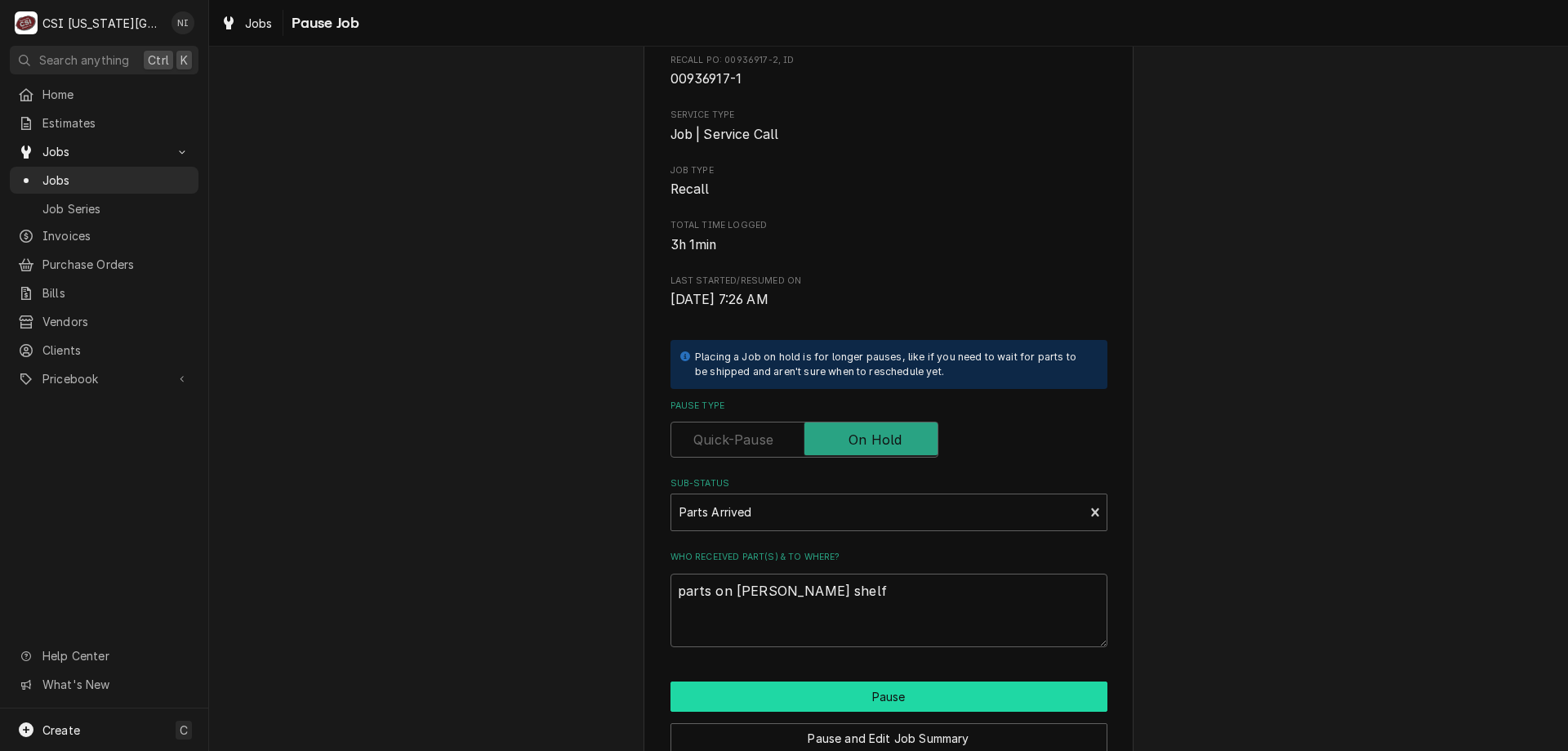
click at [832, 686] on button "Pause" at bounding box center [889, 696] width 437 height 31
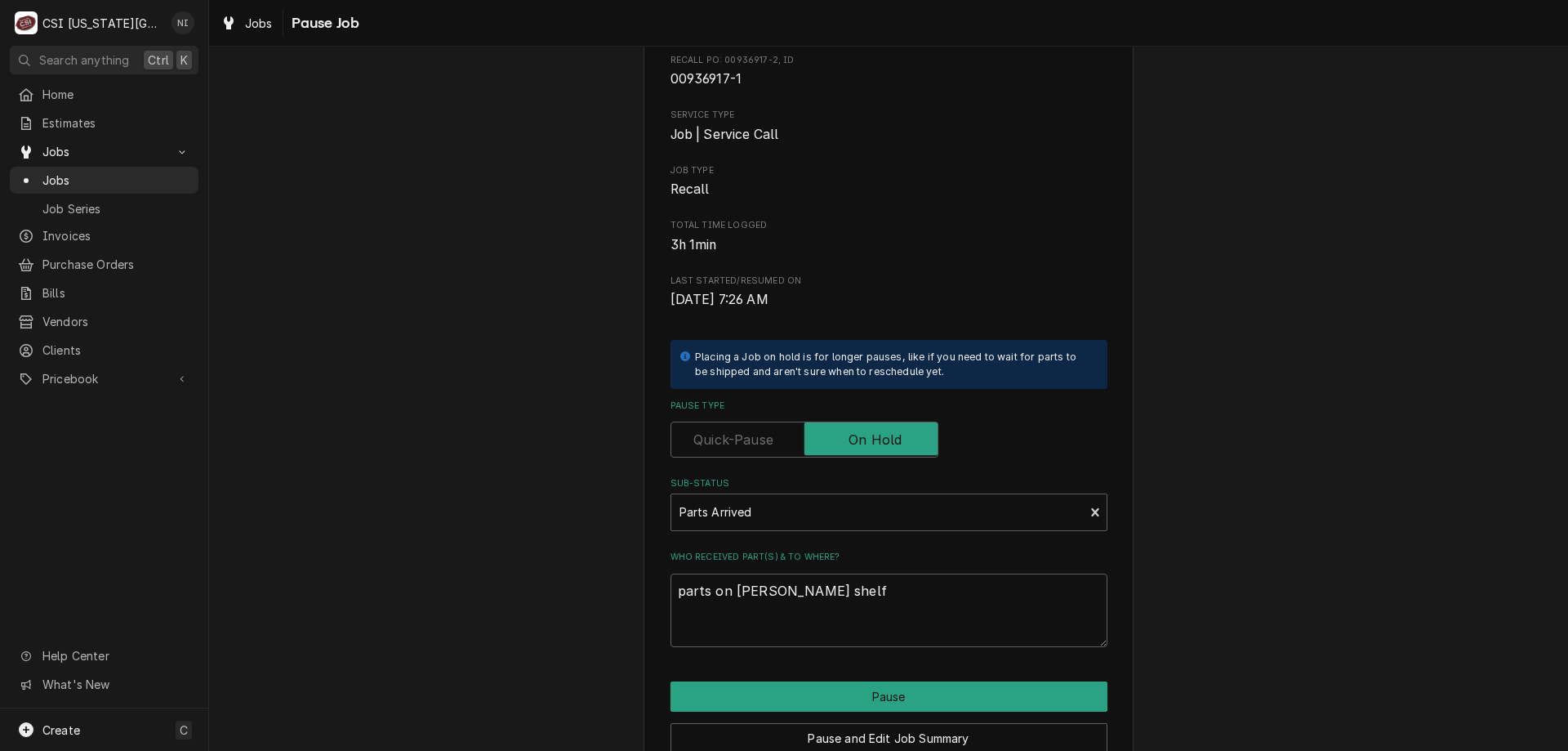
type textarea "x"
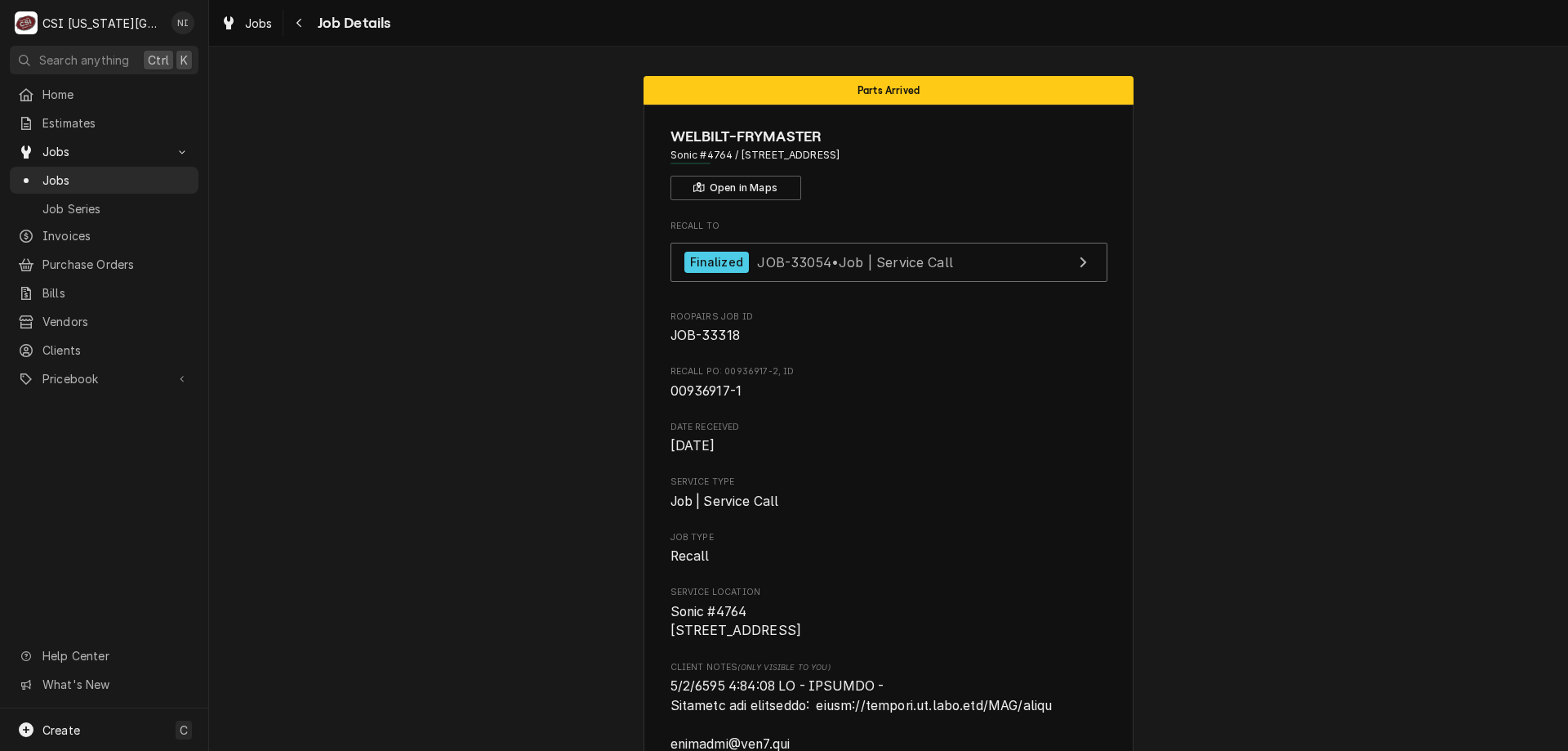
click at [142, 179] on span "Jobs" at bounding box center [116, 180] width 148 height 17
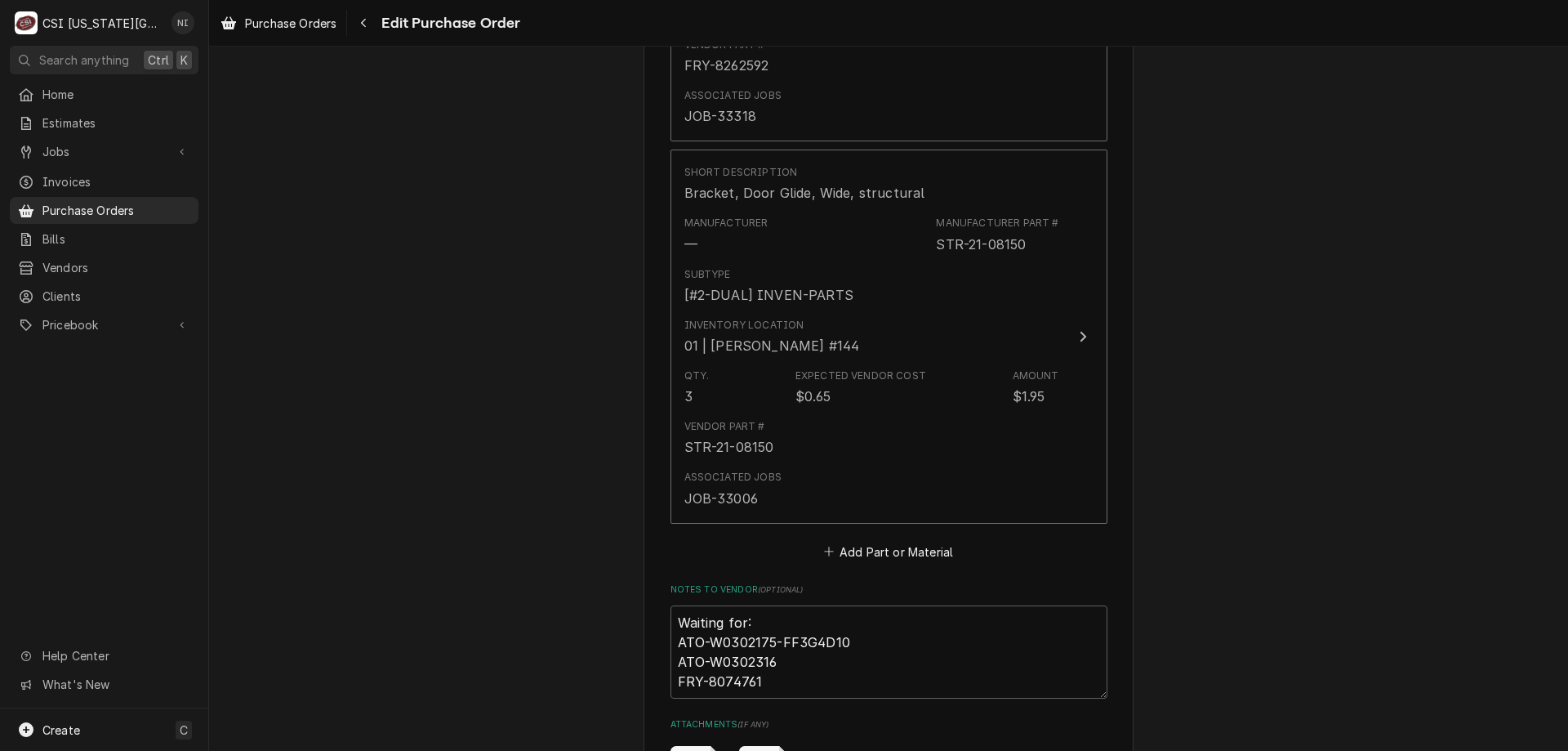
scroll to position [6337, 0]
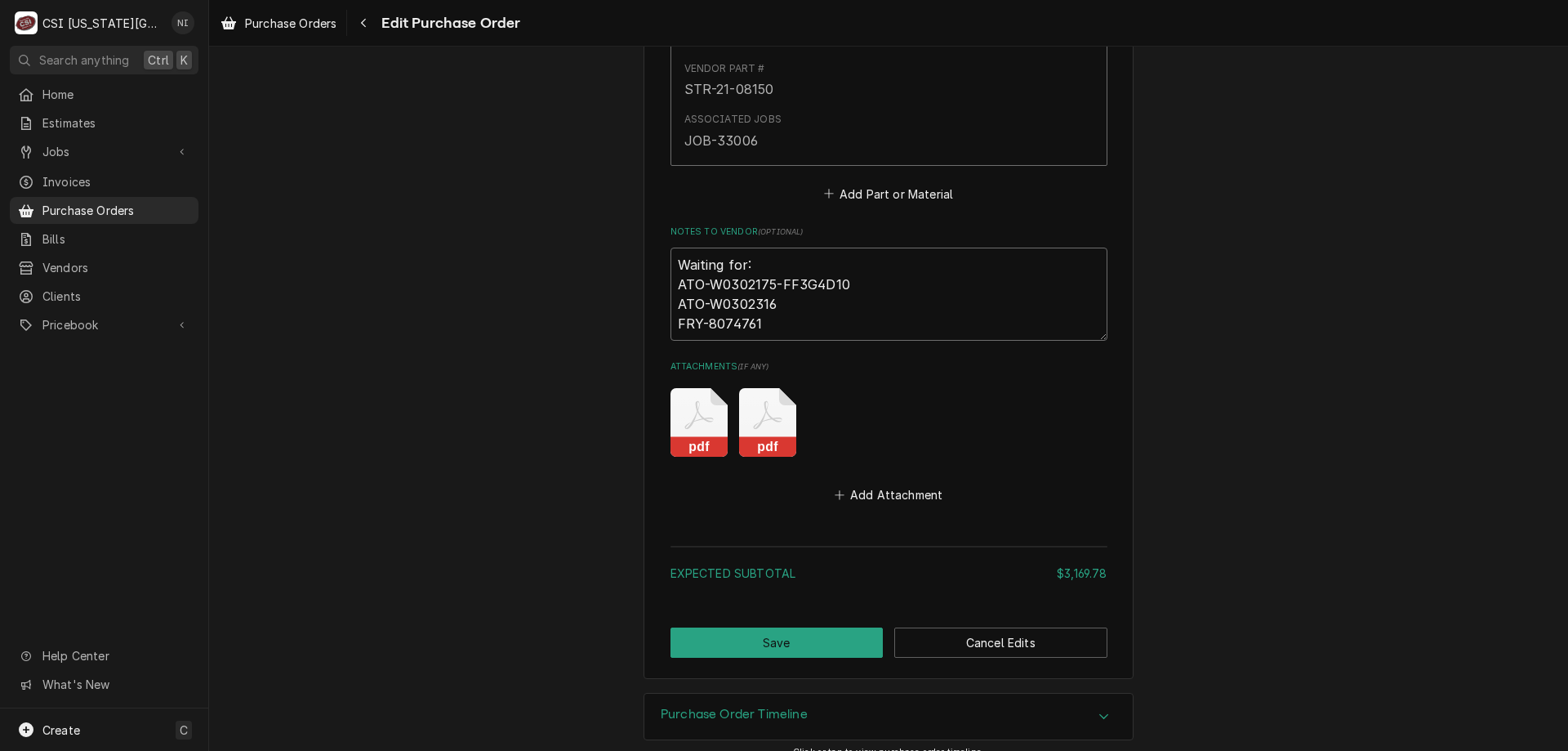
drag, startPoint x: 752, startPoint y: 308, endPoint x: 606, endPoint y: 319, distance: 146.4
type textarea "x"
type textarea "Waiting for: ATO-W0302175-FF3G4D10 ATO-W0302316"
click at [836, 627] on button "Save" at bounding box center [777, 642] width 214 height 31
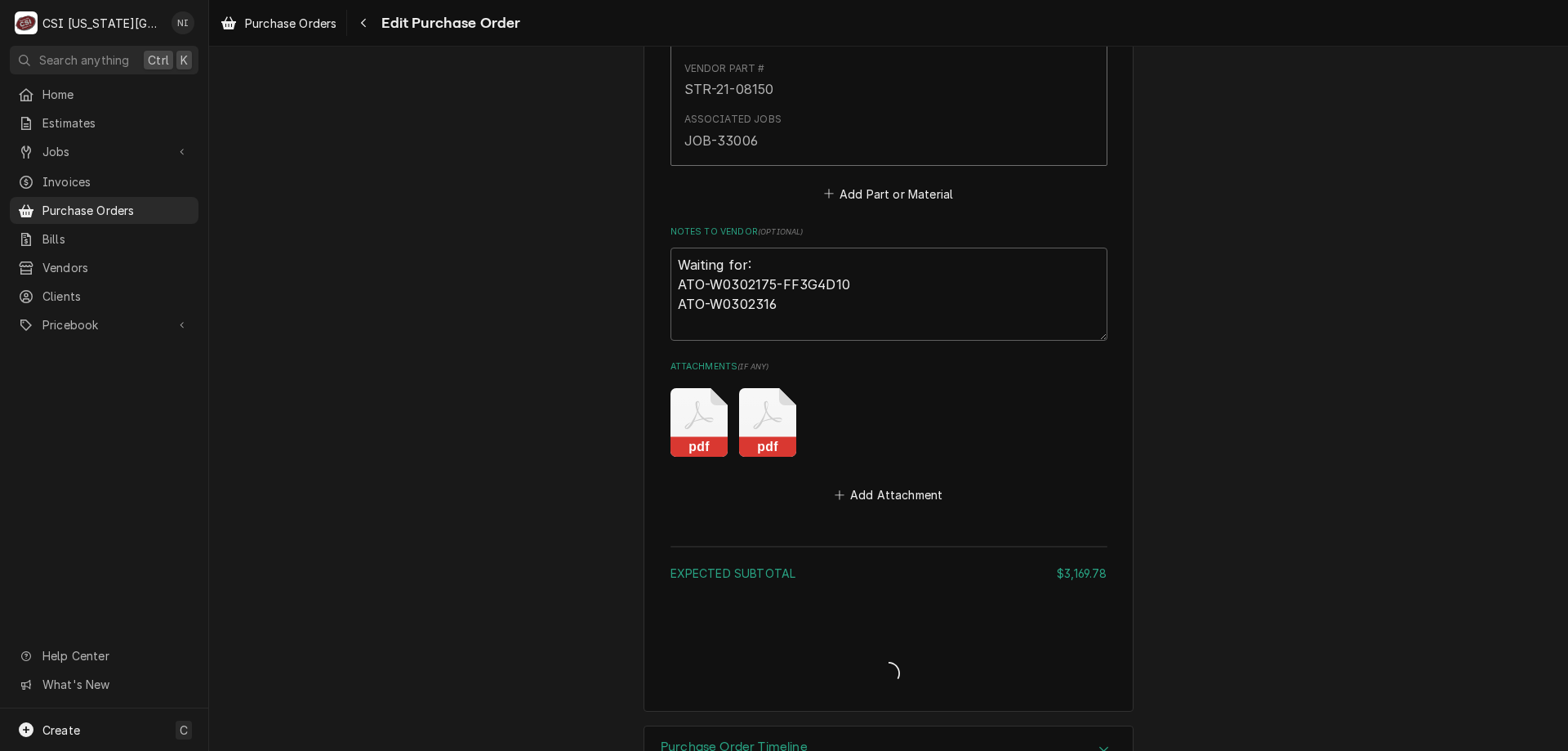
type textarea "x"
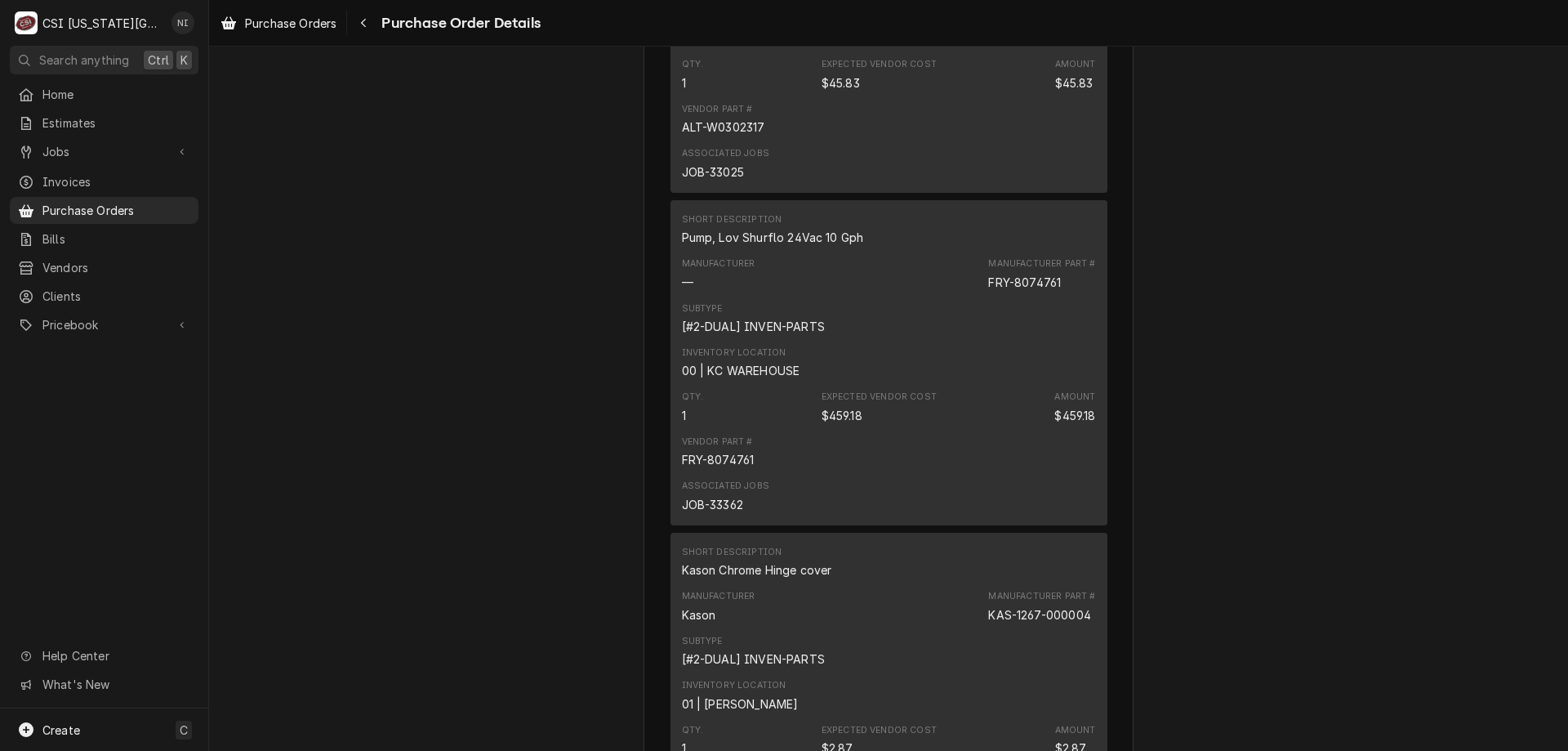
scroll to position [1915, 0]
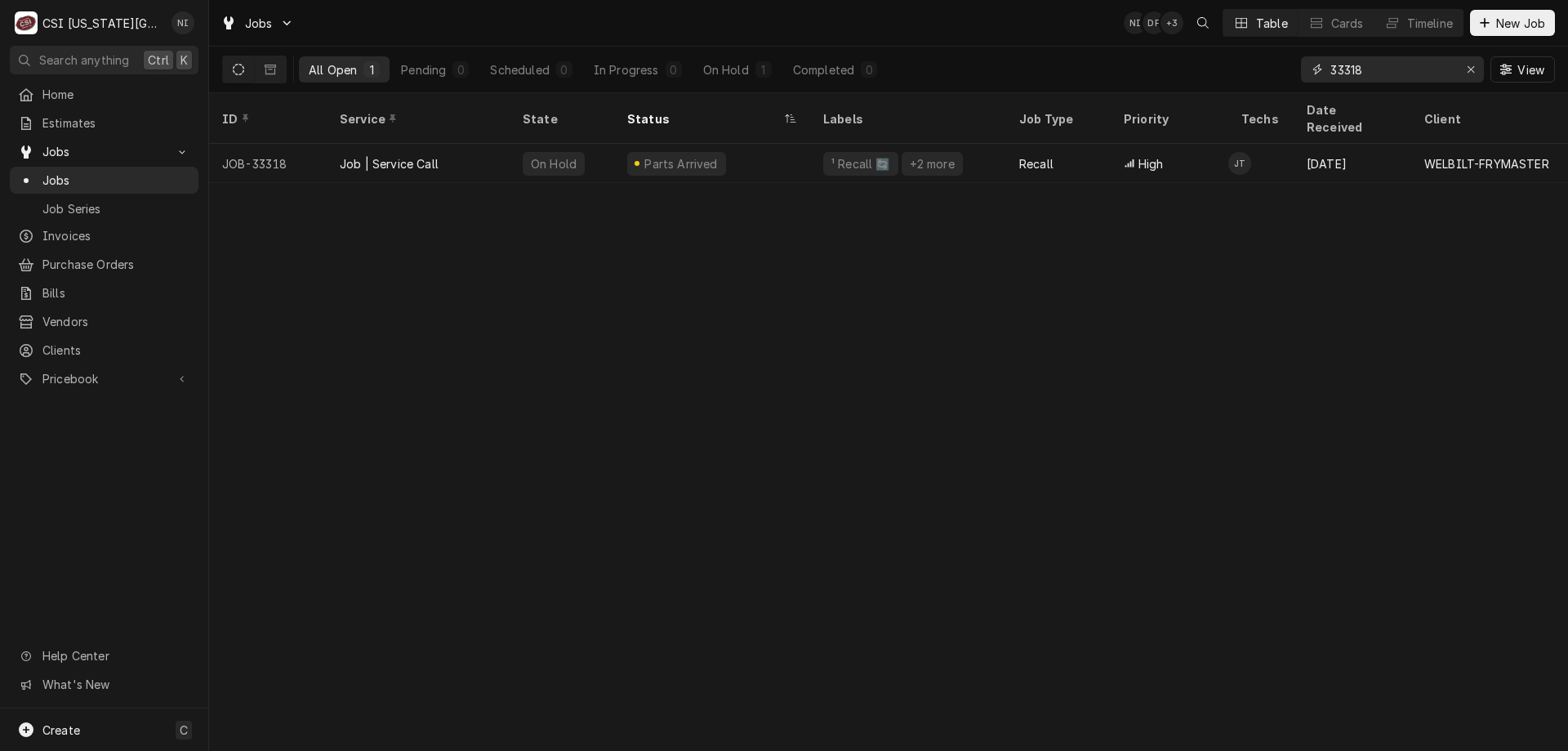
drag, startPoint x: 1365, startPoint y: 65, endPoint x: 1345, endPoint y: 71, distance: 20.9
click at [1345, 71] on input "33318" at bounding box center [1392, 70] width 123 height 26
type input "33400"
click at [748, 144] on div "Draft" at bounding box center [712, 164] width 196 height 39
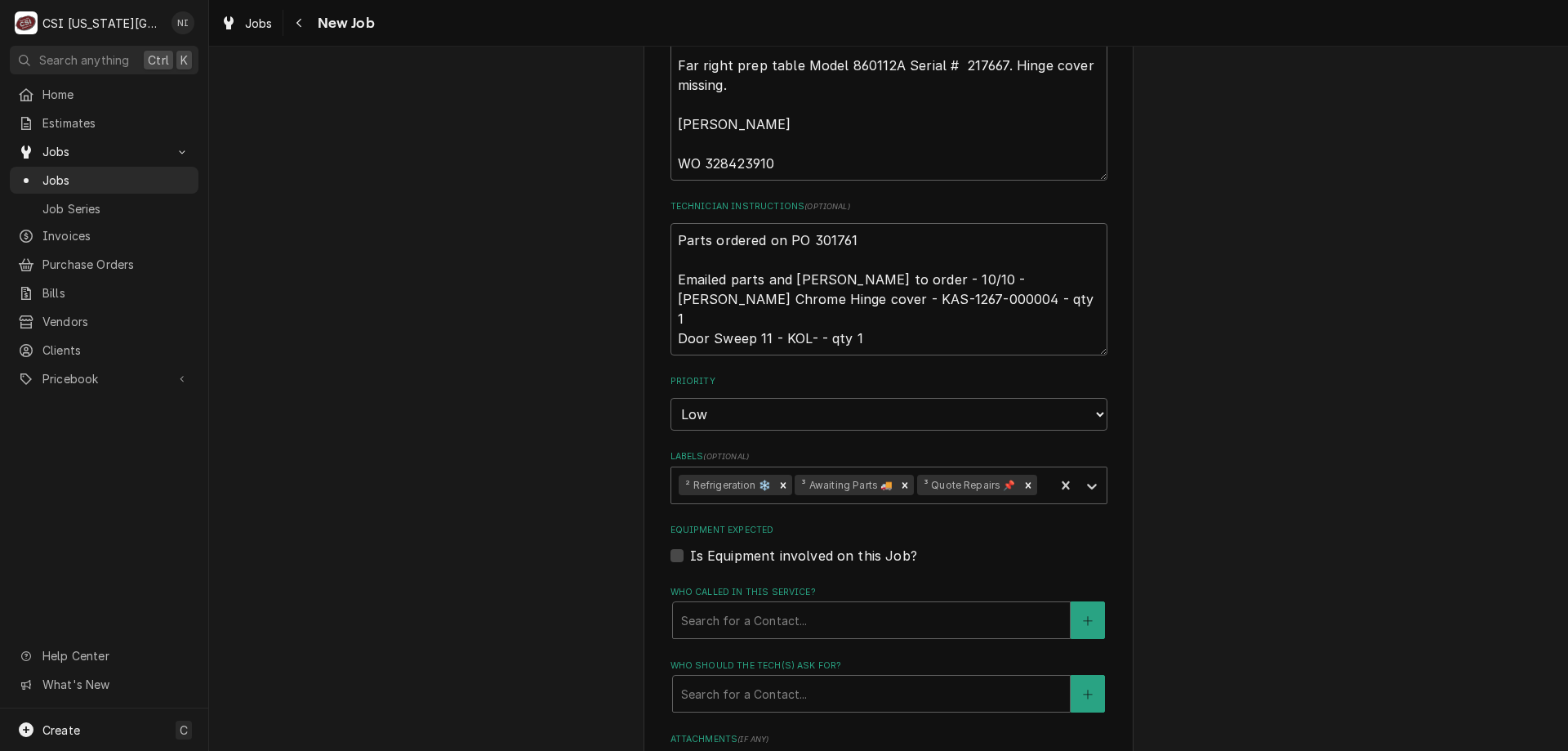
scroll to position [1602, 0]
click at [671, 227] on textarea "Parts ordered on PO 301761 Emailed parts and [PERSON_NAME] to order - 10/10 - […" at bounding box center [889, 293] width 437 height 132
type textarea "x"
type textarea "Parts ordered on PO 301761 Emailed parts and [PERSON_NAME] to order - 10/10 - […"
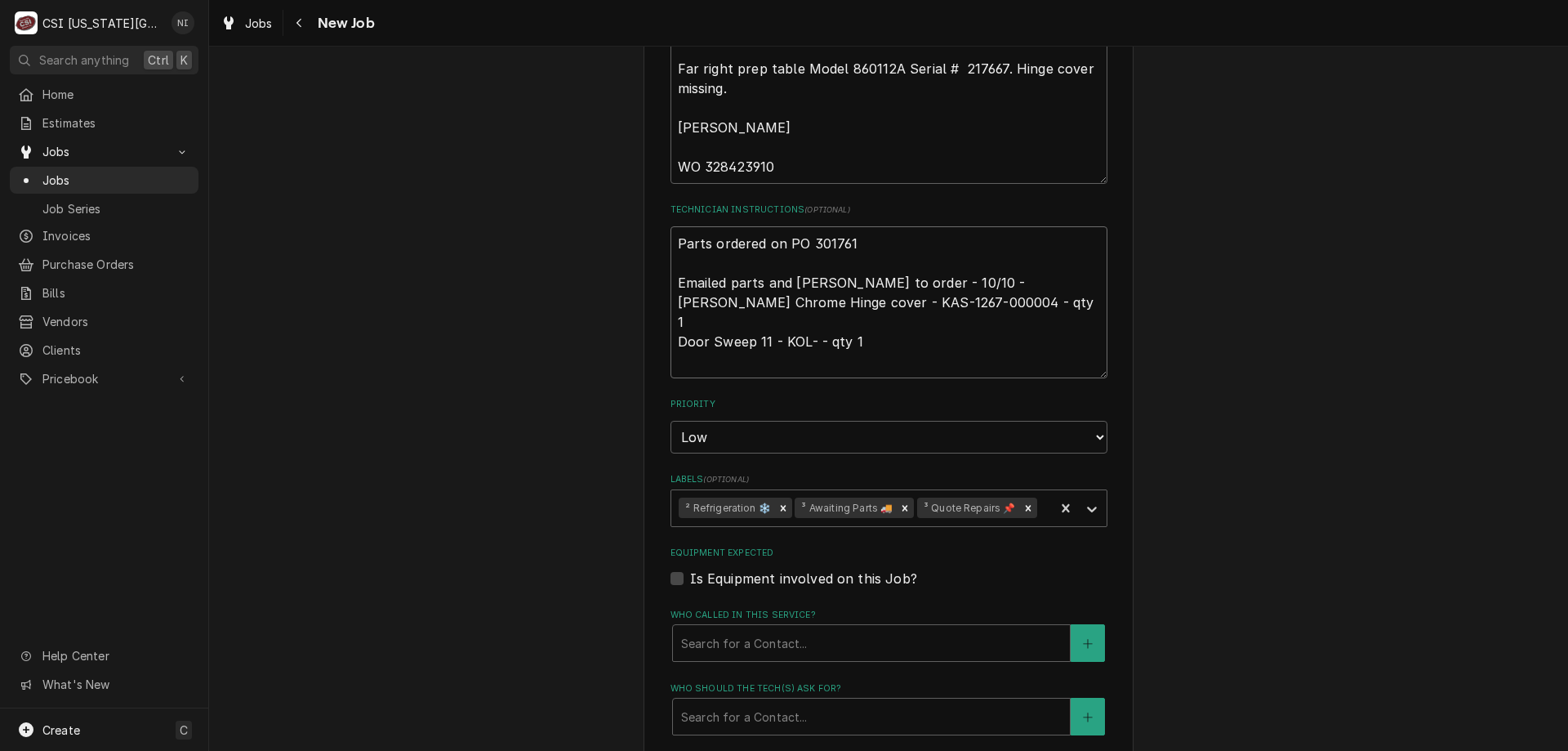
type textarea "x"
type textarea "Parts ordered on PO 301761 Emailed parts and [PERSON_NAME] to order - 10/10 - […"
type textarea "x"
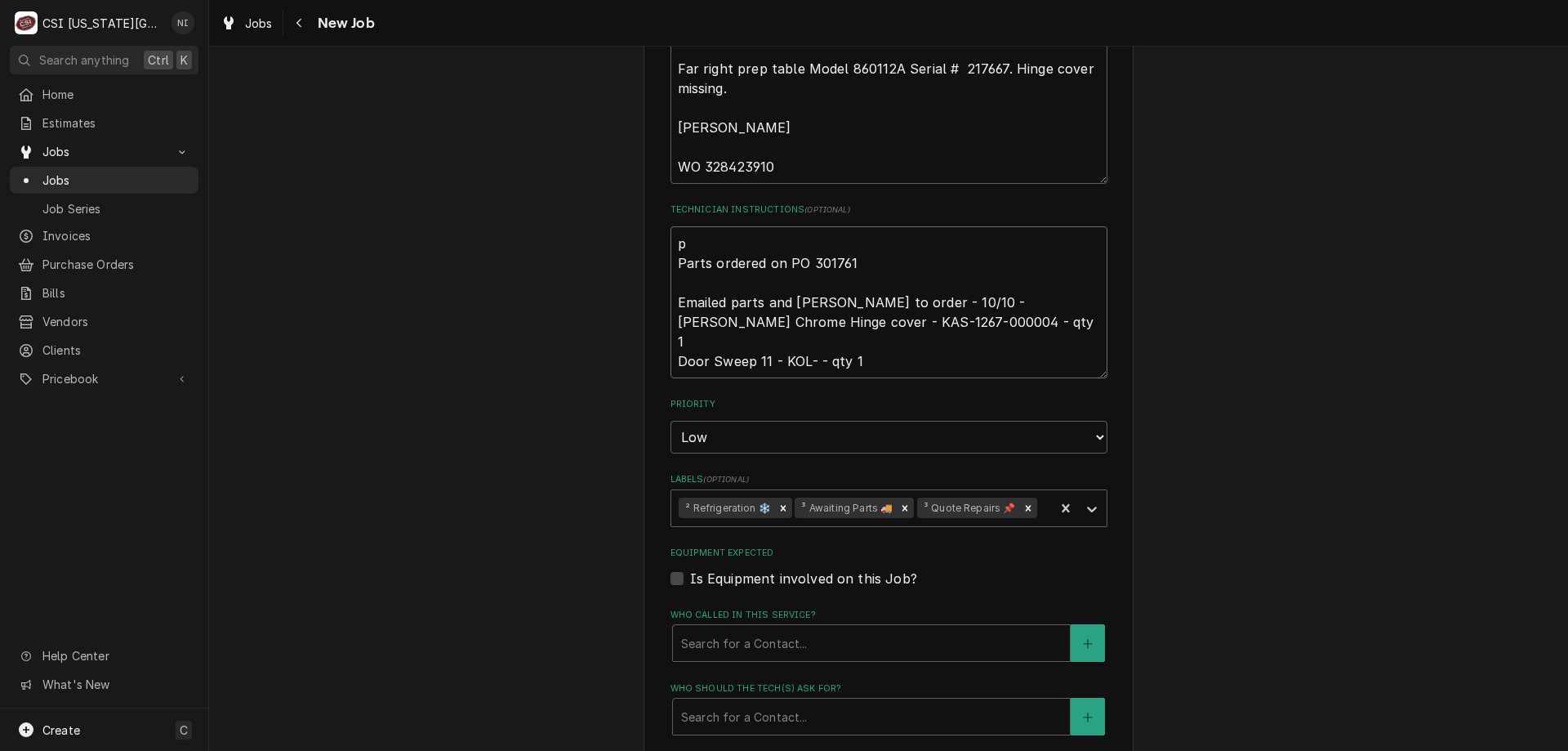
type textarea "pa Parts ordered on PO 301761 Emailed parts and [PERSON_NAME] to order - 10/10 …"
type textarea "x"
type textarea "par Parts ordered on PO 301761 Emailed parts and [PERSON_NAME] to order - 10/10…"
type textarea "x"
type textarea "part Parts ordered on PO 301761 Emailed parts and [PERSON_NAME] to order - 10/1…"
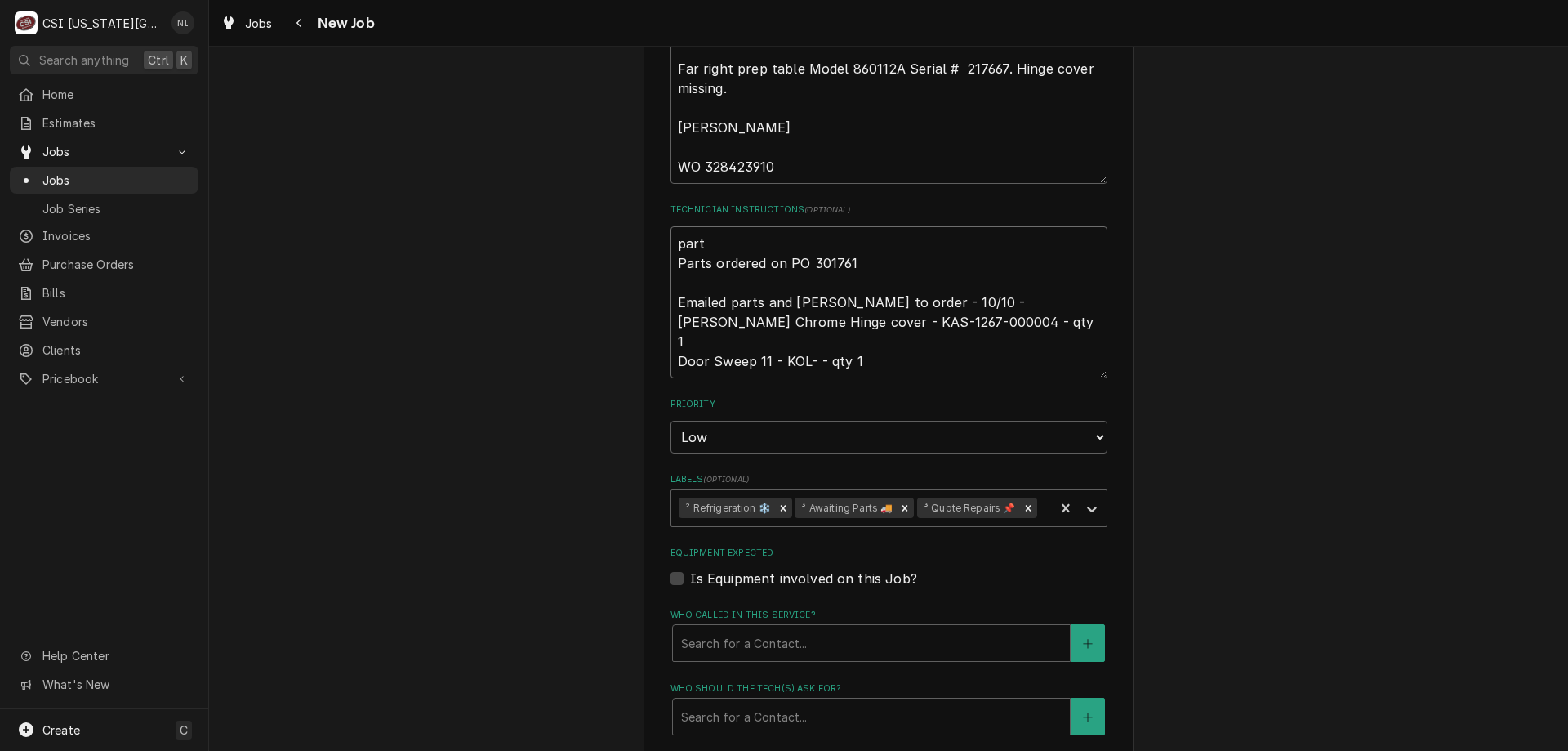
type textarea "x"
type textarea "parts Parts ordered on PO 301761 Emailed parts and [PERSON_NAME] to order - 10/…"
type textarea "x"
type textarea "parts o Parts ordered on PO 301761 Emailed parts and [PERSON_NAME] to order - 1…"
type textarea "x"
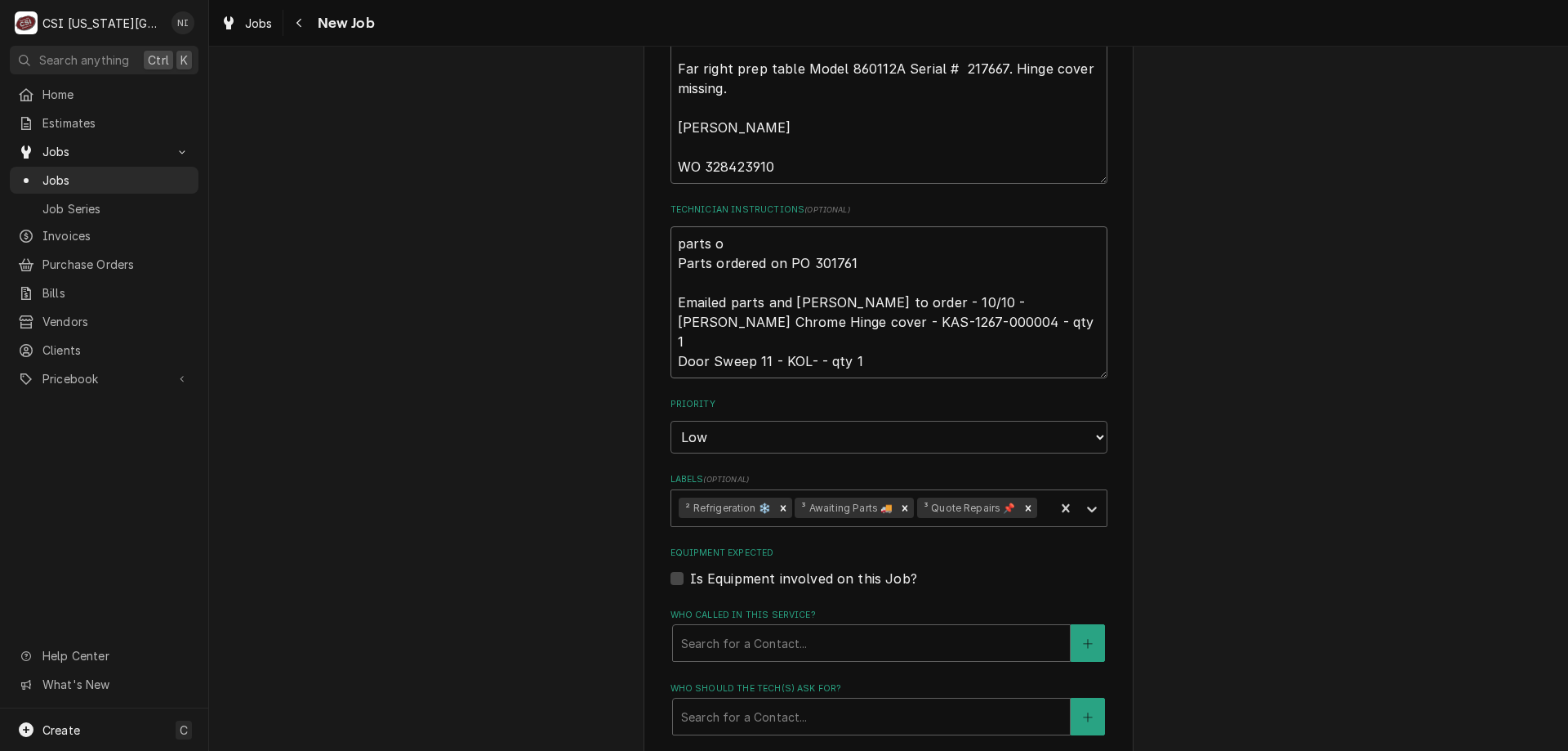
type textarea "parts on Parts ordered on PO 301761 Emailed parts and lindy to order - 10/10 - …"
type textarea "x"
type textarea "parts on Parts ordered on PO 301761 Emailed parts and lindy to order - 10/10 - …"
type textarea "x"
type textarea "parts on pr Parts ordered on PO 301761 Emailed parts and lindy to order - 10/10…"
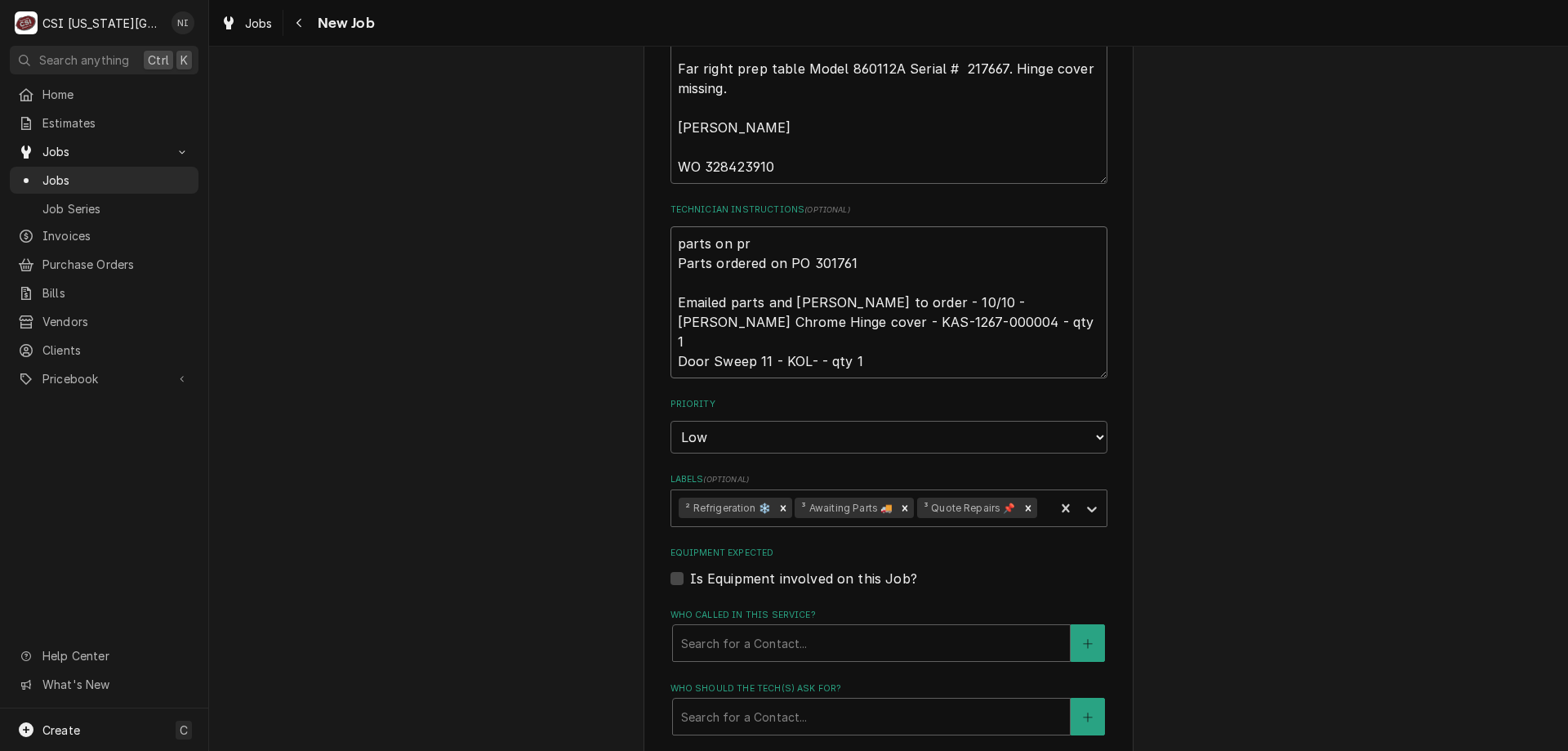
type textarea "x"
type textarea "parts on pre Parts ordered on PO 301761 Emailed parts and lindy to order - 10/1…"
type textarea "x"
type textarea "parts on pres Parts ordered on PO 301761 Emailed parts and lindy to order - 10/…"
type textarea "x"
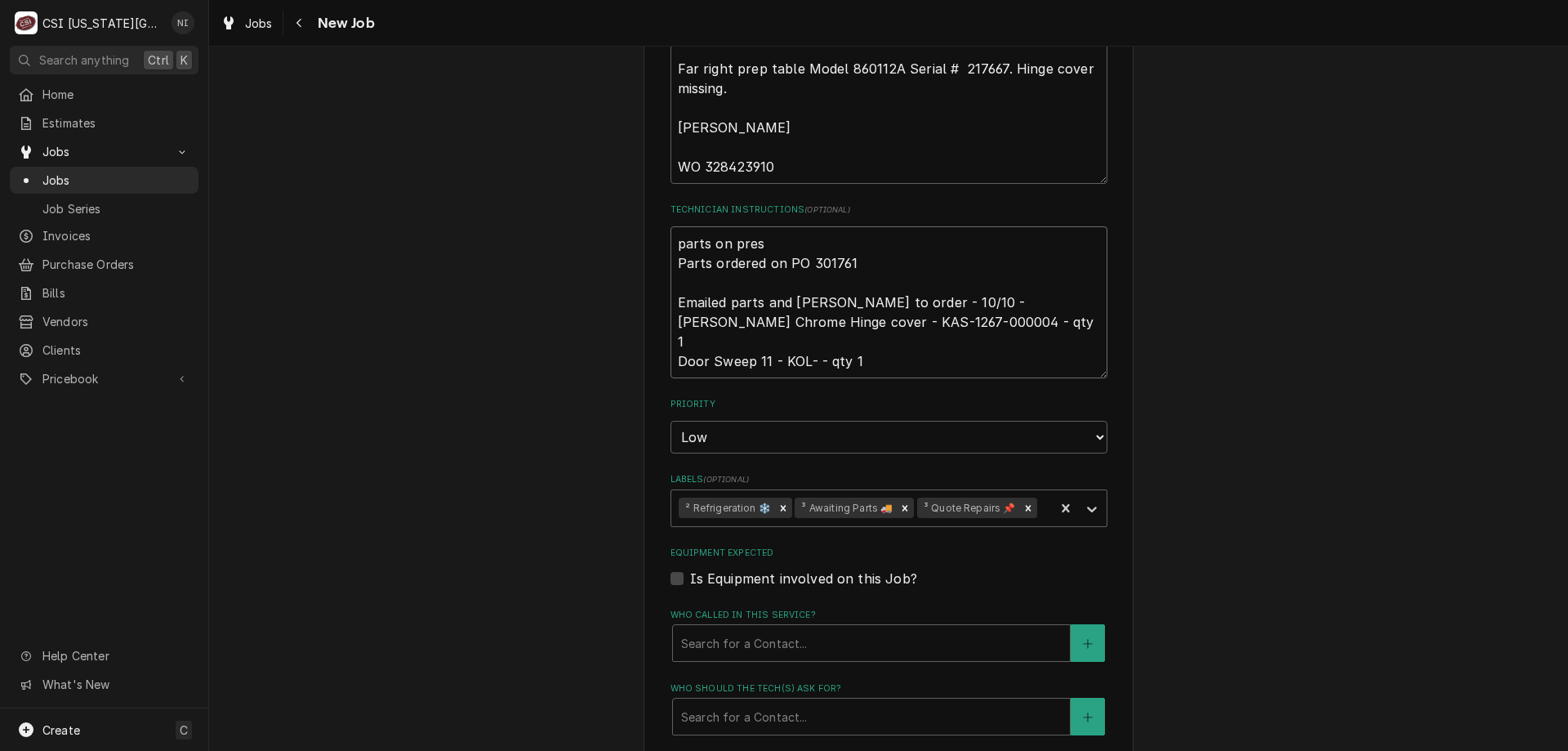
type textarea "parts on prest Parts ordered on PO 301761 Emailed parts and lindy to order - 10…"
type textarea "x"
type textarea "parts on presto Parts ordered on PO 301761 Emailed parts and lindy to order - 1…"
type textarea "x"
type textarea "parts on preston Parts ordered on PO 301761 Emailed parts and lindy to order - …"
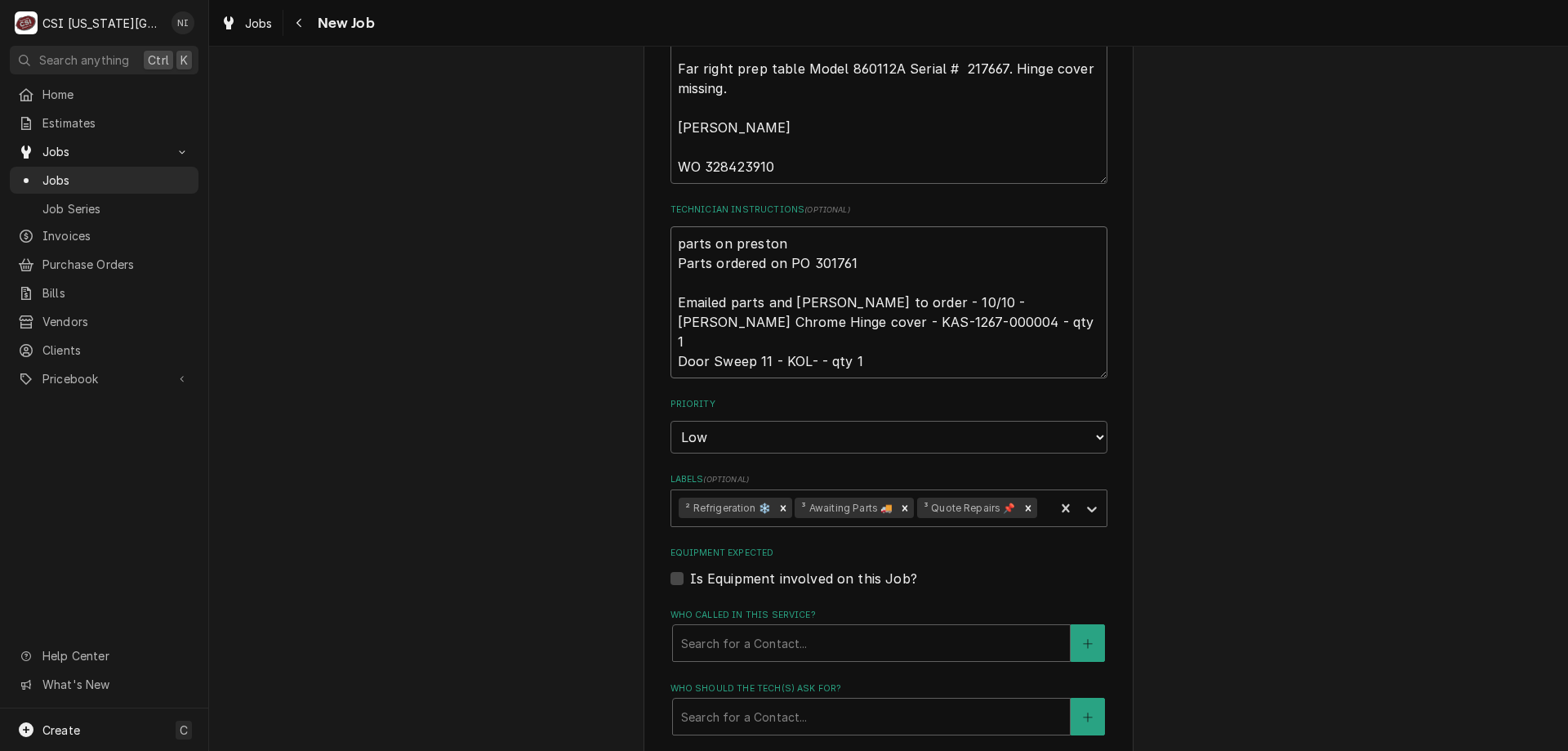
type textarea "x"
type textarea "parts on preston Parts ordered on PO 301761 Emailed parts and lindy to order - …"
type textarea "x"
type textarea "parts on preston s Parts ordered on PO 301761 Emailed parts and lindy to order …"
type textarea "x"
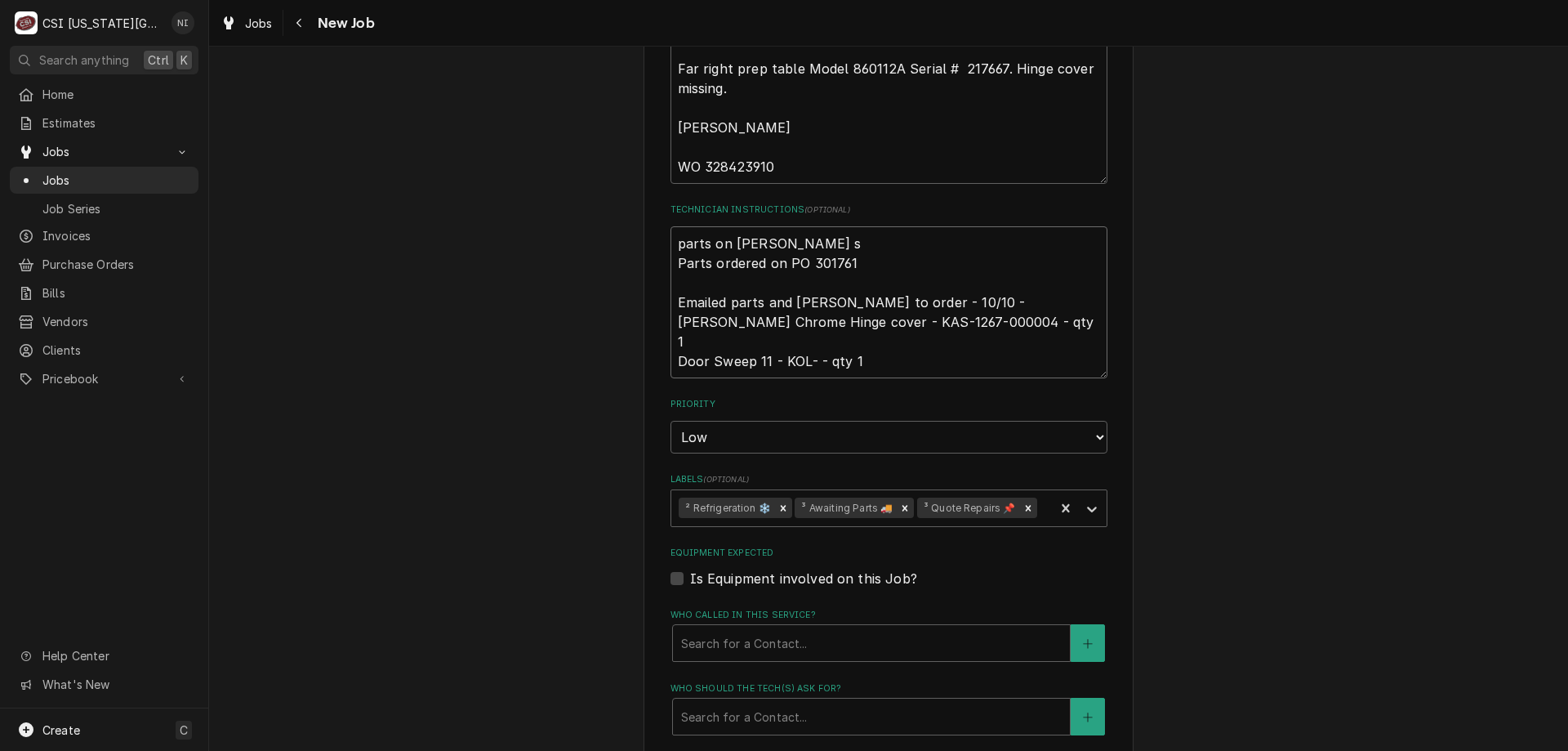
type textarea "parts on preston sh Parts ordered on PO 301761 Emailed parts and lindy to order…"
type textarea "x"
type textarea "parts on preston shel Parts ordered on PO 301761 Emailed parts and lindy to ord…"
type textarea "x"
type textarea "parts on preston shelf Parts ordered on PO 301761 Emailed parts and lindy to or…"
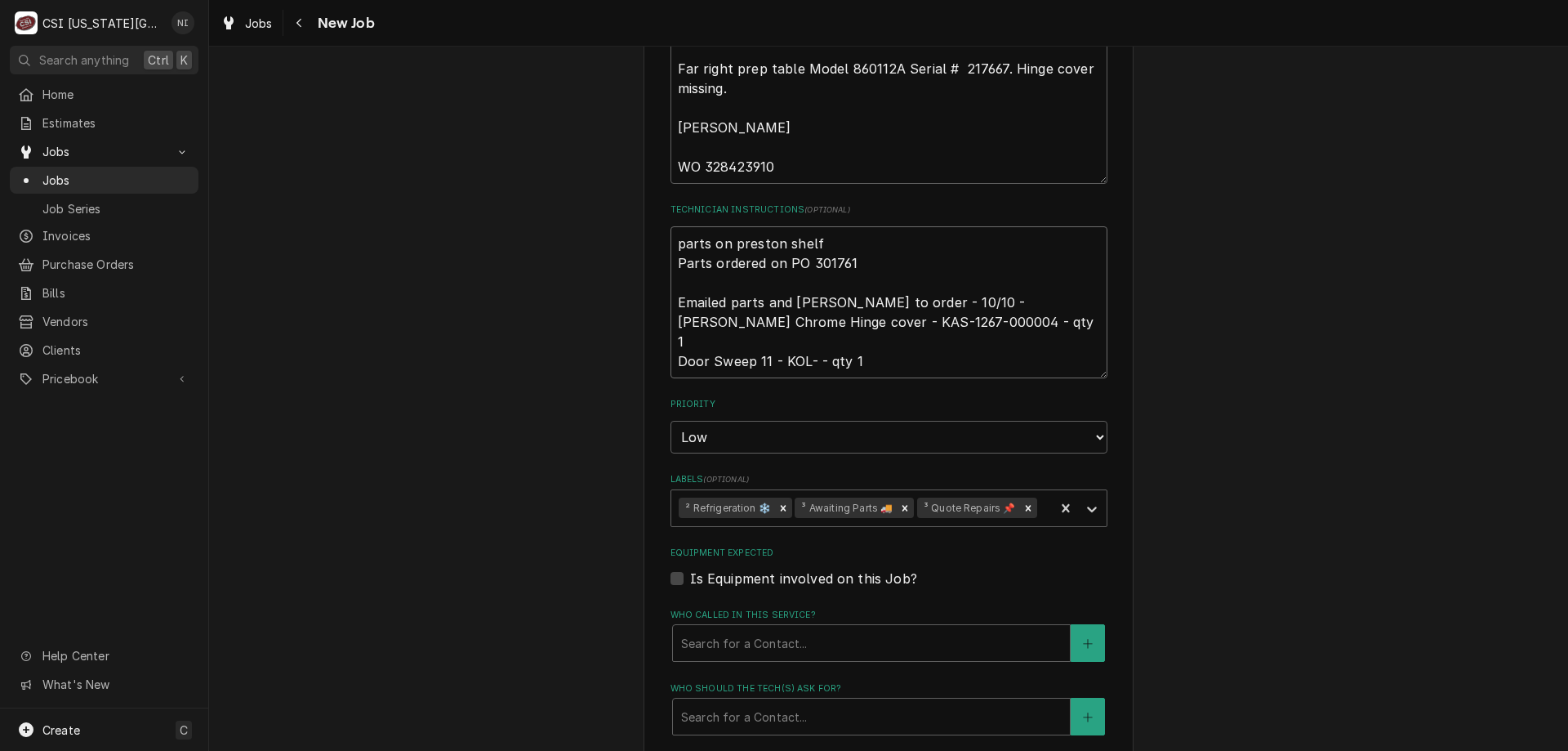
type textarea "x"
click at [899, 503] on icon "Remove ³ Awaiting Parts 🚚" at bounding box center [905, 508] width 11 height 11
type textarea "parts on preston shelf Parts ordered on PO 301761 Emailed parts and lindy to or…"
click at [1084, 501] on icon "Labels" at bounding box center [1092, 509] width 17 height 17
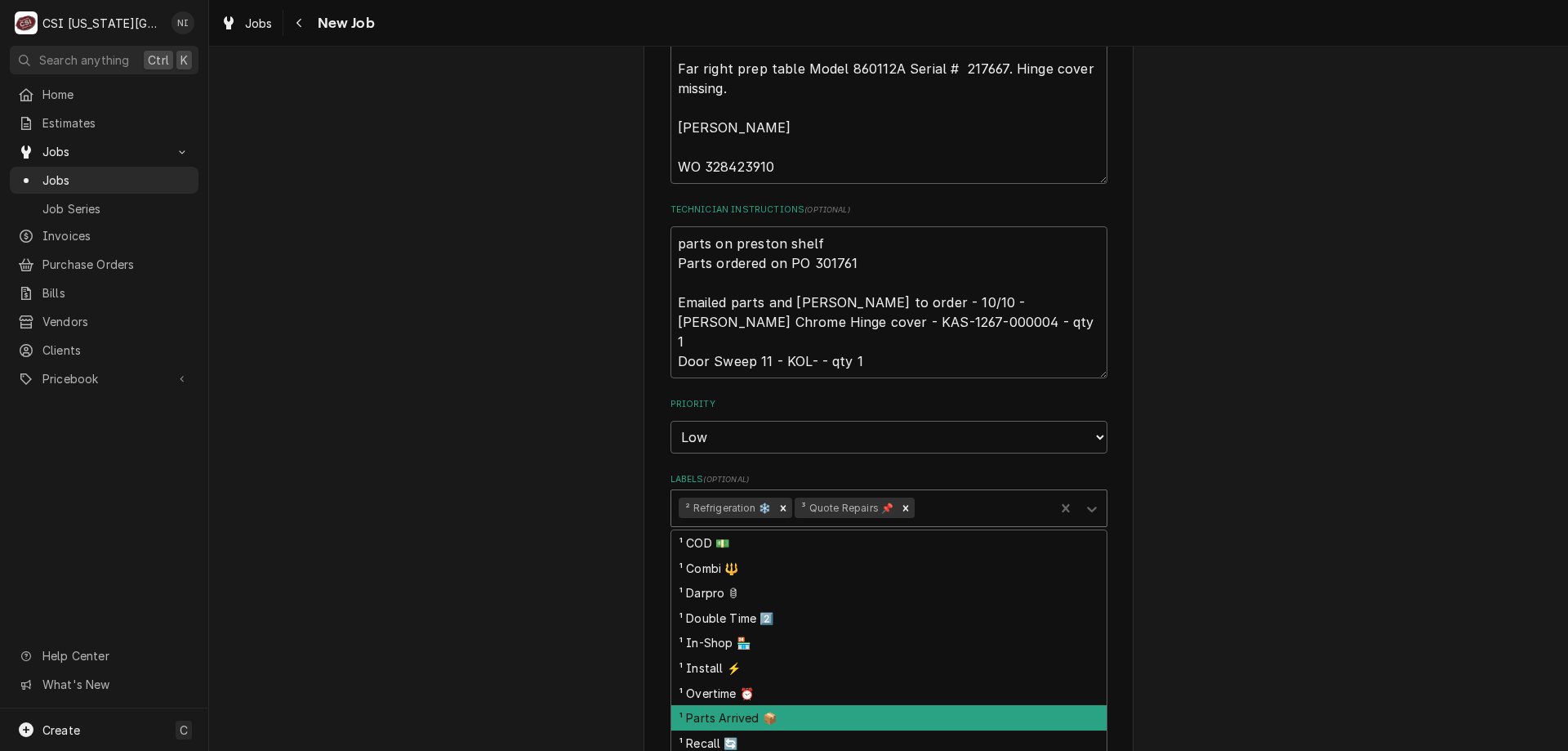
drag, startPoint x: 792, startPoint y: 626, endPoint x: 1029, endPoint y: 598, distance: 238.6
click at [794, 705] on div "¹ Parts Arrived 📦" at bounding box center [889, 718] width 436 height 25
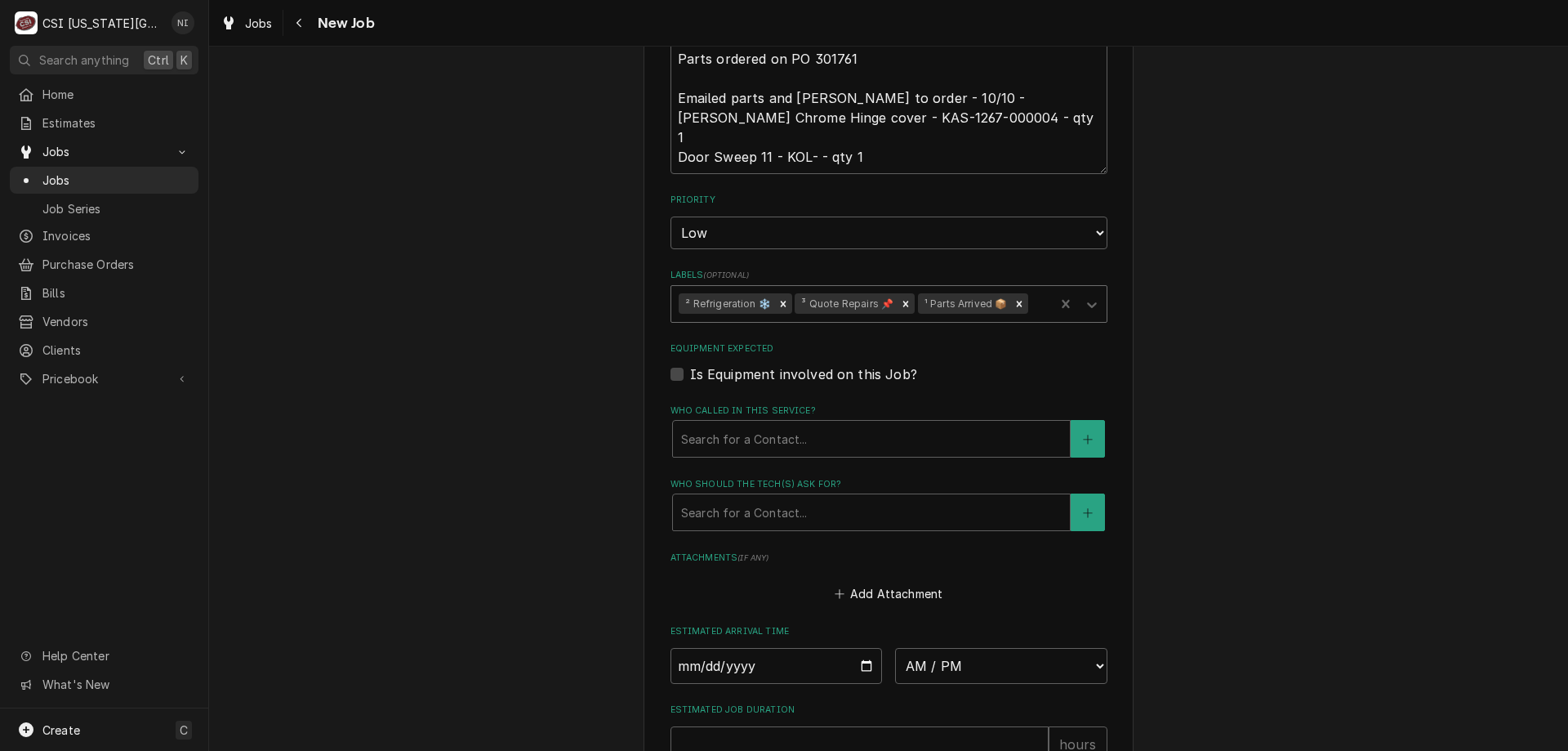
scroll to position [1977, 0]
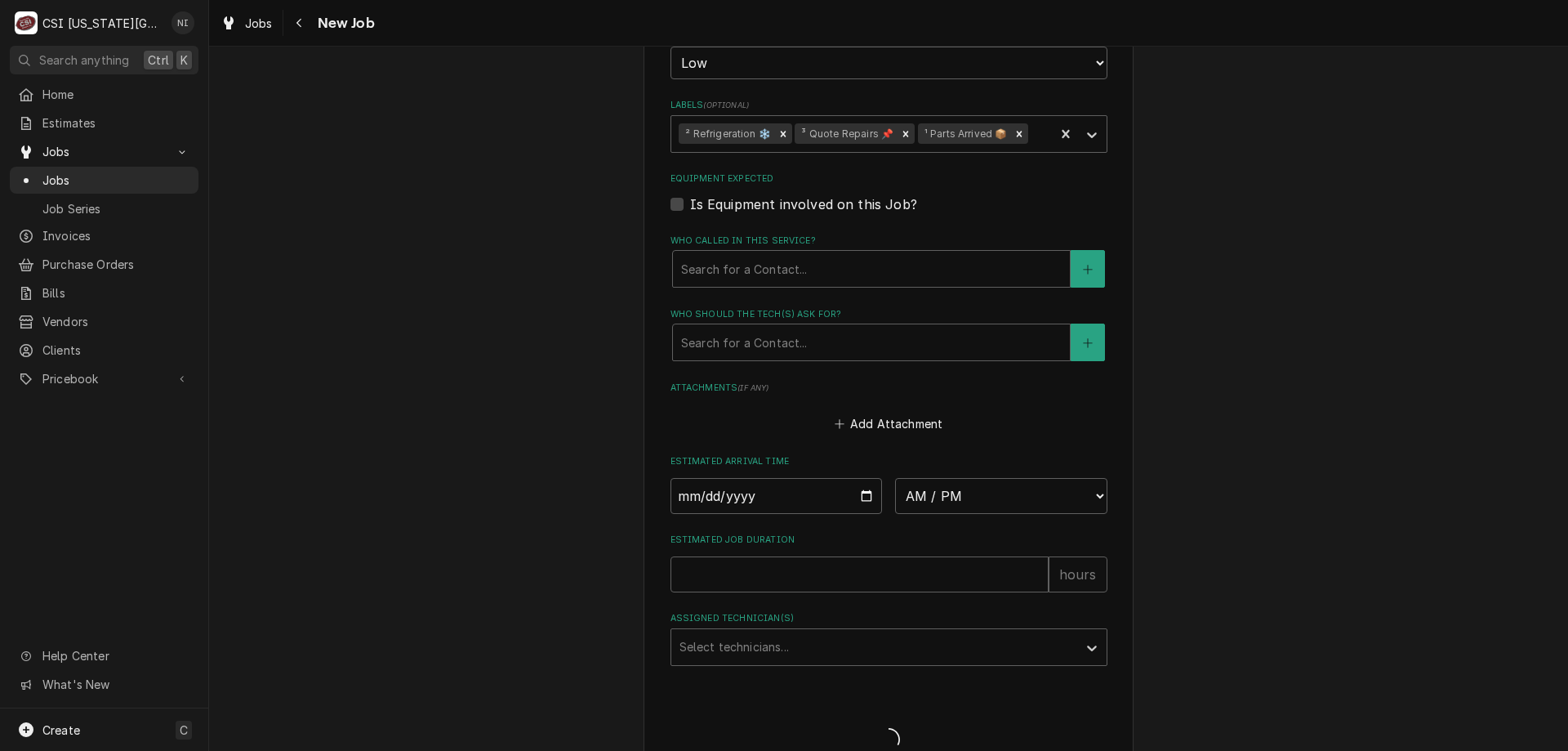
scroll to position [1921, 0]
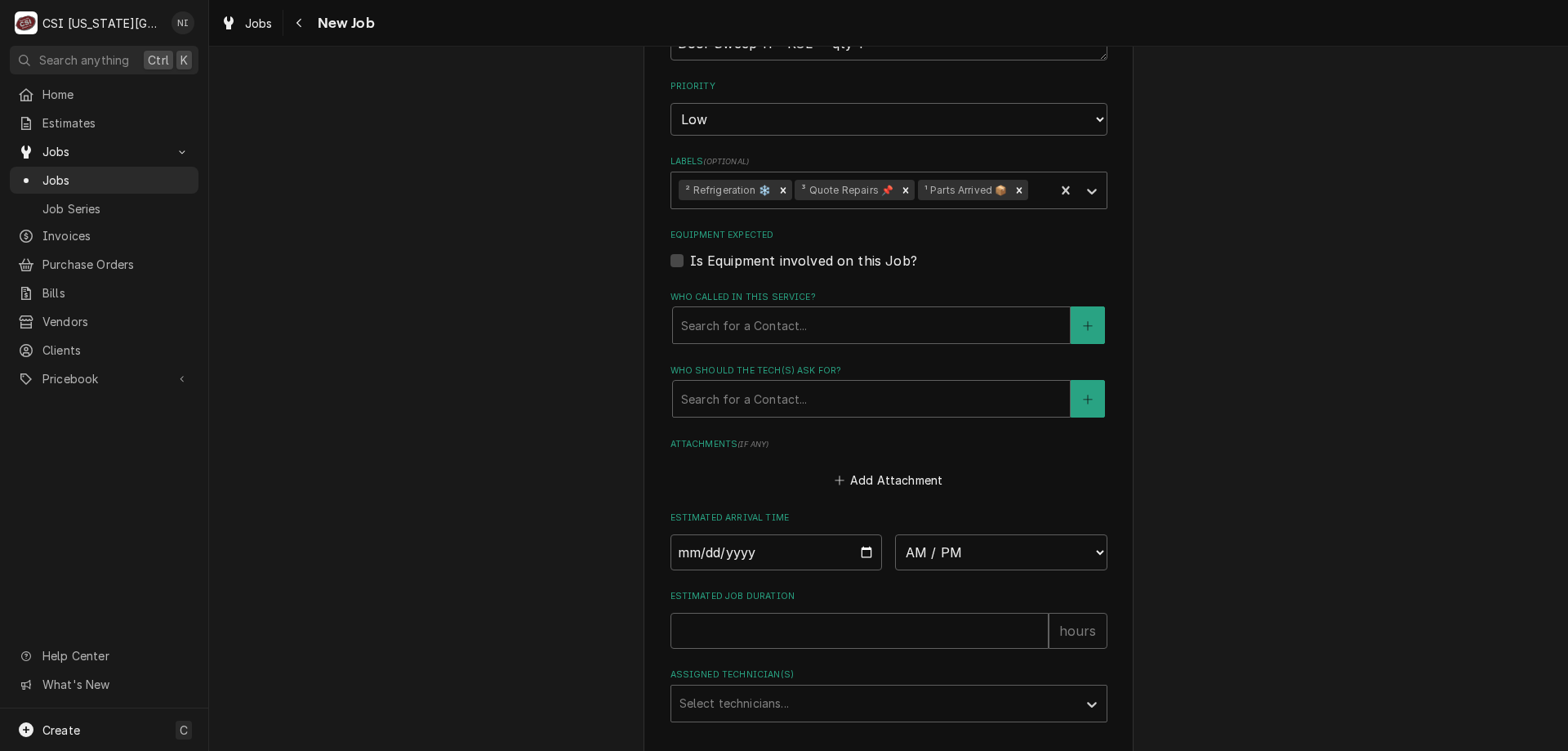
type textarea "x"
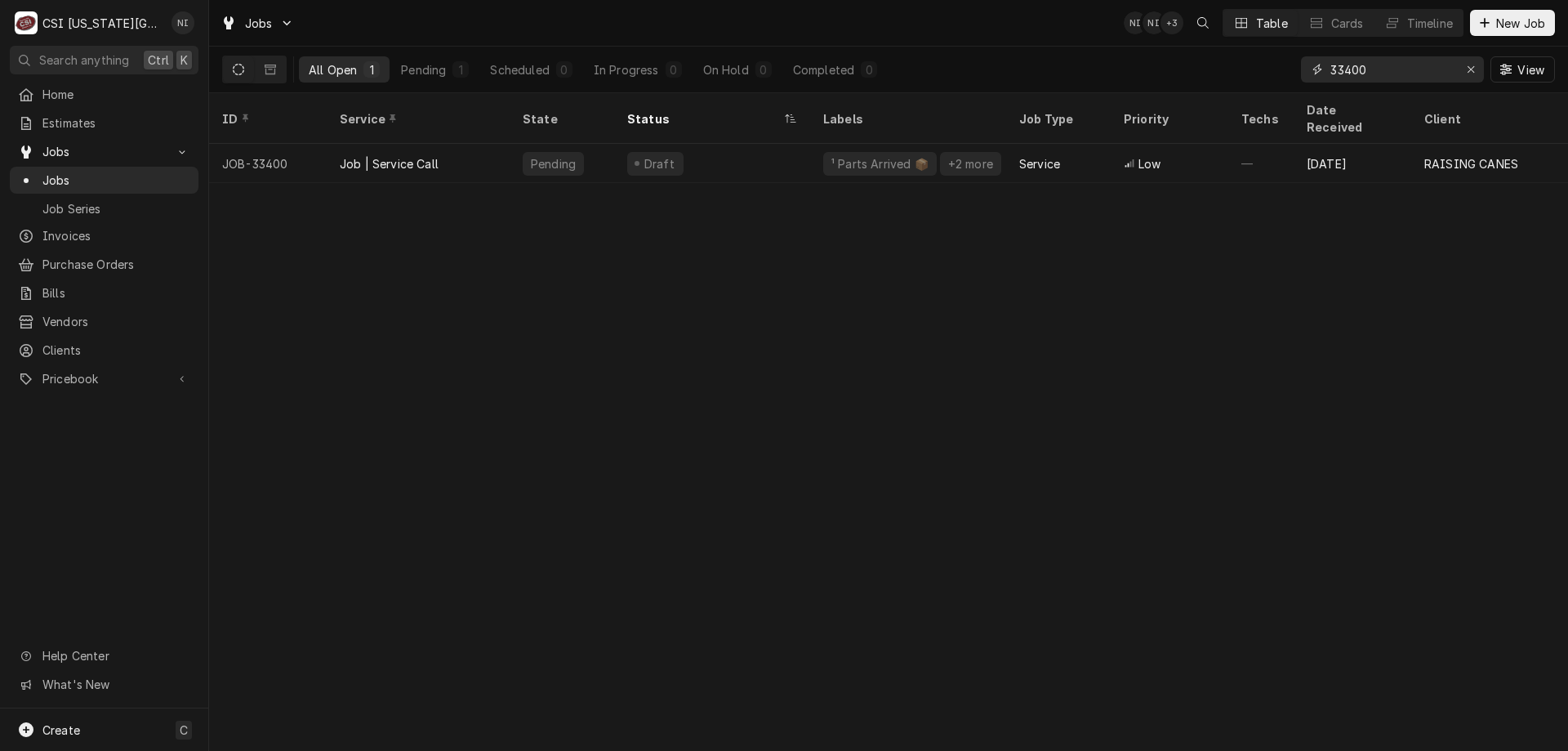
drag, startPoint x: 1379, startPoint y: 67, endPoint x: 1170, endPoint y: 86, distance: 209.9
click at [1171, 86] on div "All Open 1 Pending 1 Scheduled 0 In Progress 0 On Hold 0 Completed 0 33400 View" at bounding box center [888, 69] width 1333 height 46
type input "33025"
click at [789, 144] on div "Parts Ordered" at bounding box center [712, 164] width 196 height 39
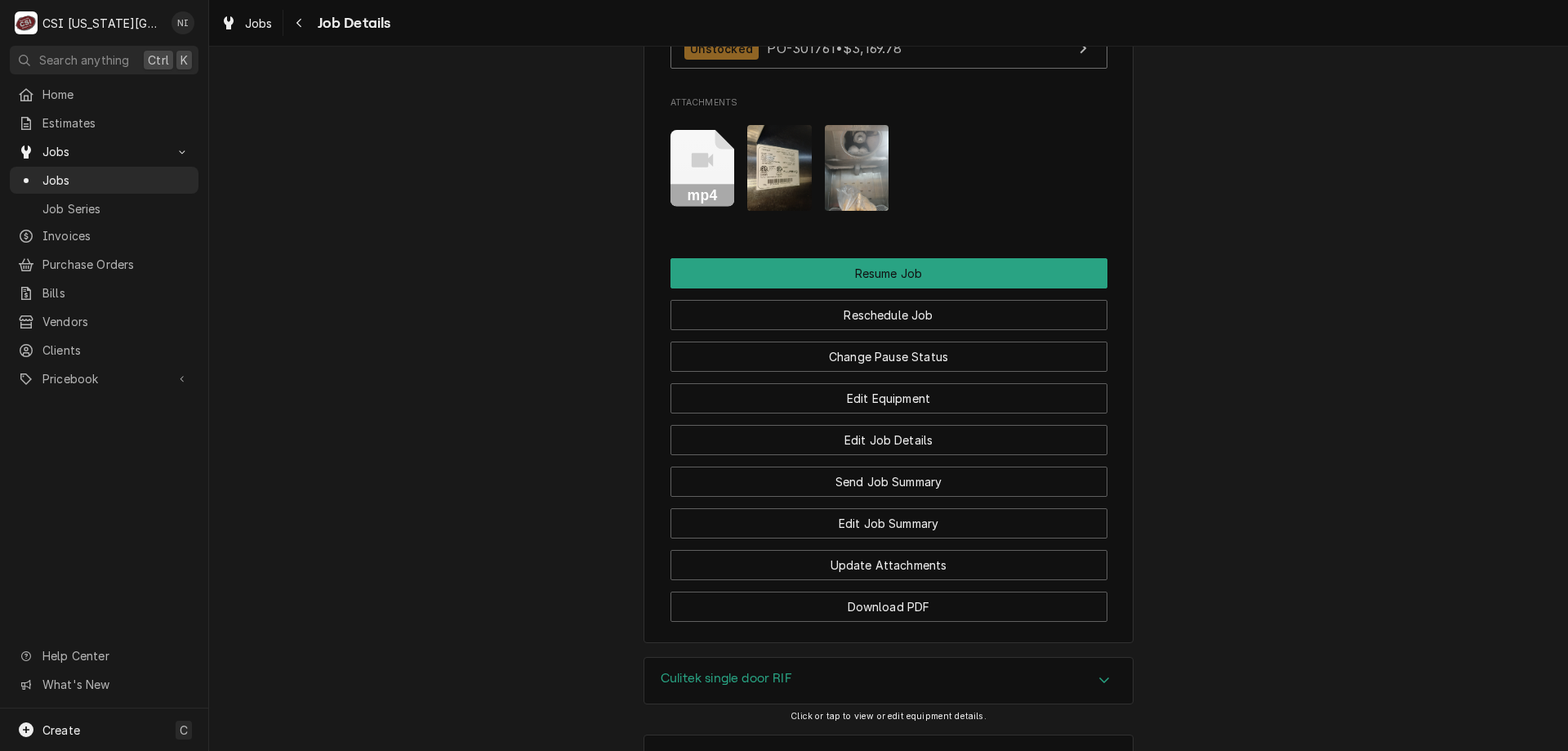
scroll to position [2192, 0]
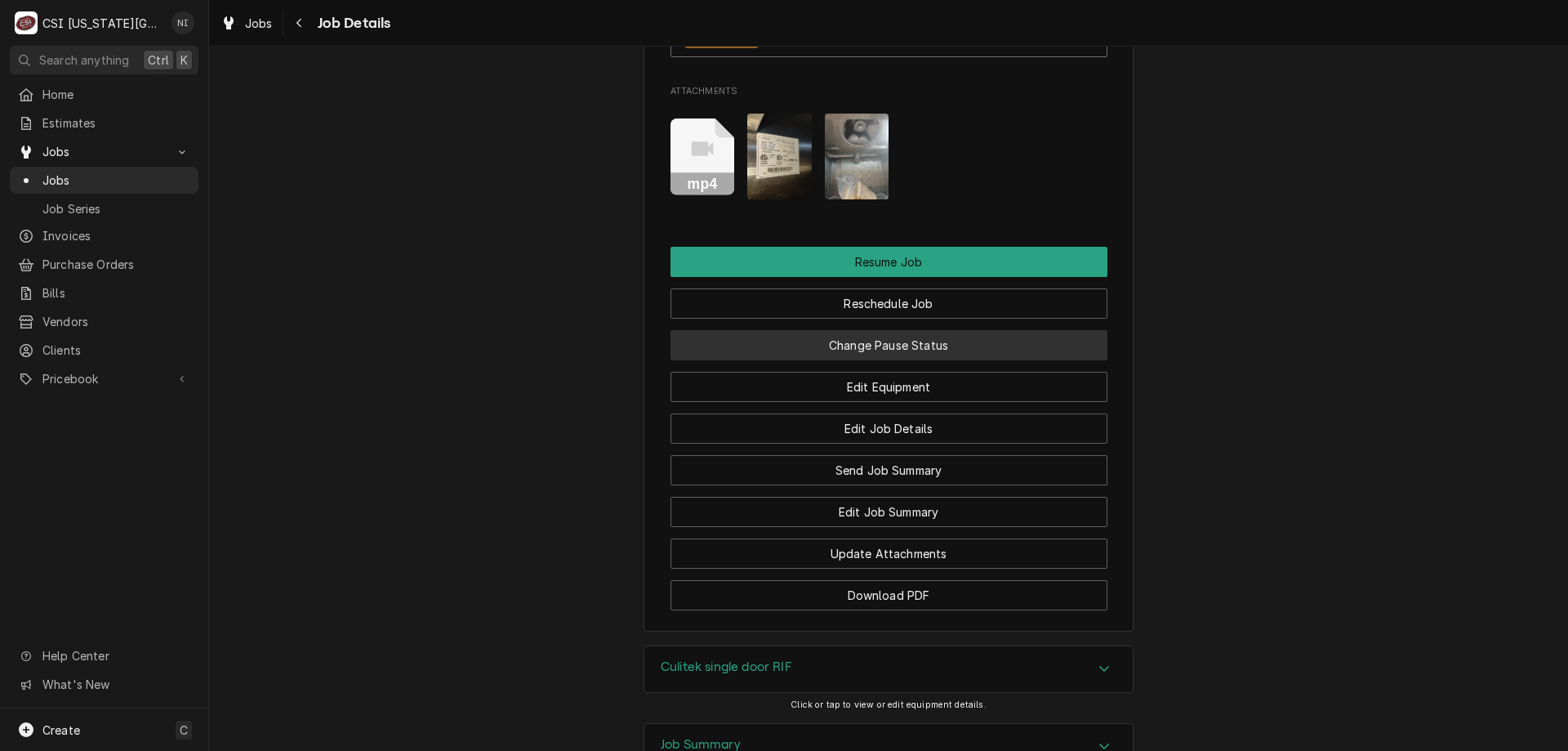
click at [921, 330] on button "Change Pause Status" at bounding box center [889, 345] width 437 height 31
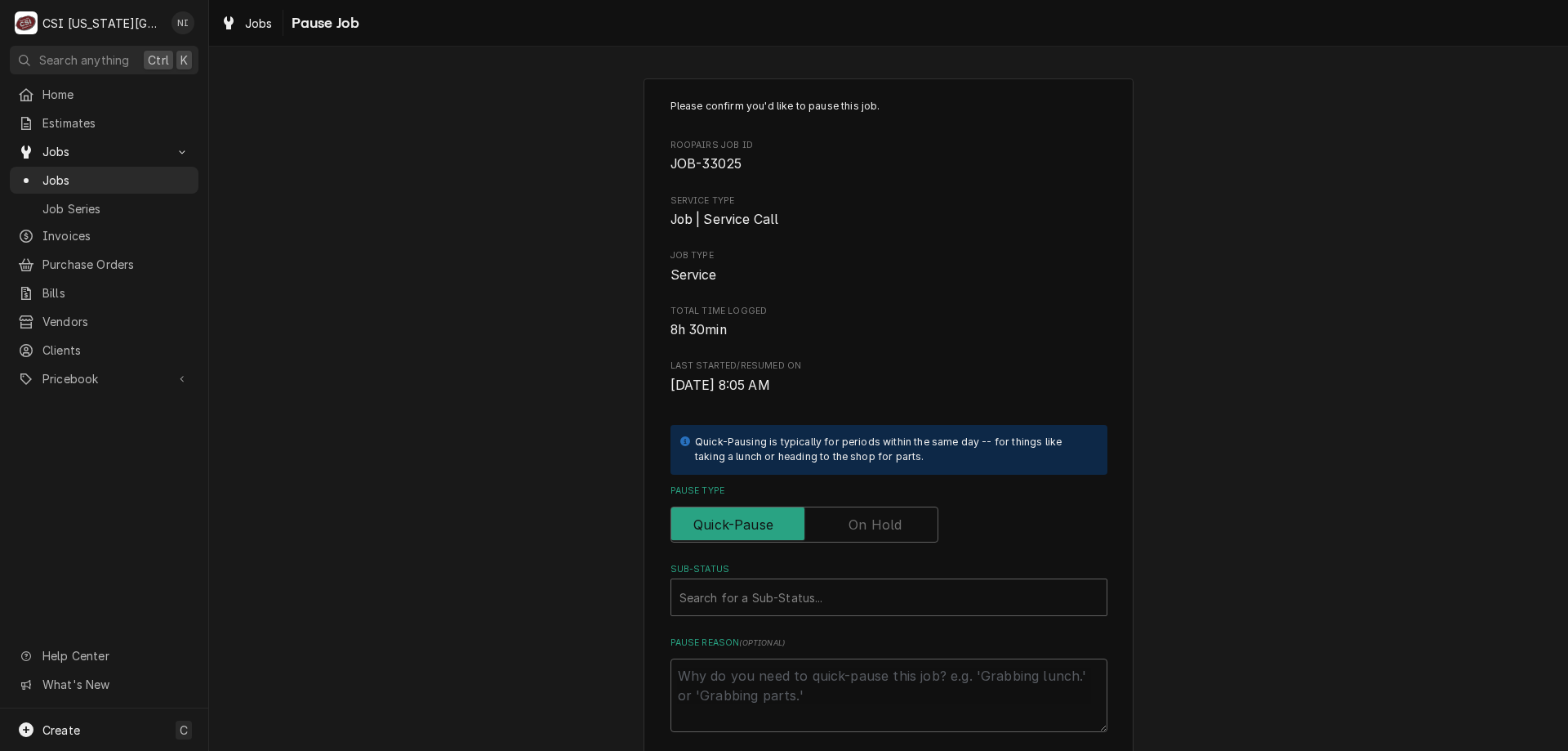
drag, startPoint x: 851, startPoint y: 521, endPoint x: 832, endPoint y: 575, distance: 57.2
click at [851, 522] on label "Pause Type" at bounding box center [804, 524] width 268 height 36
click at [851, 522] on input "Pause Type" at bounding box center [804, 524] width 254 height 36
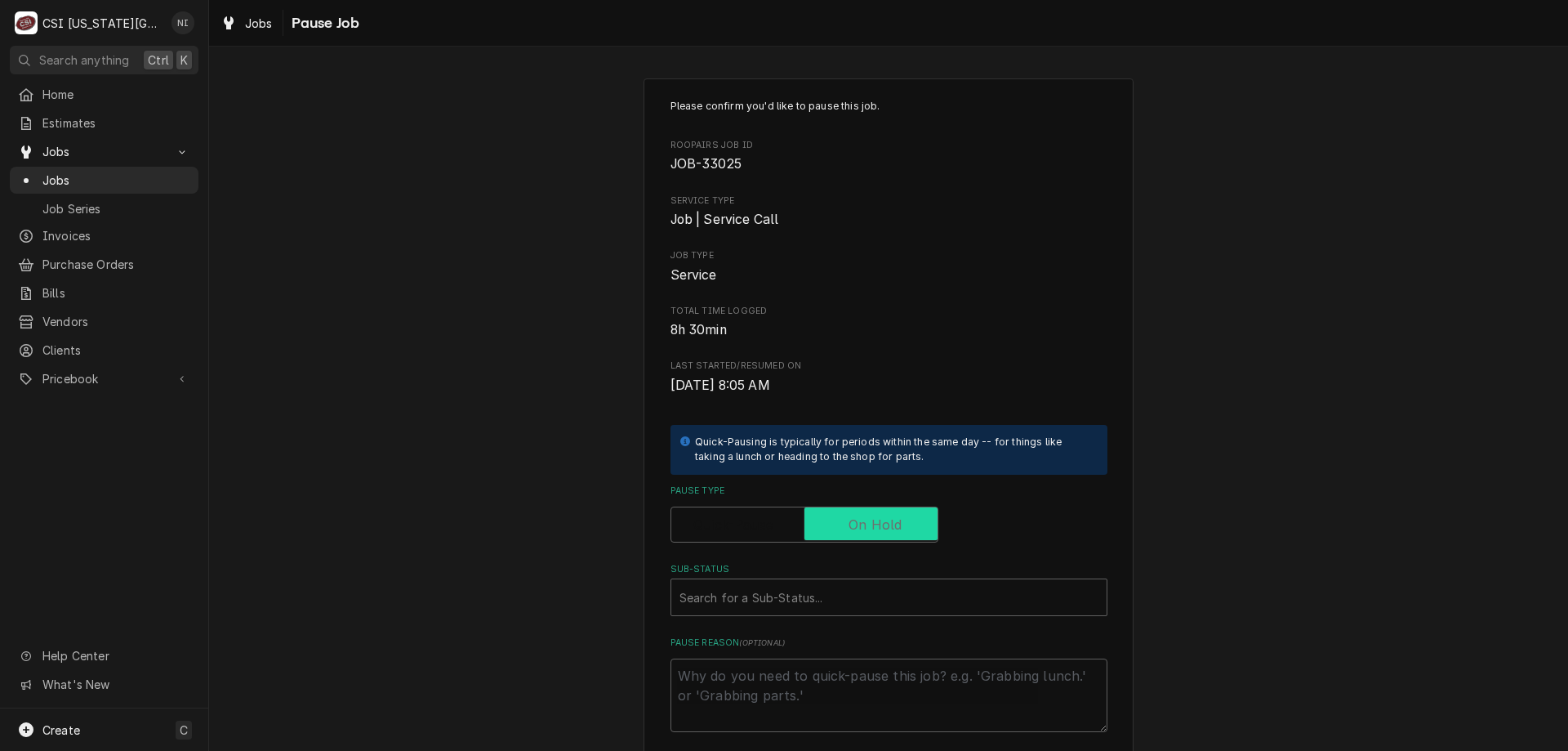
checkbox input "true"
click at [817, 610] on div "Sub-Status" at bounding box center [873, 598] width 386 height 30
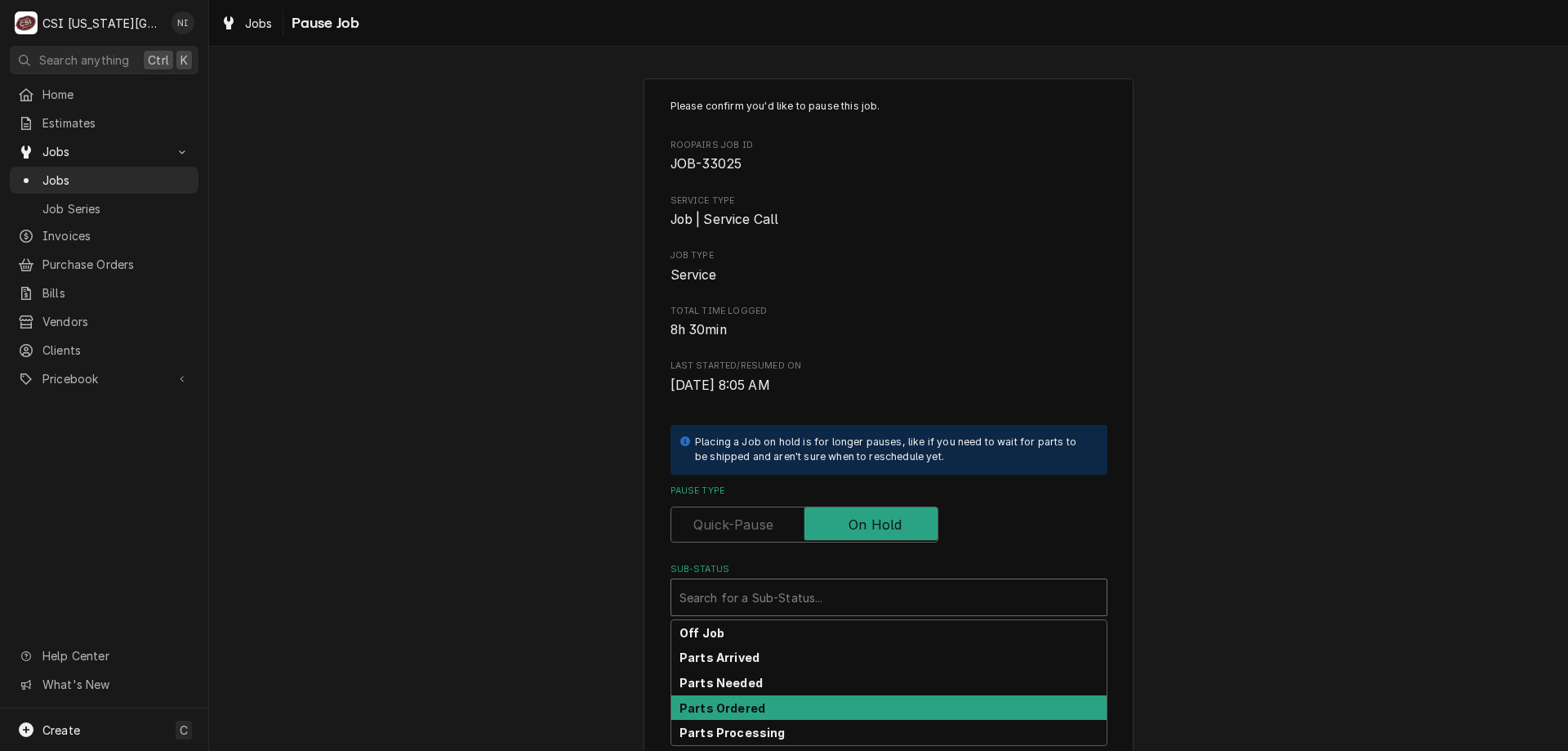
click at [735, 704] on strong "Parts Ordered" at bounding box center [723, 708] width 85 height 14
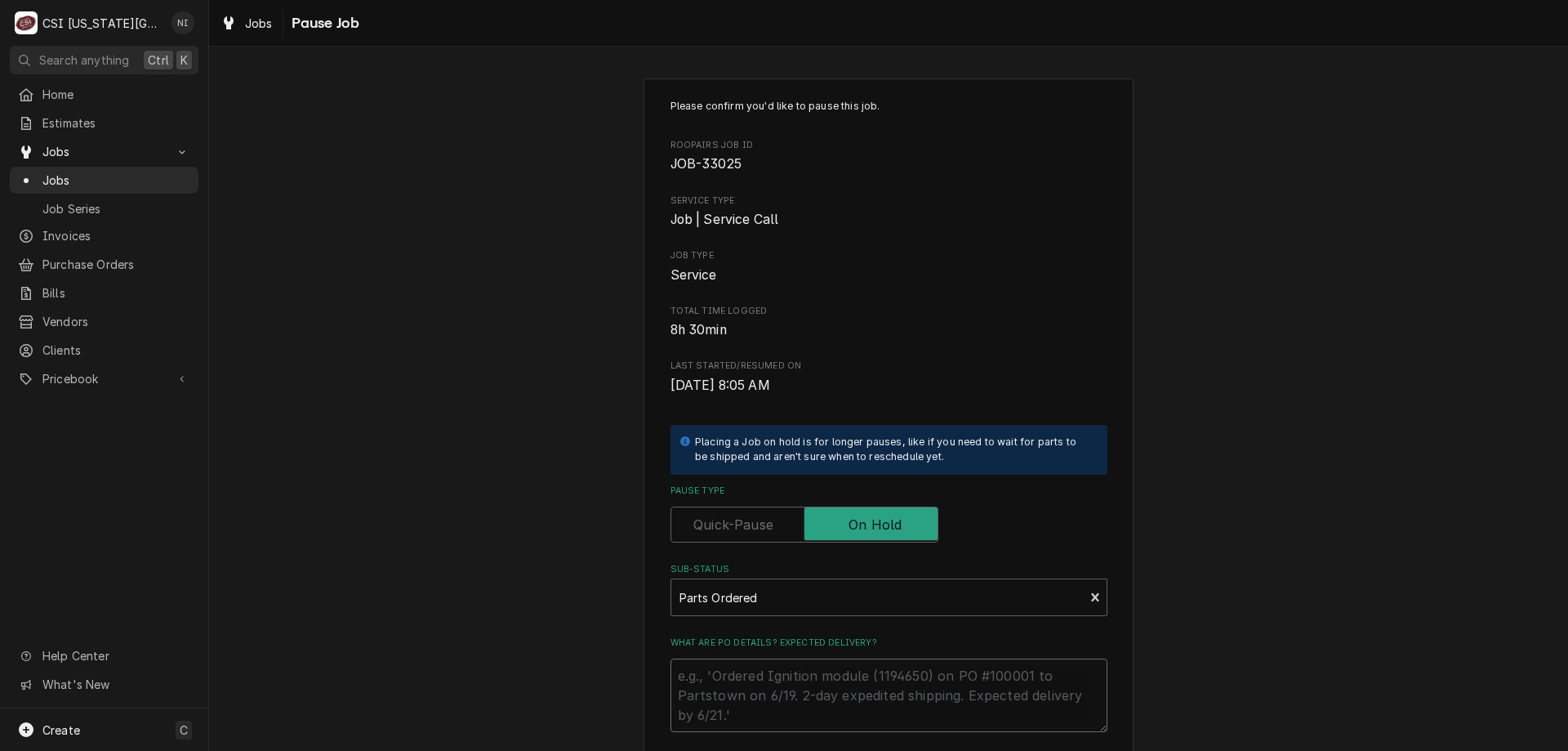
click at [738, 687] on textarea "What are PO details? Expected delivery?" at bounding box center [889, 695] width 437 height 73
type textarea "x"
type textarea "pa"
type textarea "x"
type textarea "par"
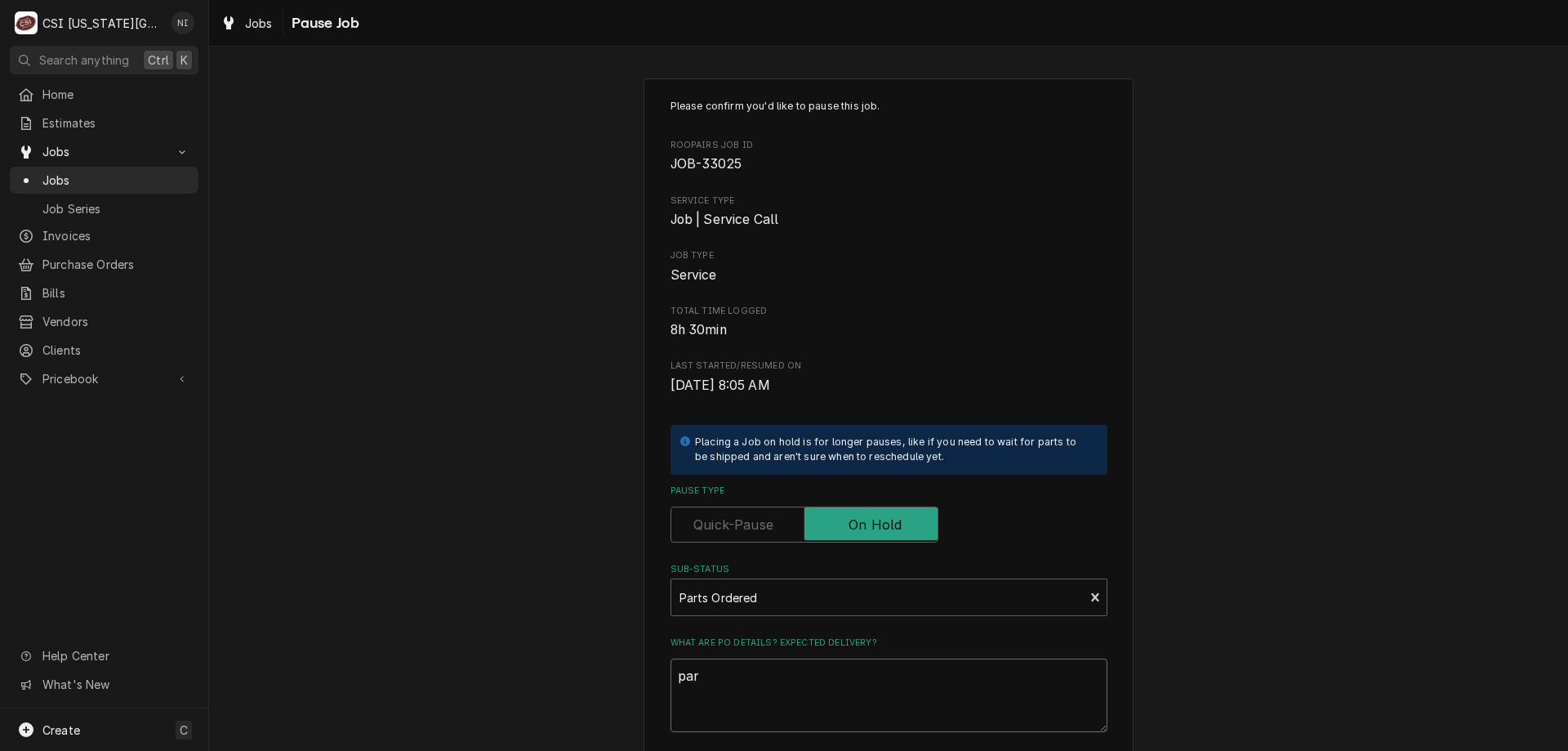
type textarea "x"
type textarea "part"
type textarea "x"
type textarea "parti"
type textarea "x"
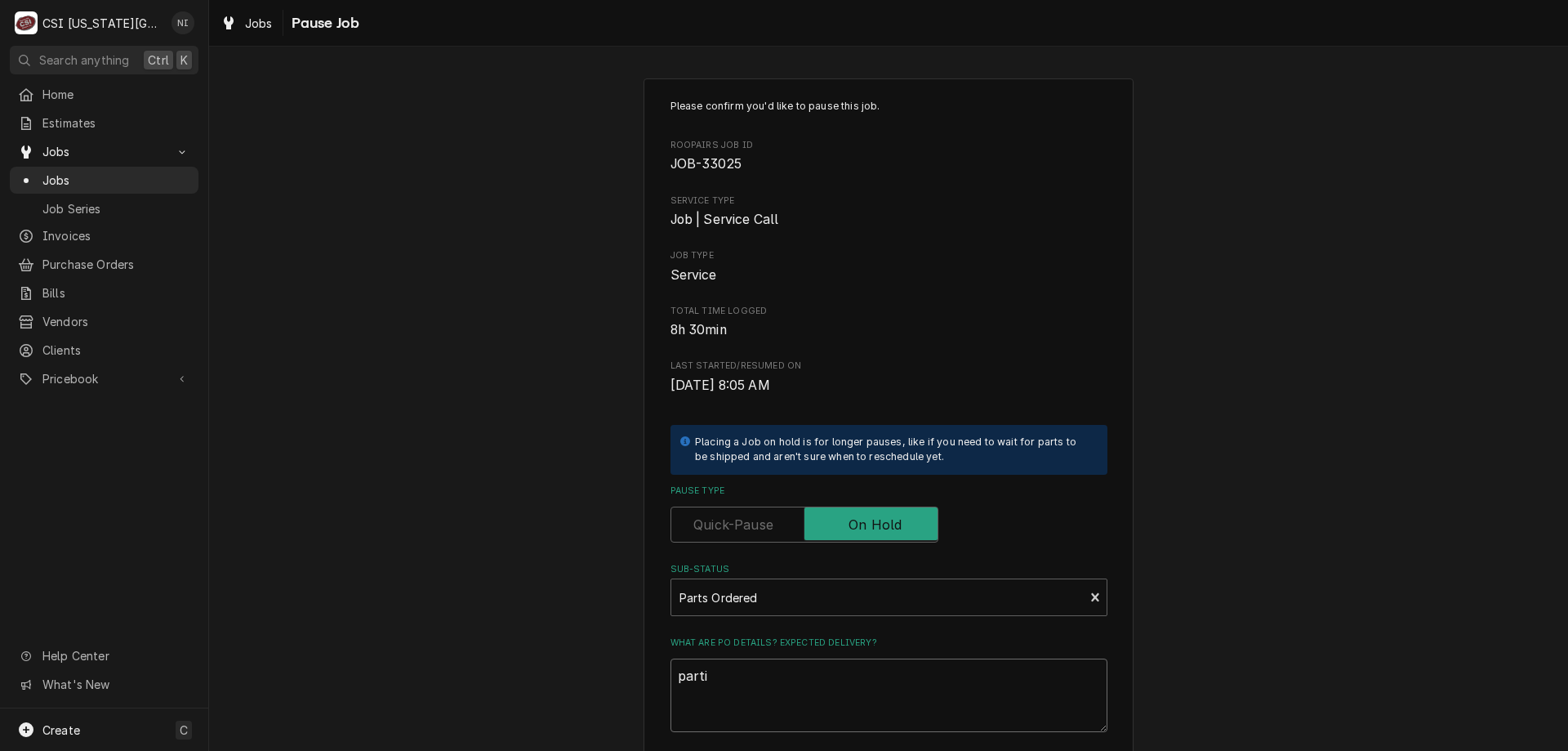
type textarea "partia"
type textarea "x"
type textarea "partial"
type textarea "x"
type textarea "partial"
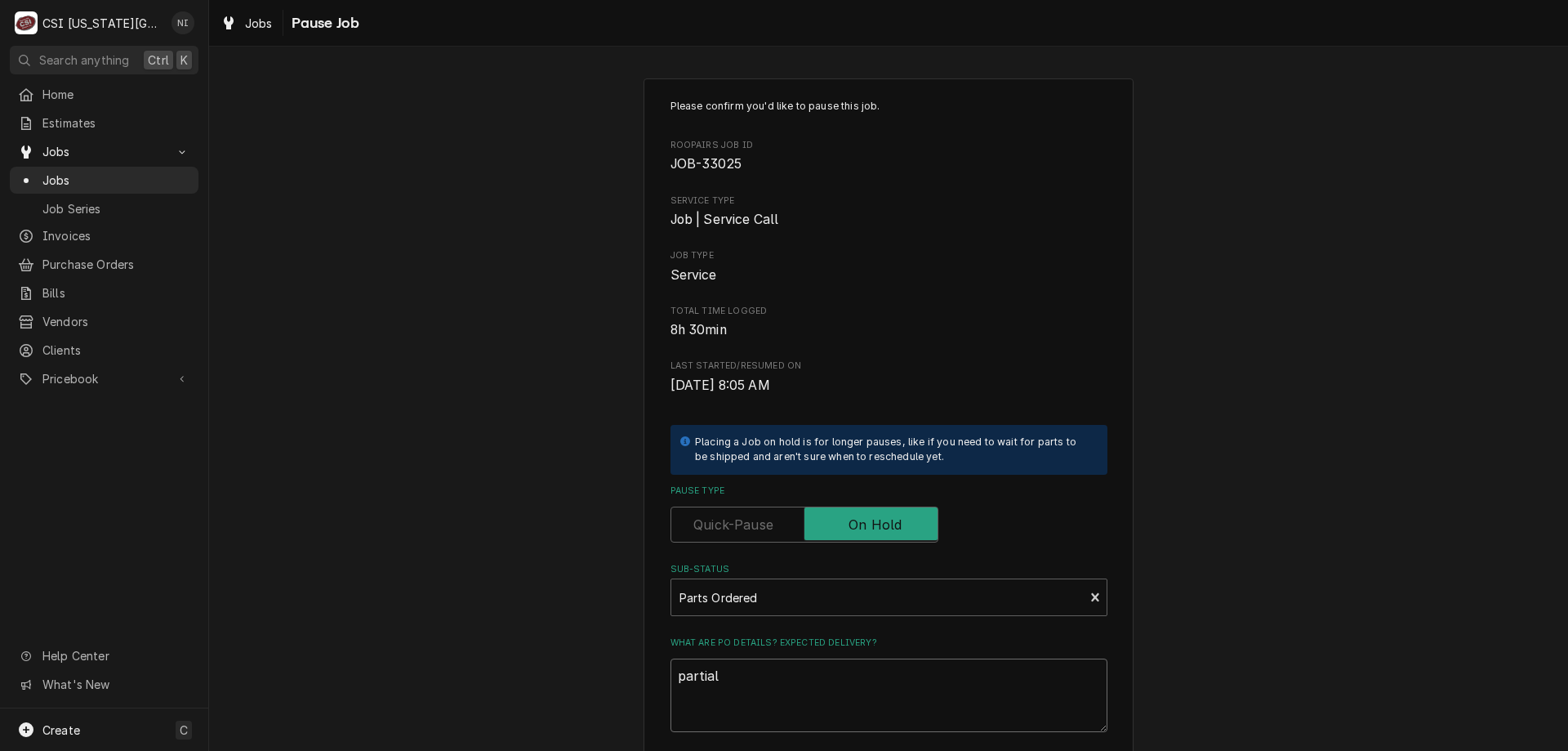
type textarea "x"
type textarea "partial pa"
type textarea "x"
type textarea "partial par"
type textarea "x"
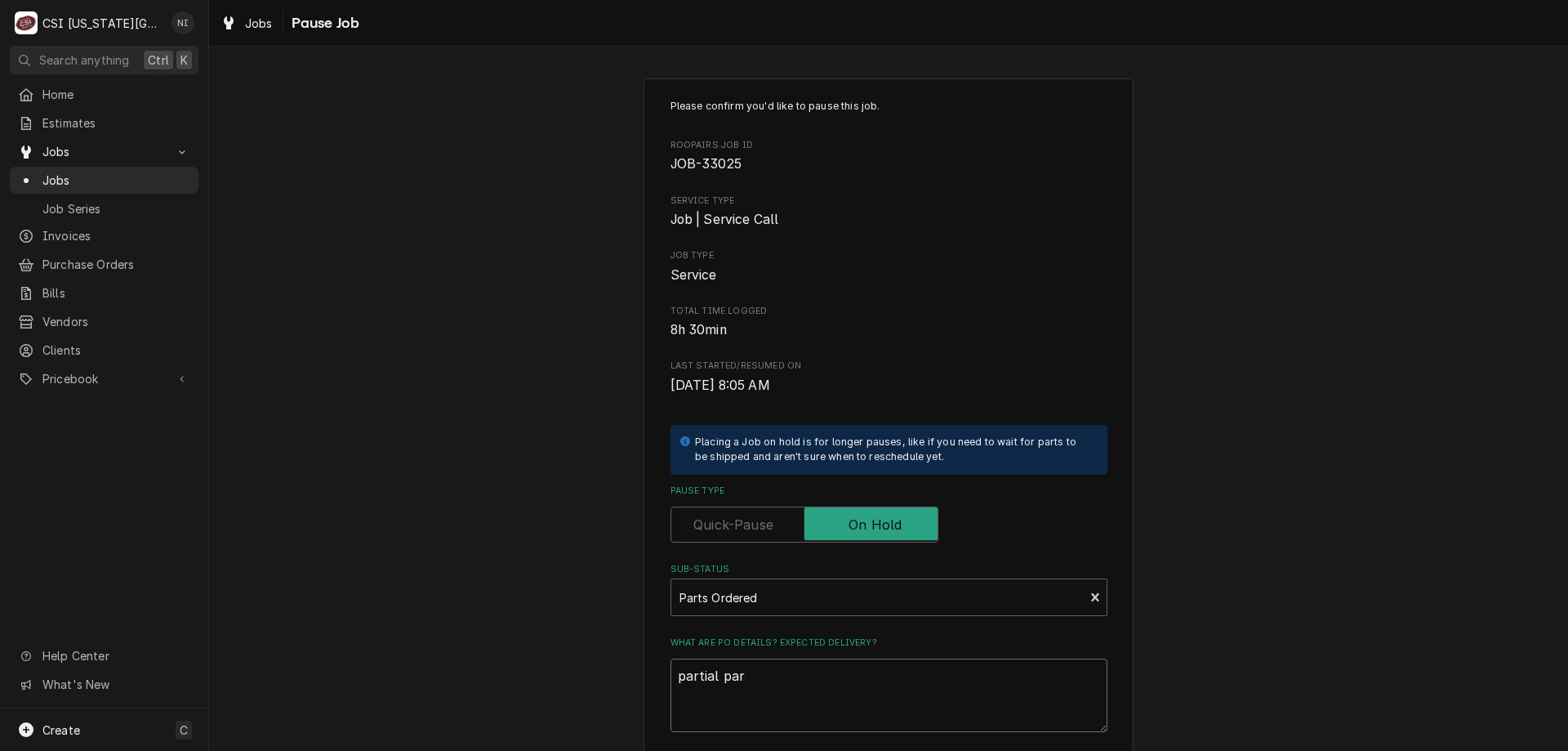
type textarea "partial part"
type textarea "x"
type textarea "partial parts"
type textarea "x"
type textarea "partial parts"
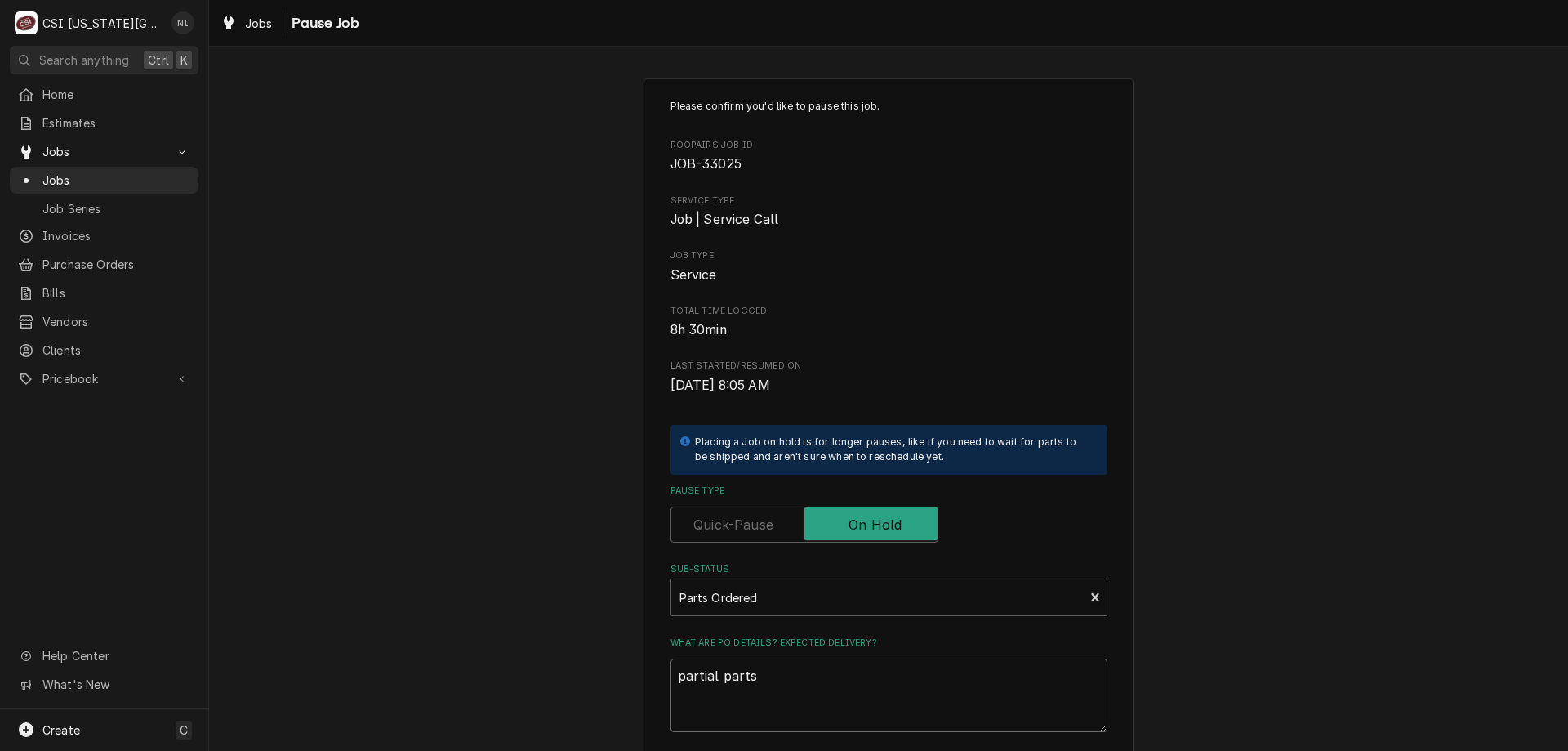
type textarea "x"
type textarea "partial parts o"
type textarea "x"
type textarea "partial parts on"
type textarea "x"
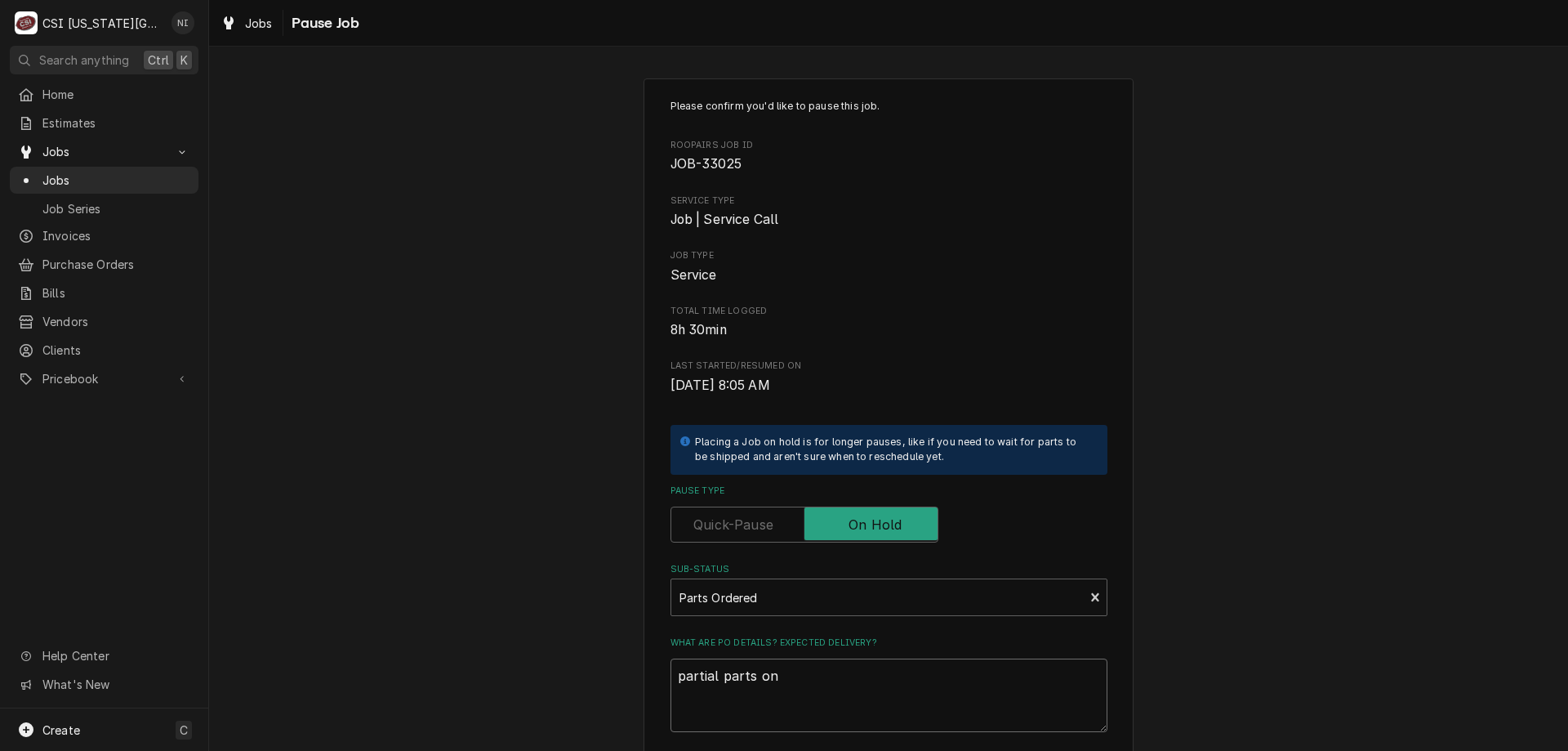
type textarea "partial parts on"
type textarea "x"
type textarea "partial parts on c"
type textarea "x"
type textarea "partial parts on ch"
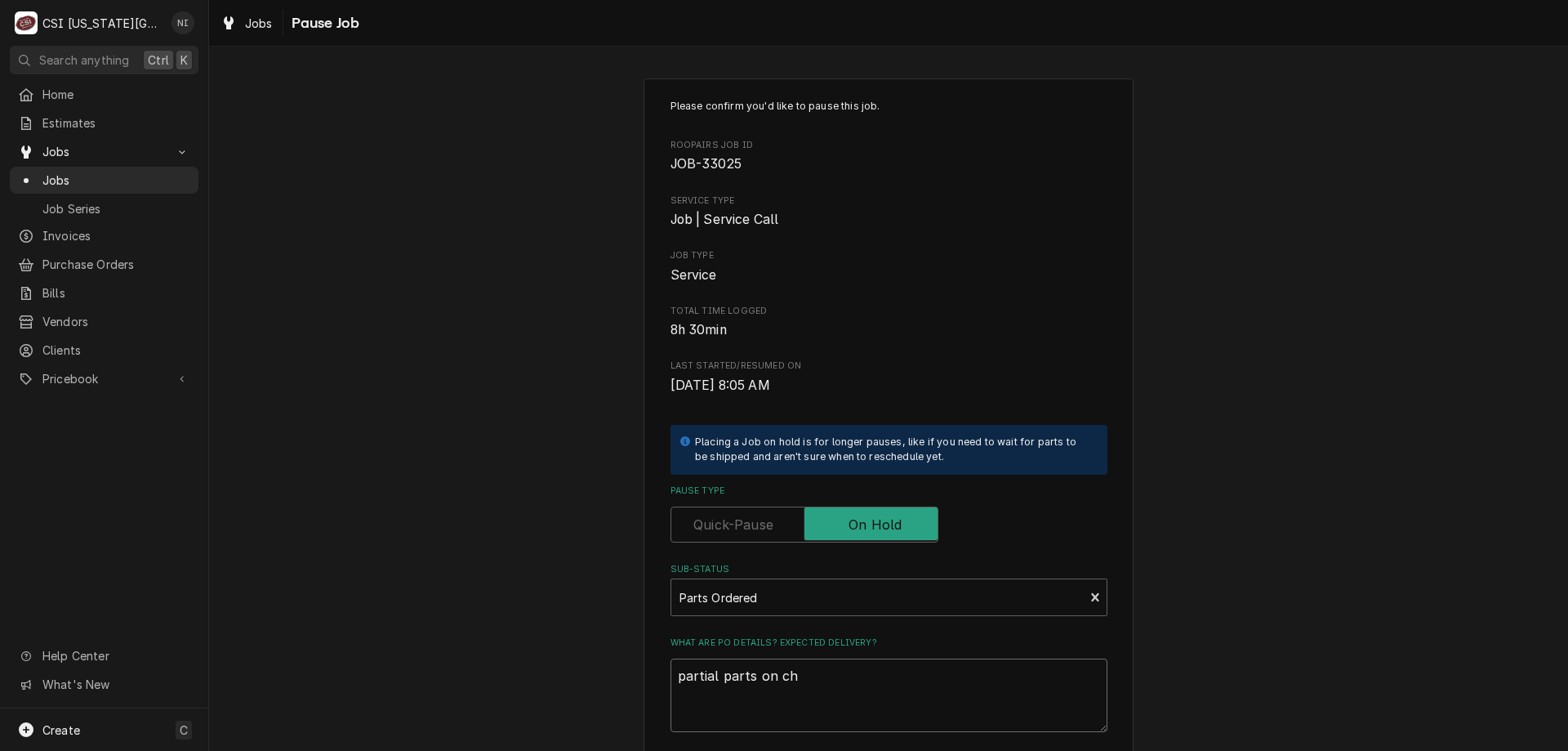
type textarea "x"
type textarea "partial parts on chir"
type textarea "x"
type textarea "partial parts on chi"
type textarea "x"
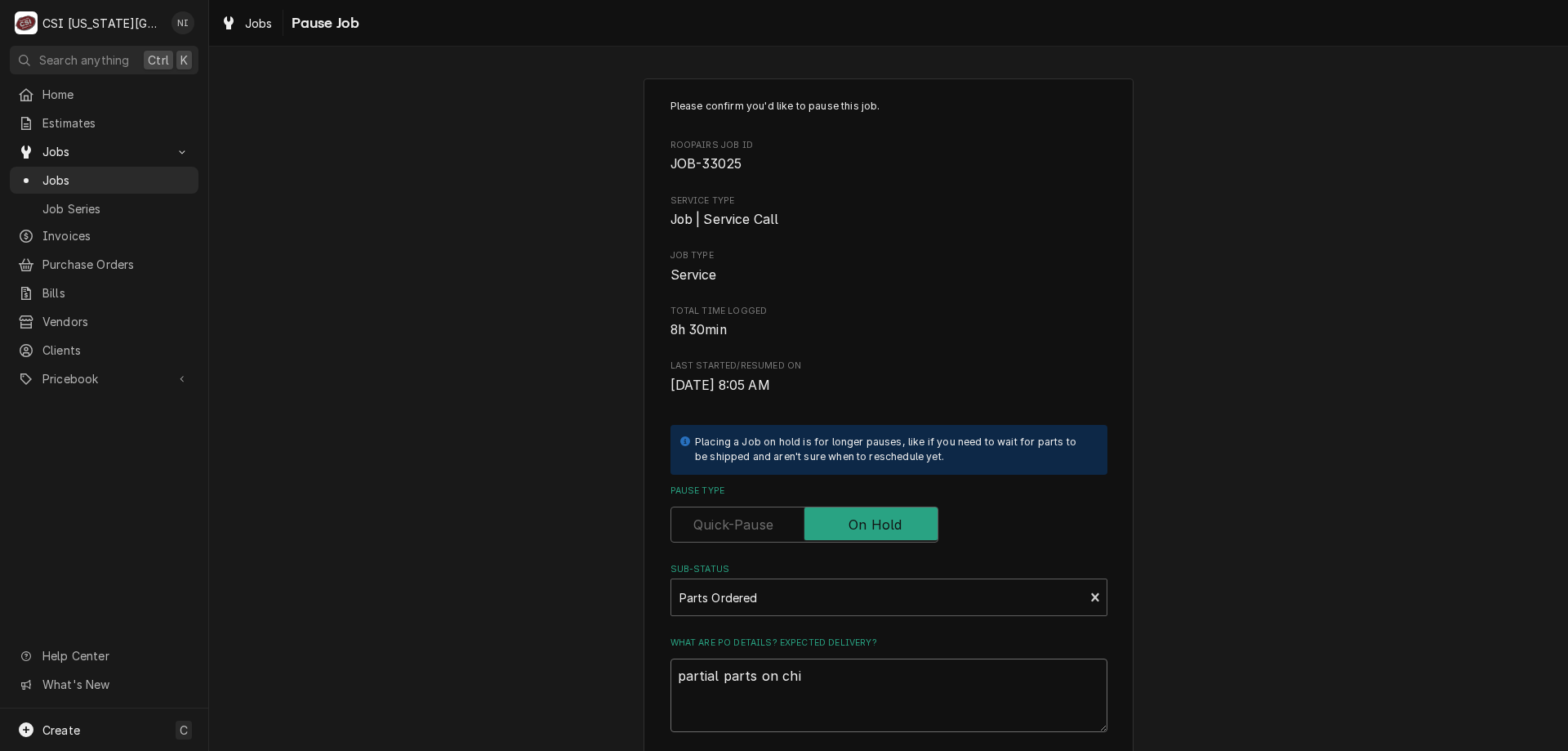
type textarea "partial parts on ch"
type textarea "x"
type textarea "partial parts on chr"
type textarea "x"
type textarea "partial parts on chri"
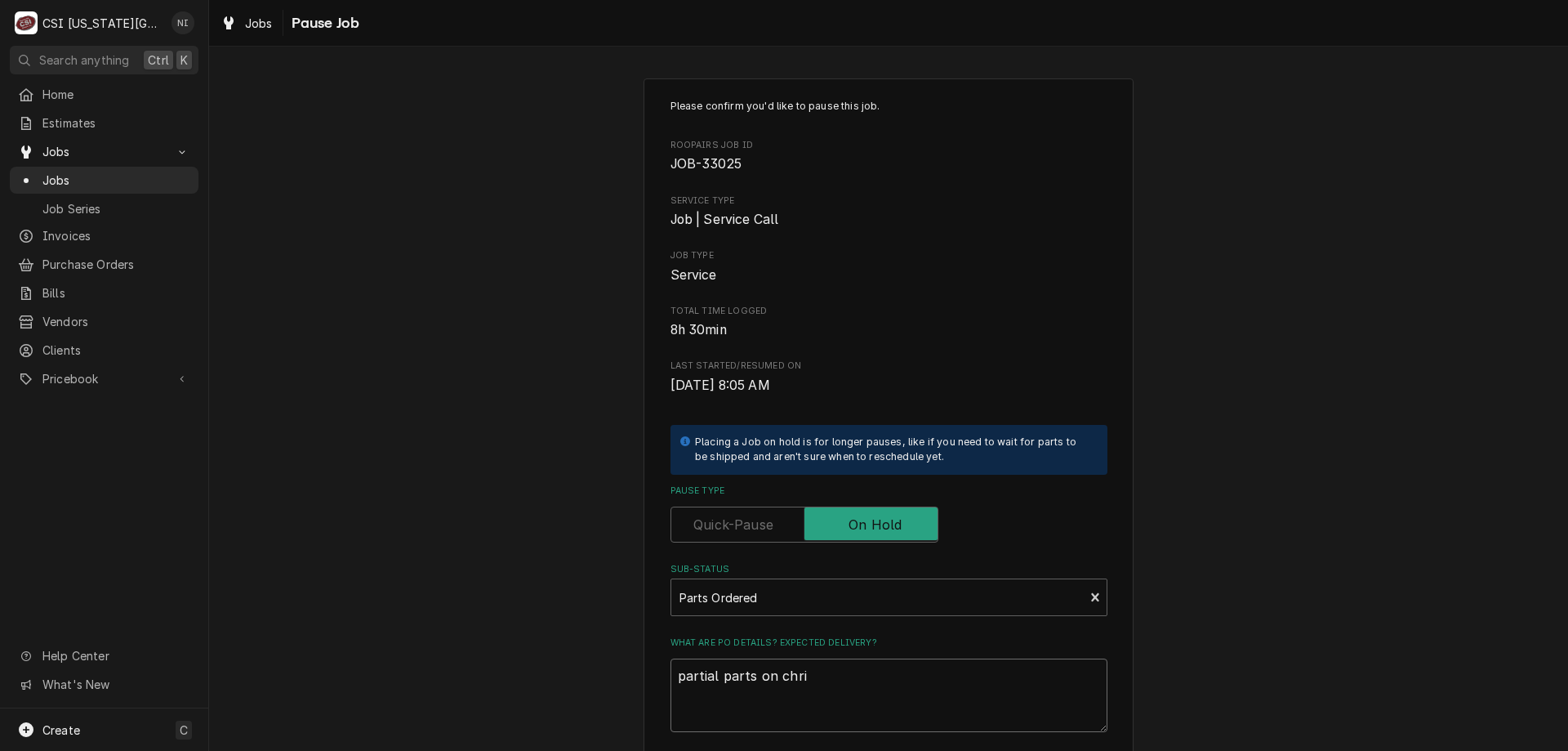
type textarea "x"
type textarea "partial parts on christ"
type textarea "x"
type textarea "partial parts on christl"
type textarea "x"
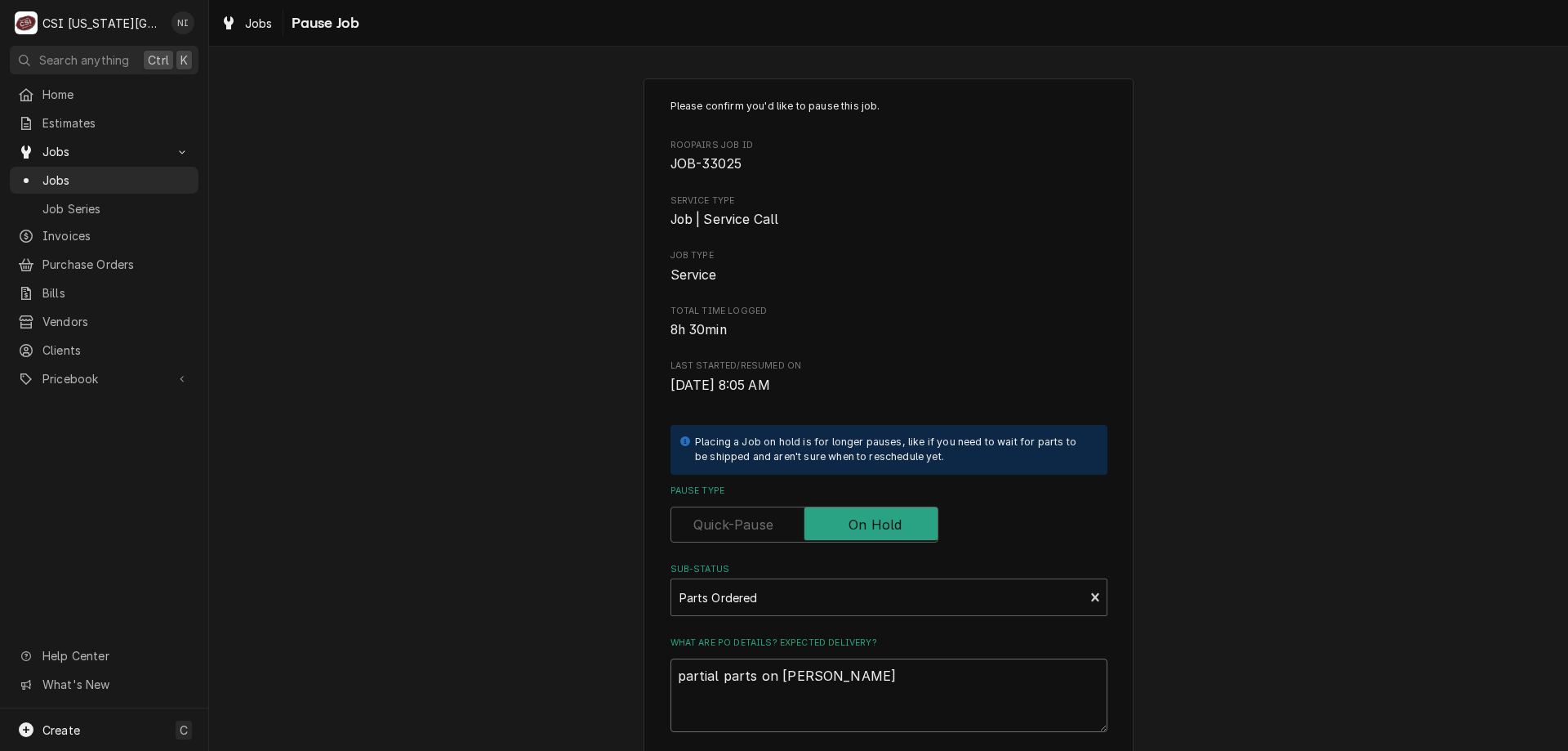
type textarea "partial parts on christli"
type textarea "x"
type textarea "partial parts on christlin"
type textarea "x"
type textarea "partial parts on christli"
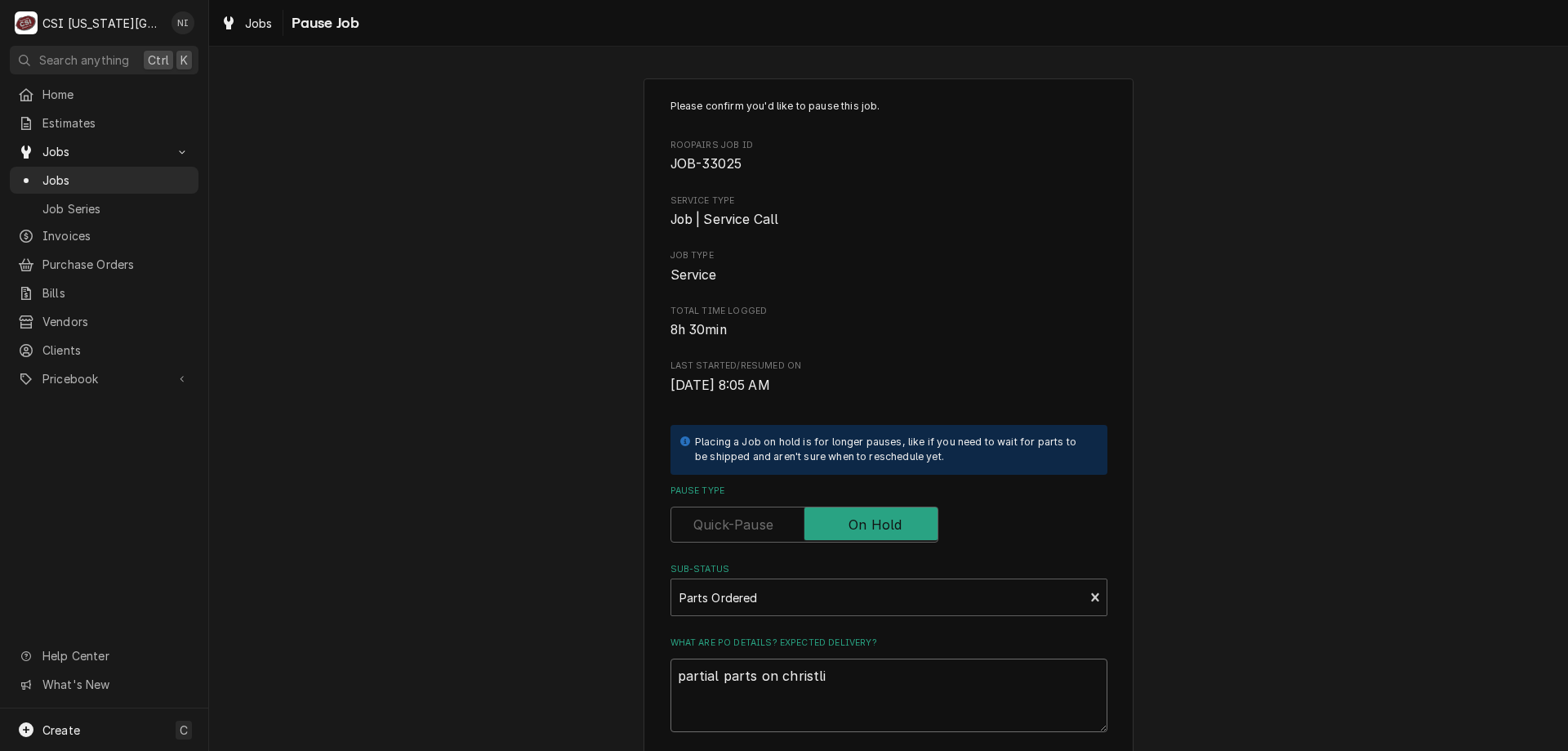
type textarea "x"
type textarea "partial parts on christl"
type textarea "x"
type textarea "partial parts on christ"
type textarea "x"
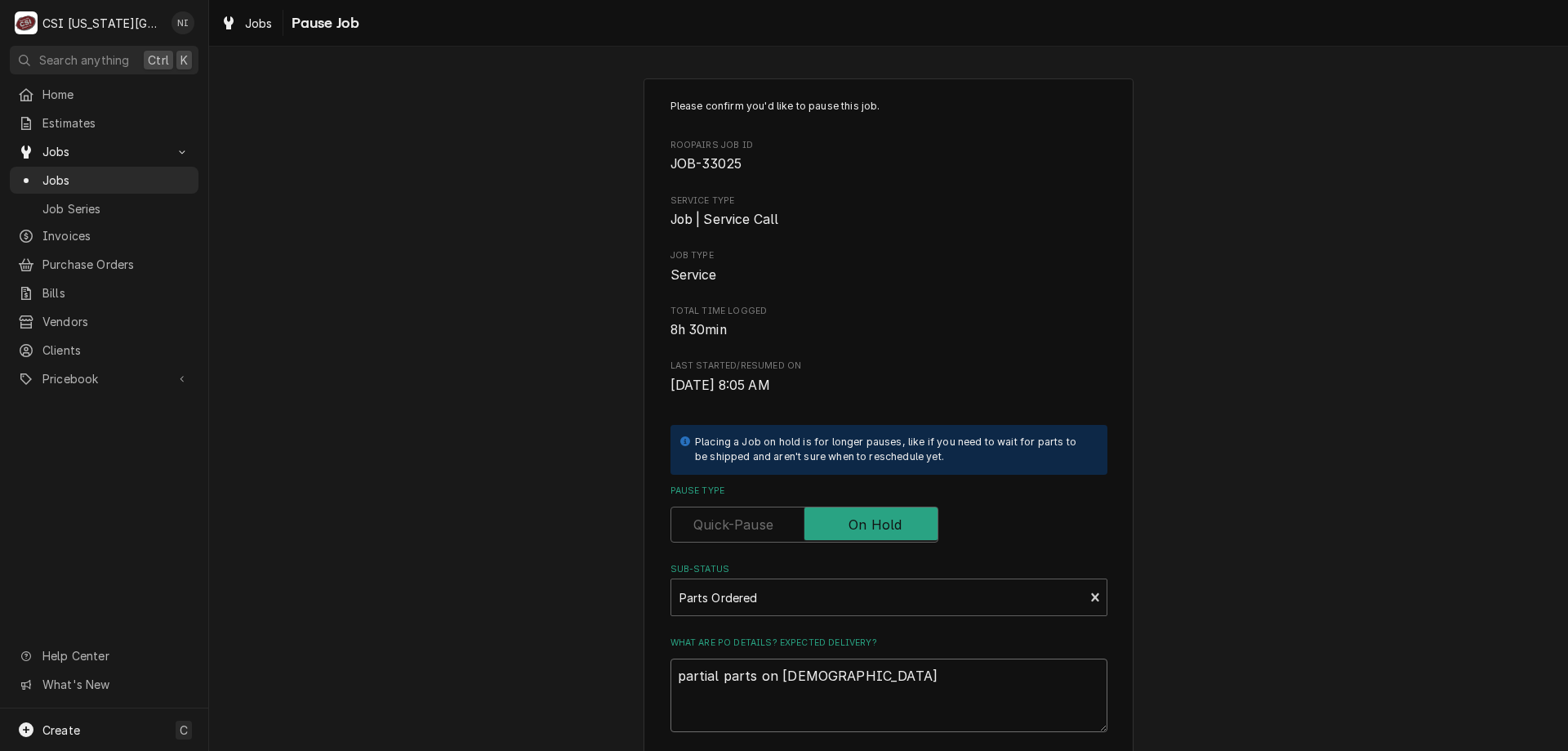
type textarea "partial parts on christi"
type textarea "x"
type textarea "partial parts on christia"
type textarea "x"
type textarea "partial parts on christian"
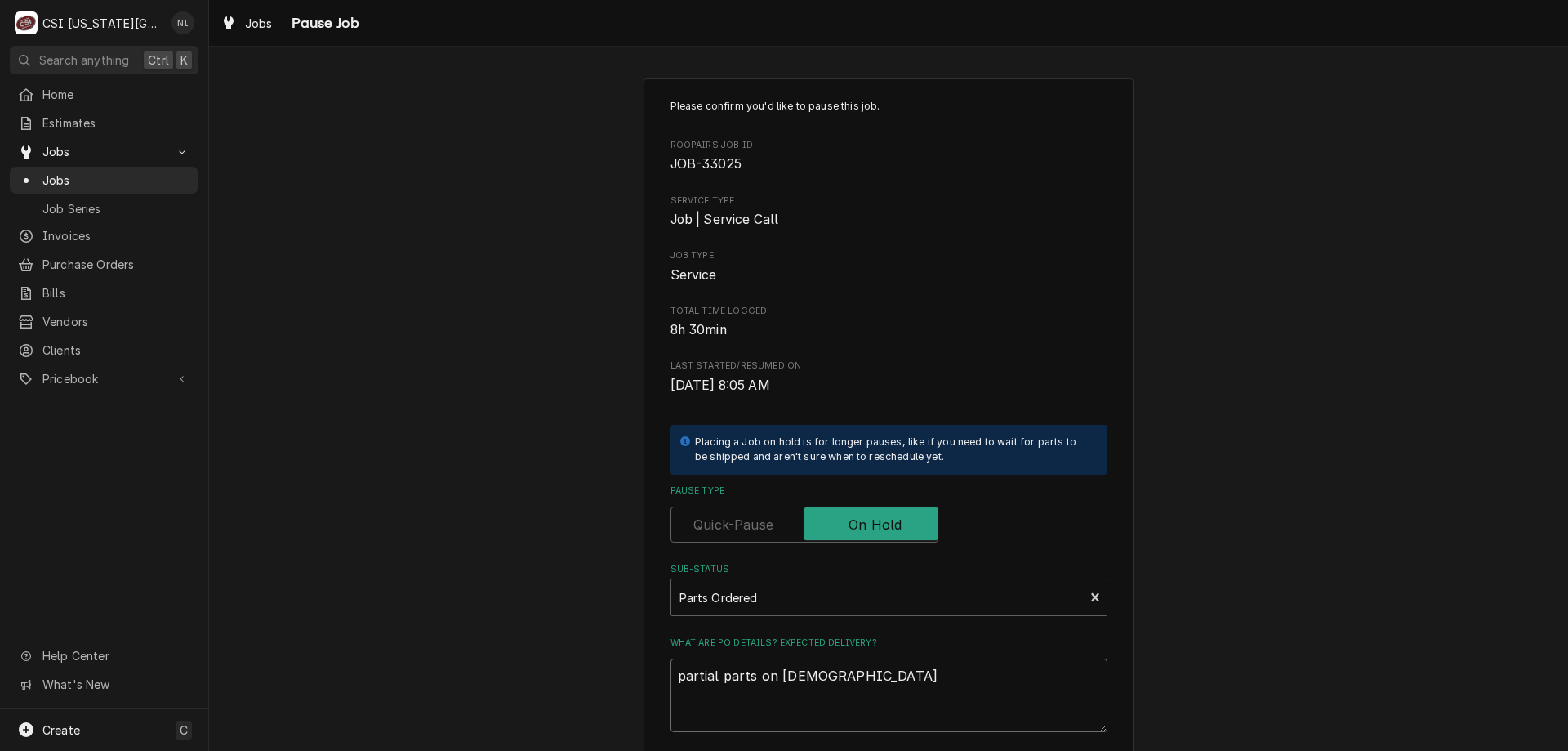
type textarea "x"
type textarea "partial parts on christian"
type textarea "x"
type textarea "partial parts on christian s"
type textarea "x"
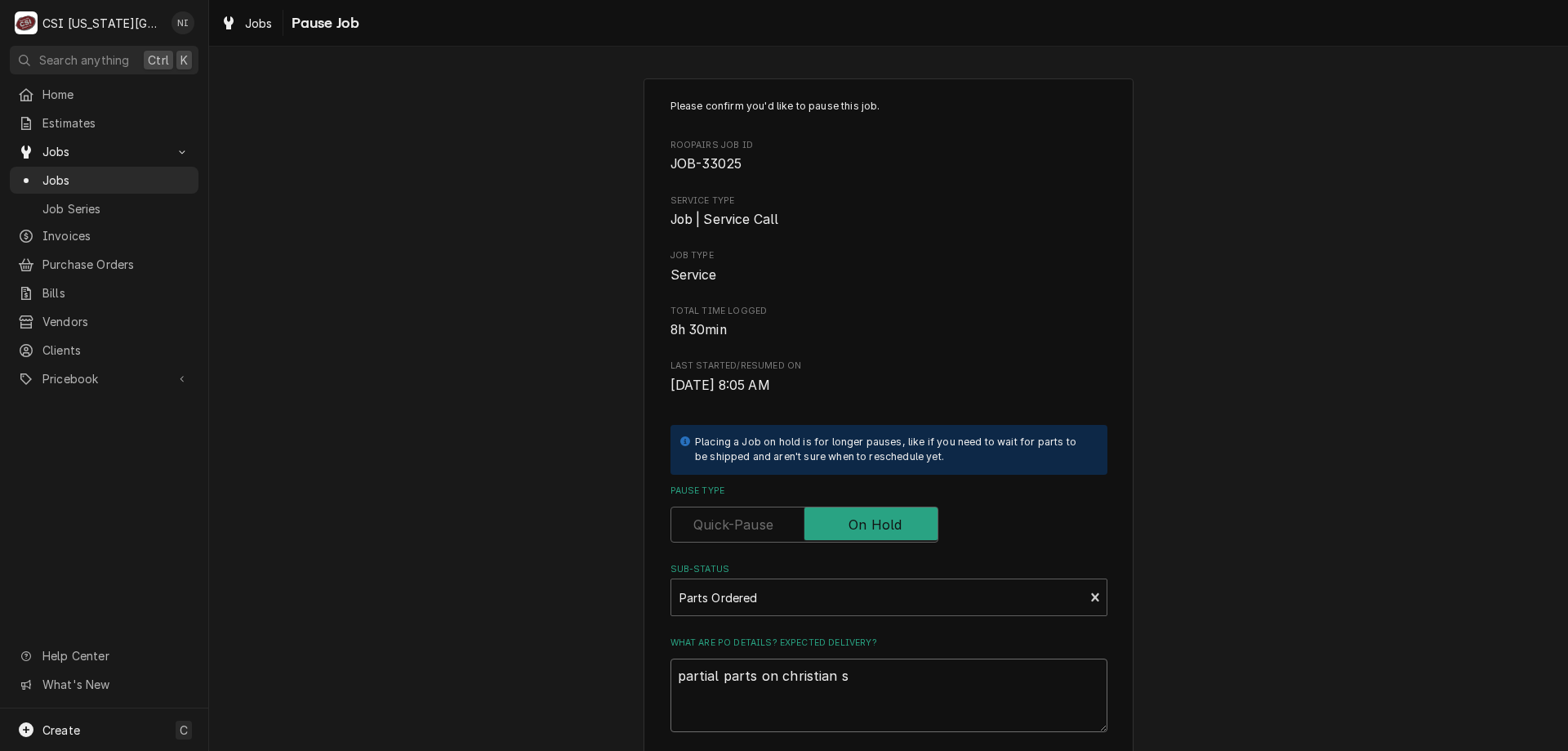
type textarea "partial parts on christian sh"
type textarea "x"
type textarea "partial parts on christian she"
type textarea "x"
type textarea "partial parts on christian shel"
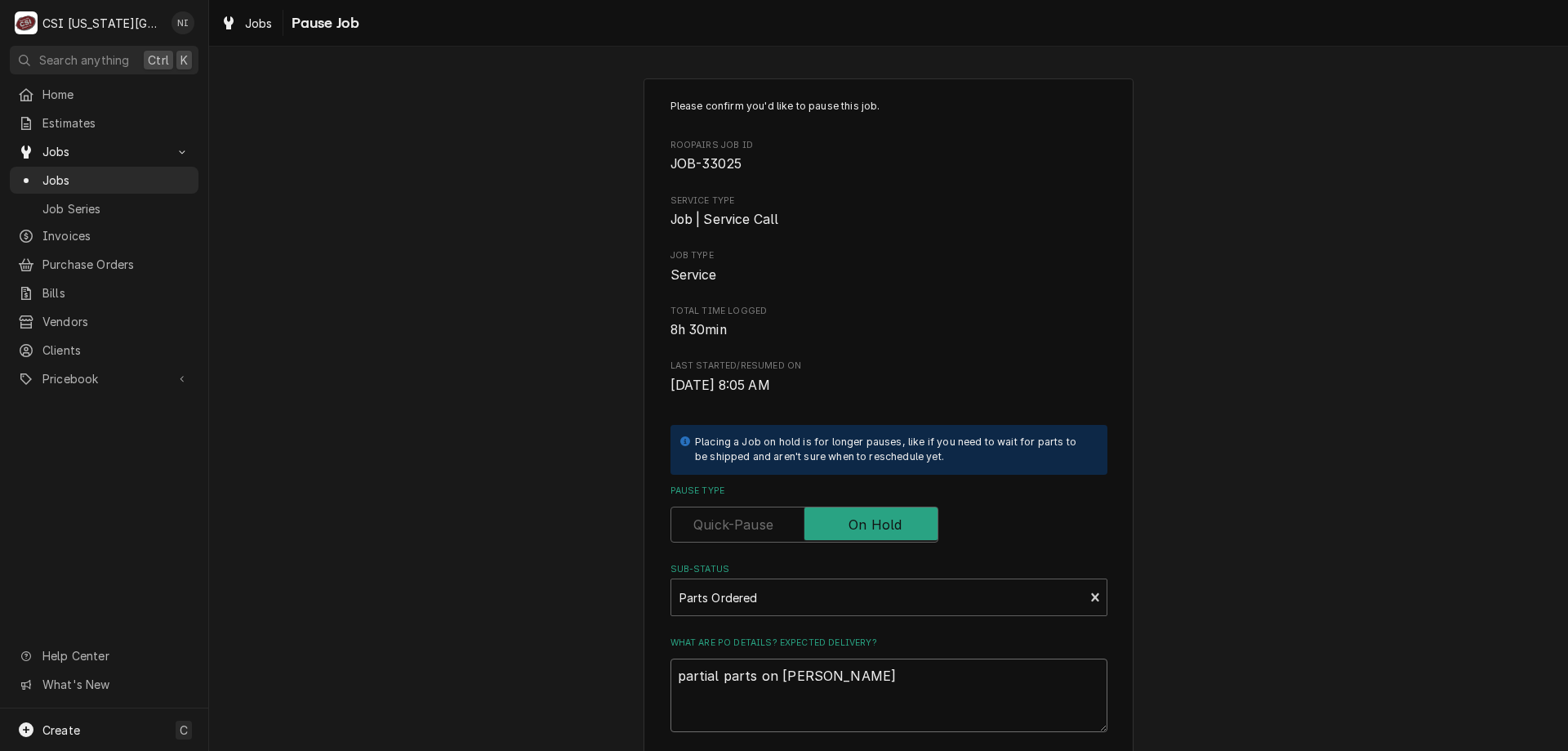
type textarea "x"
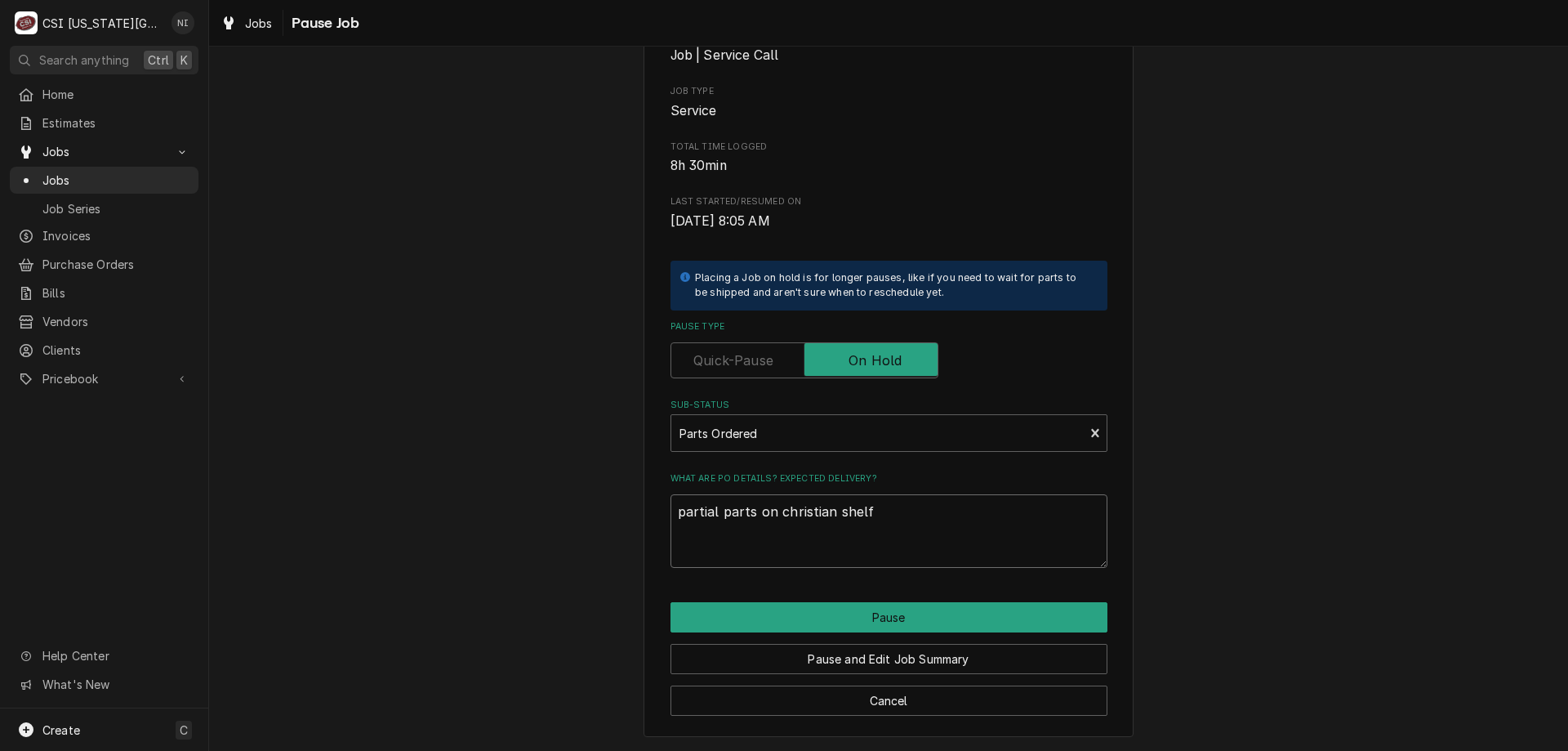
type textarea "partial parts on christian shelf"
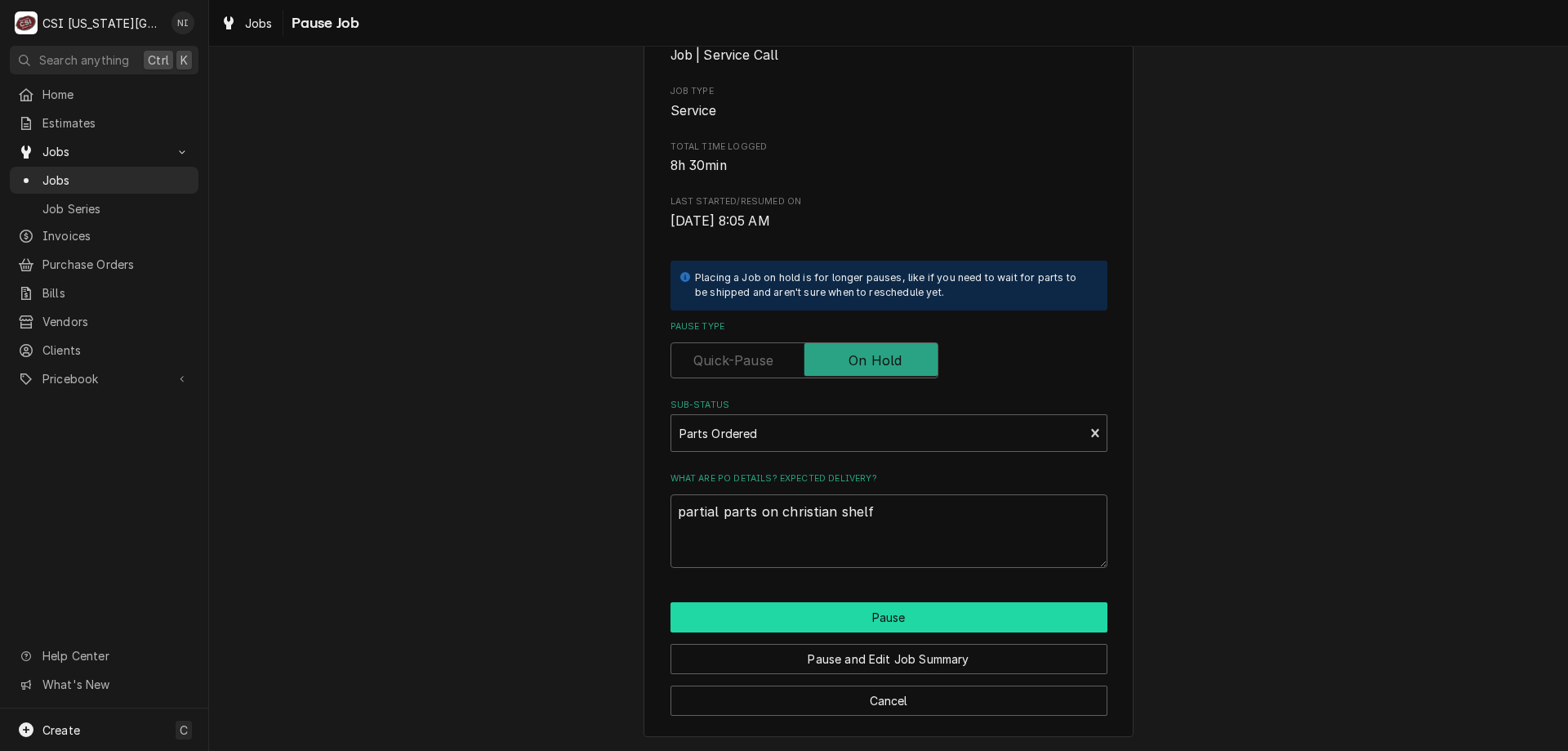
click at [867, 617] on button "Pause" at bounding box center [889, 617] width 437 height 31
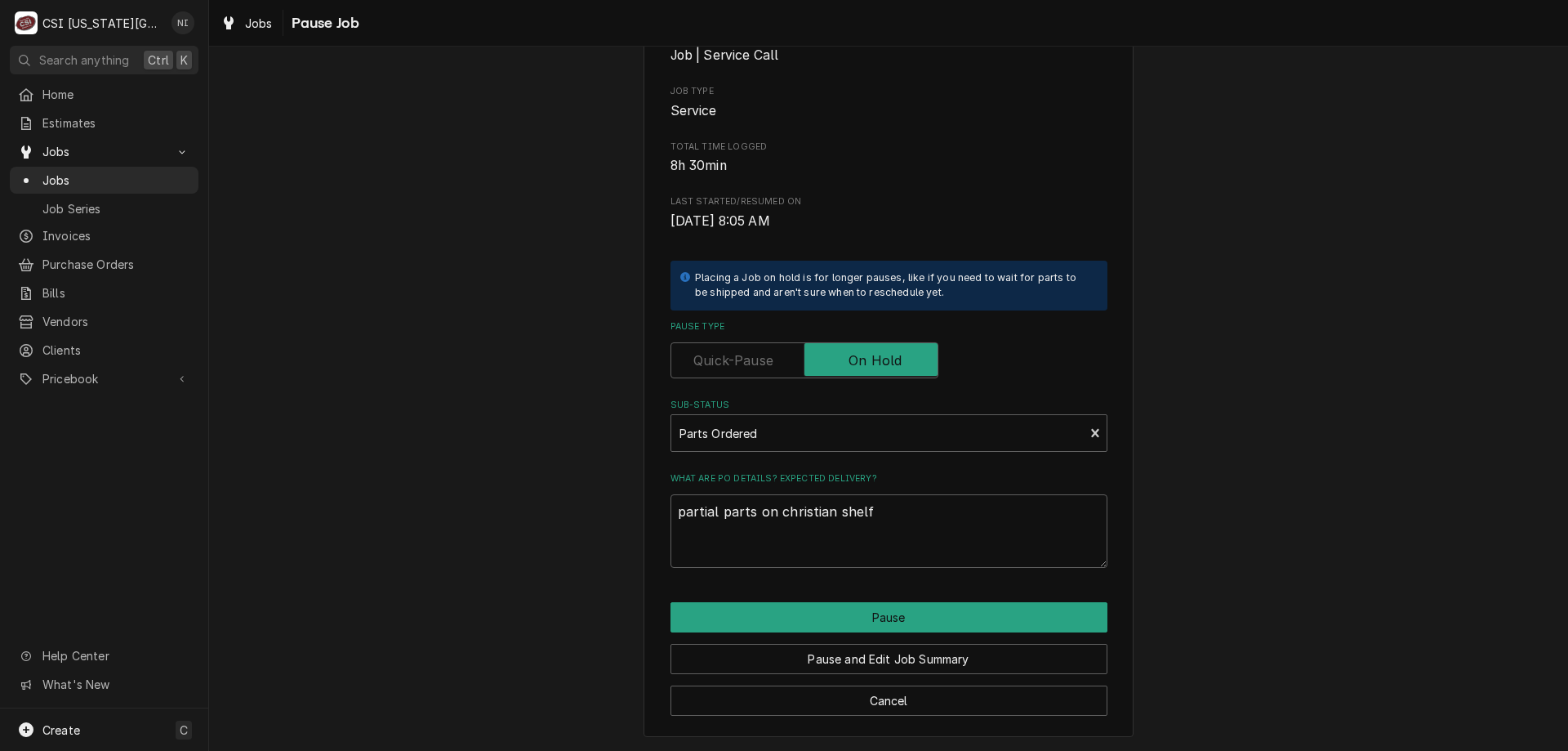
type textarea "x"
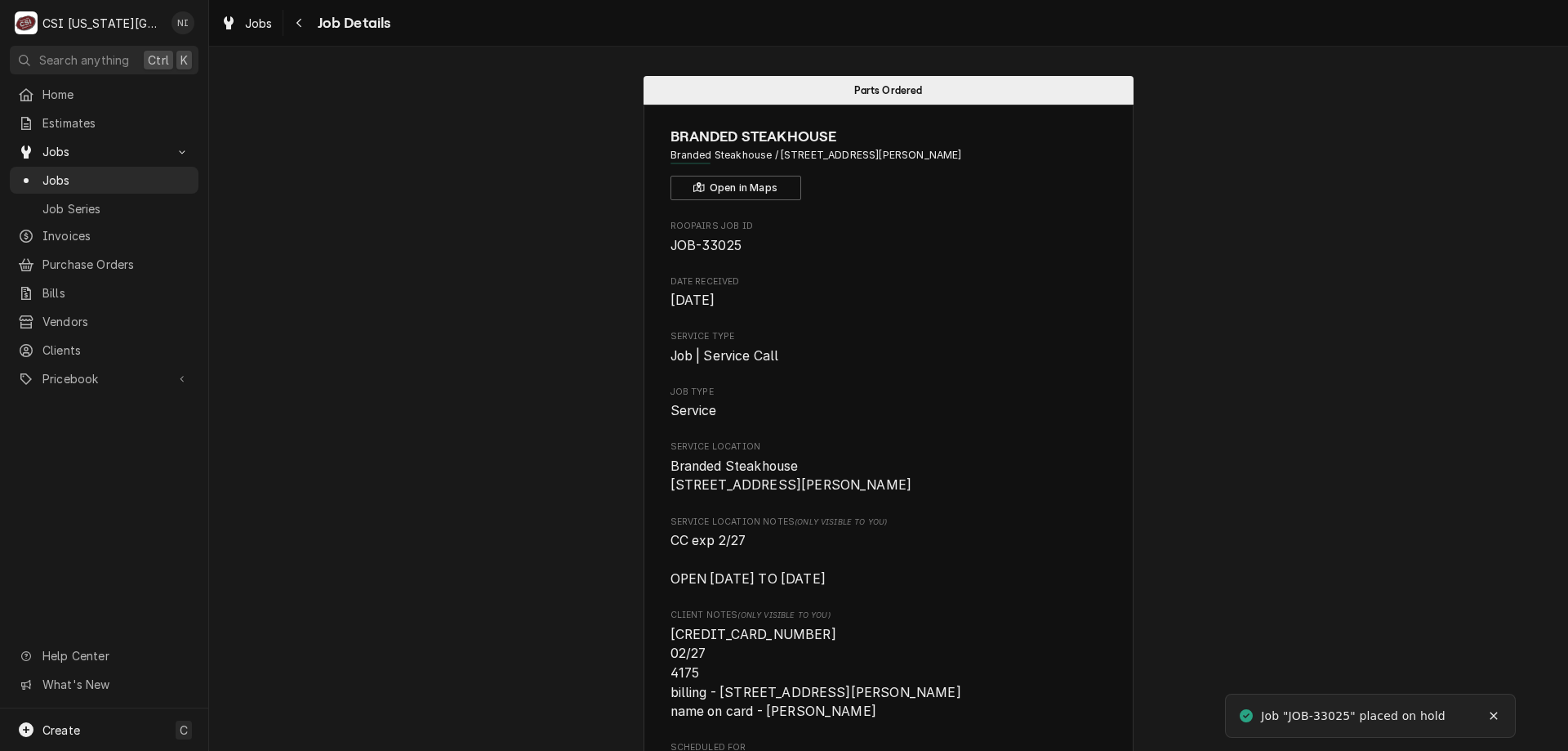
click at [134, 176] on span "Jobs" at bounding box center [116, 180] width 148 height 17
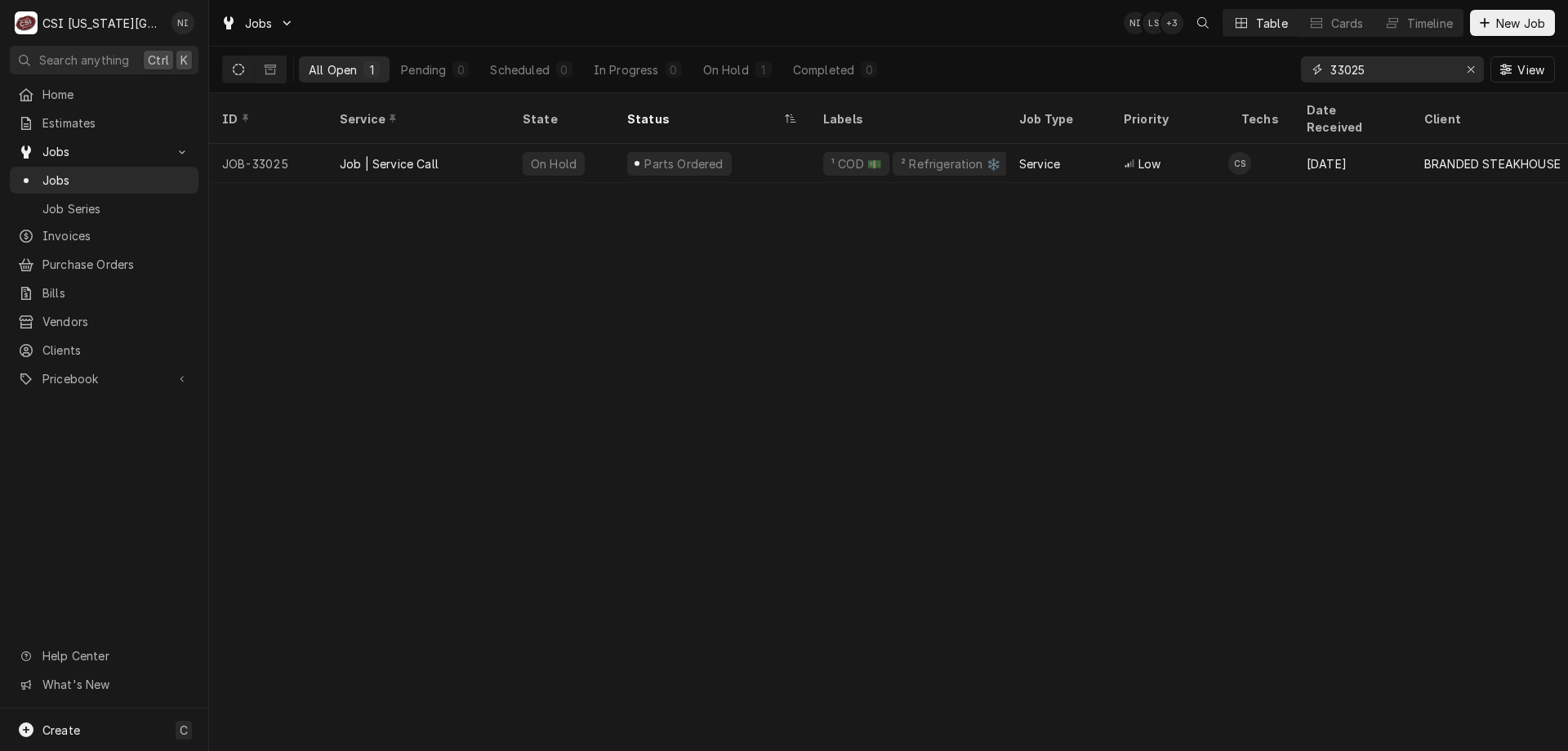
drag, startPoint x: 1376, startPoint y: 70, endPoint x: 1304, endPoint y: 73, distance: 72.1
click at [1304, 73] on div "33025" at bounding box center [1392, 70] width 183 height 26
type input "33006"
click at [802, 144] on div "Parts Ordered" at bounding box center [712, 164] width 196 height 39
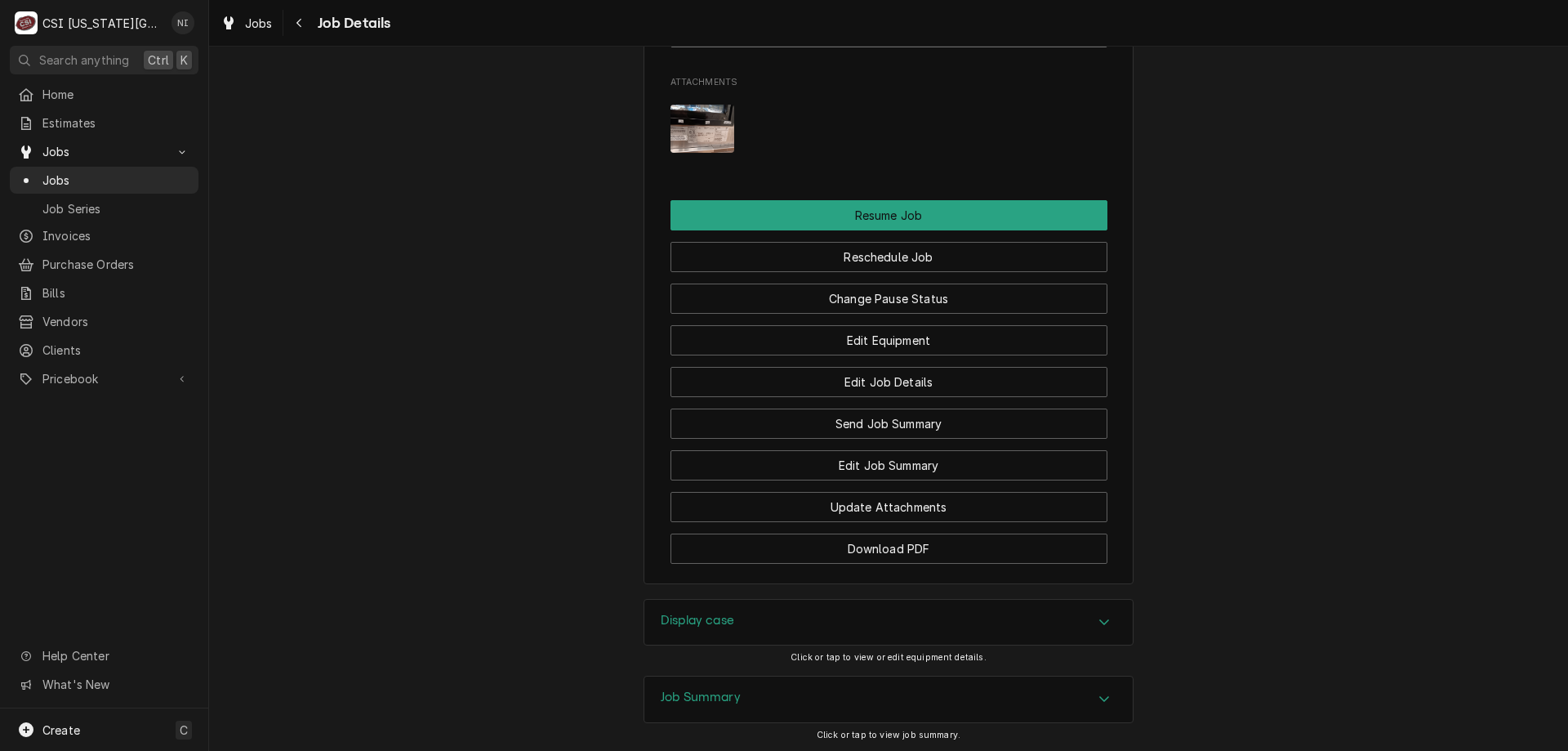
scroll to position [2315, 0]
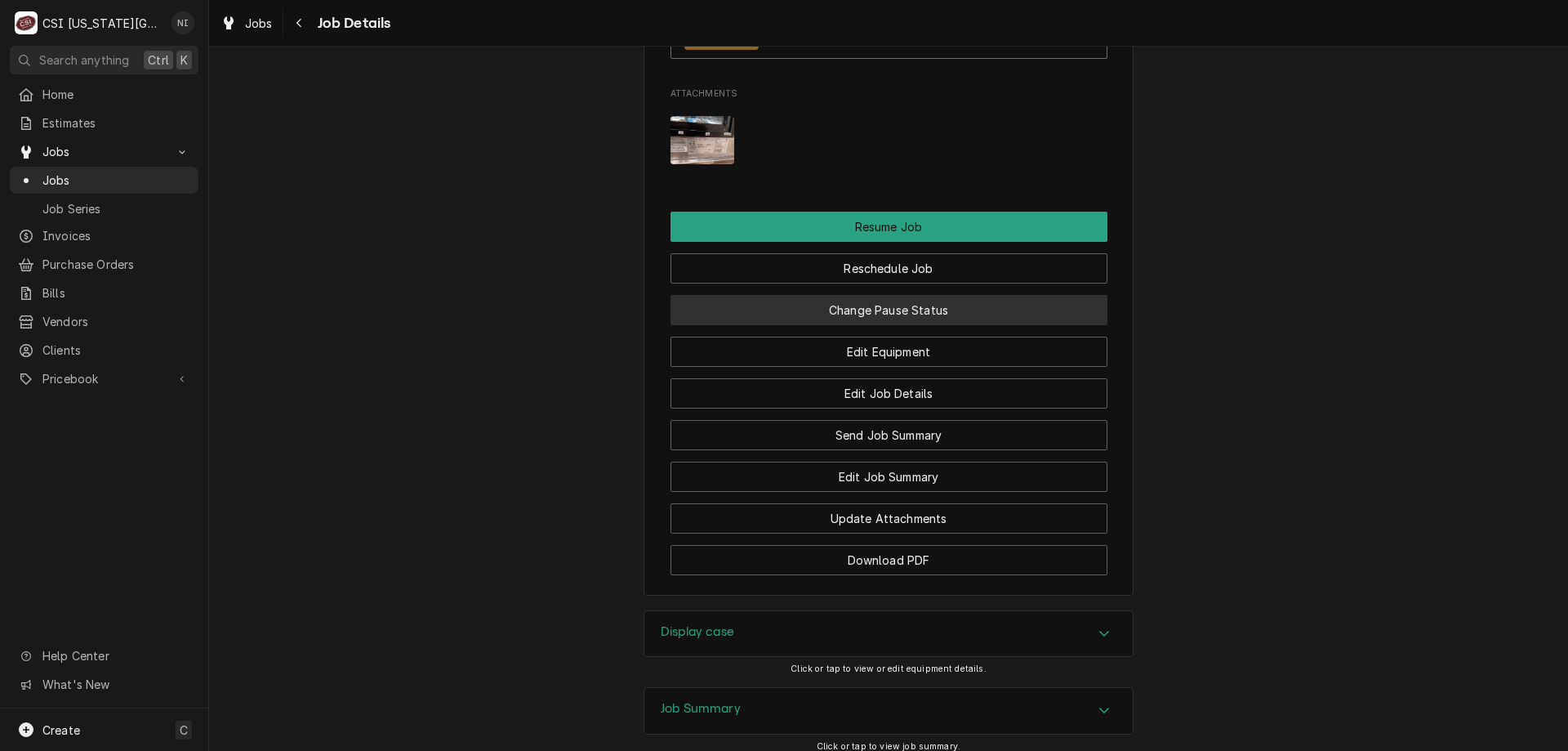
click at [982, 325] on button "Change Pause Status" at bounding box center [889, 310] width 437 height 31
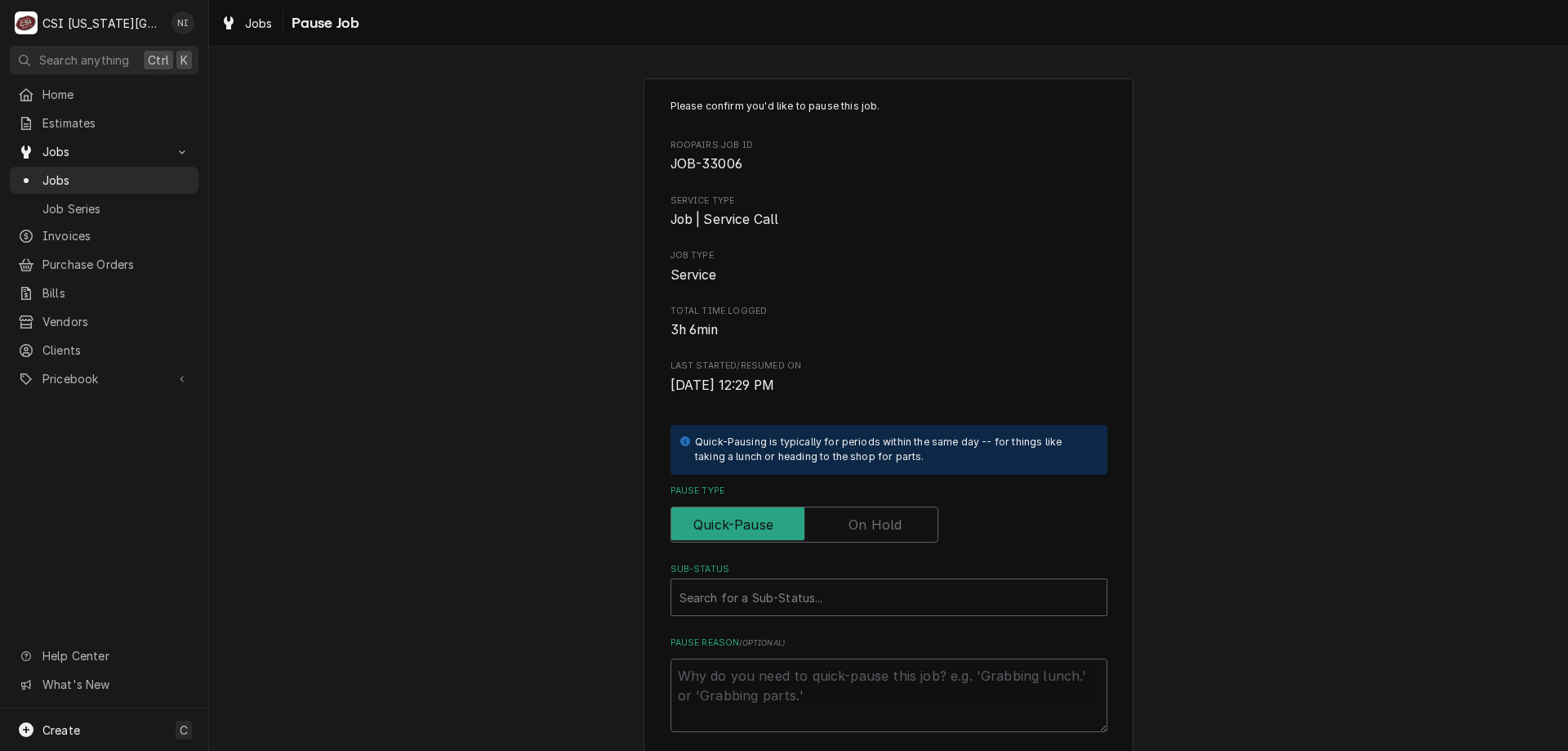
drag, startPoint x: 864, startPoint y: 517, endPoint x: 857, endPoint y: 544, distance: 27.9
click at [864, 523] on label "Pause Type" at bounding box center [804, 524] width 268 height 36
click at [864, 523] on input "Pause Type" at bounding box center [804, 524] width 254 height 36
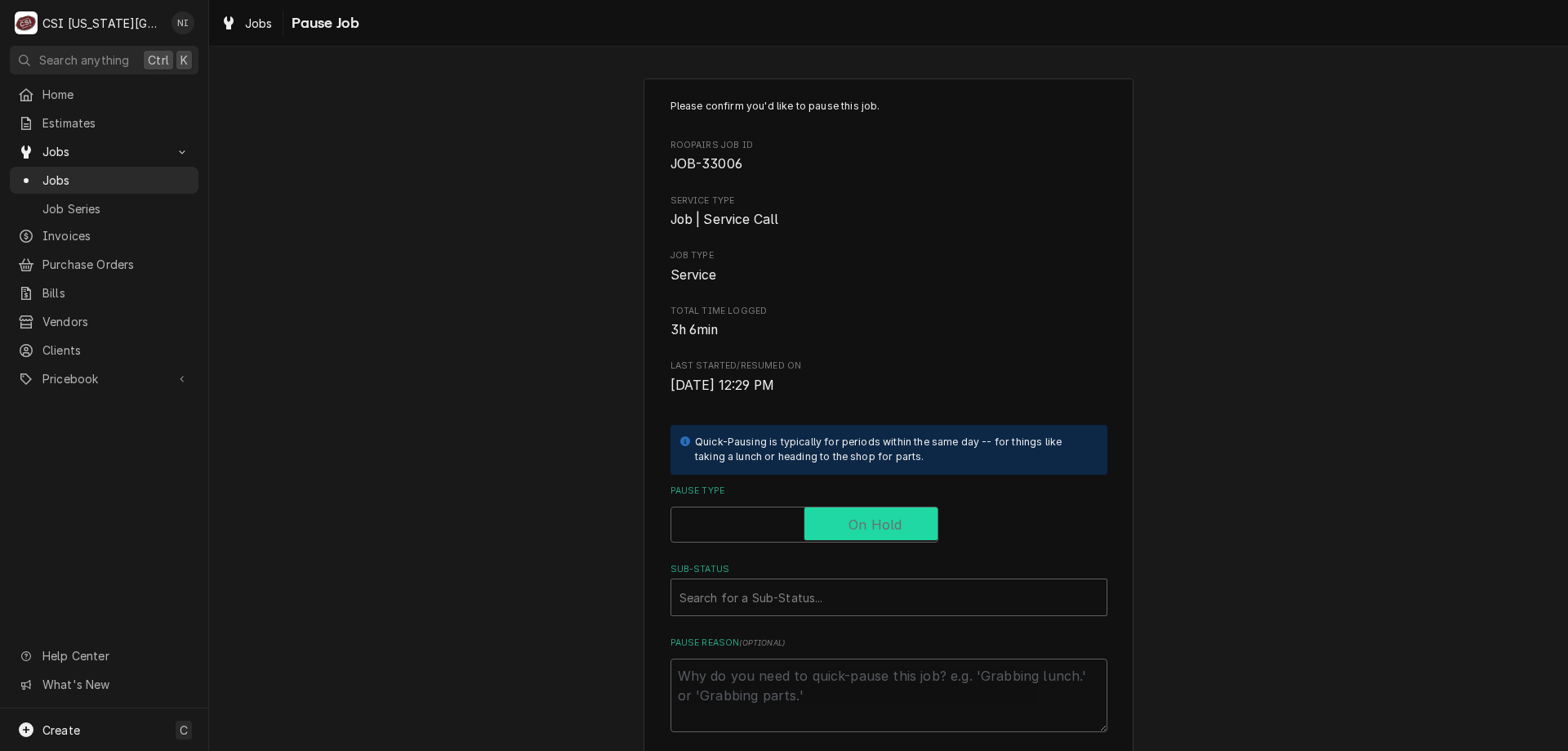
checkbox input "true"
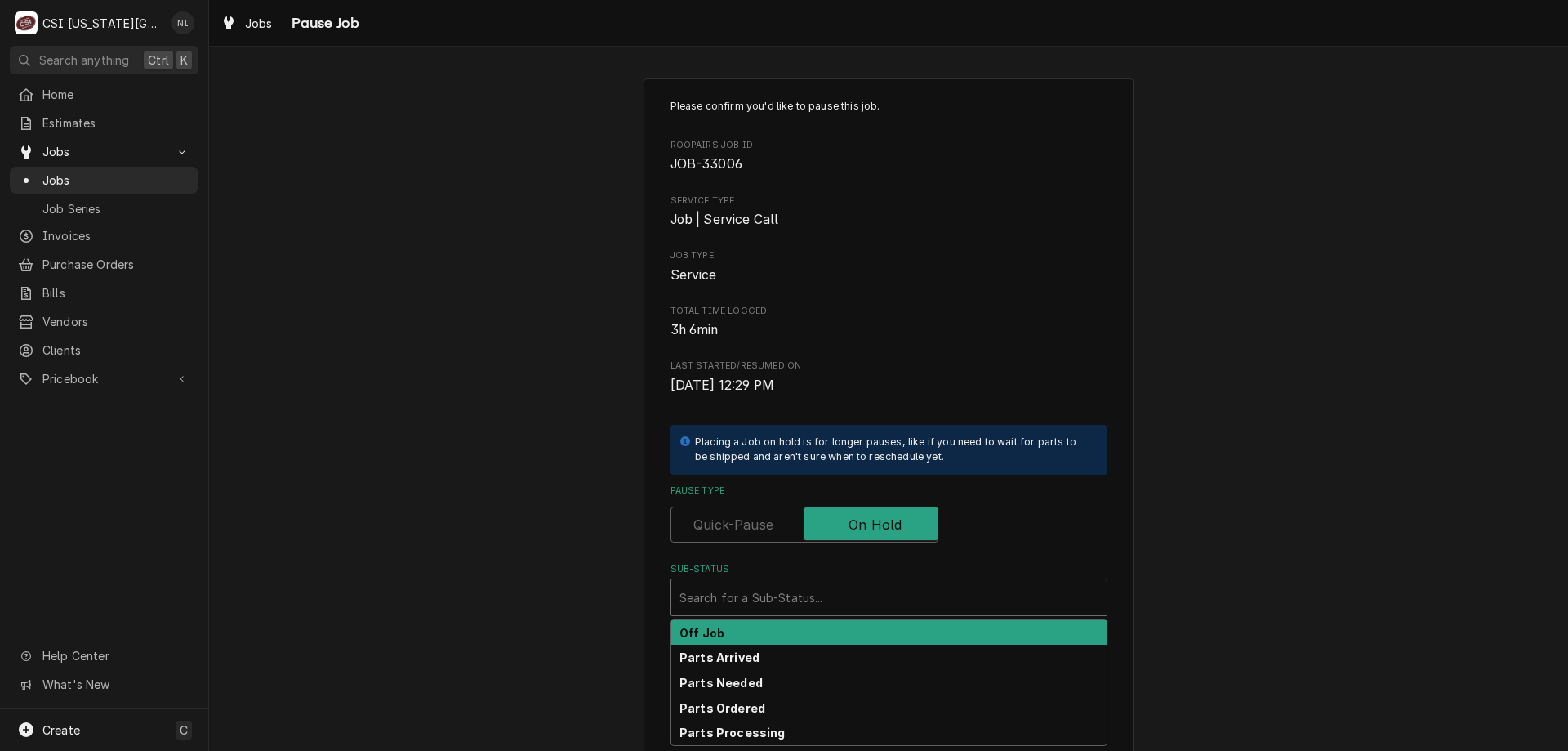
drag, startPoint x: 830, startPoint y: 590, endPoint x: 839, endPoint y: 610, distance: 21.9
click at [830, 593] on div "Sub-Status" at bounding box center [889, 598] width 419 height 30
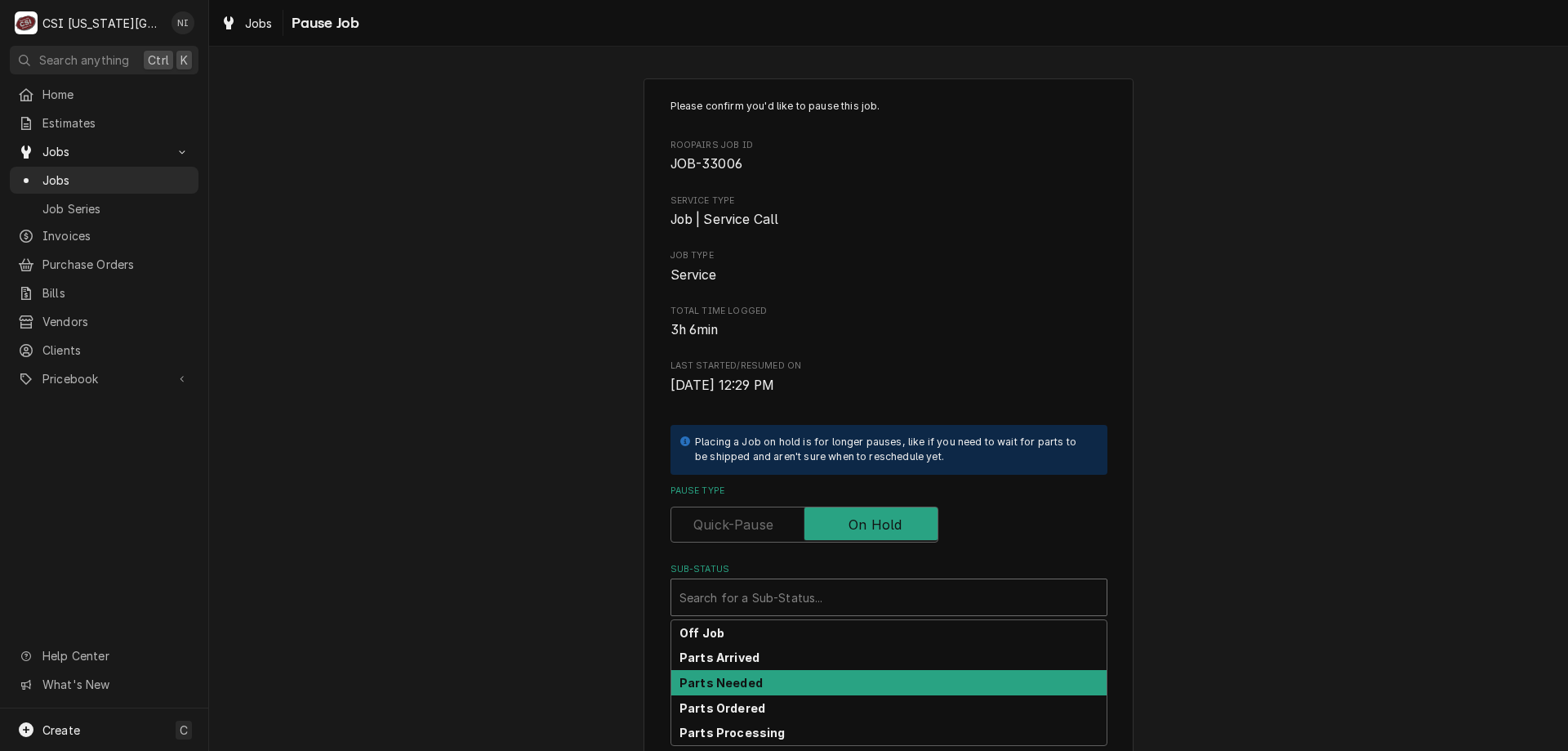
click at [740, 664] on strong "Parts Arrived" at bounding box center [720, 657] width 80 height 14
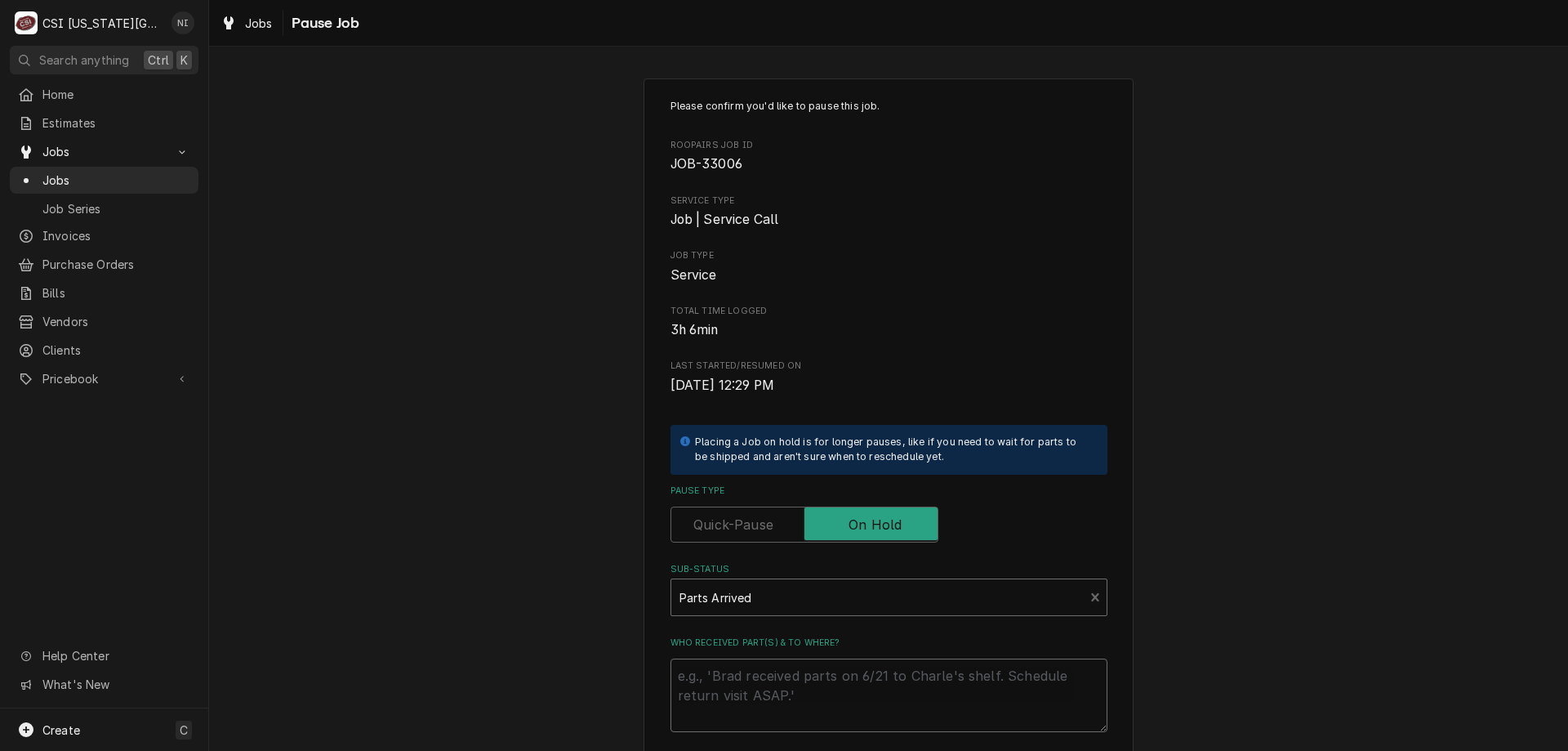
click at [739, 669] on textarea "Who received part(s) & to where?" at bounding box center [889, 695] width 437 height 73
type textarea "x"
type textarea "p"
type textarea "x"
type textarea "pa"
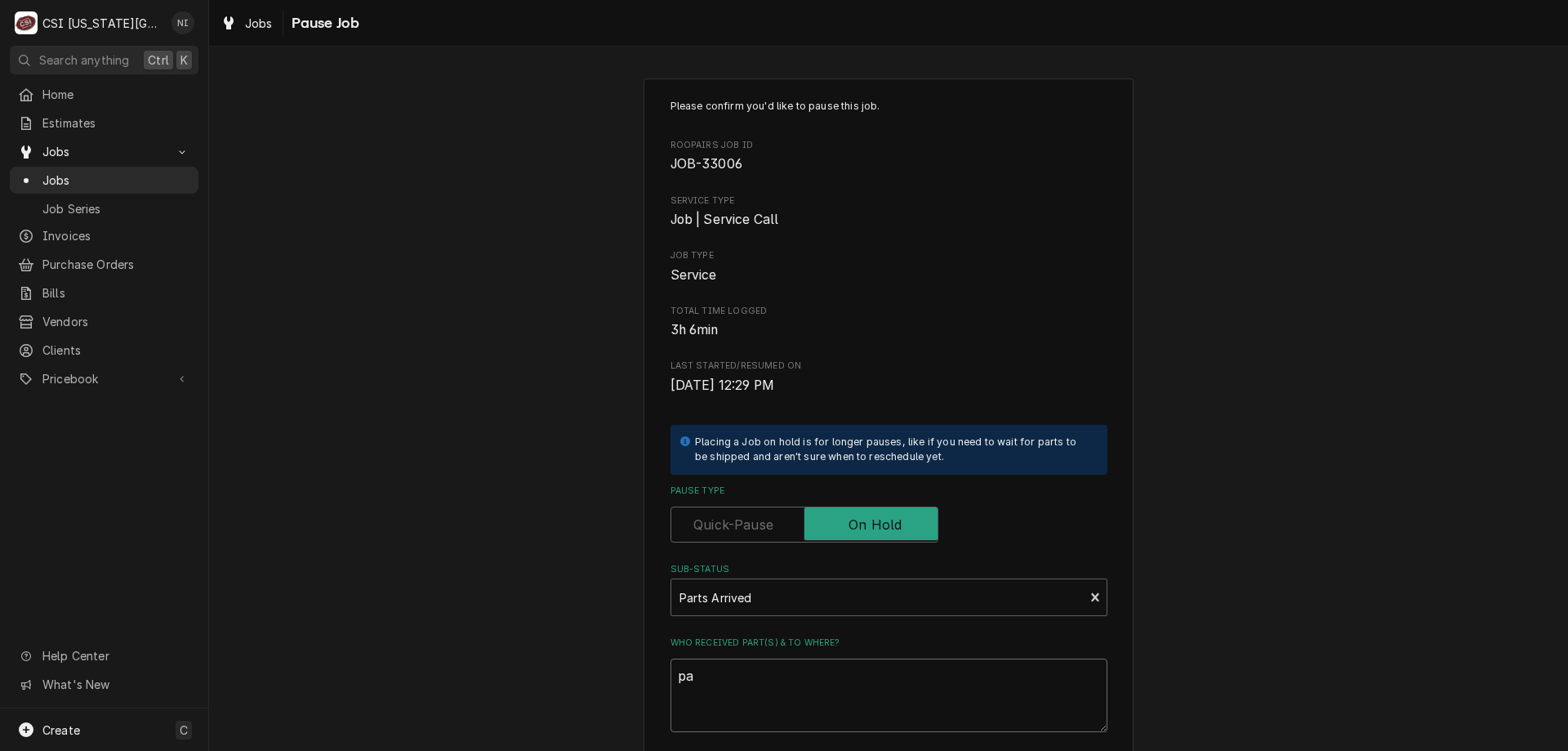
type textarea "x"
type textarea "par"
type textarea "x"
type textarea "parts"
type textarea "x"
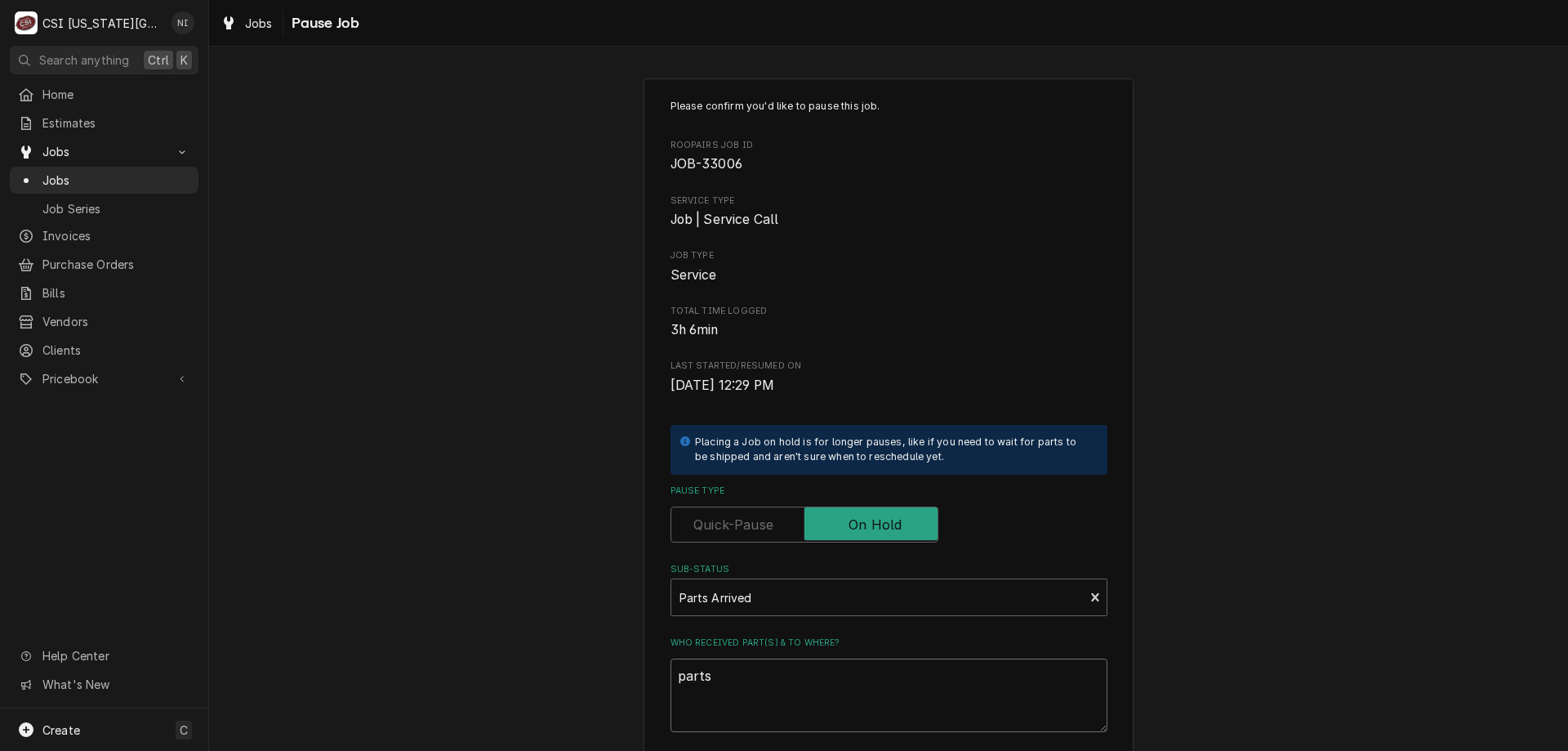
type textarea "parts"
type textarea "x"
type textarea "parts on"
type textarea "x"
type textarea "parts on"
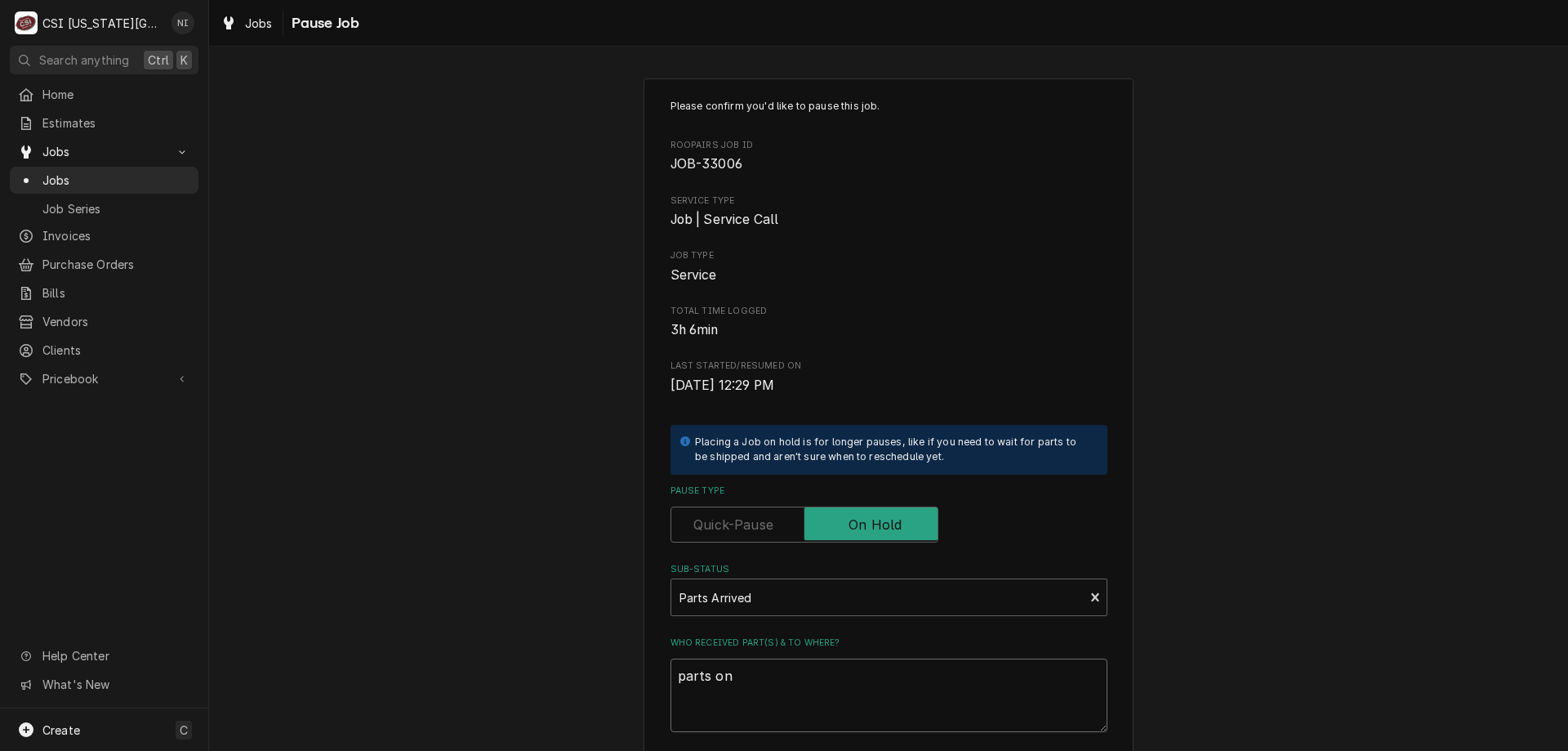
type textarea "x"
type textarea "parts on g"
type textarea "x"
type textarea "parts on go"
type textarea "x"
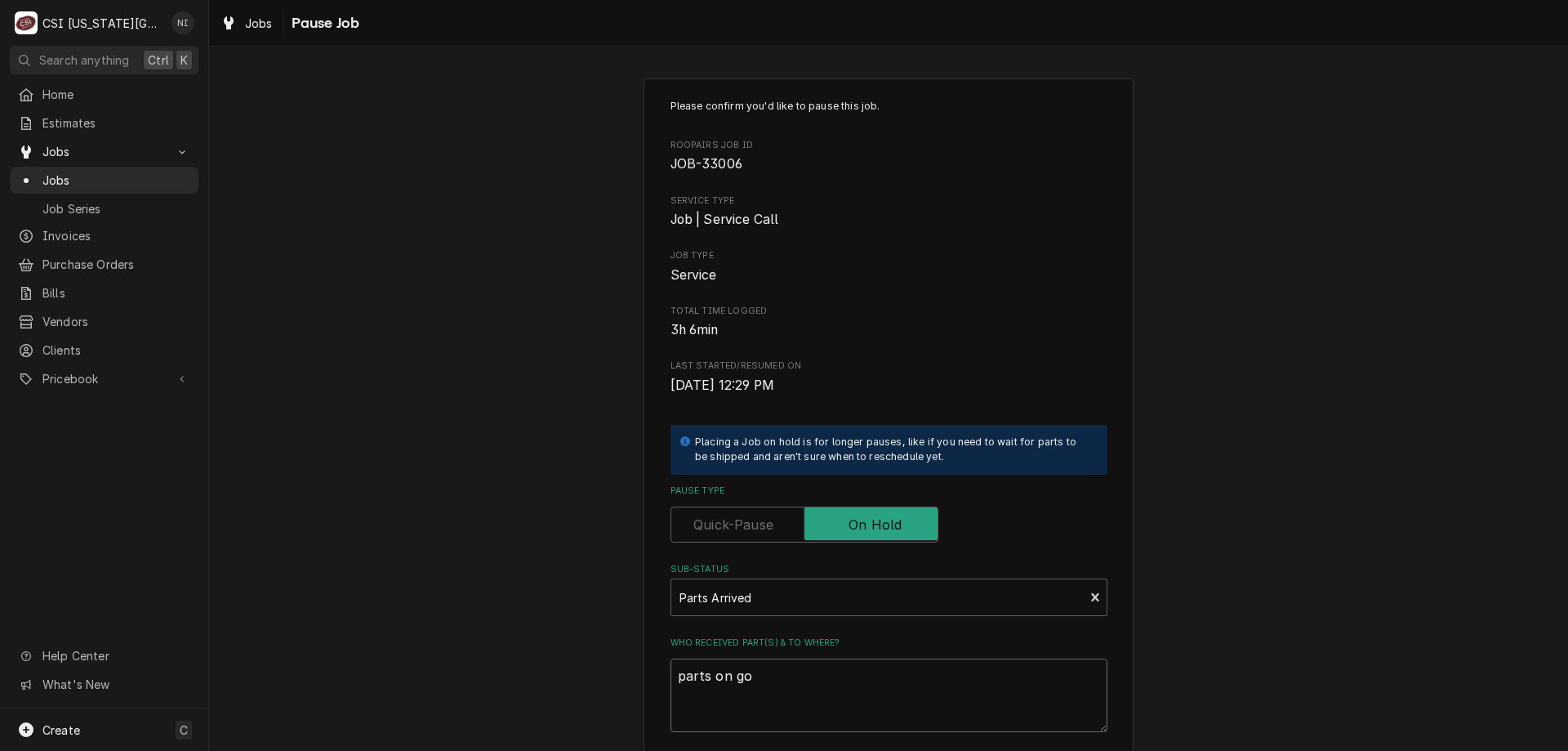
type textarea "parts on gon"
type textarea "x"
type textarea "parts on gonz"
type textarea "x"
type textarea "parts on gonza"
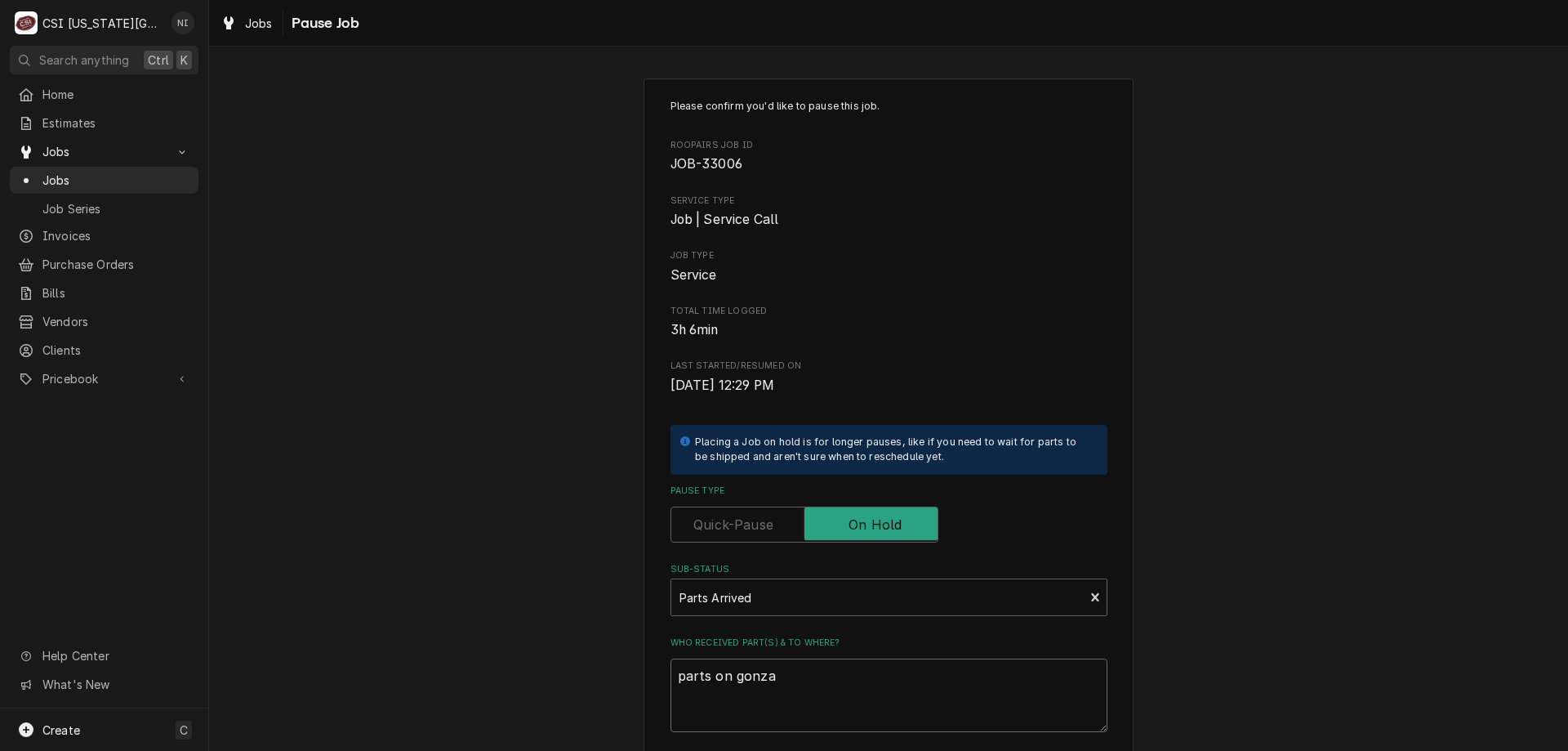
type textarea "x"
type textarea "parts on gonzale"
type textarea "x"
type textarea "parts on gonzalez"
type textarea "x"
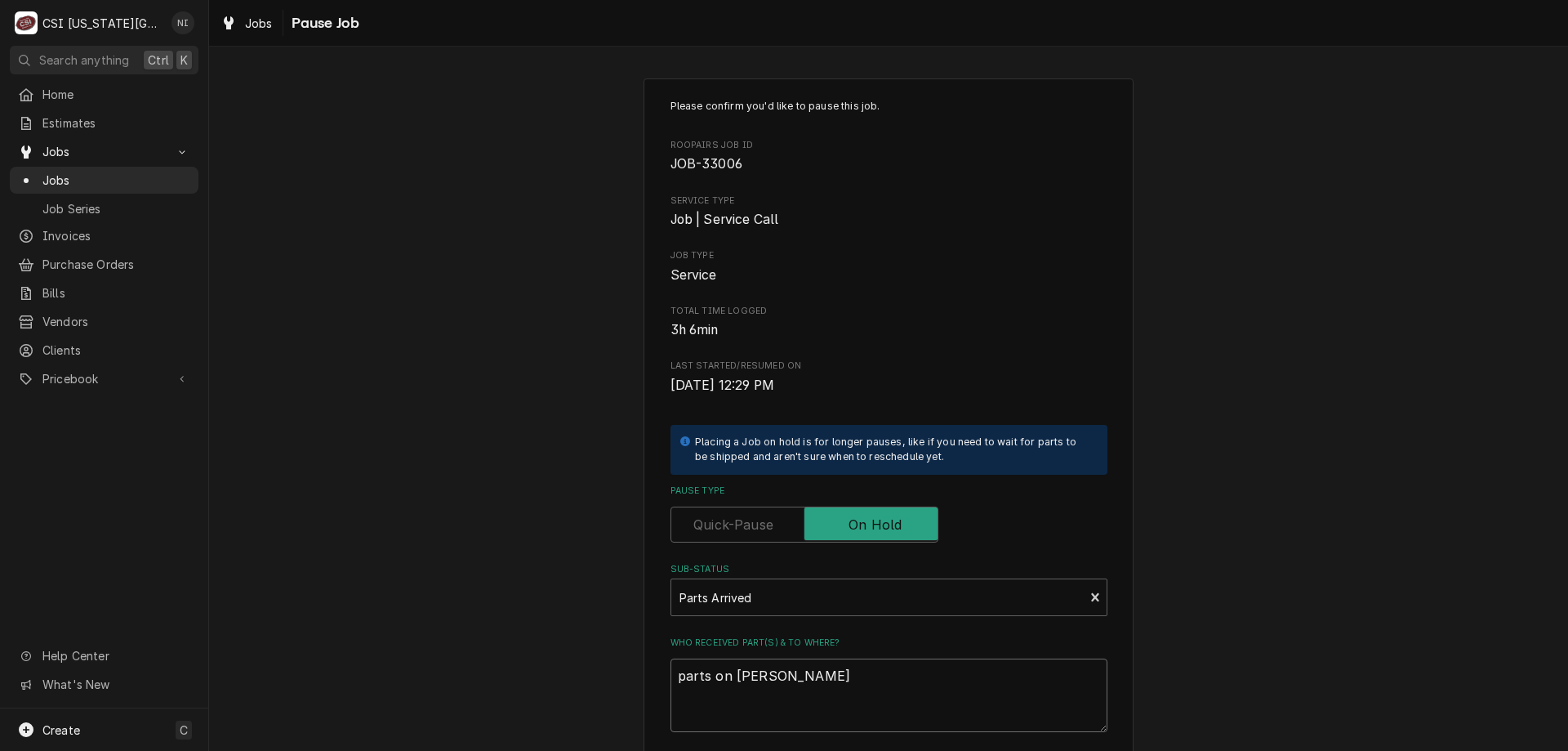
type textarea "parts on gonzalez"
type textarea "x"
type textarea "parts on gonzalez s"
type textarea "x"
type textarea "parts on gonzalez sh"
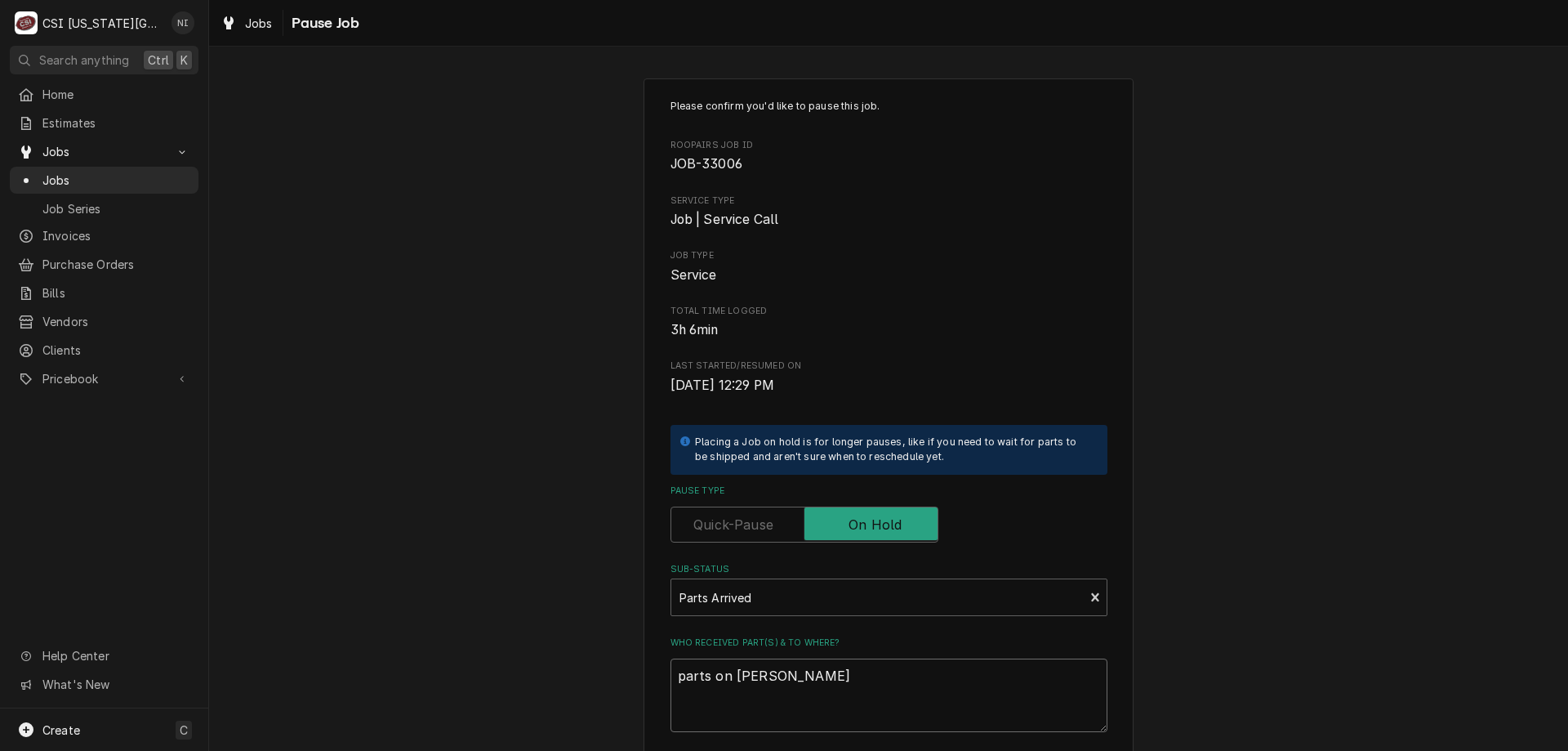
type textarea "x"
type textarea "parts on gonzalez she"
type textarea "x"
type textarea "parts on gonzalez shel"
type textarea "x"
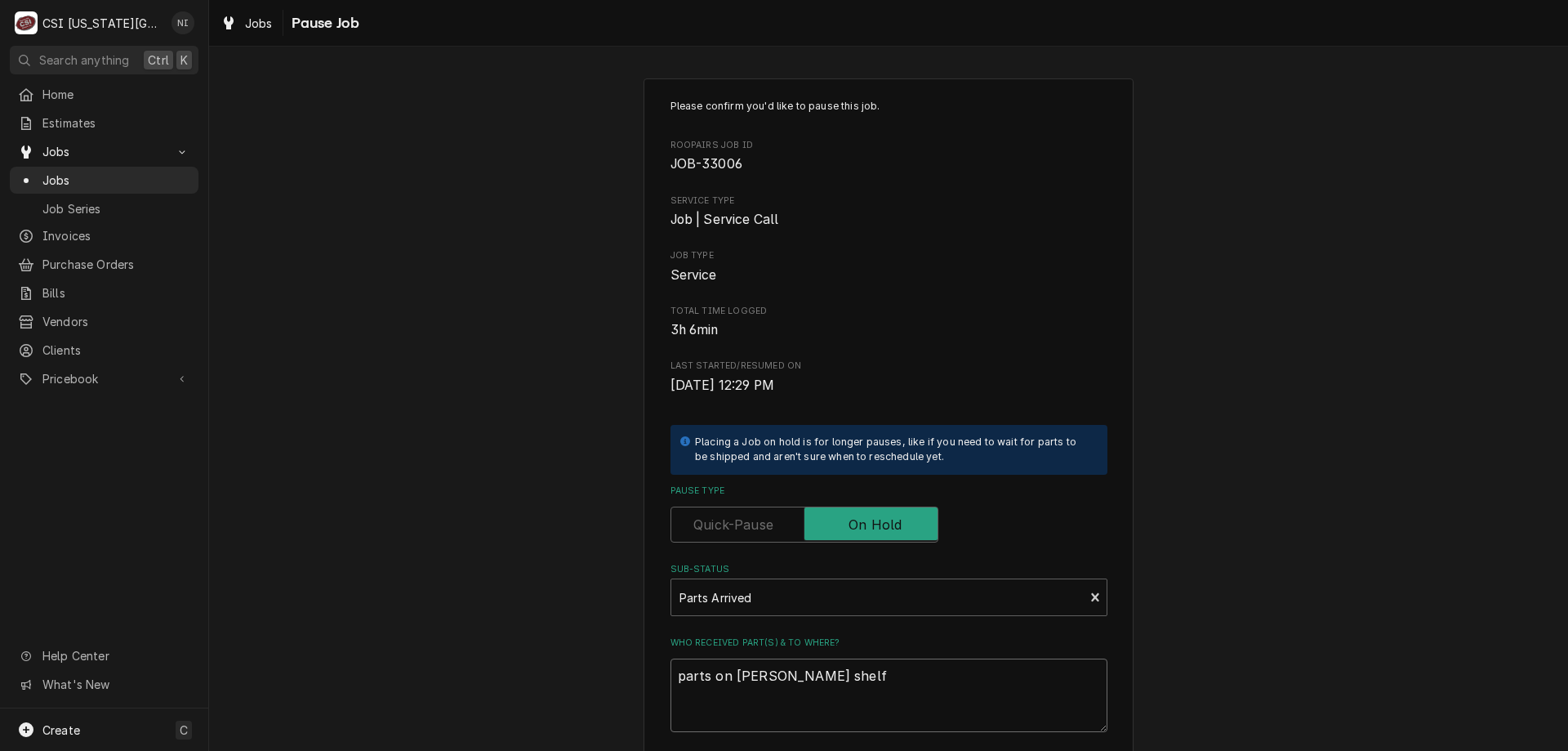
scroll to position [165, 0]
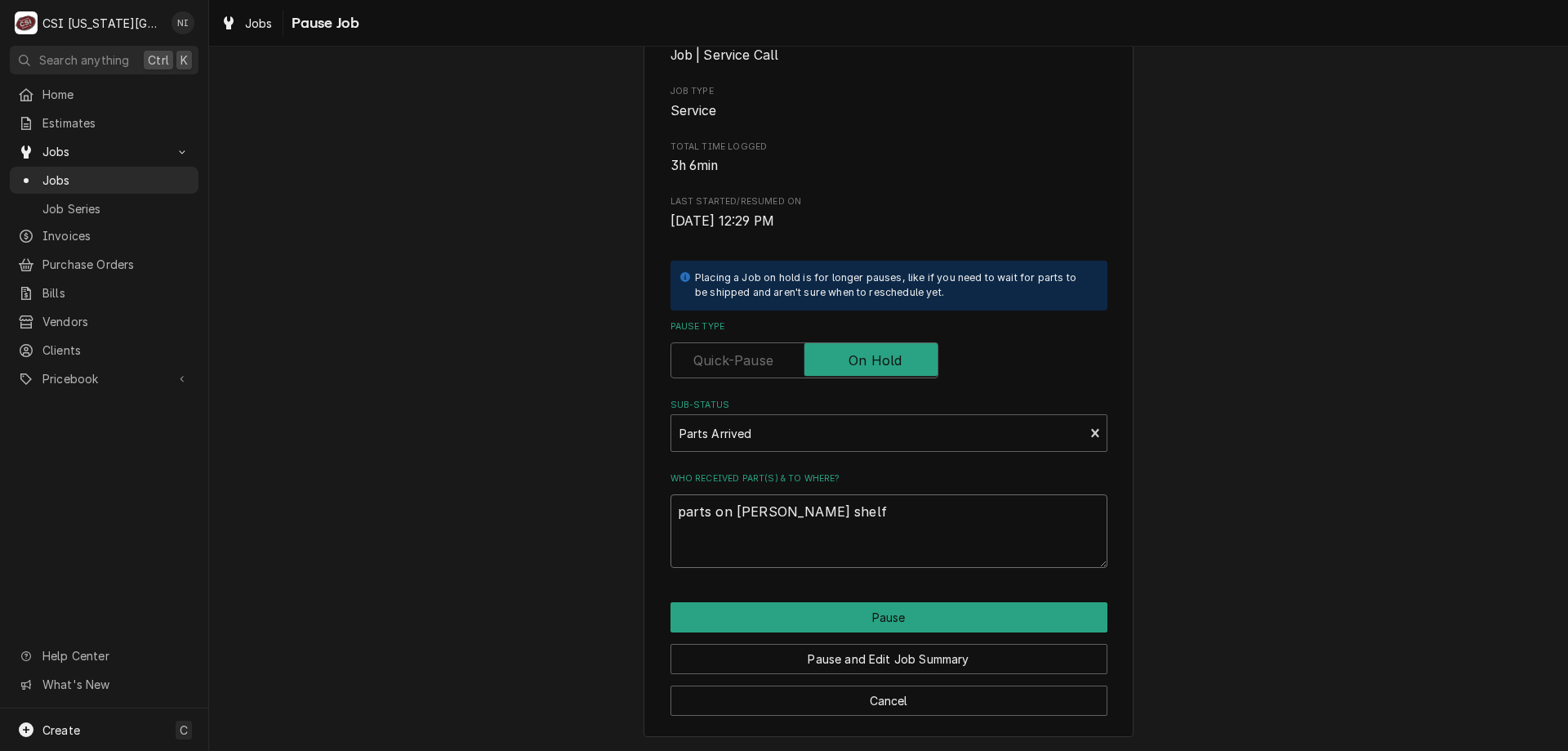
type textarea "parts on gonzalez shelf"
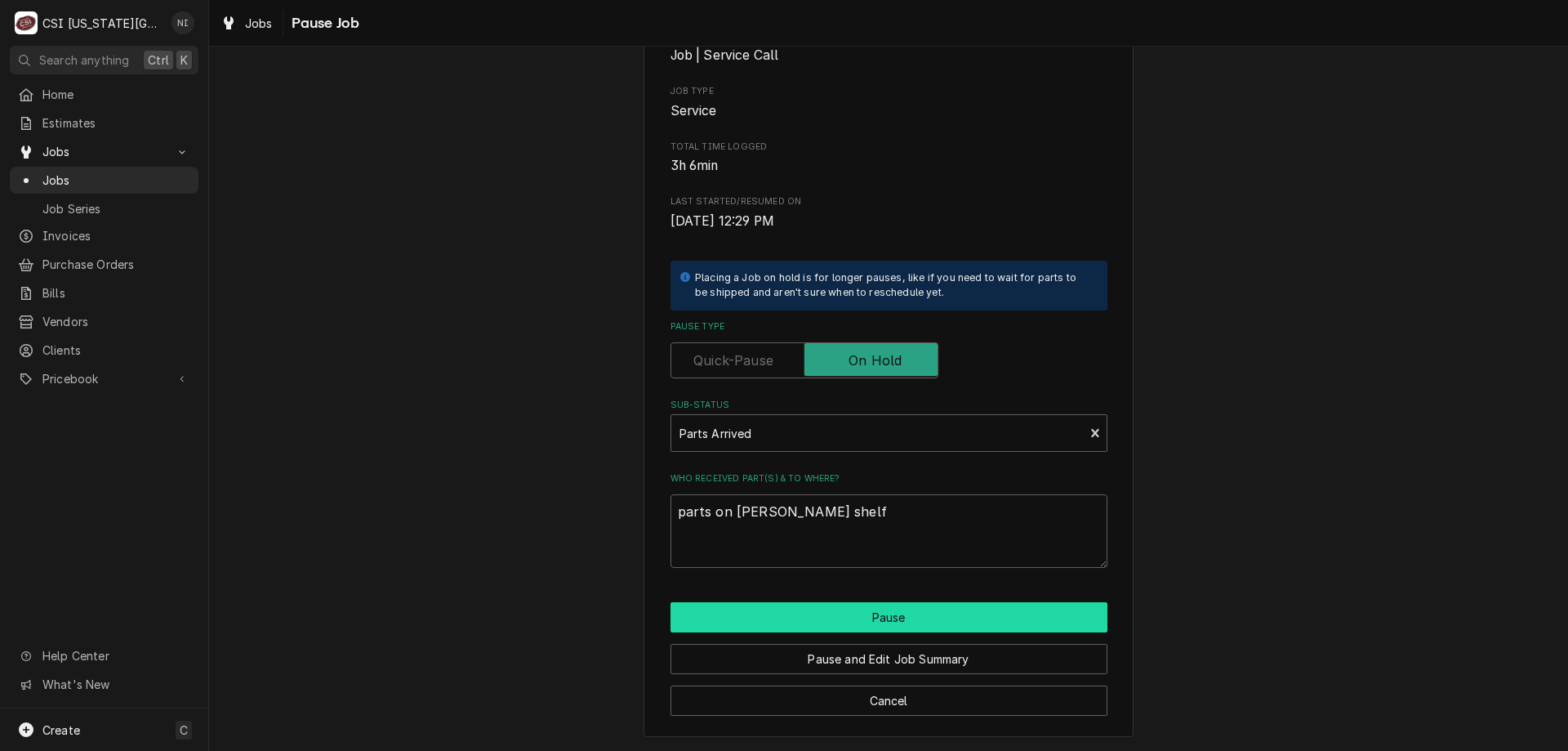
click at [852, 609] on button "Pause" at bounding box center [889, 617] width 437 height 31
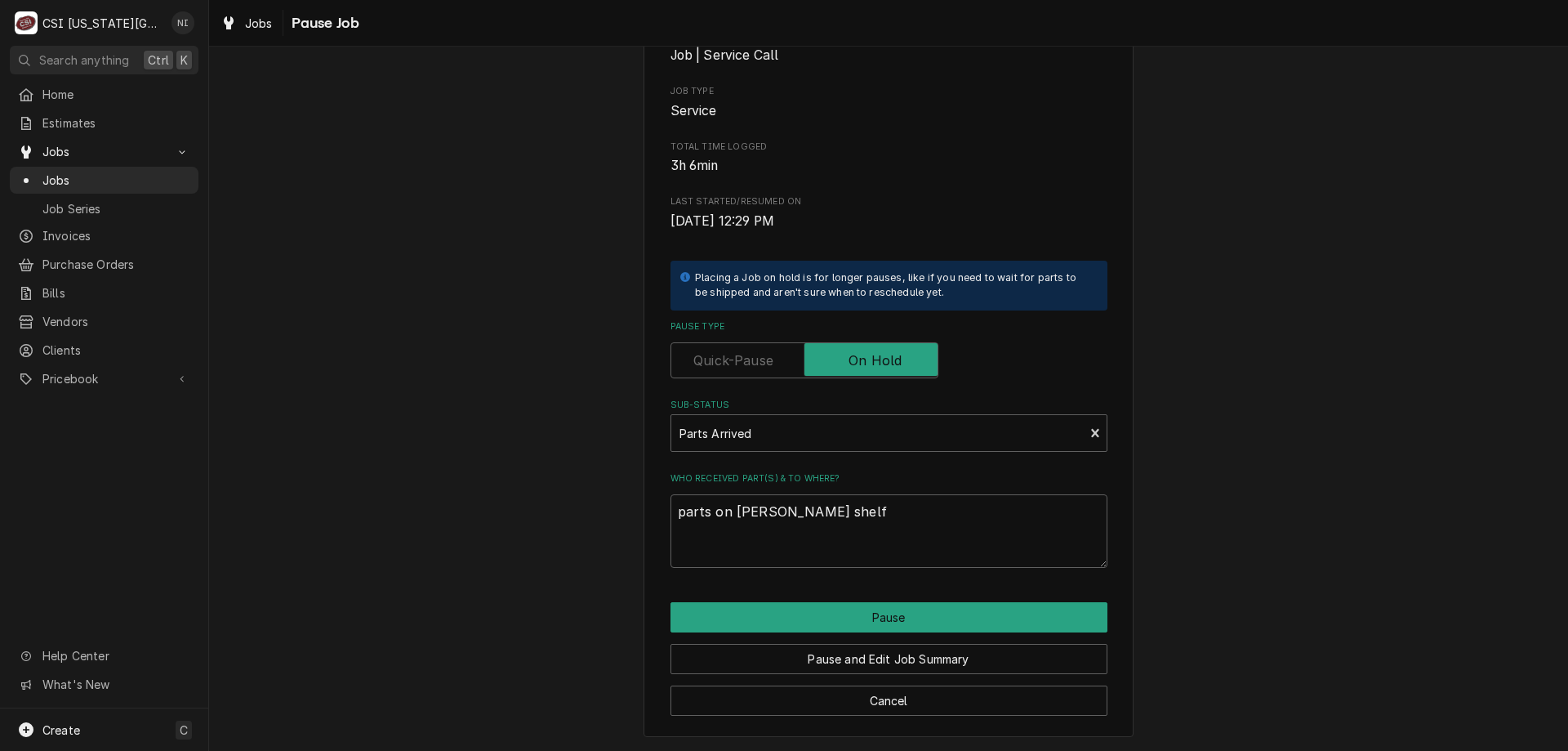
type textarea "x"
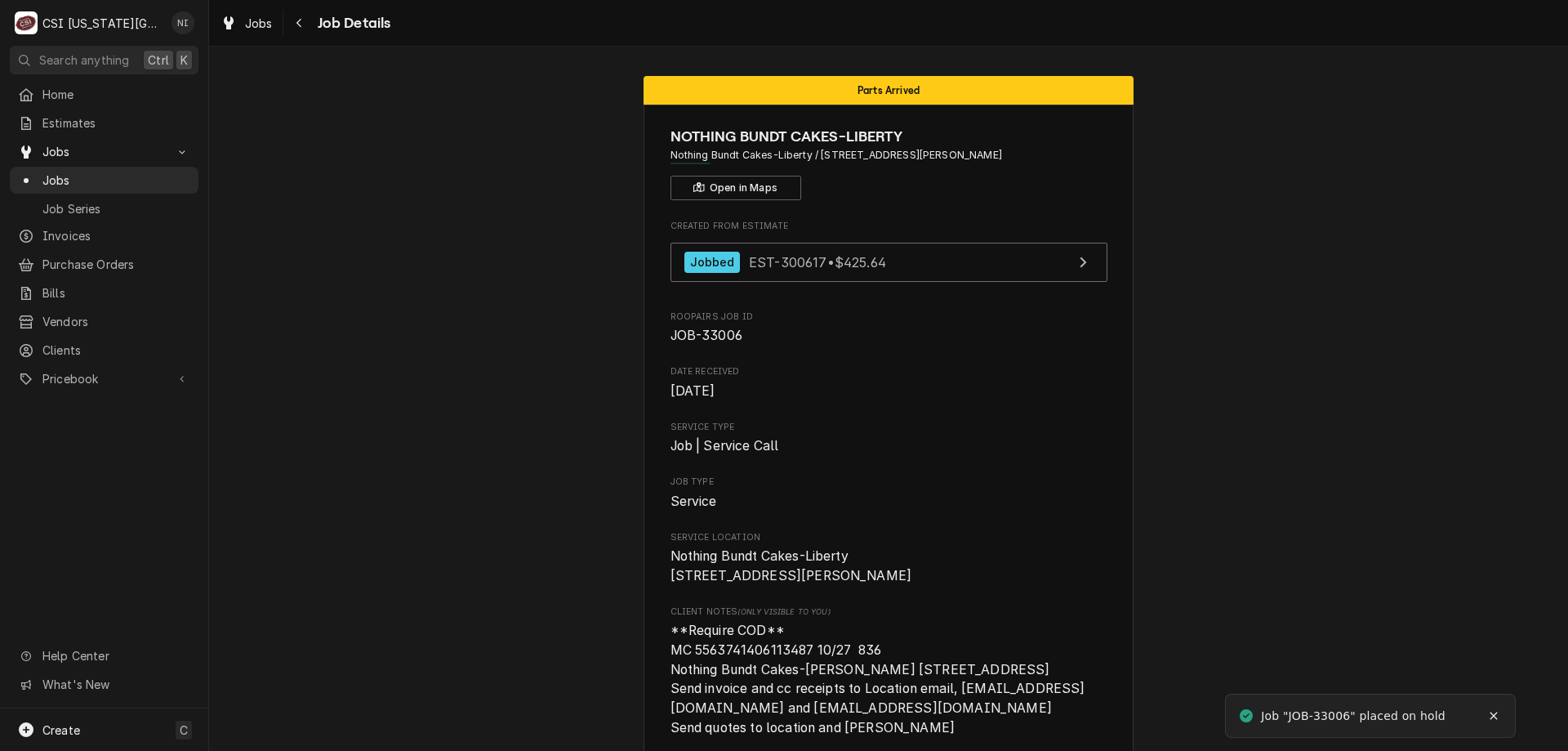
click at [149, 174] on span "Jobs" at bounding box center [116, 180] width 148 height 17
